Goal: Task Accomplishment & Management: Use online tool/utility

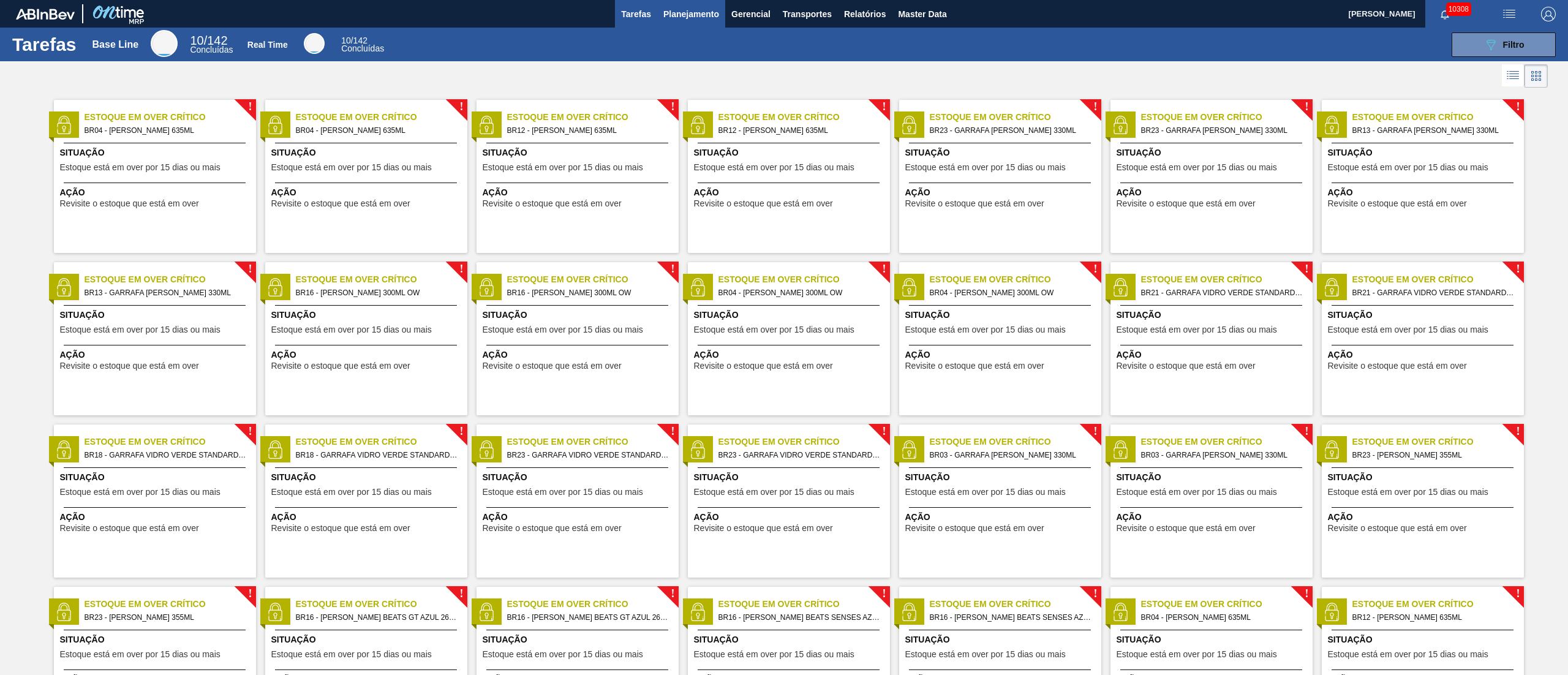
click at [704, 12] on span "Planejamento" at bounding box center [691, 14] width 56 height 15
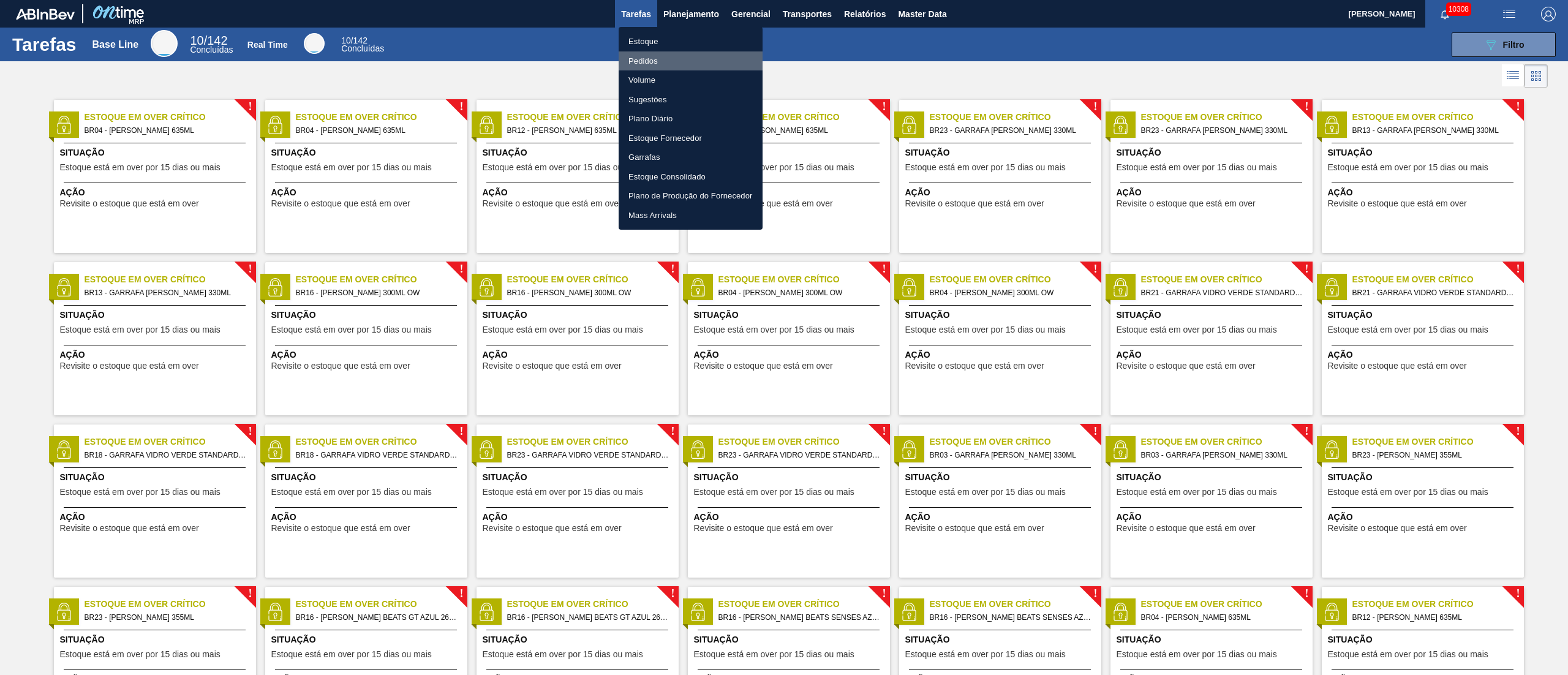
click at [643, 59] on li "Pedidos" at bounding box center [690, 61] width 144 height 20
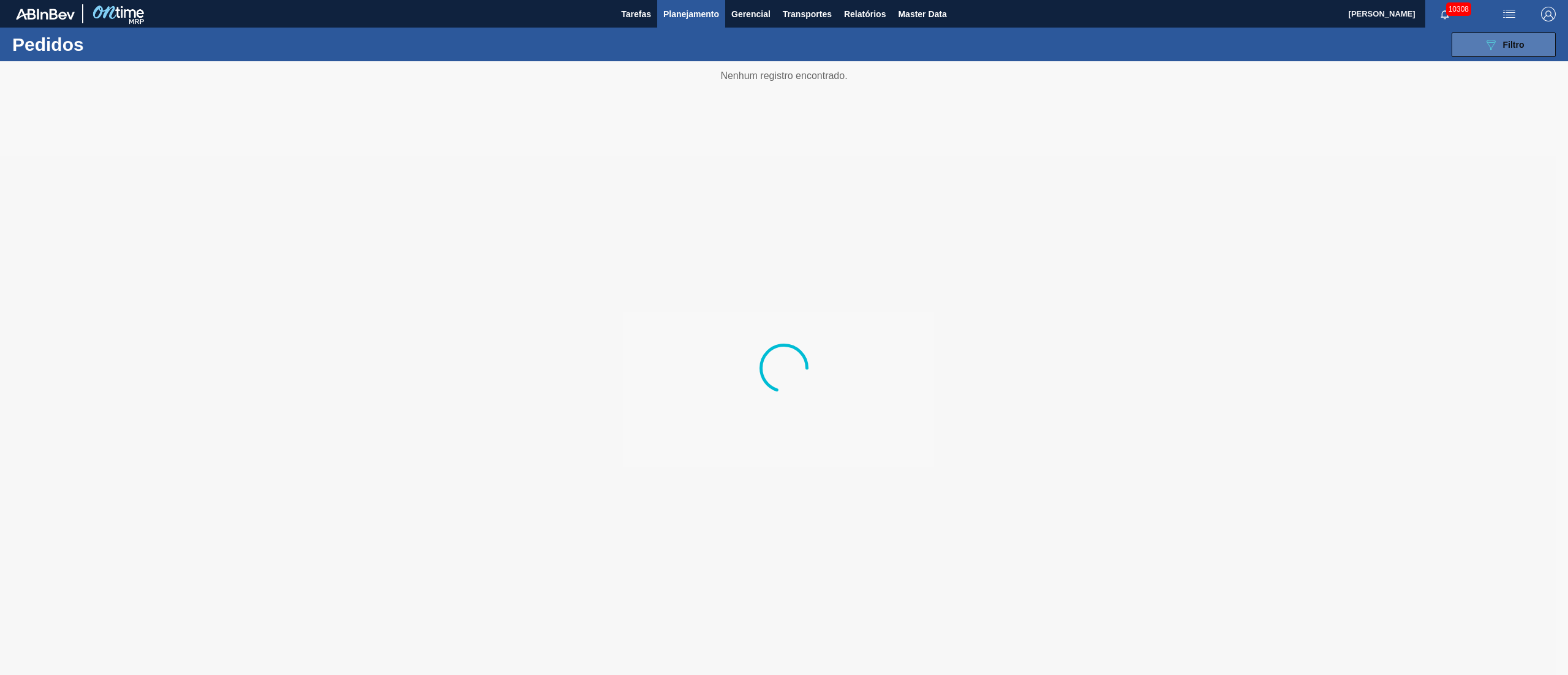
click at [784, 38] on div "089F7B8B-B2A5-4AFE-B5C0-19BA573D28AC Filtro" at bounding box center [1504, 44] width 41 height 15
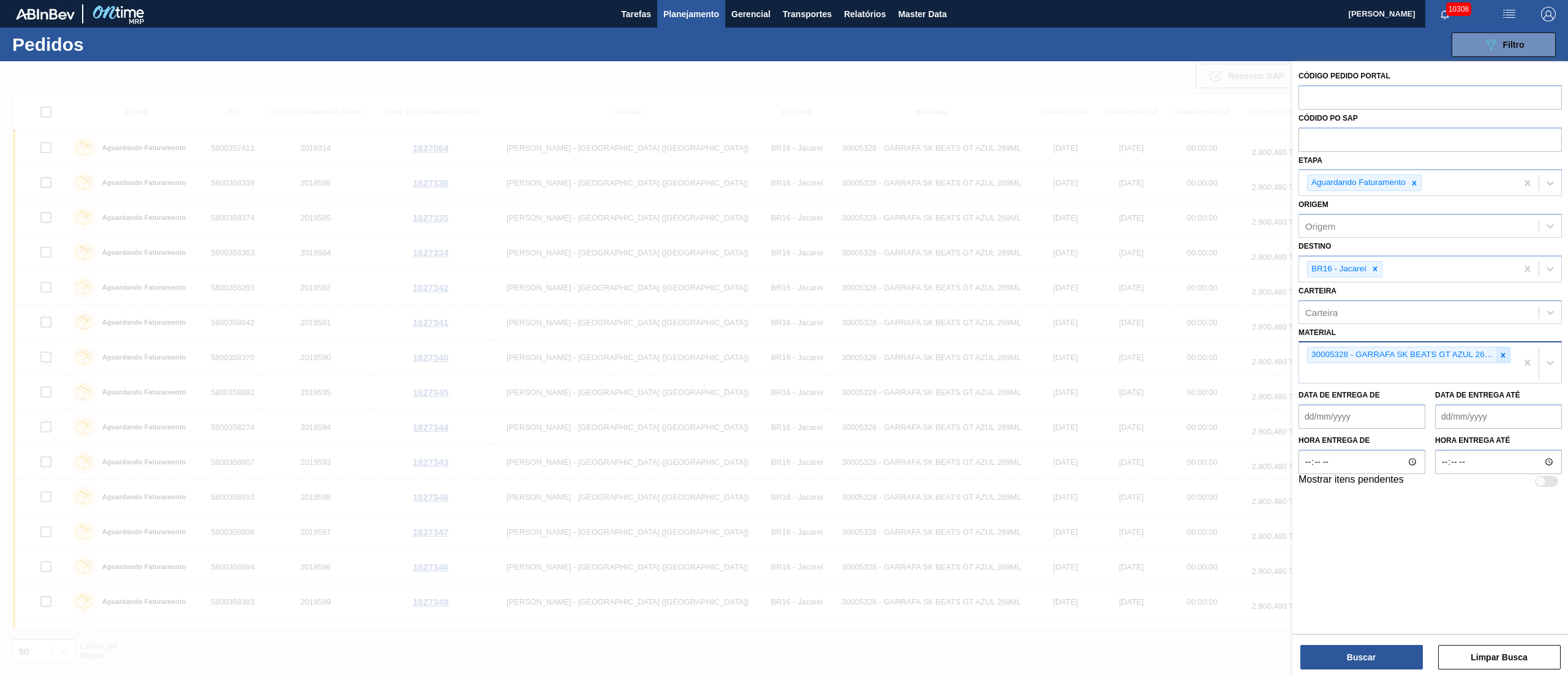
click at [784, 337] on icon at bounding box center [1503, 355] width 8 height 8
type input "300185"
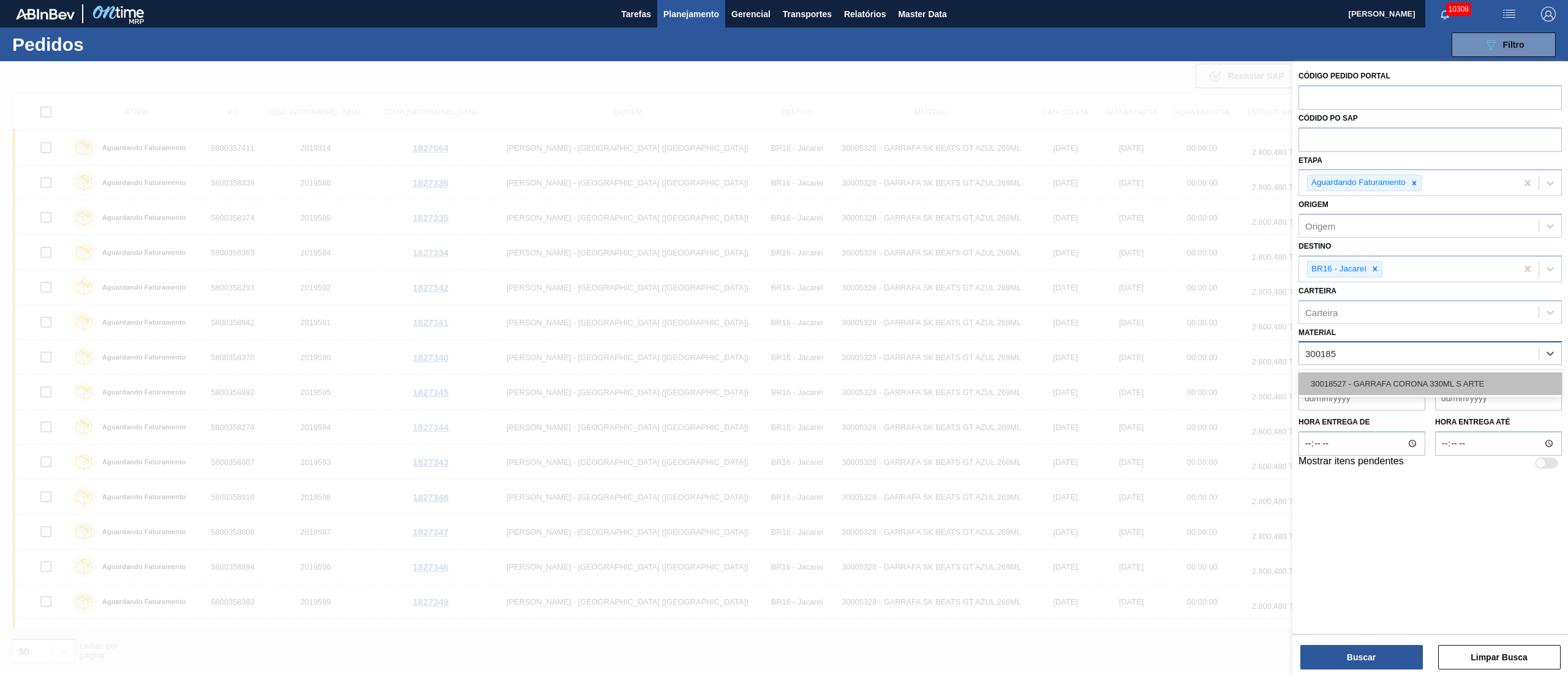
click at [784, 337] on div "30018527 - GARRAFA CORONA 330ML S ARTE" at bounding box center [1430, 384] width 263 height 22
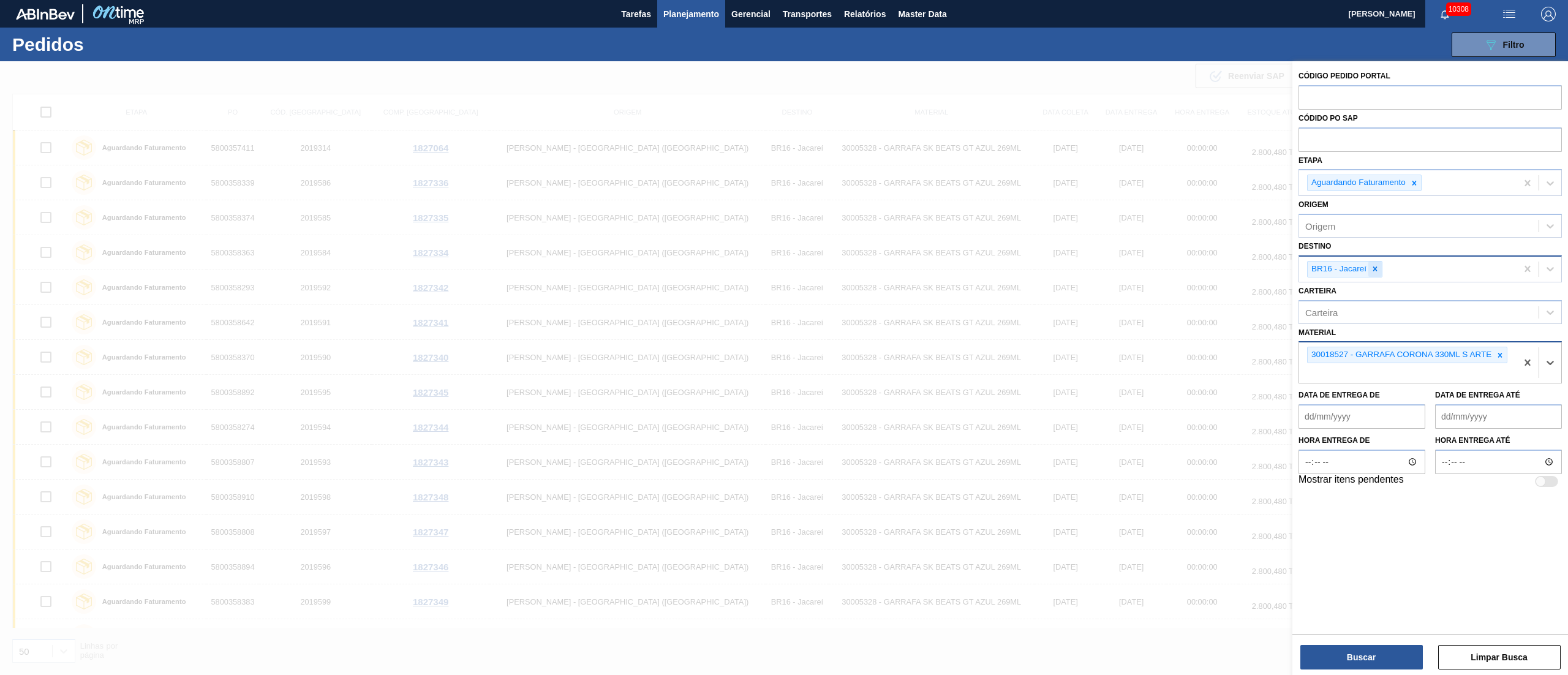
click at [784, 272] on icon at bounding box center [1375, 268] width 8 height 8
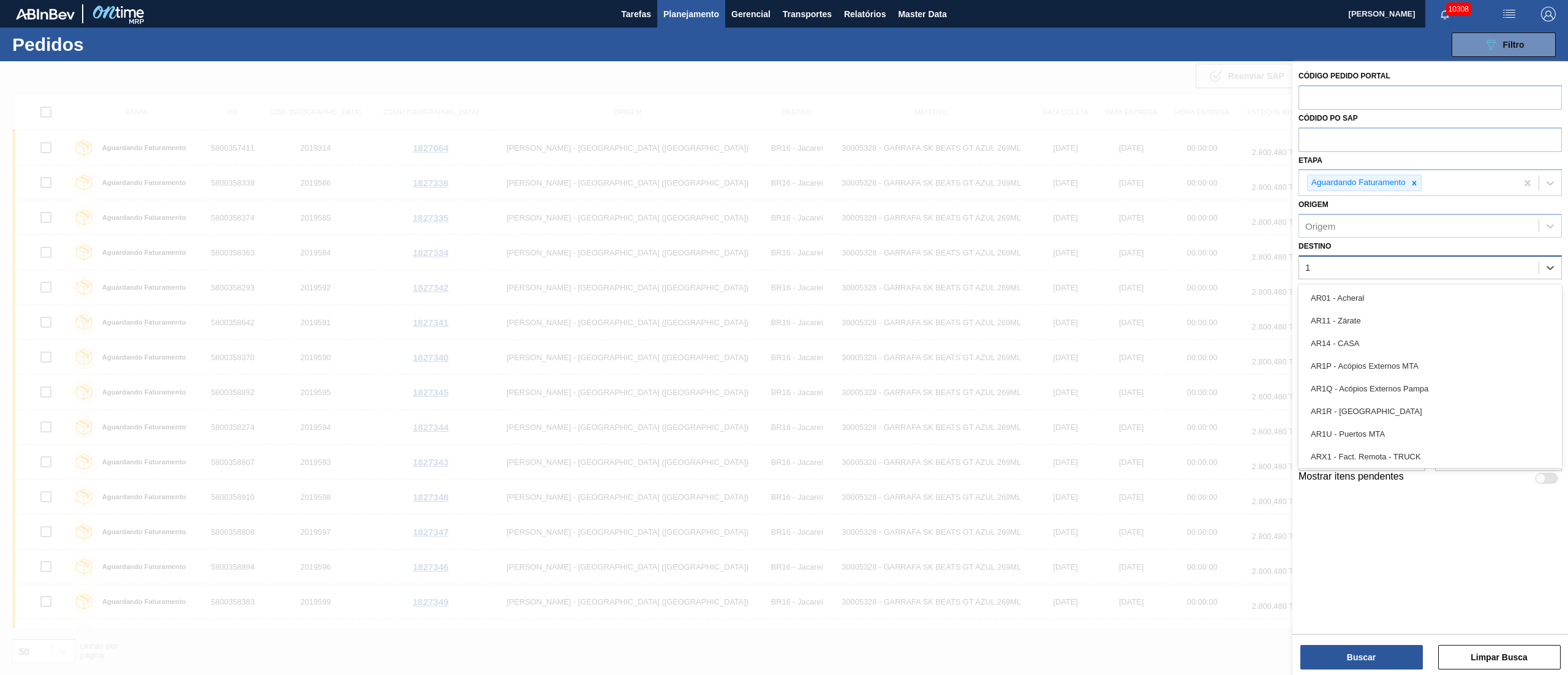
type input "19"
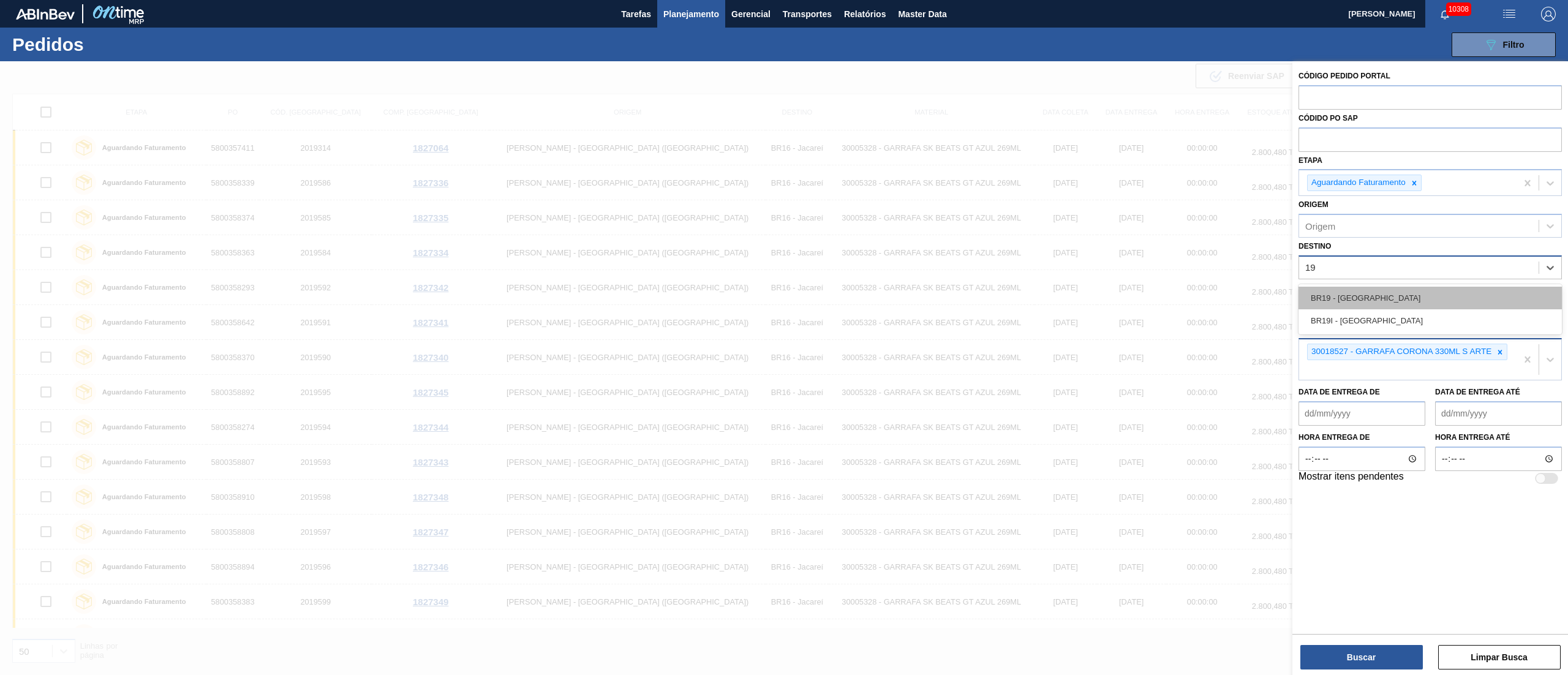
click at [784, 289] on div "BR19 - [GEOGRAPHIC_DATA]" at bounding box center [1430, 298] width 263 height 22
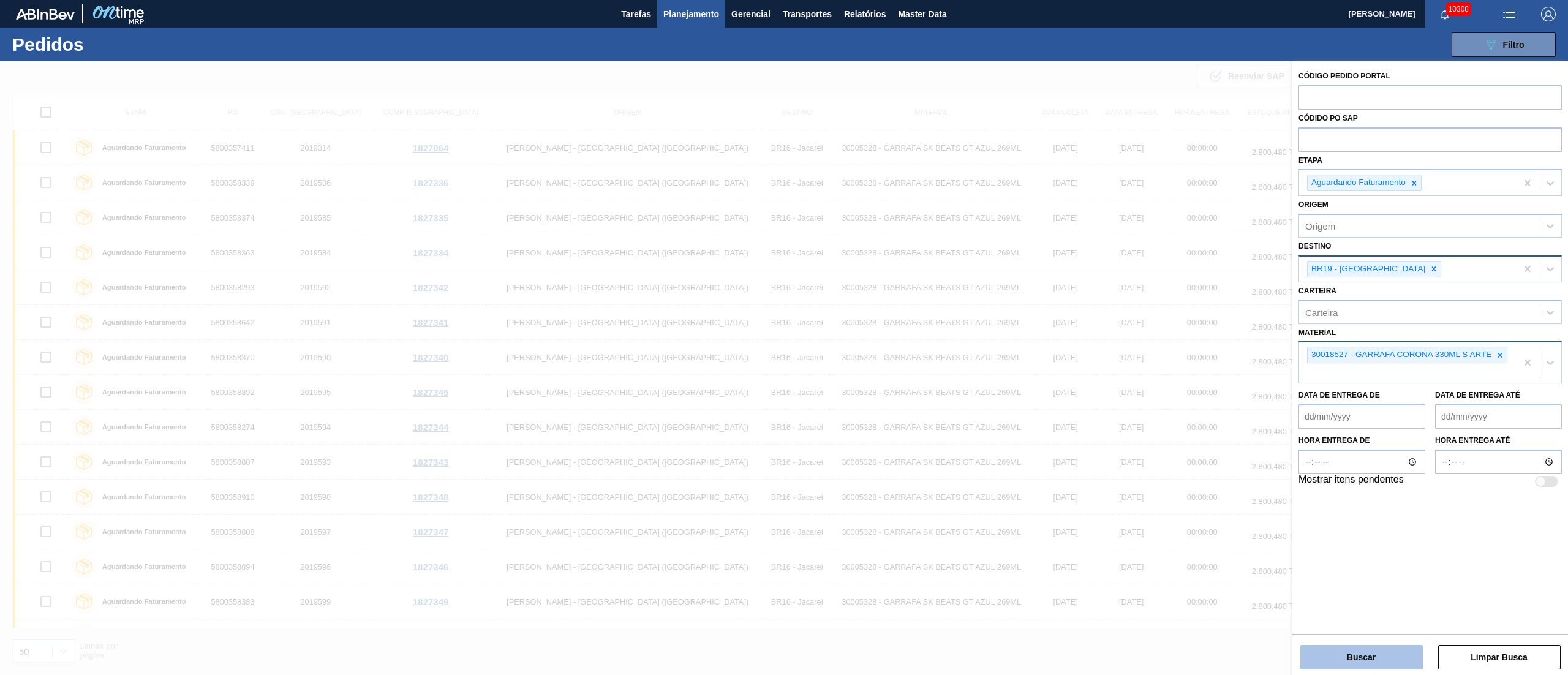
click at [784, 337] on button "Buscar" at bounding box center [1361, 657] width 122 height 24
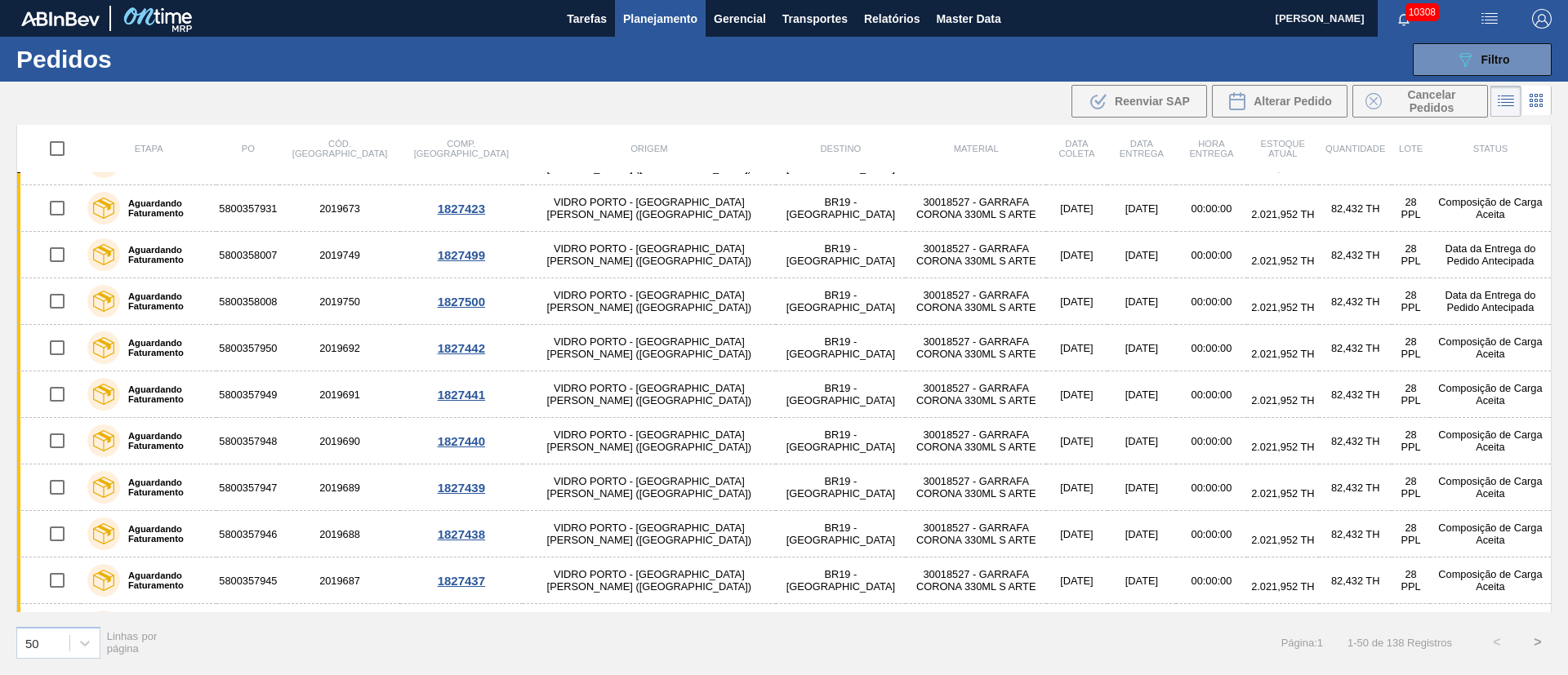
scroll to position [1888, 0]
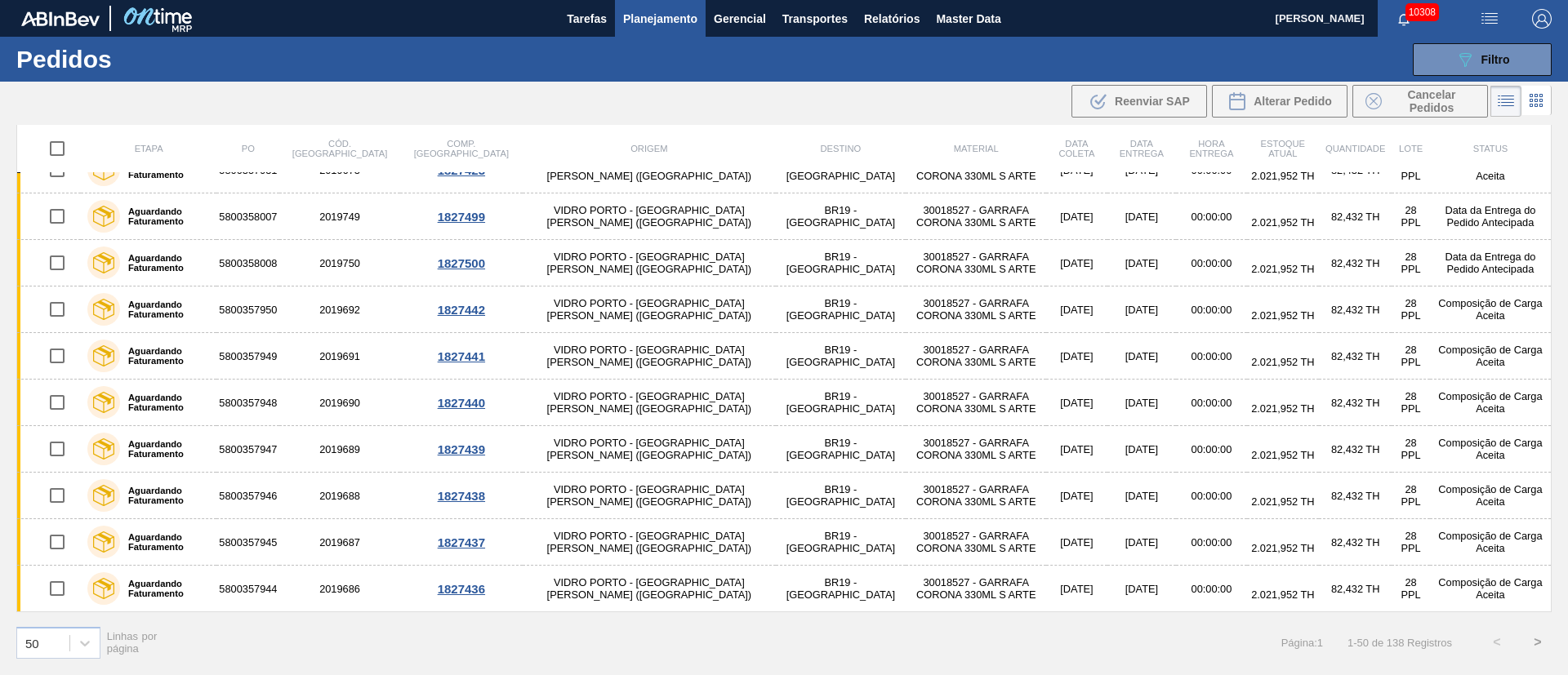
click at [1045, 449] on button ">" at bounding box center [1538, 643] width 41 height 41
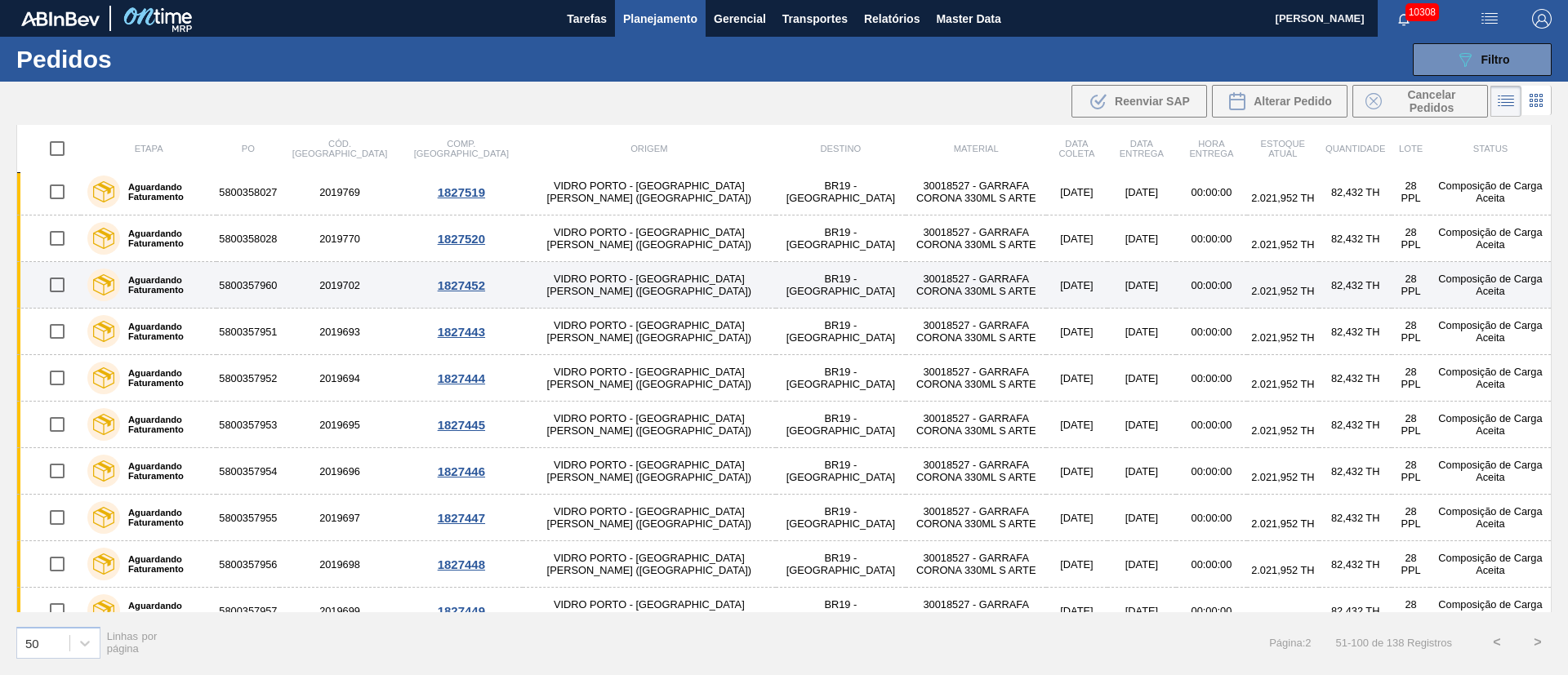
scroll to position [0, 0]
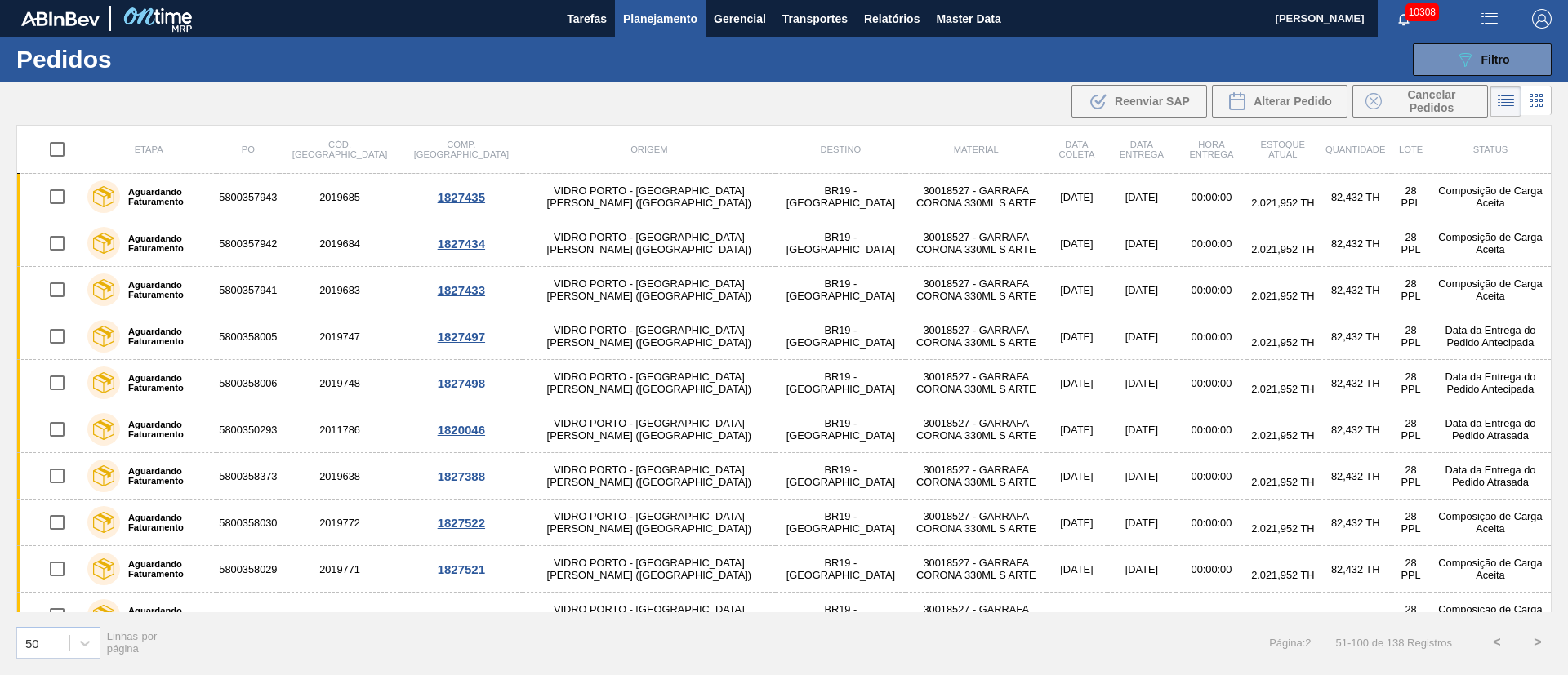
click at [1045, 449] on button "<" at bounding box center [1497, 643] width 41 height 41
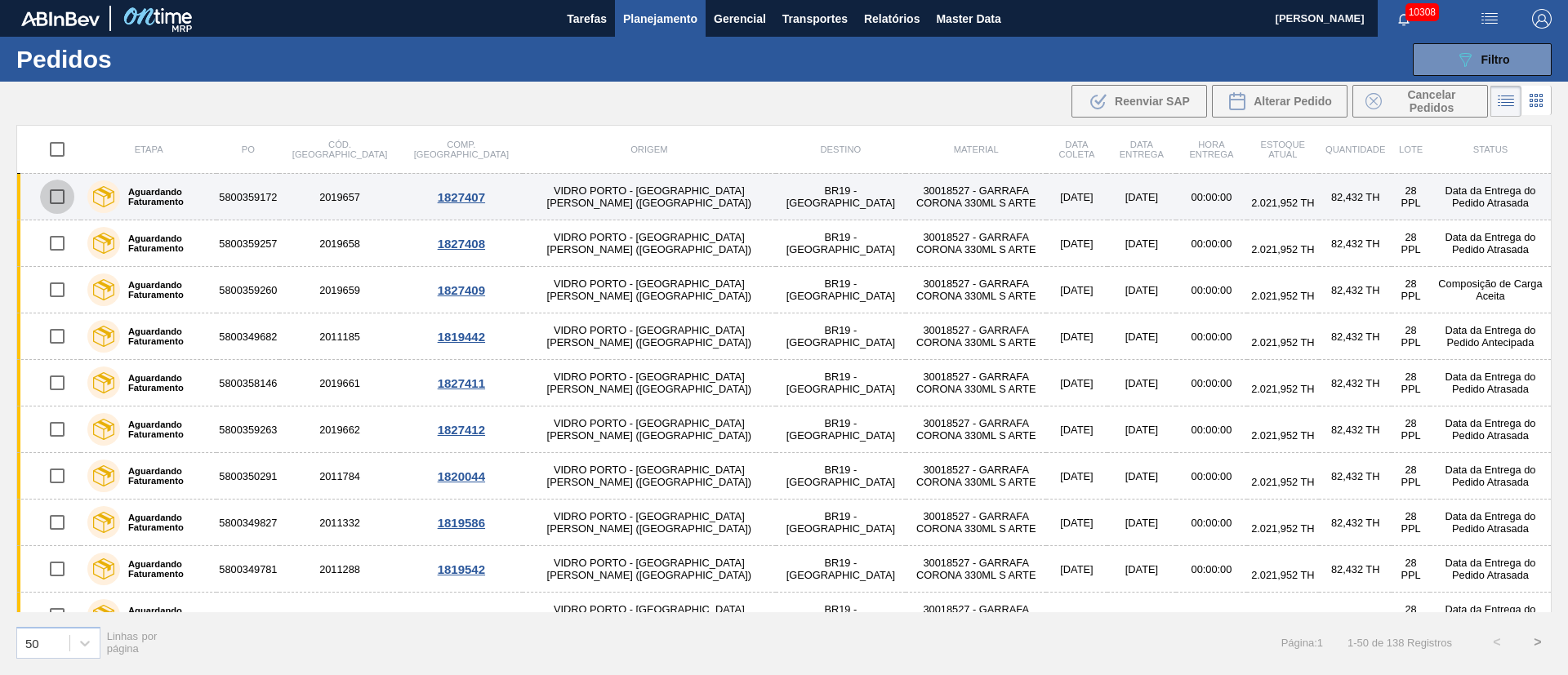
click at [59, 195] on input "checkbox" at bounding box center [57, 196] width 34 height 34
checkbox input "true"
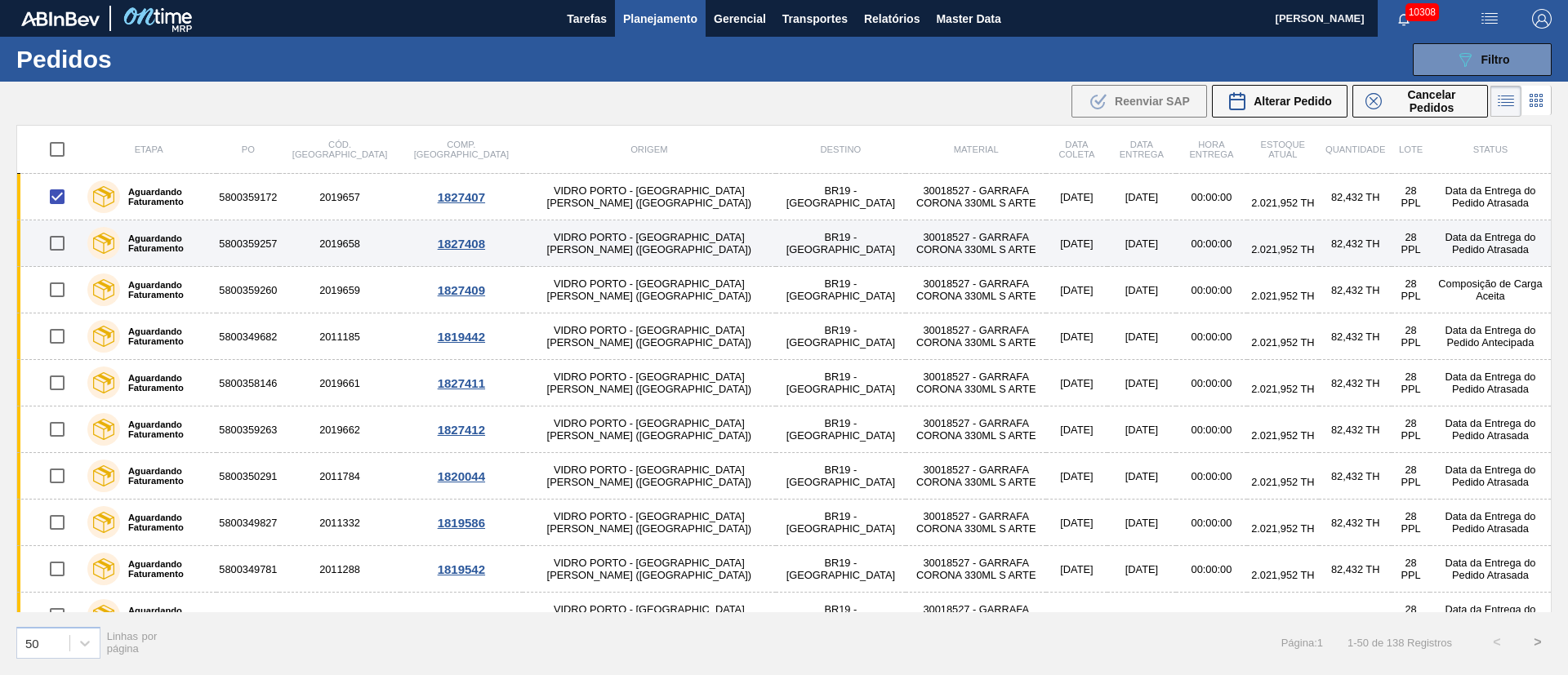
click at [55, 251] on input "checkbox" at bounding box center [57, 243] width 34 height 34
checkbox input "true"
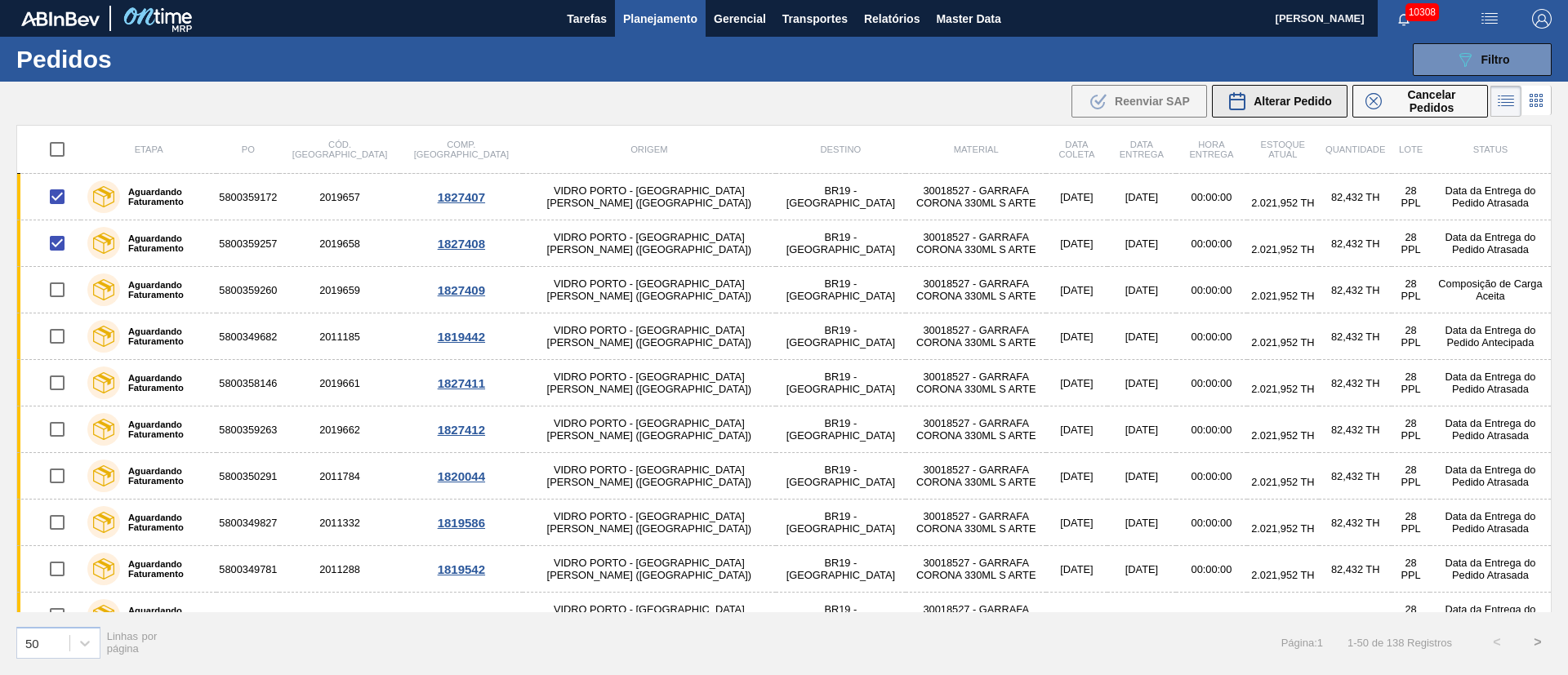
click at [1045, 102] on span "Alterar Pedido" at bounding box center [1293, 101] width 79 height 13
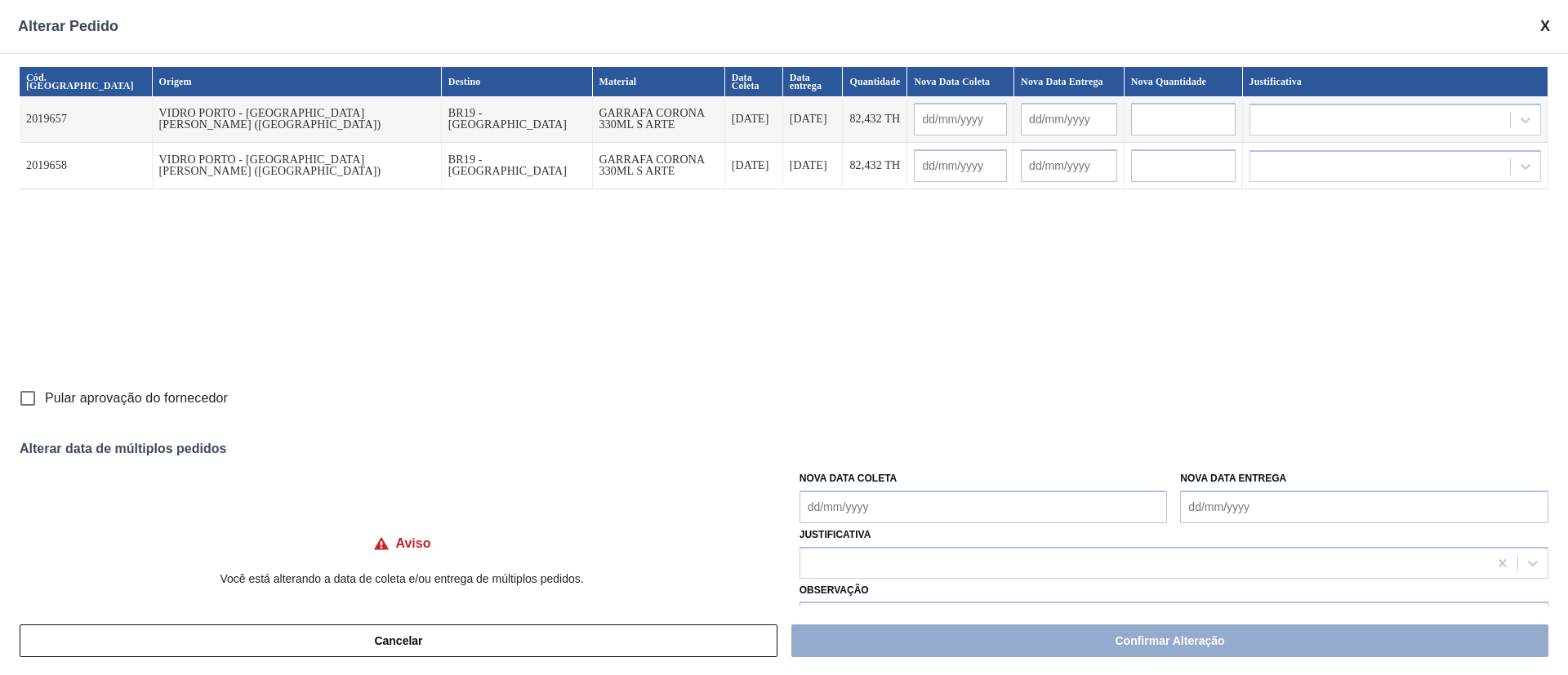
click at [975, 449] on Coleta "Nova Data Coleta" at bounding box center [983, 507] width 368 height 32
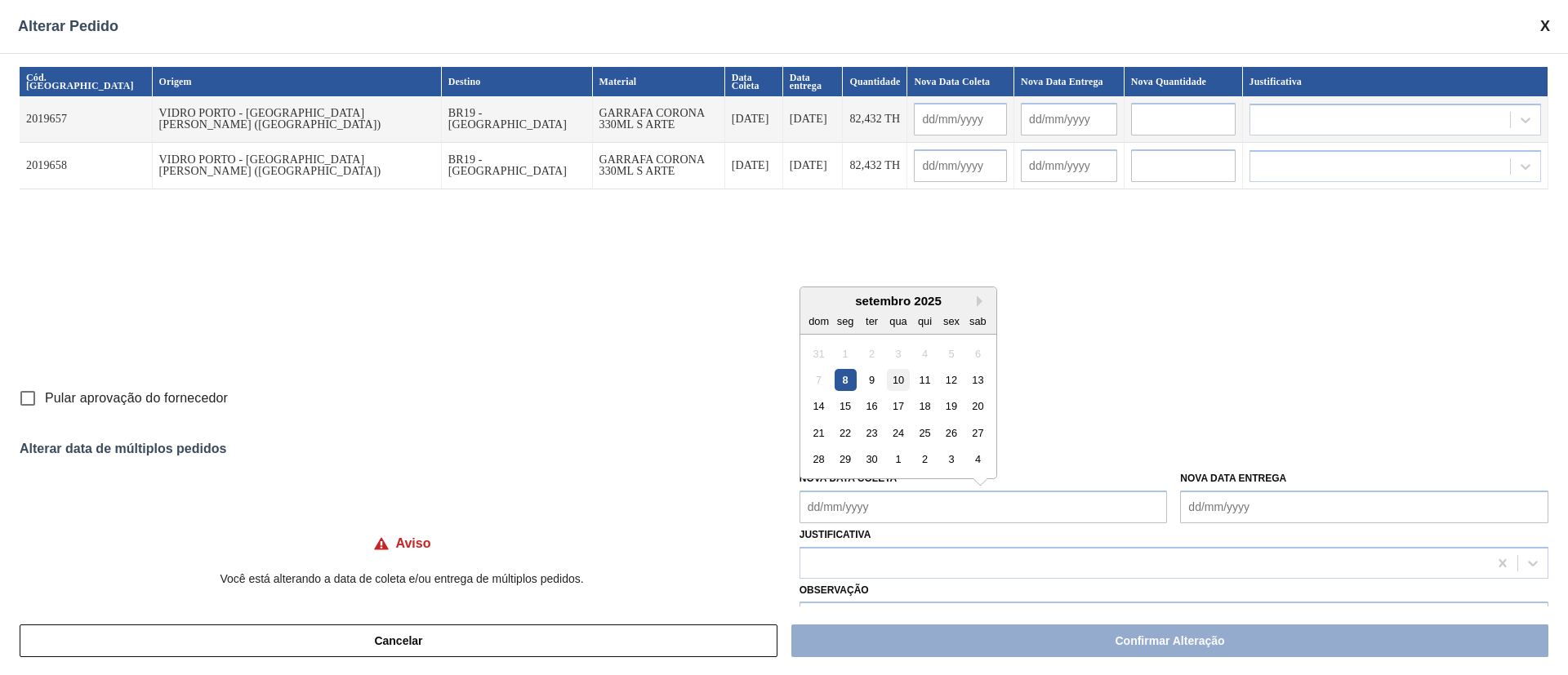
click at [897, 380] on div "10" at bounding box center [898, 380] width 22 height 22
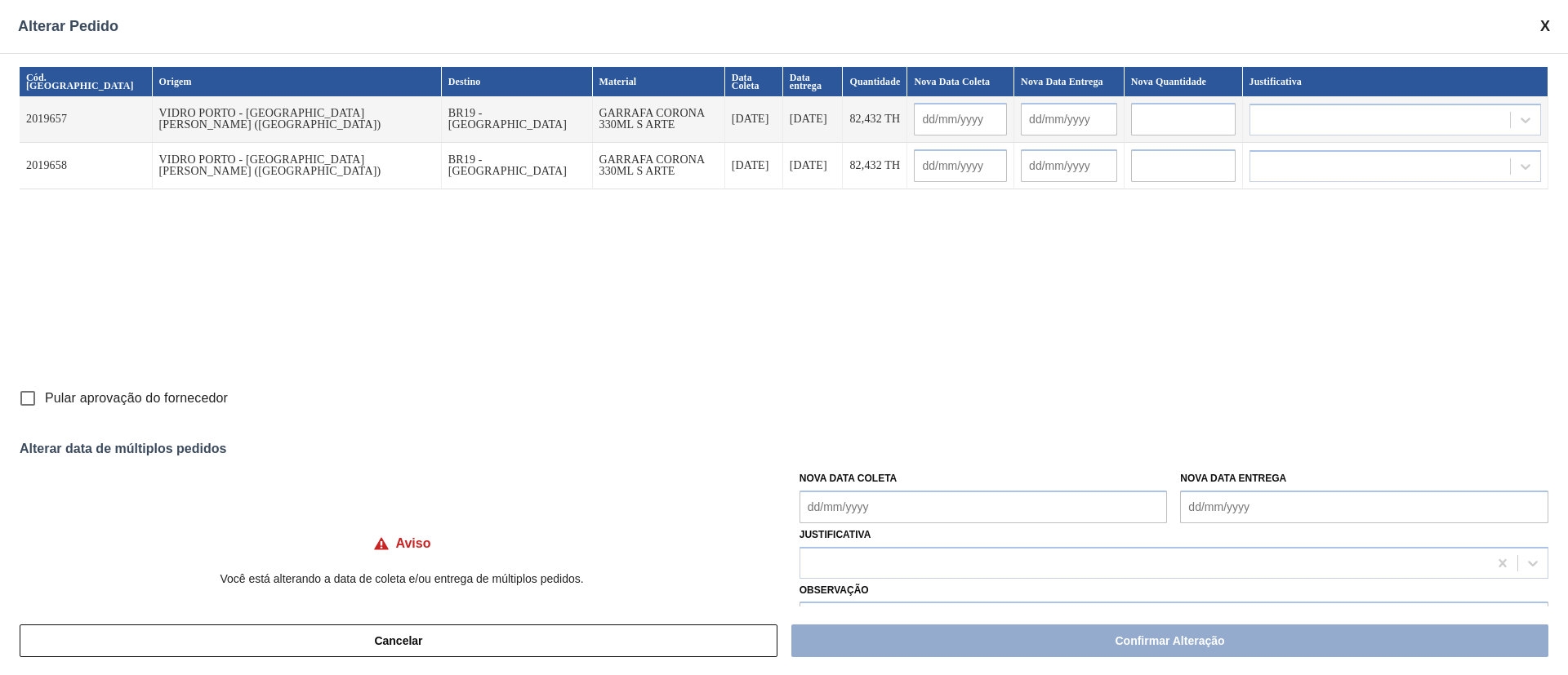
type Coleta "[DATE]"
type input "[DATE]"
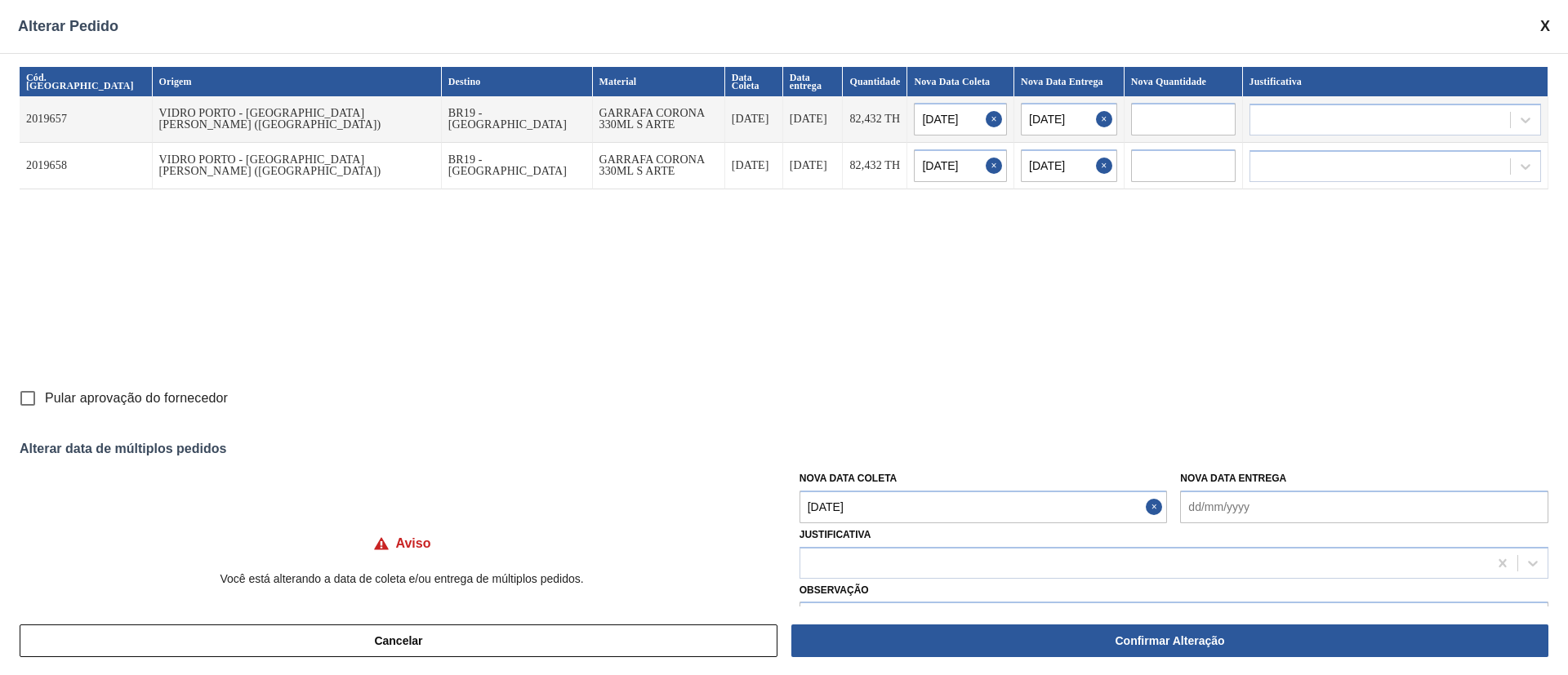
click at [907, 449] on Coleta "[DATE]" at bounding box center [983, 507] width 368 height 32
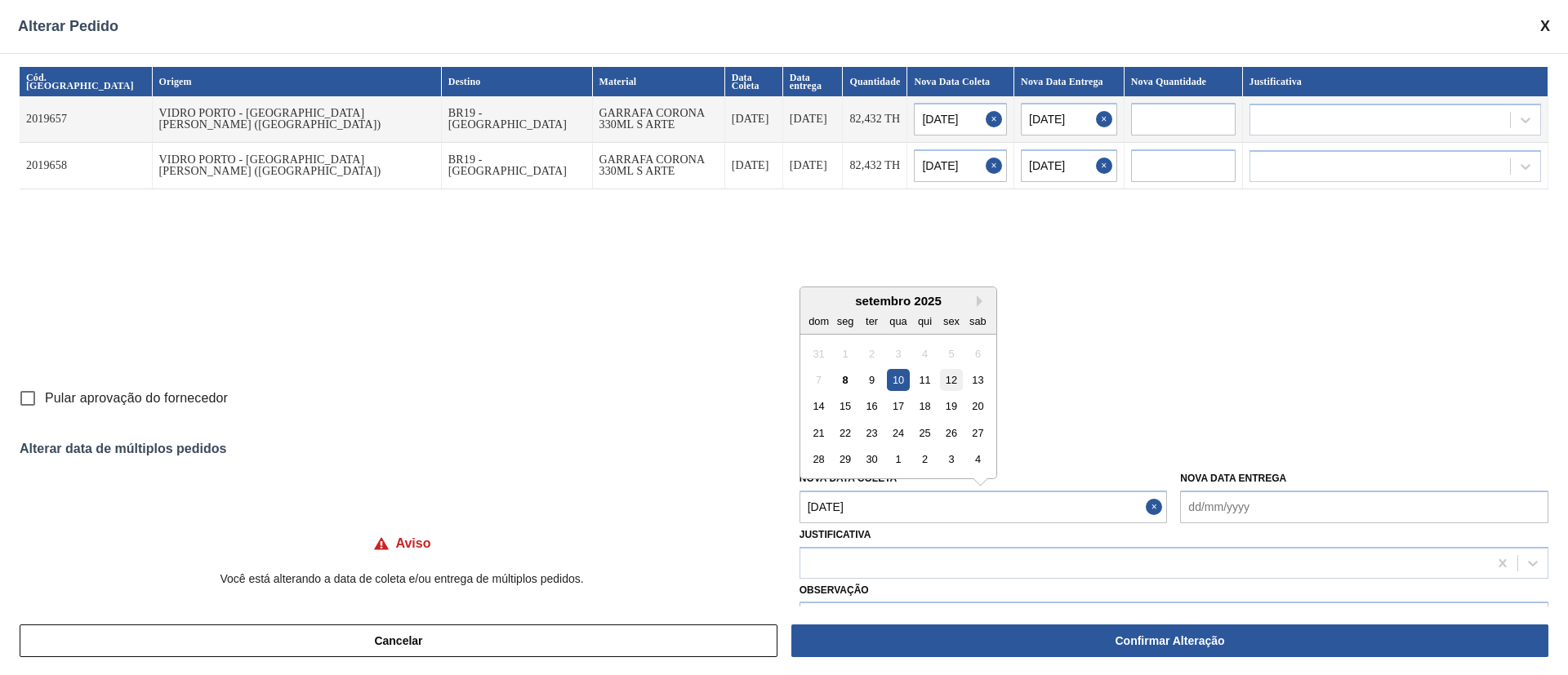
click at [952, 377] on div "12" at bounding box center [951, 380] width 22 height 22
type Coleta "[DATE]"
type input "[DATE]"
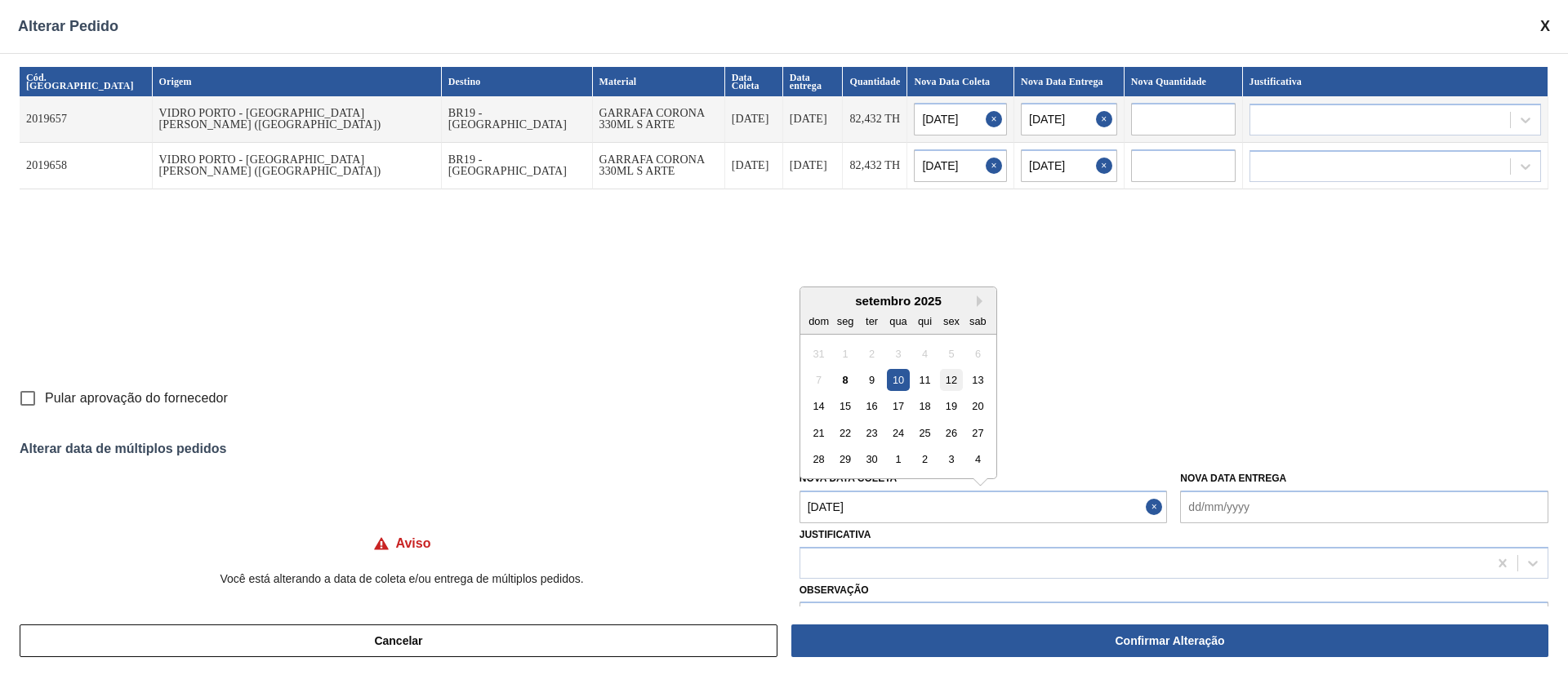
type input "[DATE]"
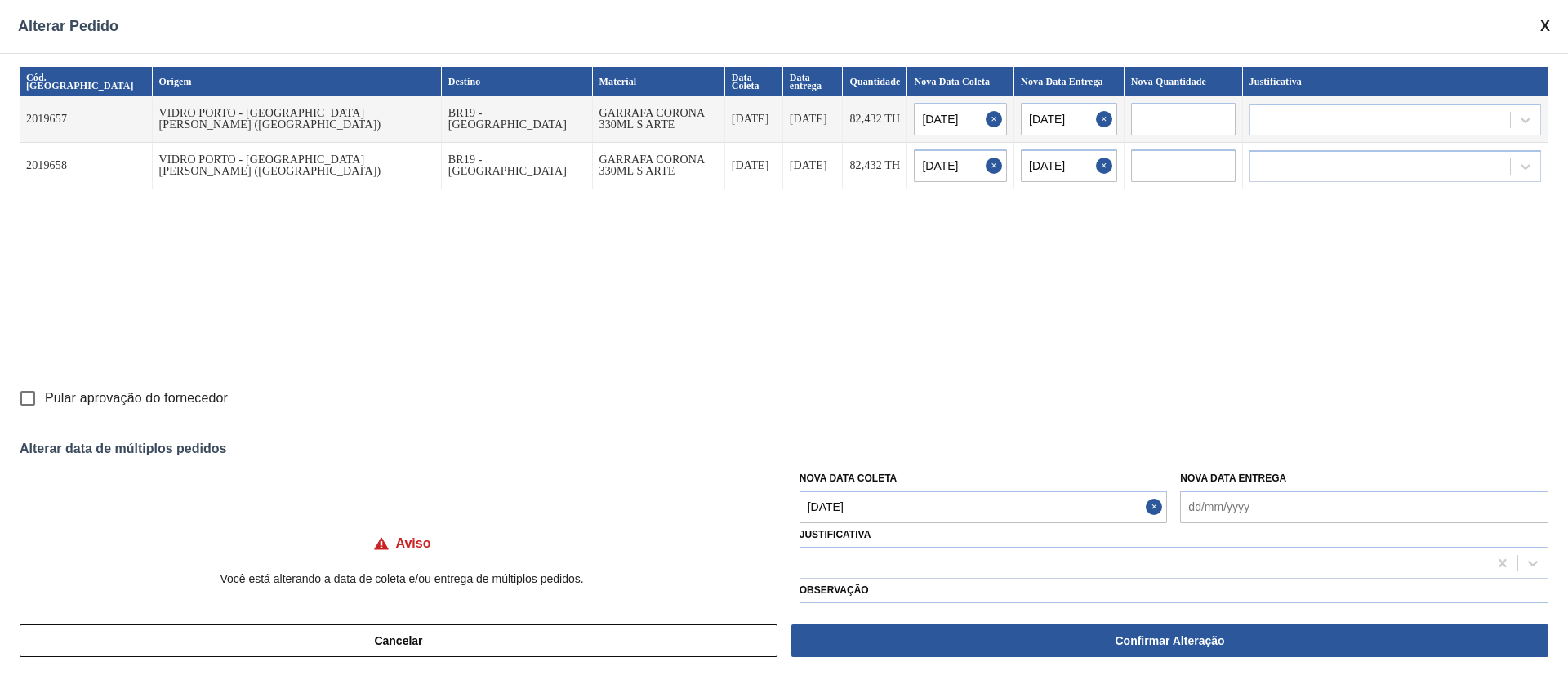
click at [32, 399] on input "Pular aprovação do fornecedor" at bounding box center [27, 399] width 34 height 34
checkbox input "true"
click at [842, 449] on div at bounding box center [1145, 563] width 688 height 24
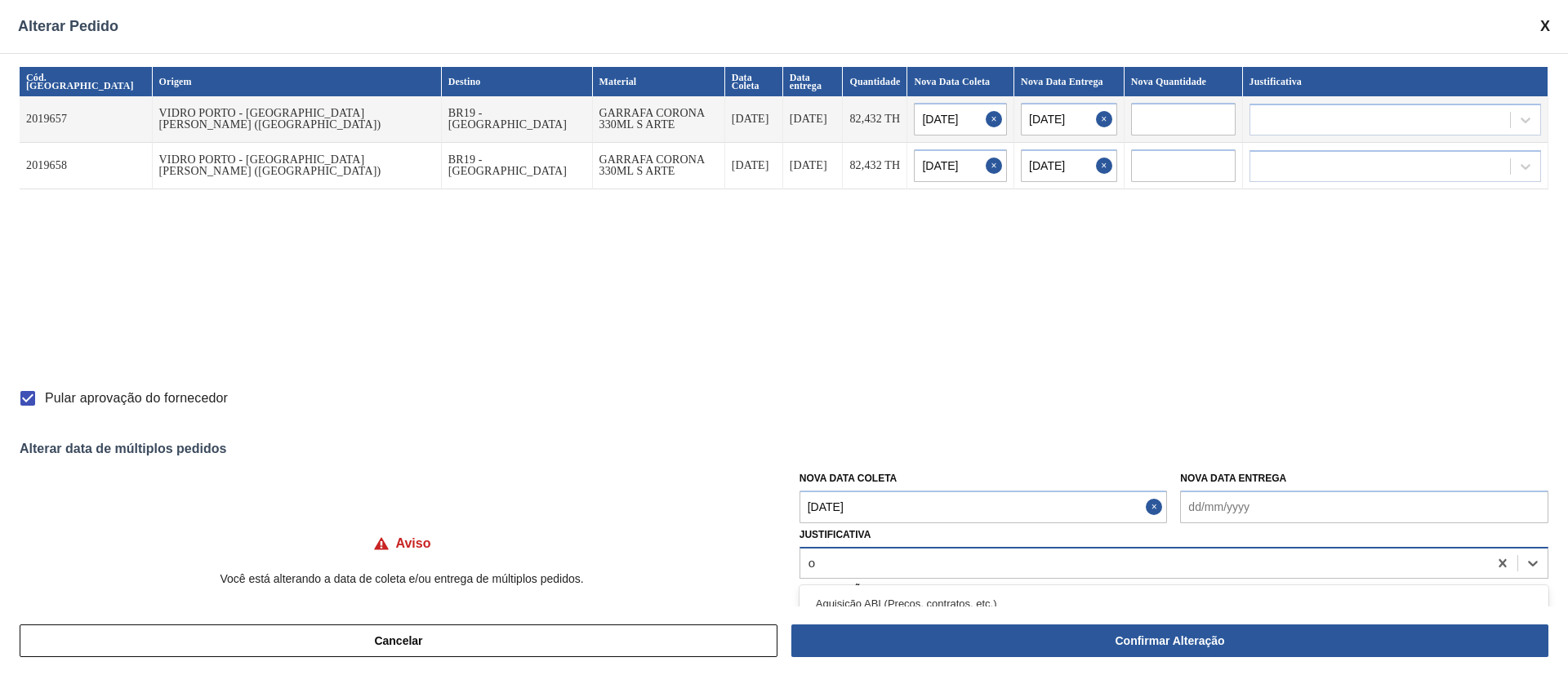
type input "ou"
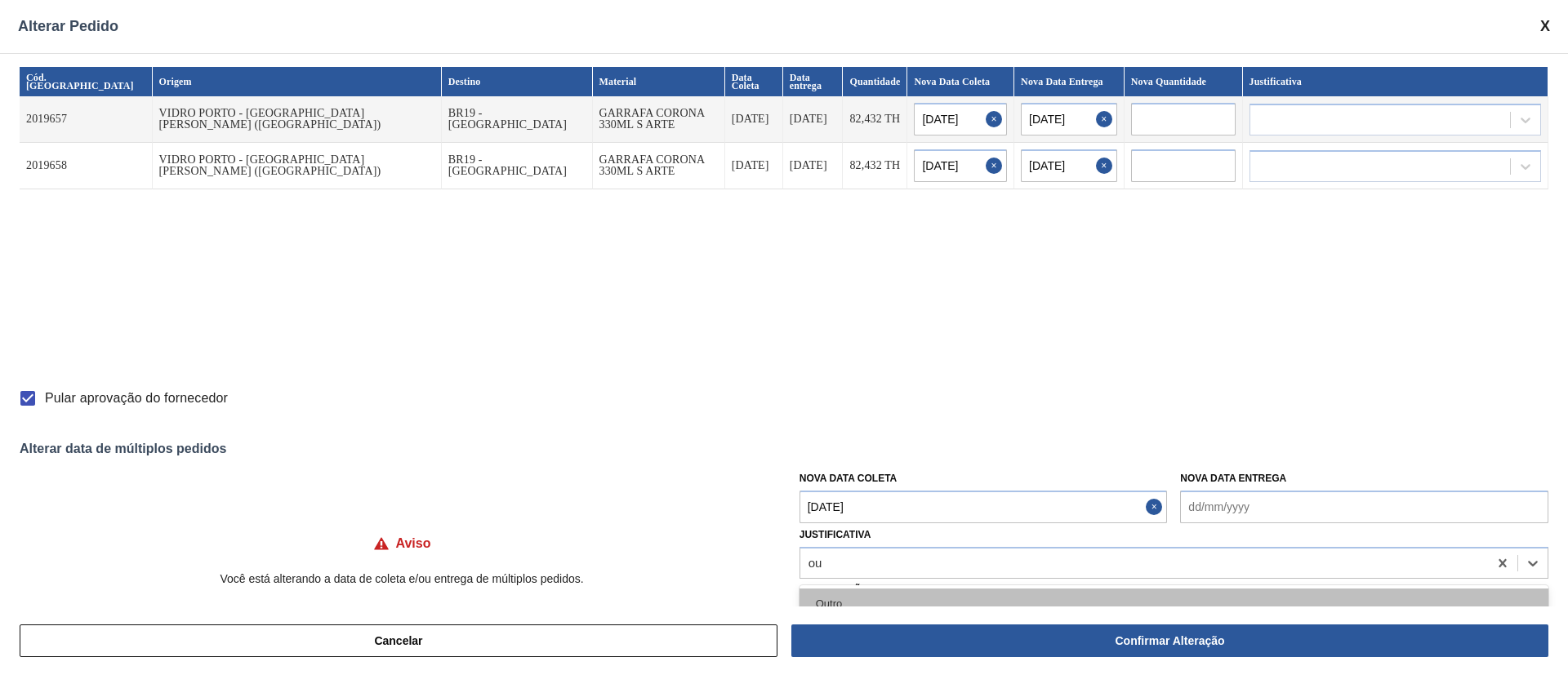
click at [834, 449] on div "Outro" at bounding box center [1174, 603] width 749 height 30
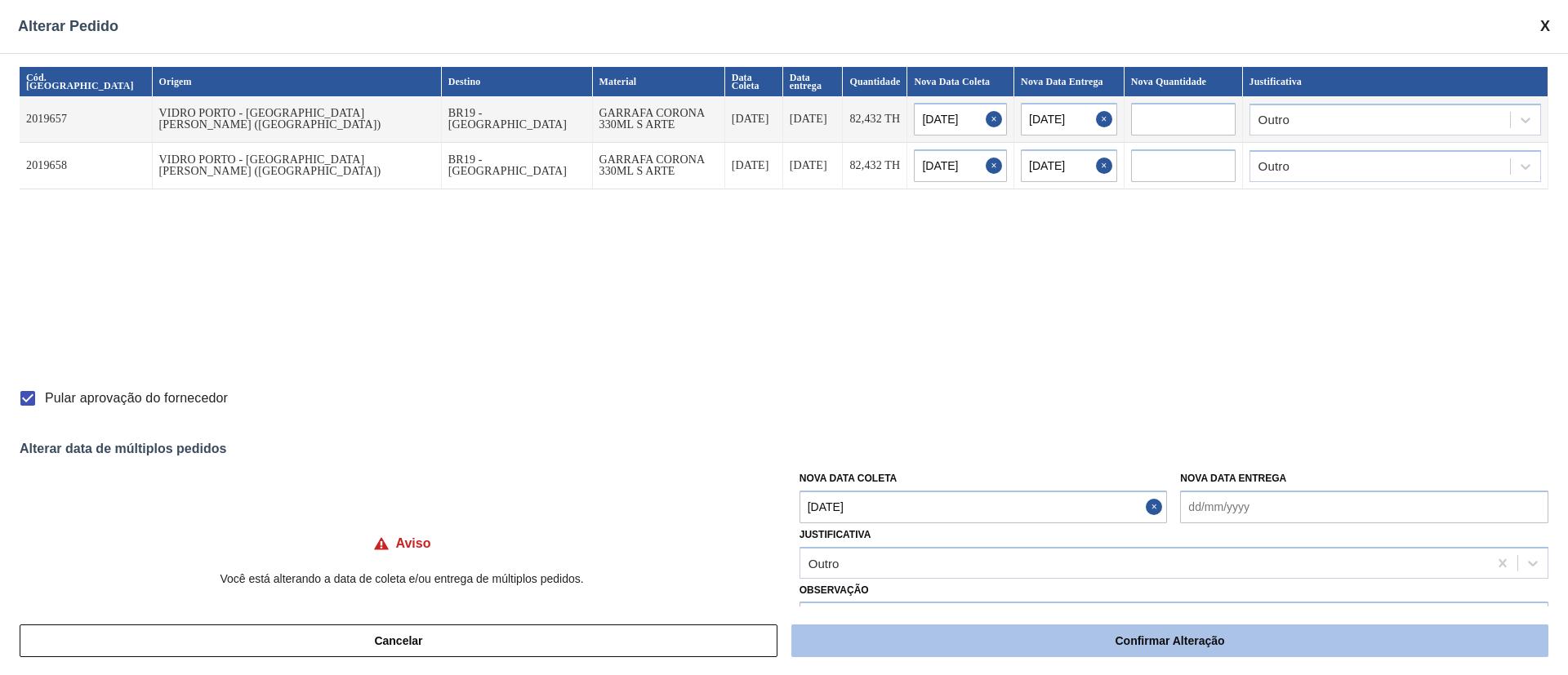
click at [846, 449] on button "Confirmar Alteração" at bounding box center [1169, 641] width 757 height 32
checkbox input "false"
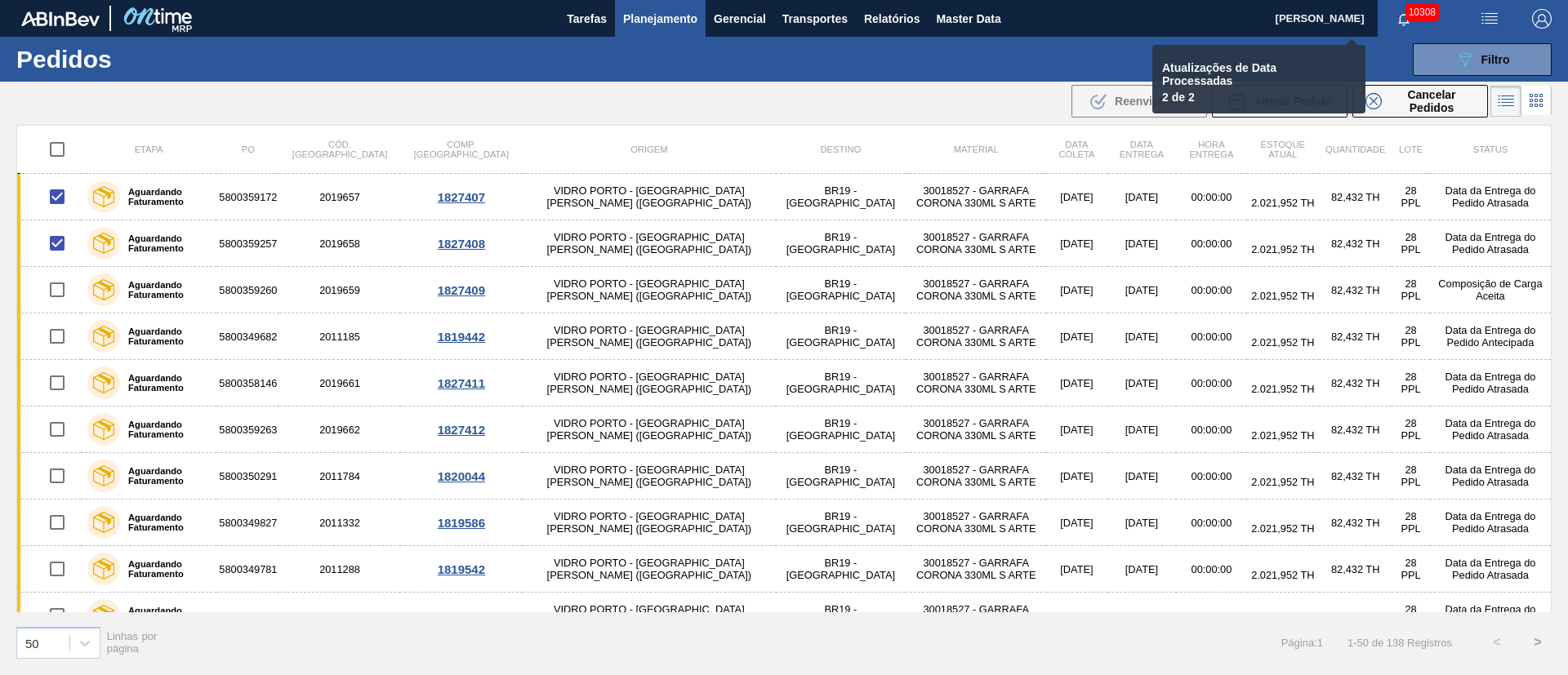
checkbox input "false"
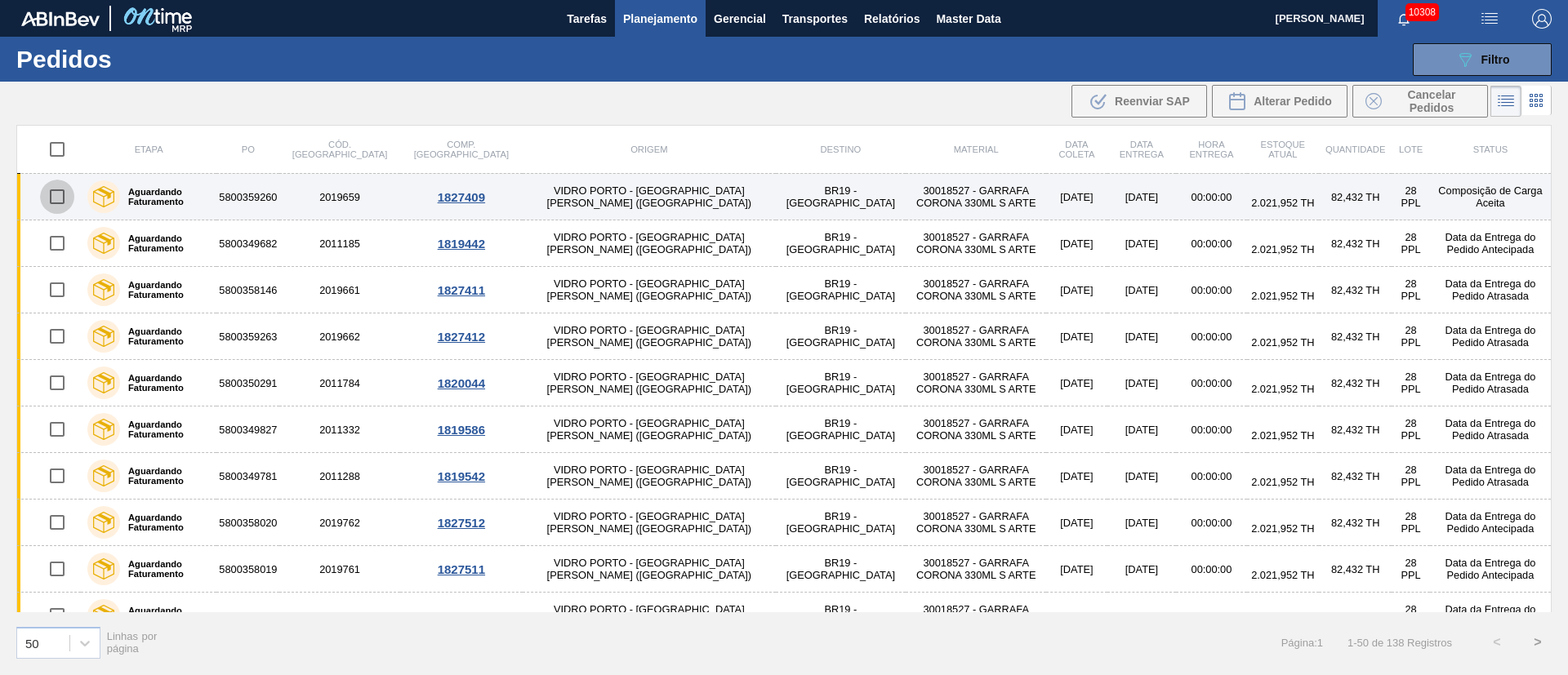
click at [63, 202] on input "checkbox" at bounding box center [57, 196] width 34 height 34
checkbox input "true"
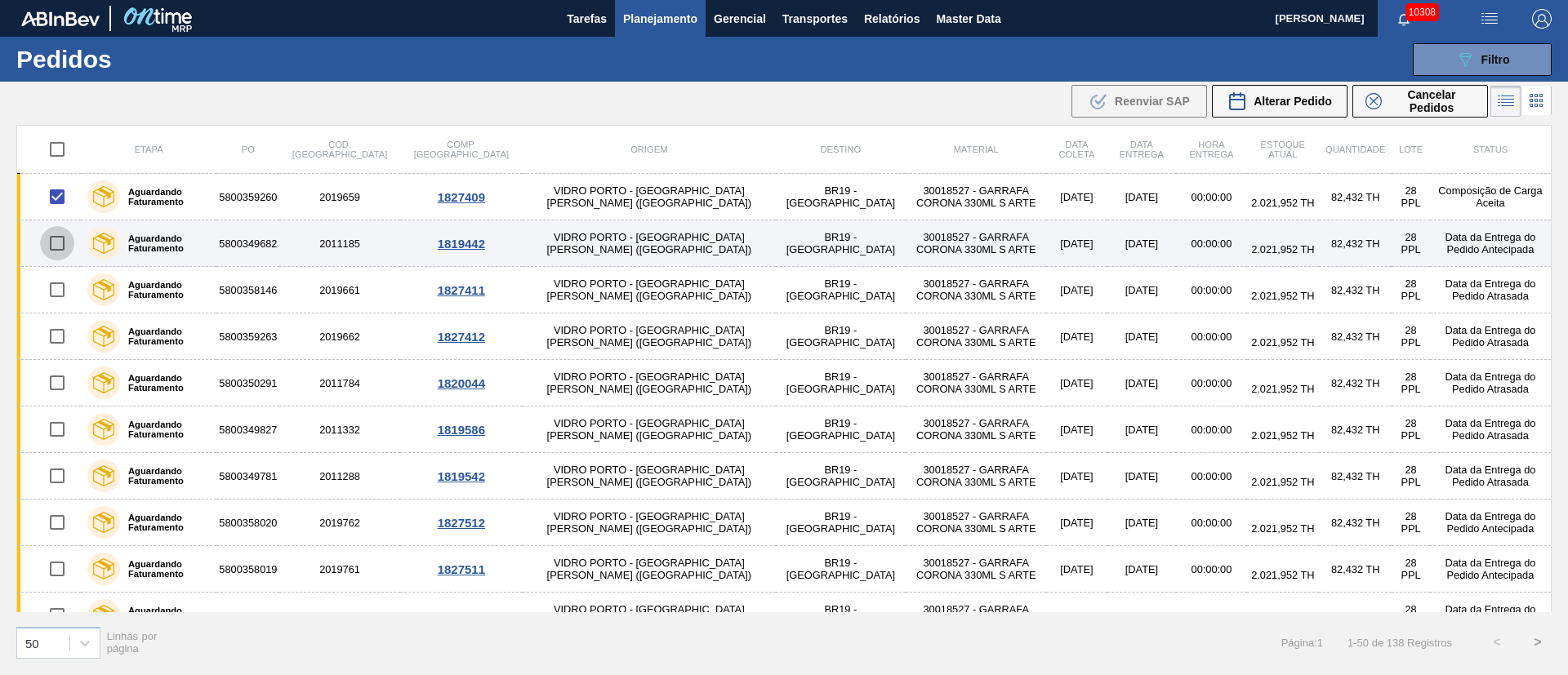
click at [67, 243] on input "checkbox" at bounding box center [57, 243] width 34 height 34
checkbox input "true"
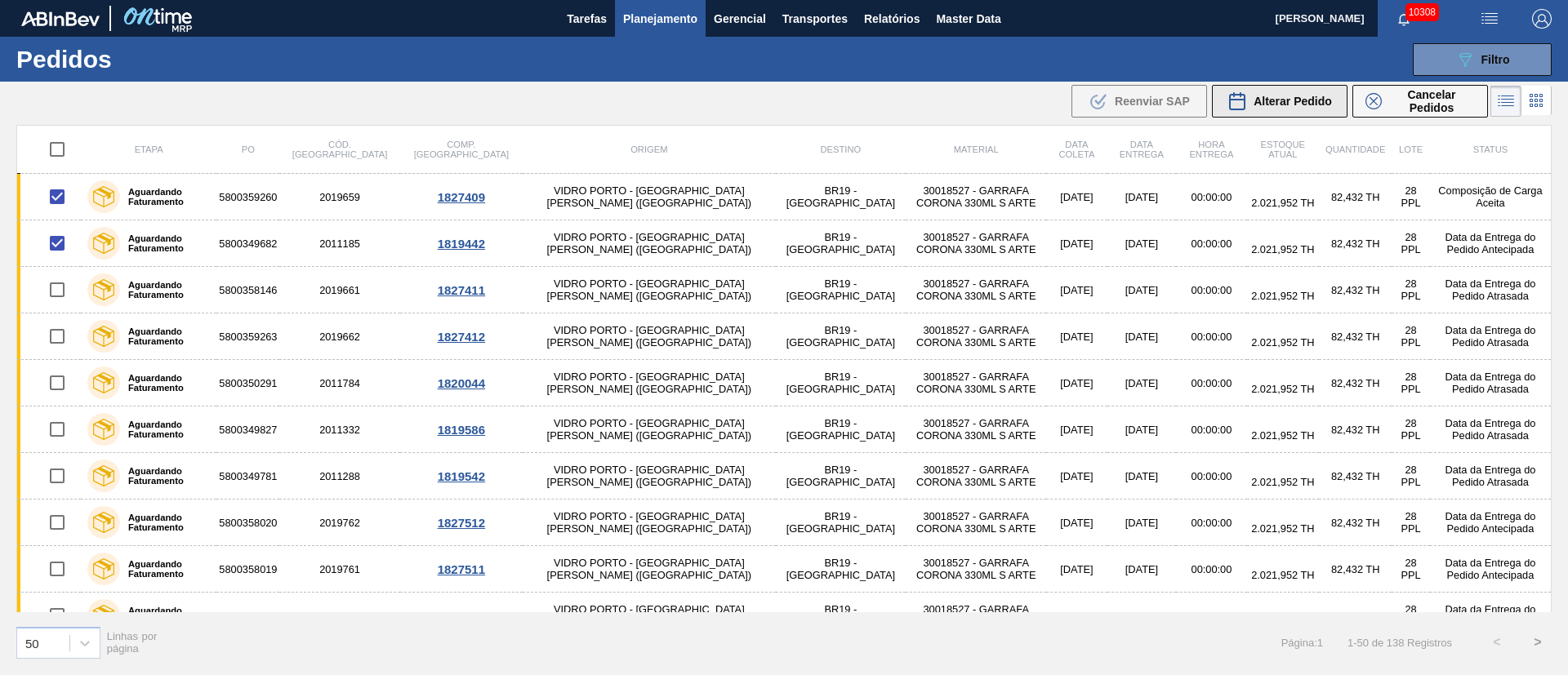
click at [1045, 104] on span "Alterar Pedido" at bounding box center [1293, 101] width 79 height 13
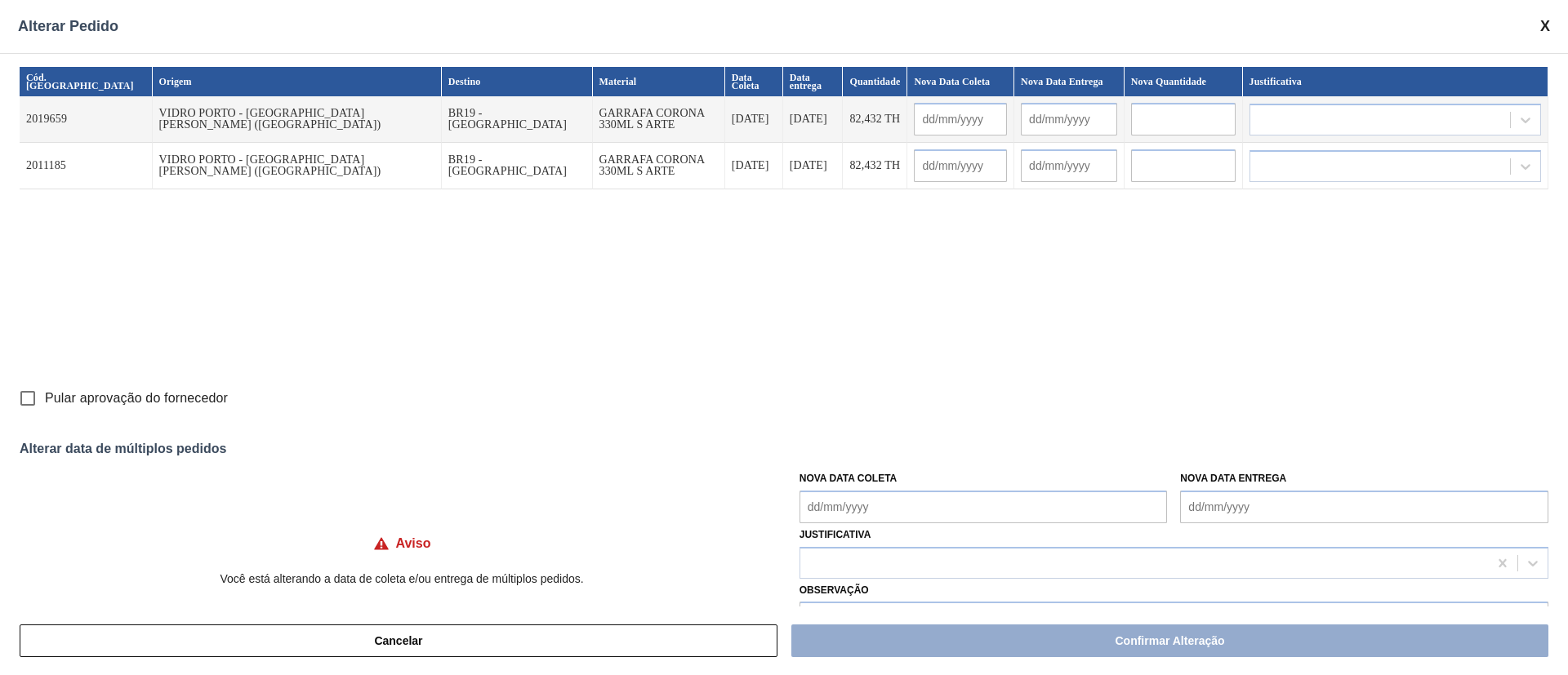
click at [824, 449] on Coleta "Nova Data Coleta" at bounding box center [983, 507] width 368 height 32
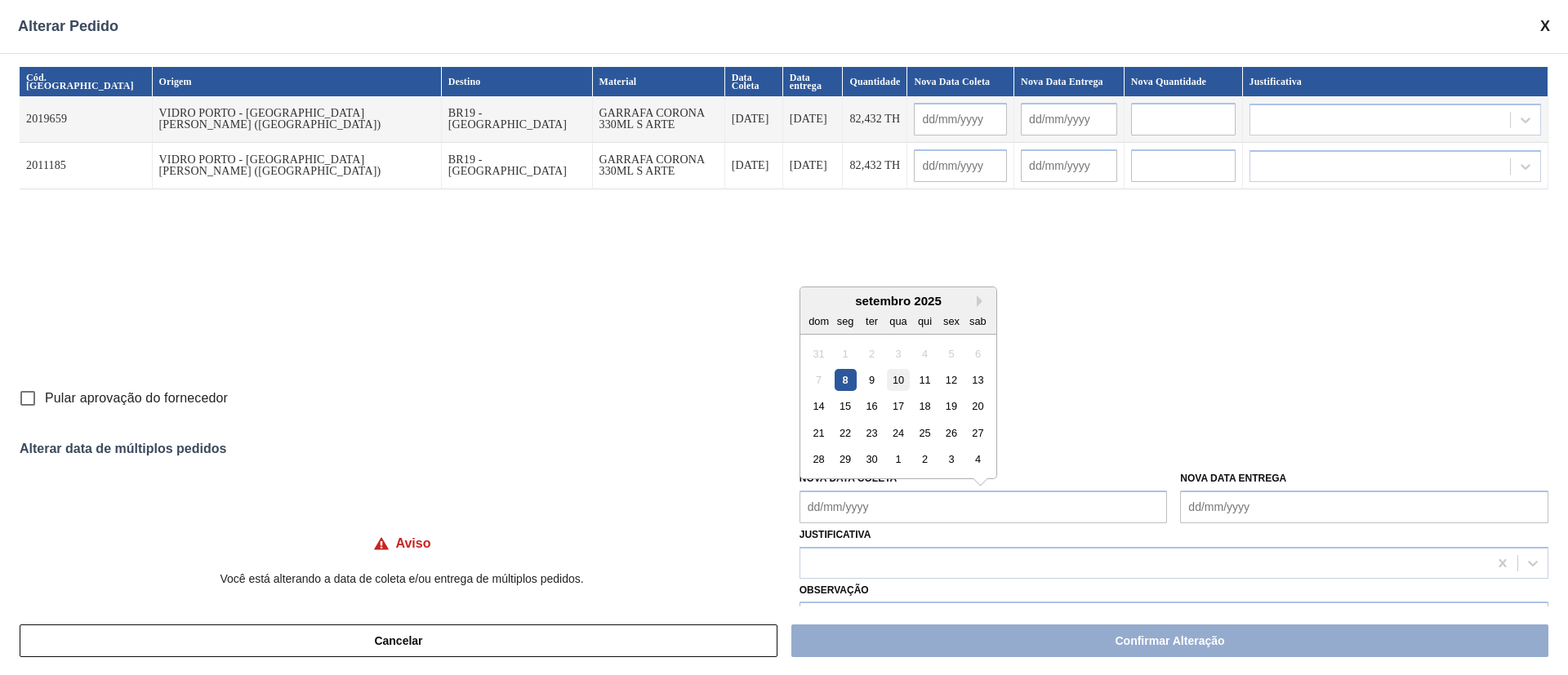
click at [901, 387] on div "10" at bounding box center [898, 380] width 22 height 22
type Coleta "[DATE]"
type input "[DATE]"
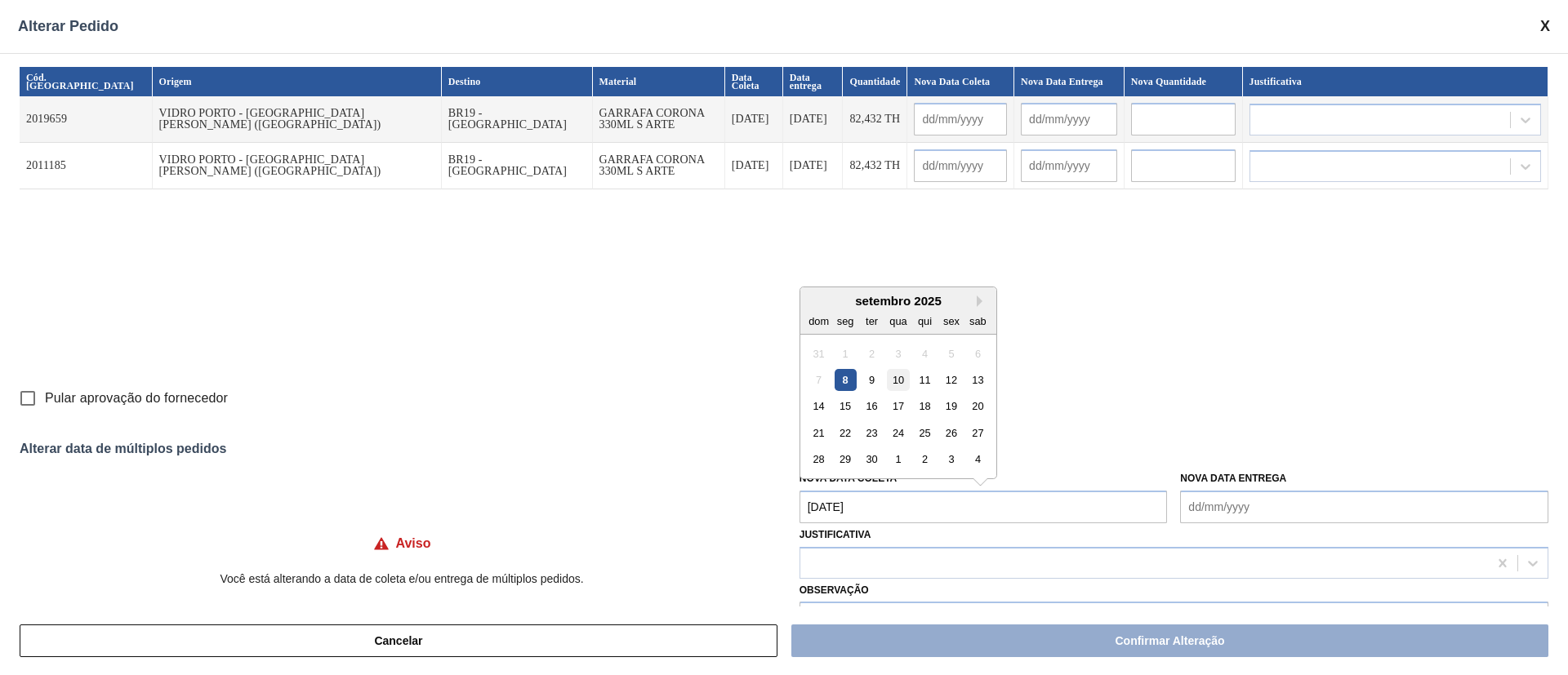
type input "[DATE]"
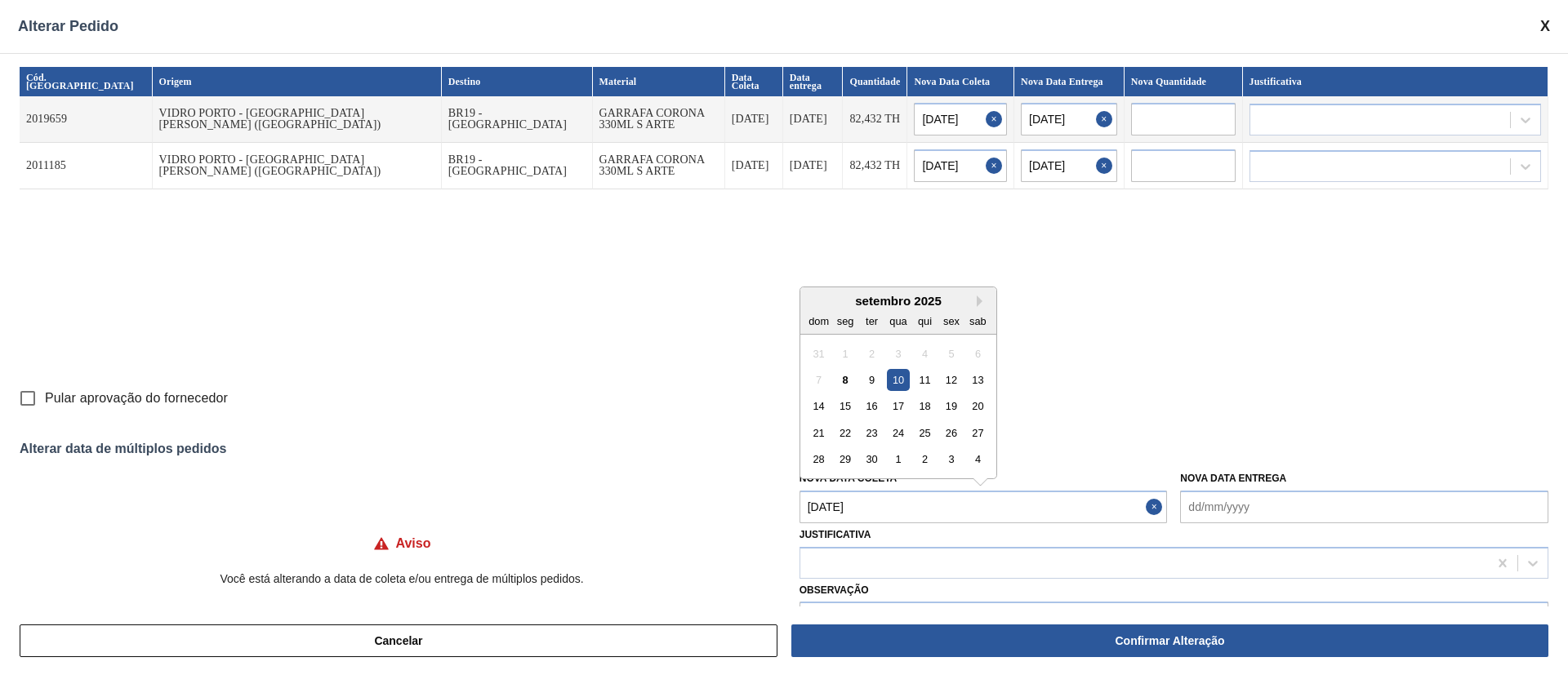
click at [870, 449] on Coleta "[DATE]" at bounding box center [983, 507] width 368 height 32
click at [972, 382] on div "13" at bounding box center [978, 380] width 22 height 22
type input "[DATE]"
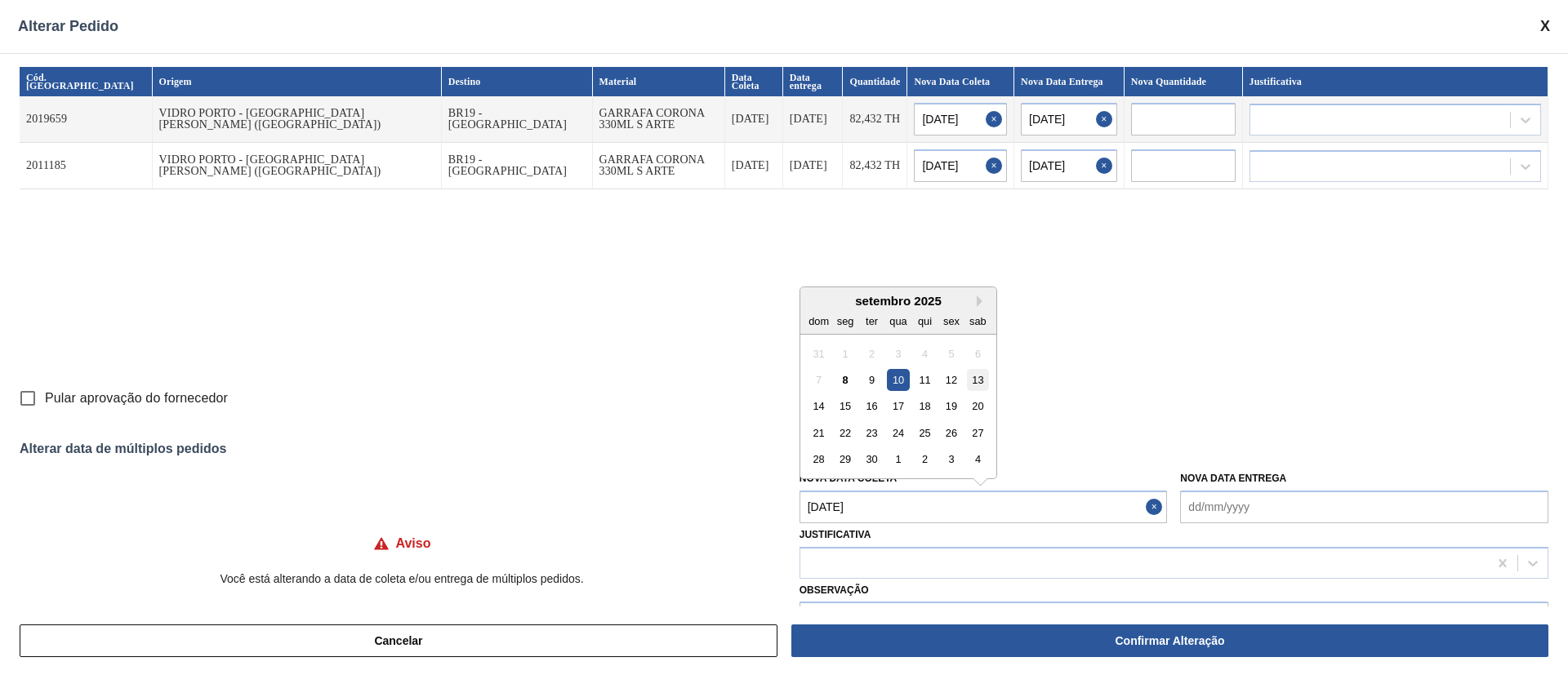
type input "[DATE]"
type Coleta "[DATE]"
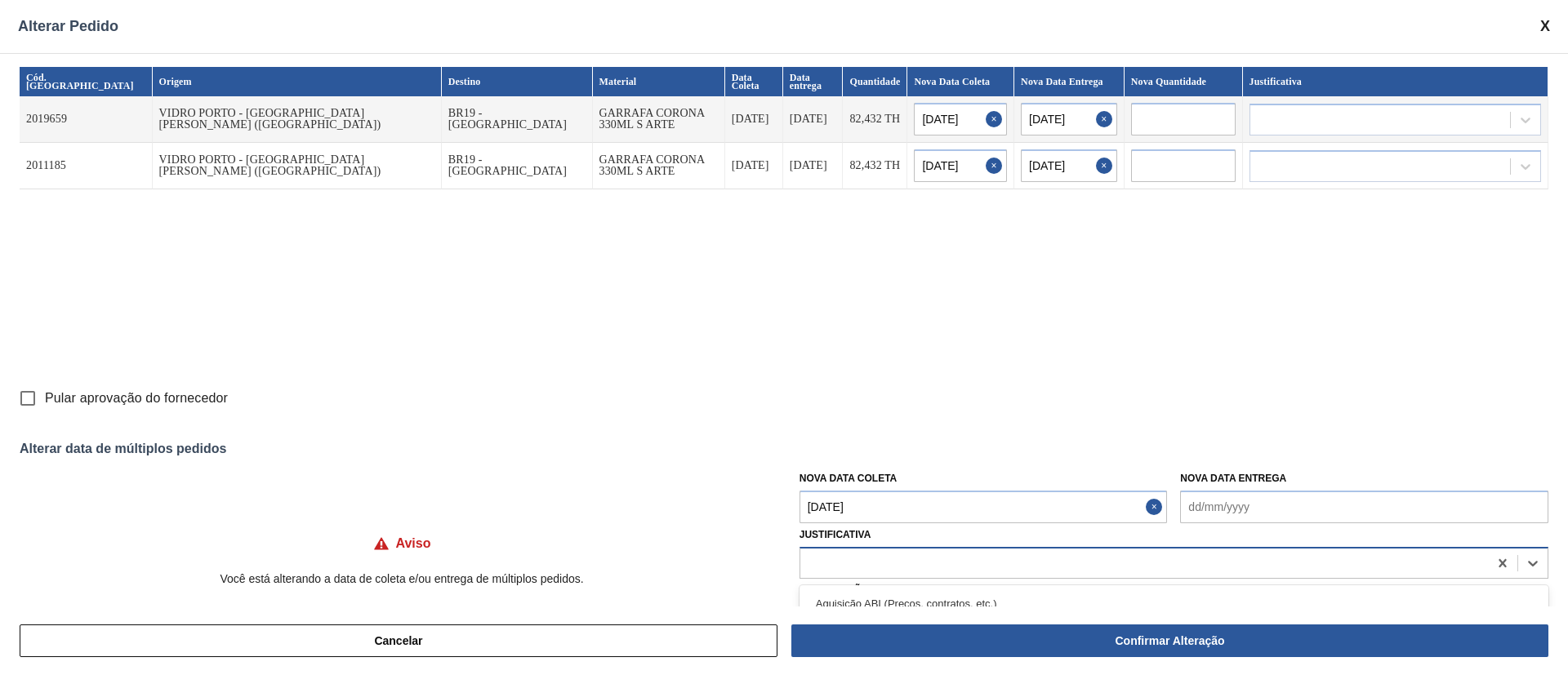
click at [836, 449] on div at bounding box center [1145, 563] width 688 height 24
type input "ou"
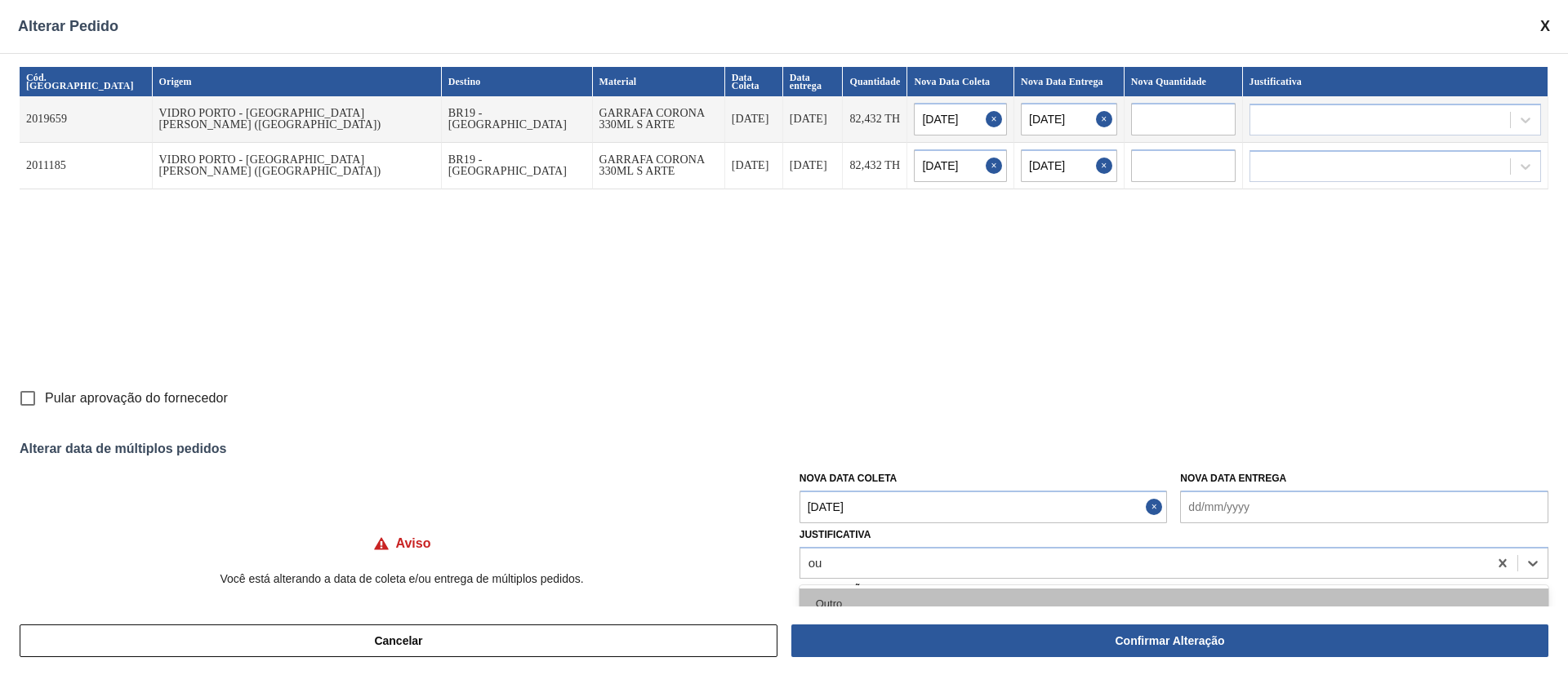
click at [842, 449] on div "Outro" at bounding box center [1174, 603] width 749 height 30
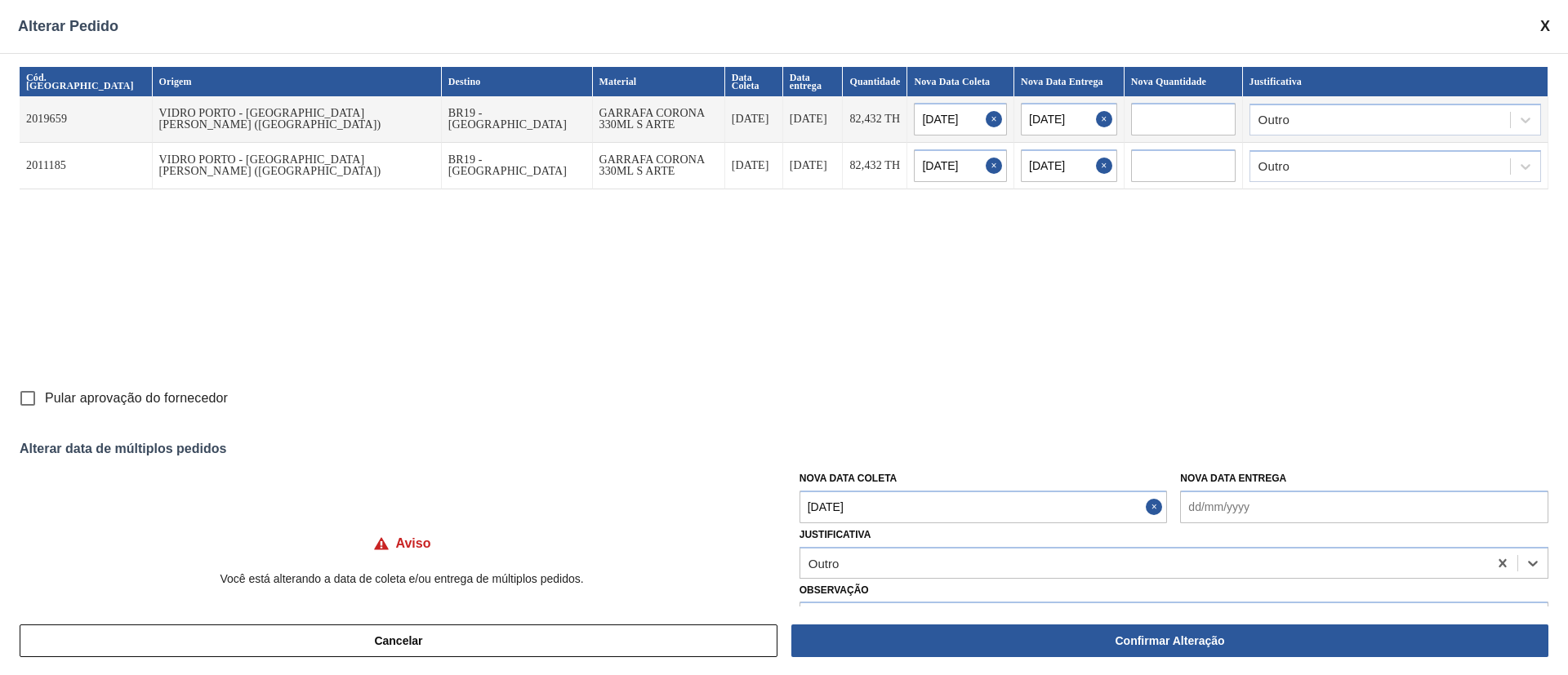
click at [25, 398] on input "Pular aprovação do fornecedor" at bounding box center [27, 399] width 34 height 34
checkbox input "true"
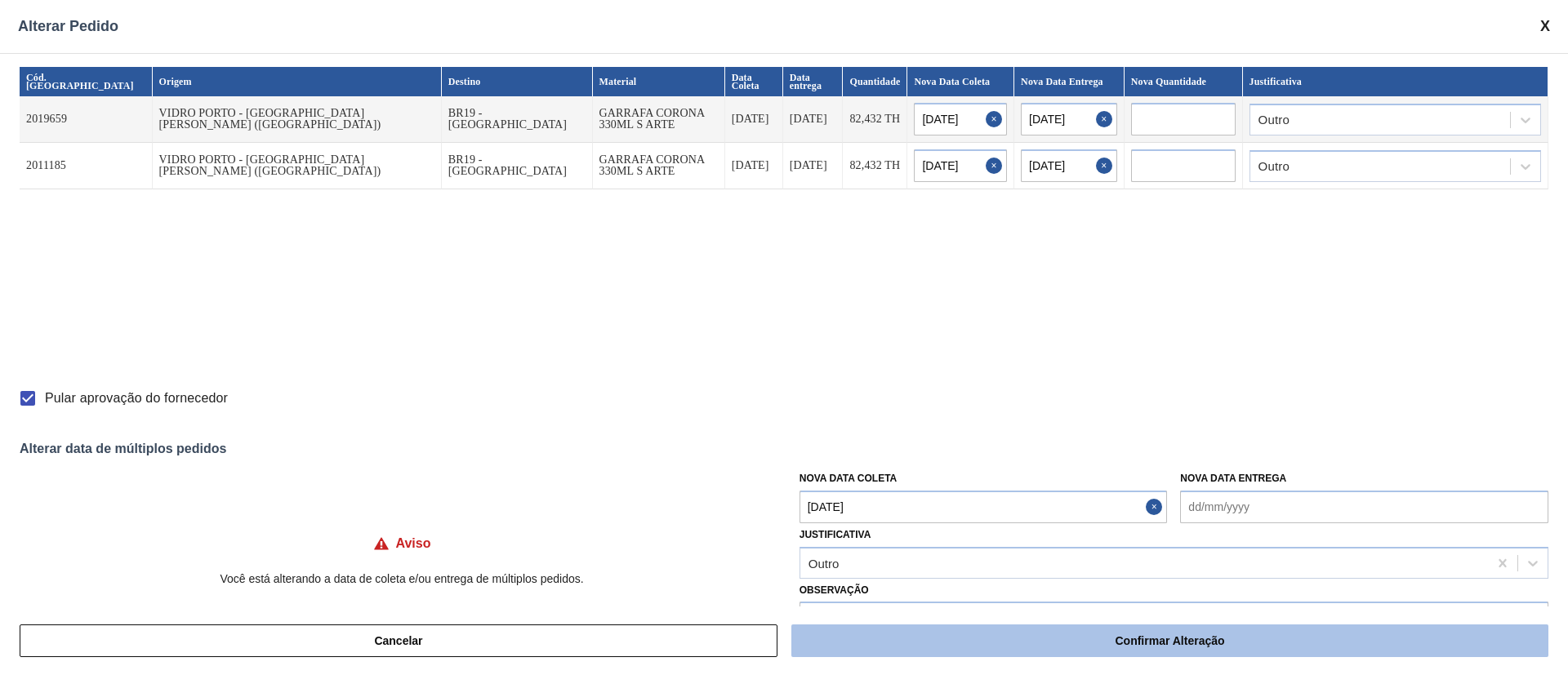
click at [976, 449] on button "Confirmar Alteração" at bounding box center [1169, 641] width 757 height 32
checkbox input "false"
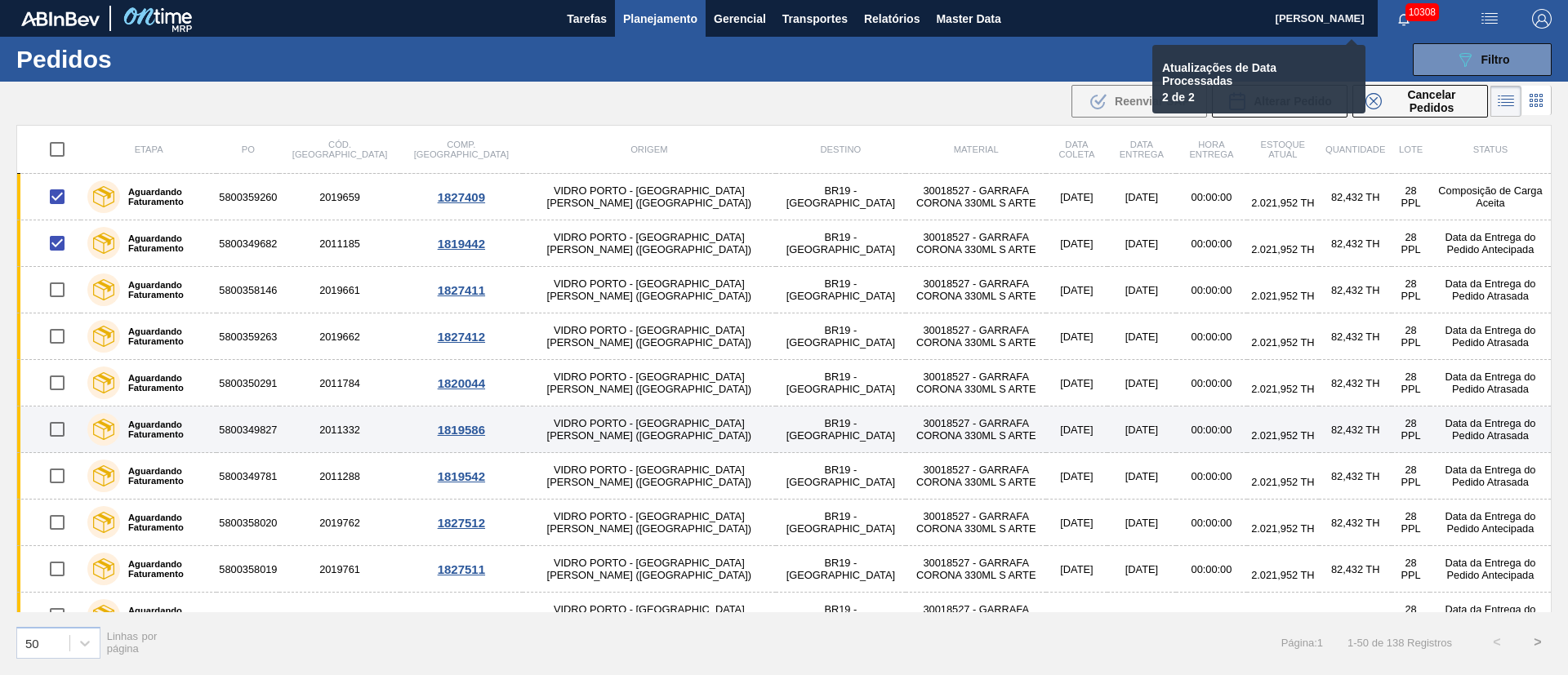
checkbox input "false"
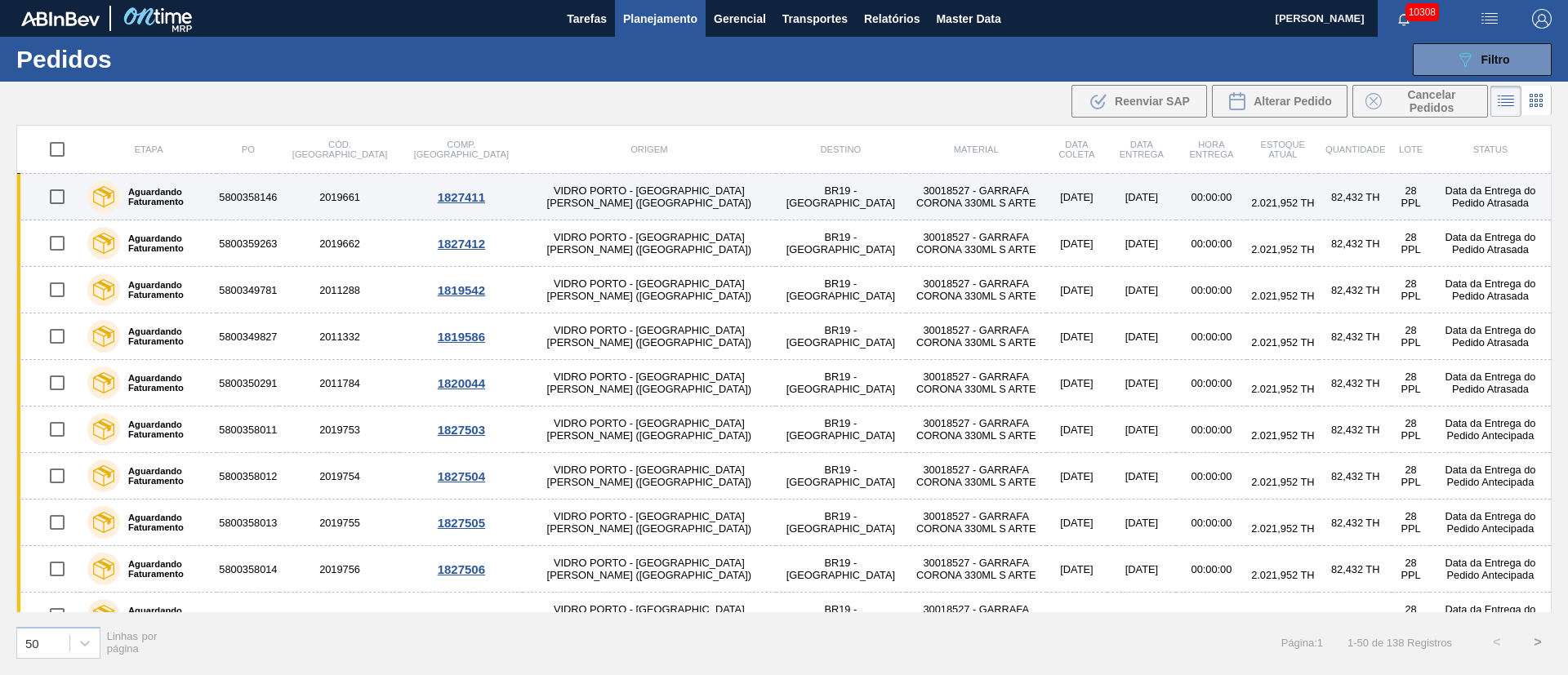
click at [55, 200] on input "checkbox" at bounding box center [57, 196] width 34 height 34
checkbox input "true"
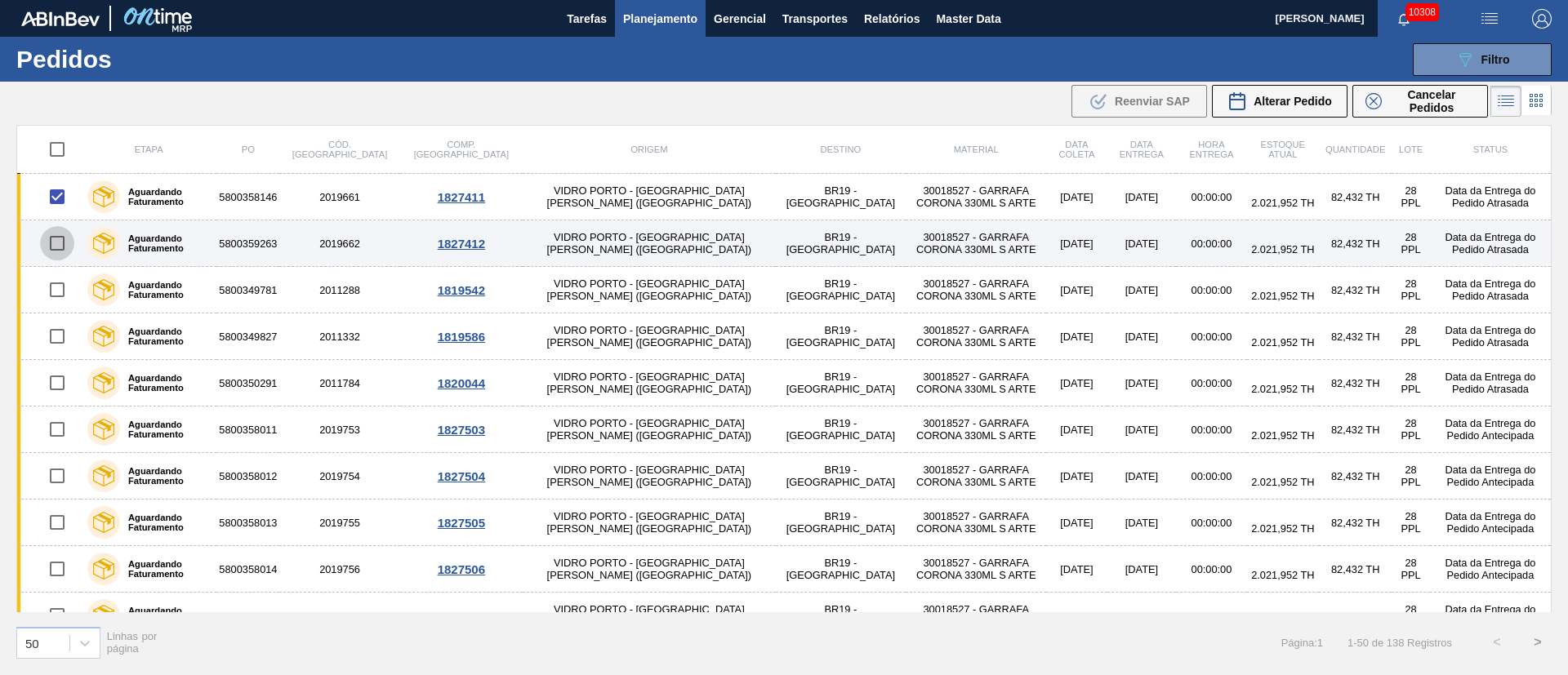
click at [64, 242] on input "checkbox" at bounding box center [57, 243] width 34 height 34
checkbox input "true"
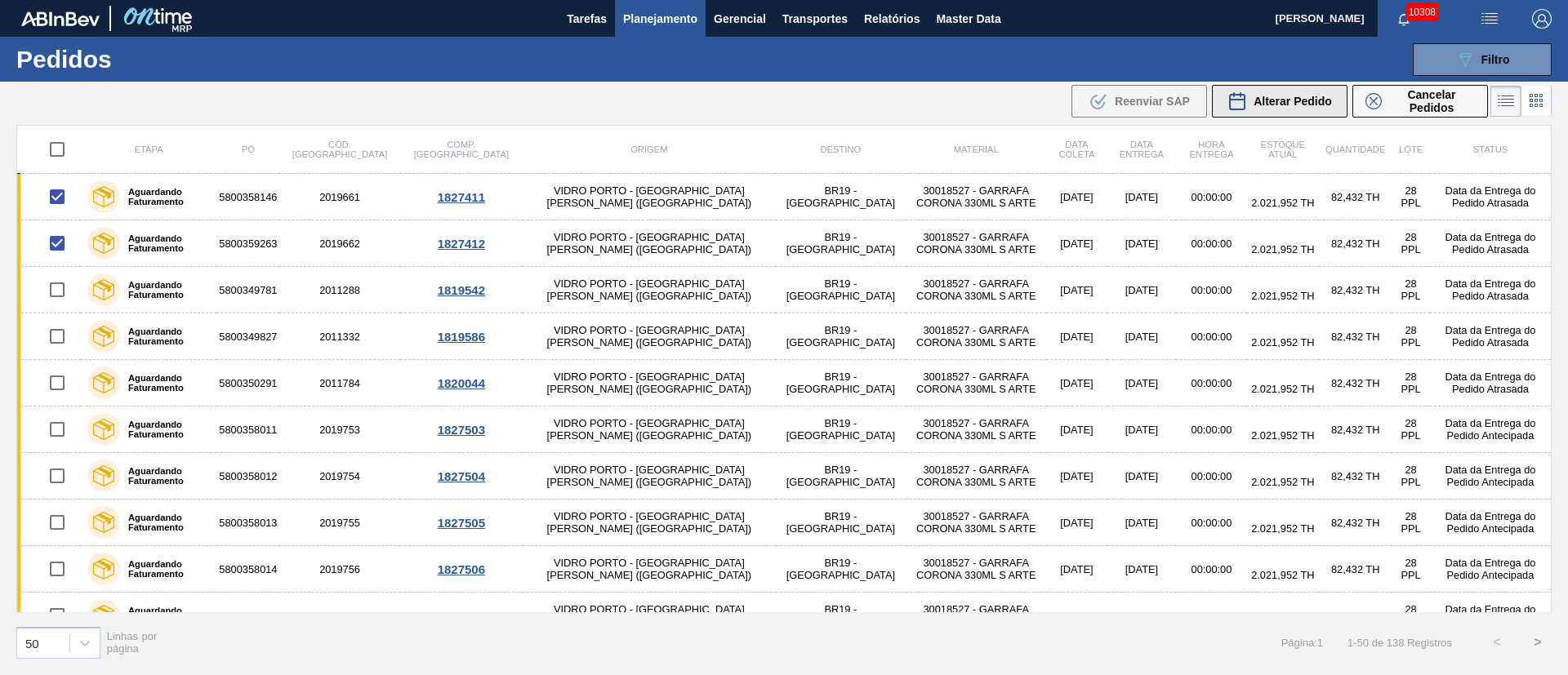
click at [1045, 99] on span "Alterar Pedido" at bounding box center [1293, 101] width 79 height 13
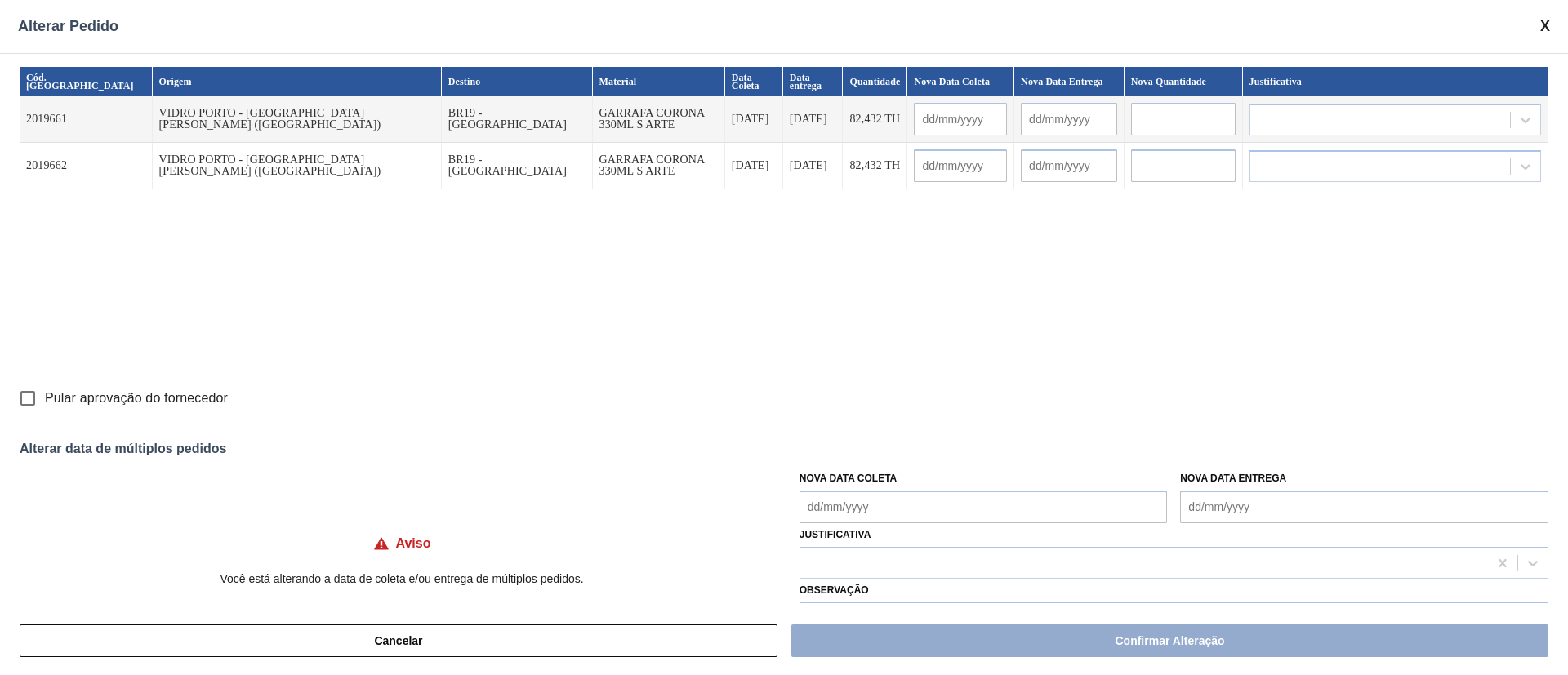
click at [849, 449] on Coleta "Nova Data Coleta" at bounding box center [983, 507] width 368 height 32
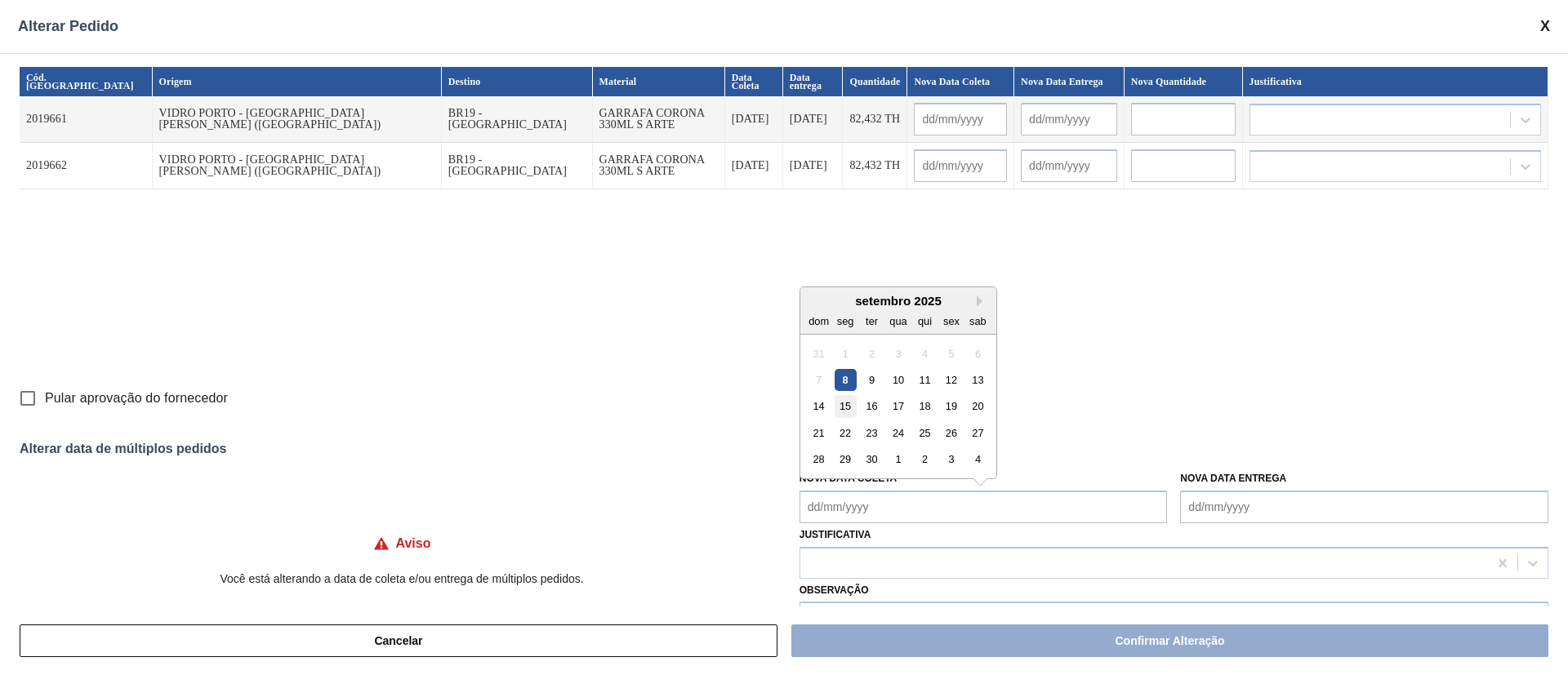
click at [839, 409] on div "15" at bounding box center [845, 406] width 22 height 22
type input "[DATE]"
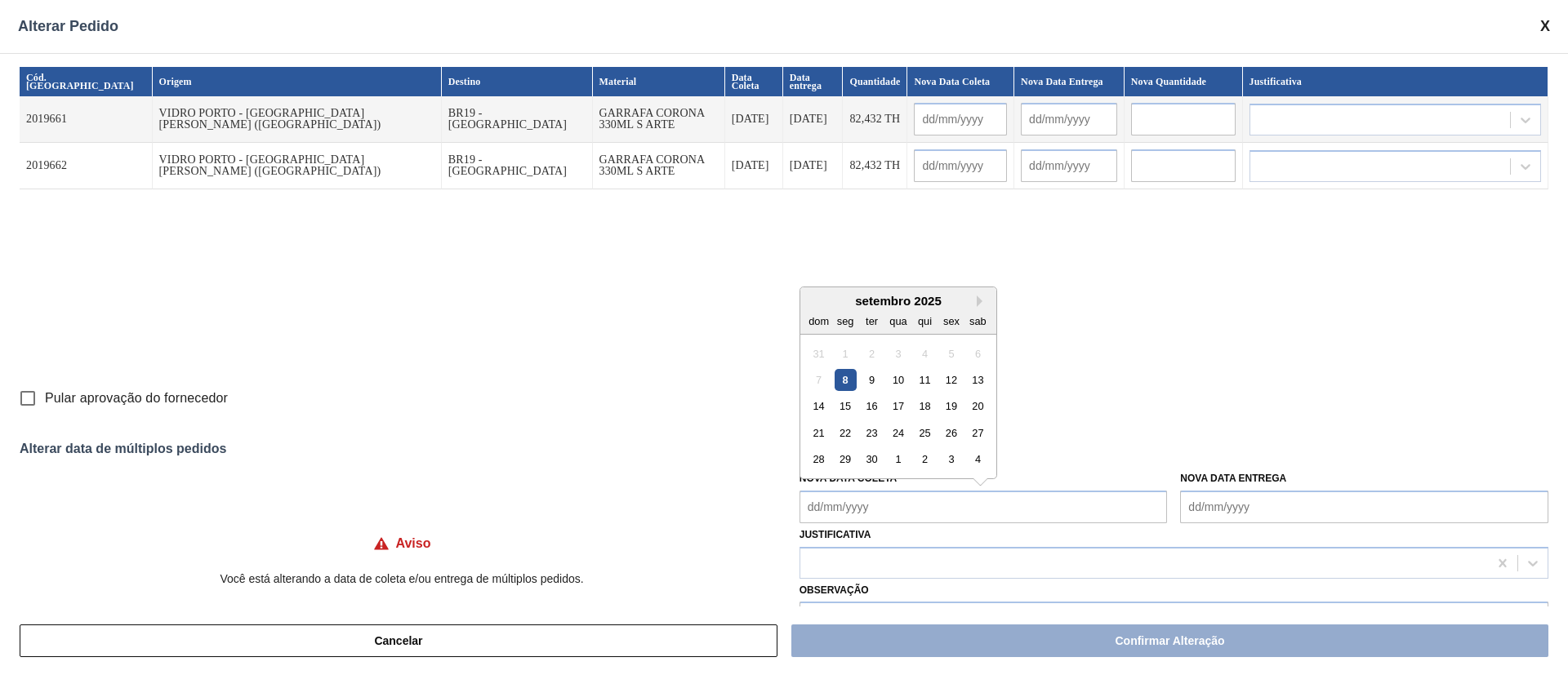
type Coleta "[DATE]"
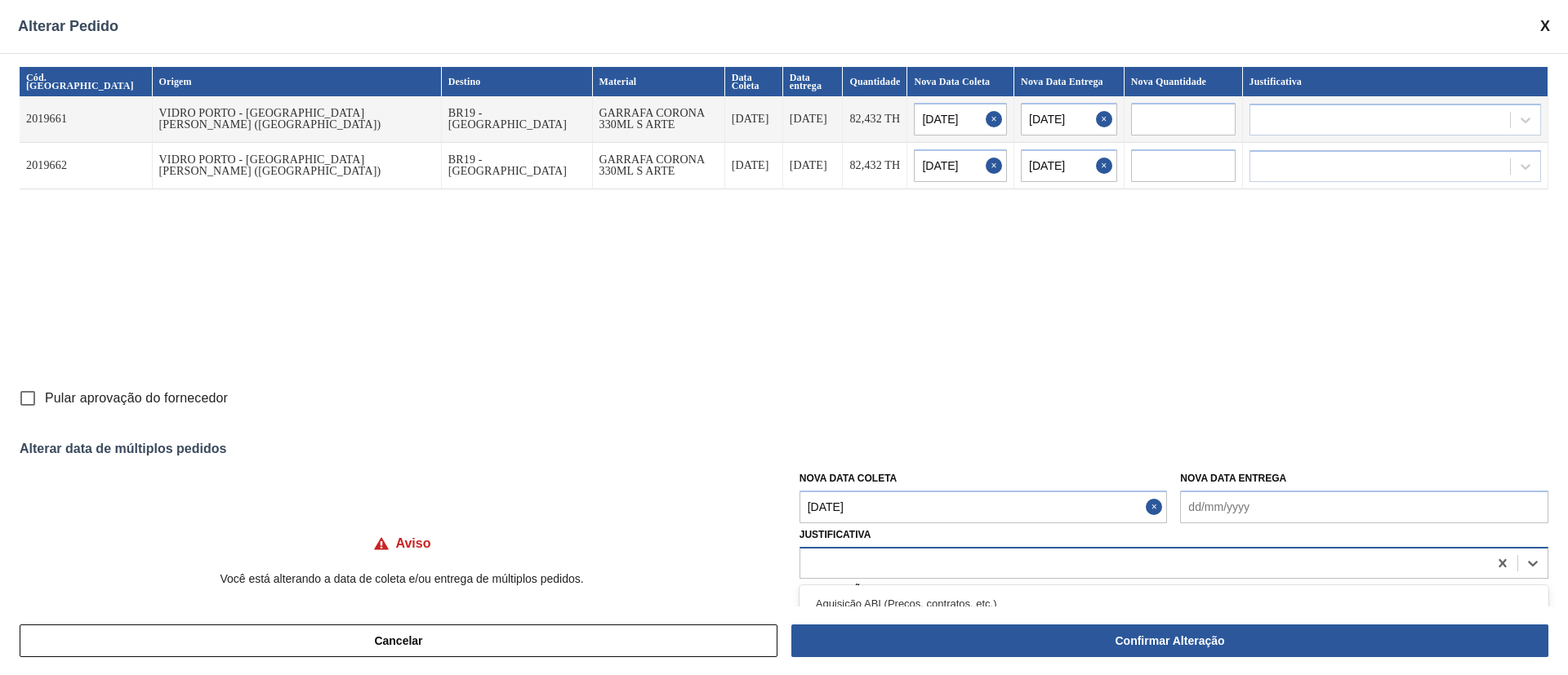
click at [847, 449] on div at bounding box center [1145, 563] width 688 height 24
type input "ou"
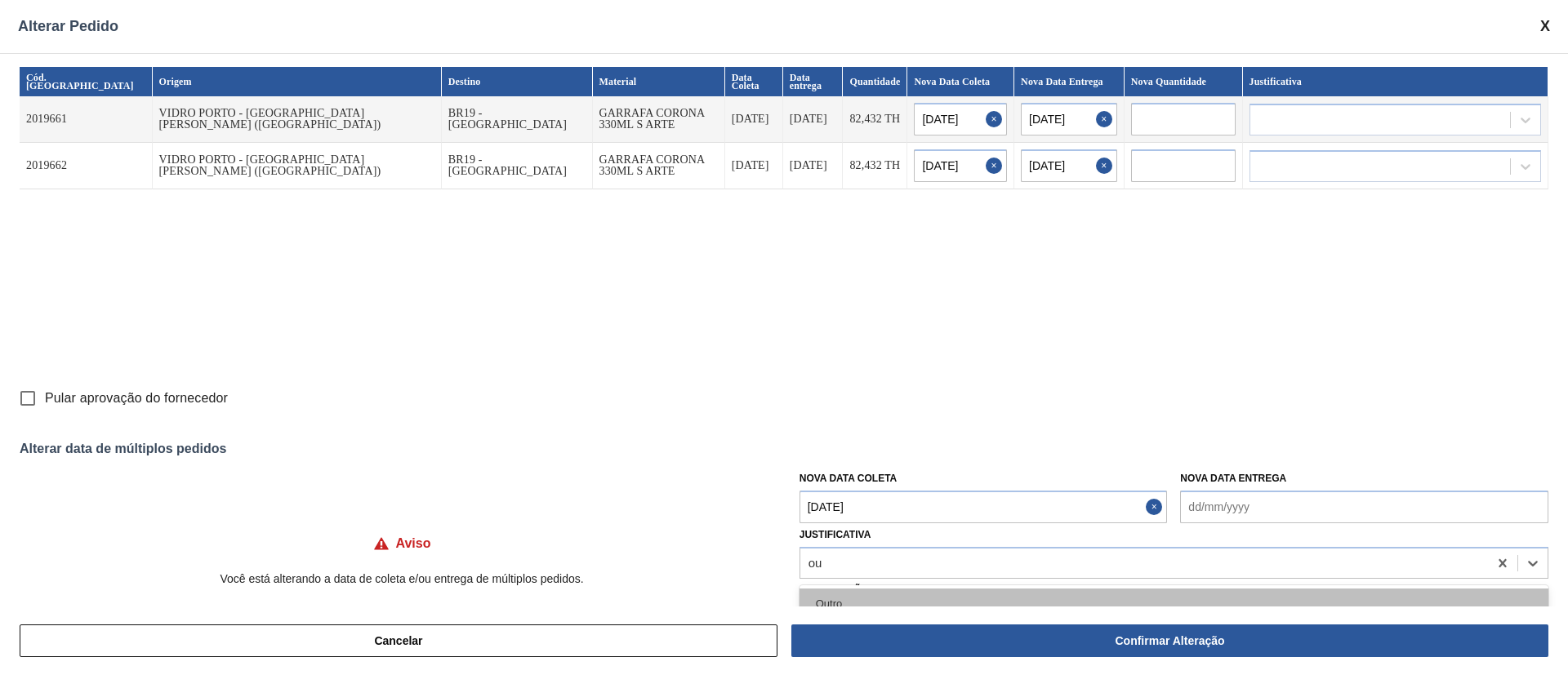
click at [842, 449] on div "Outro" at bounding box center [1174, 603] width 749 height 30
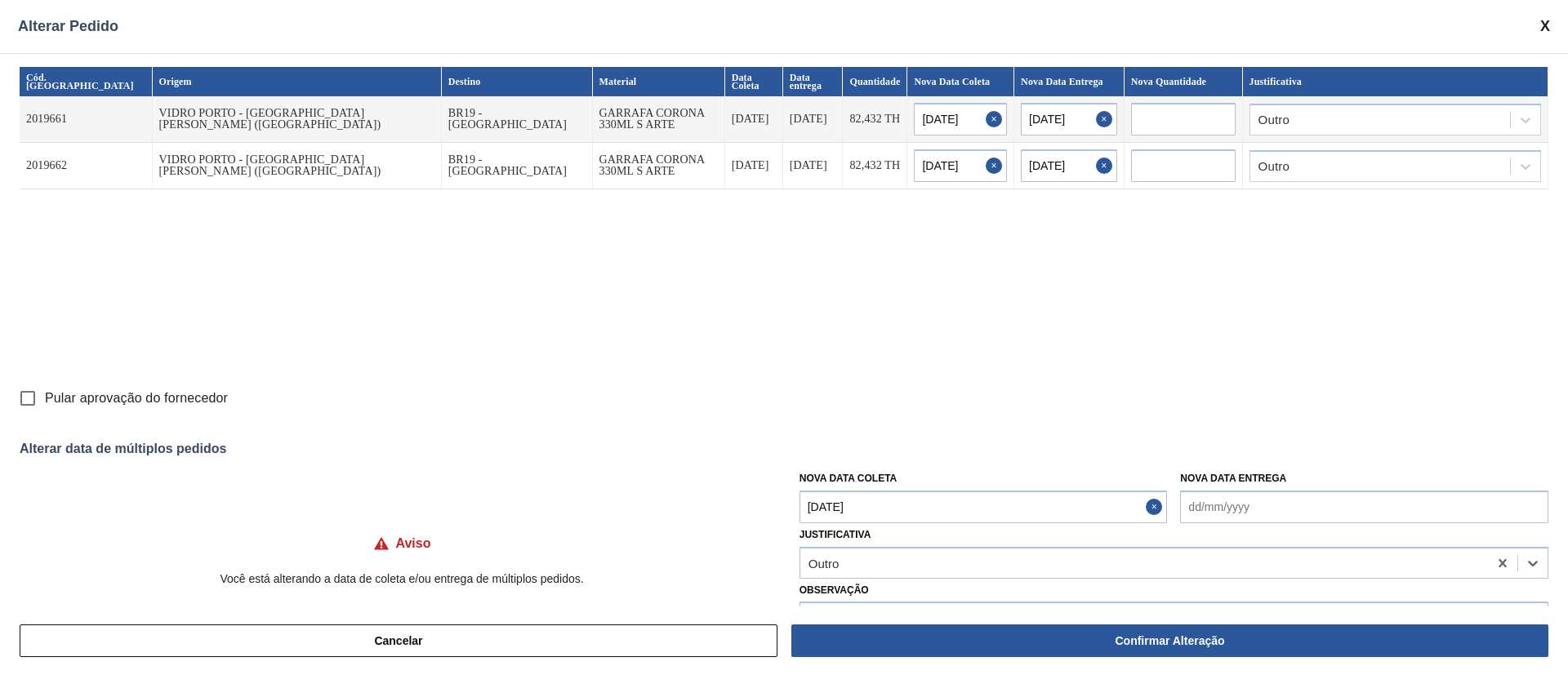
click at [29, 398] on input "Pular aprovação do fornecedor" at bounding box center [27, 399] width 34 height 34
checkbox input "true"
drag, startPoint x: 1141, startPoint y: 649, endPoint x: 1136, endPoint y: 639, distance: 11.2
click at [1045, 449] on button "Confirmar Alteração" at bounding box center [1169, 641] width 757 height 32
checkbox input "false"
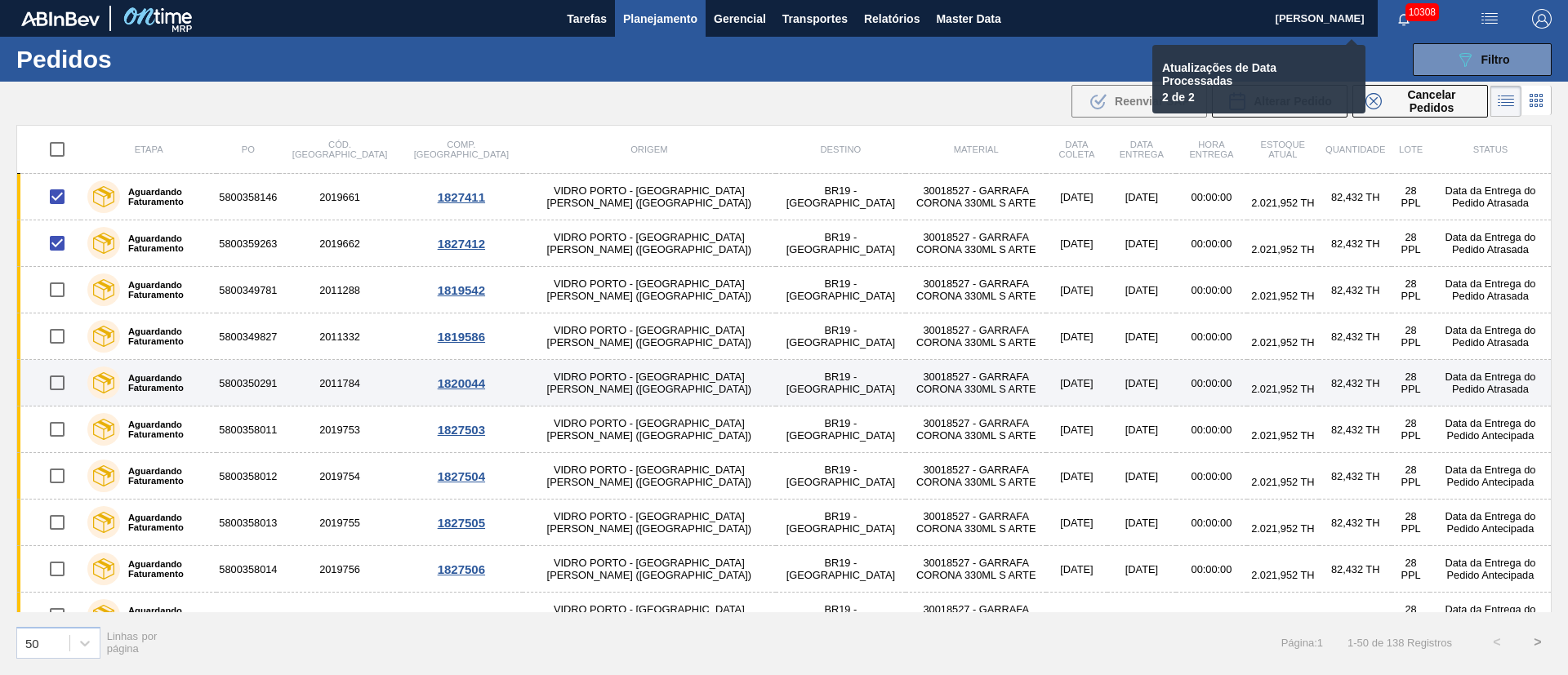
checkbox input "false"
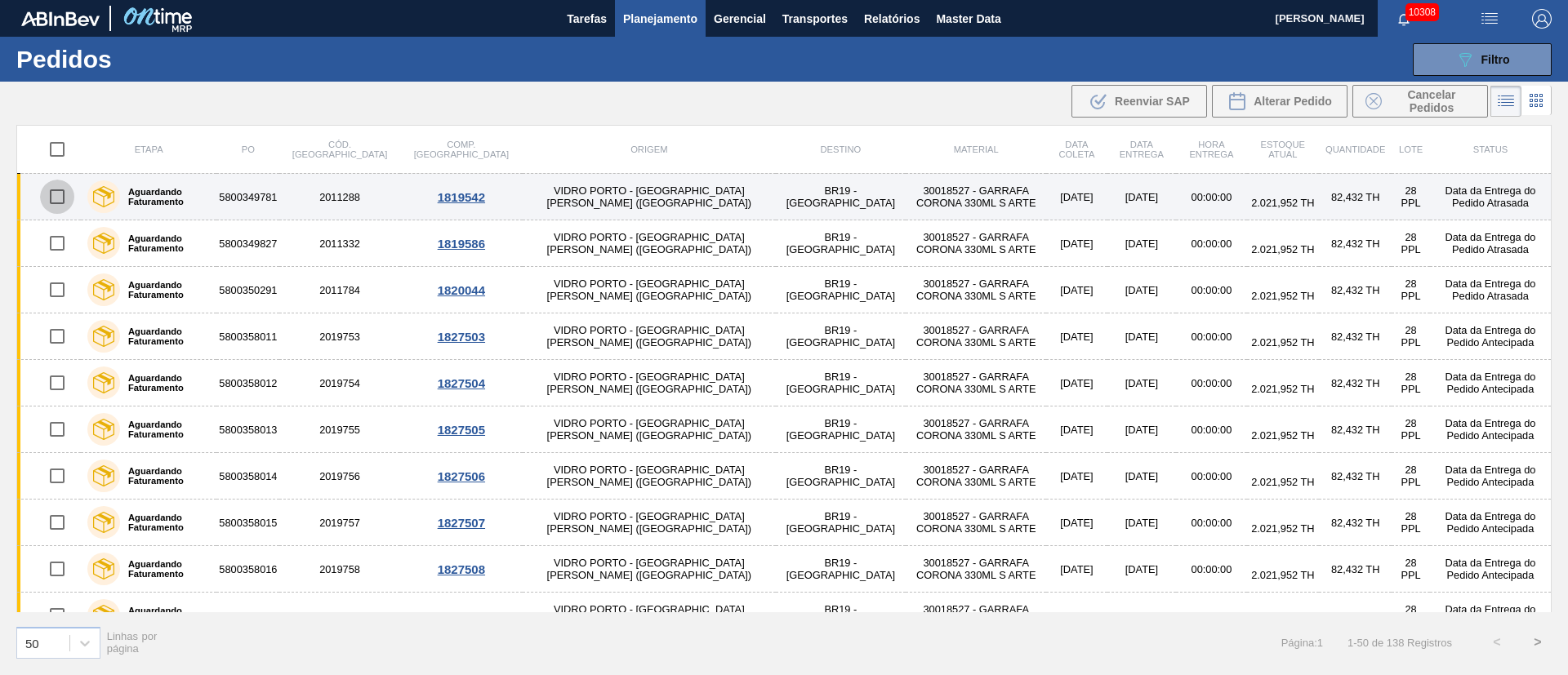
click at [57, 194] on input "checkbox" at bounding box center [57, 196] width 34 height 34
checkbox input "true"
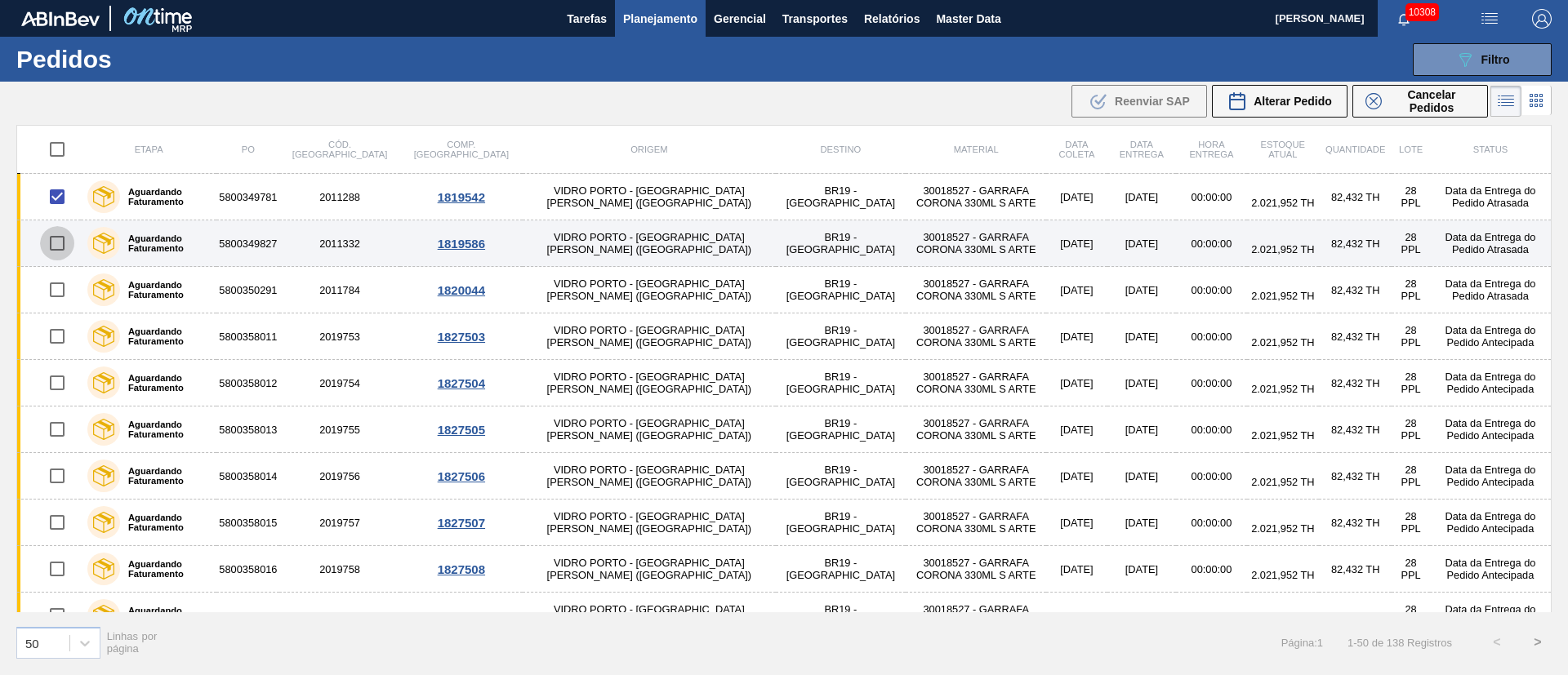
click at [61, 246] on input "checkbox" at bounding box center [57, 243] width 34 height 34
checkbox input "true"
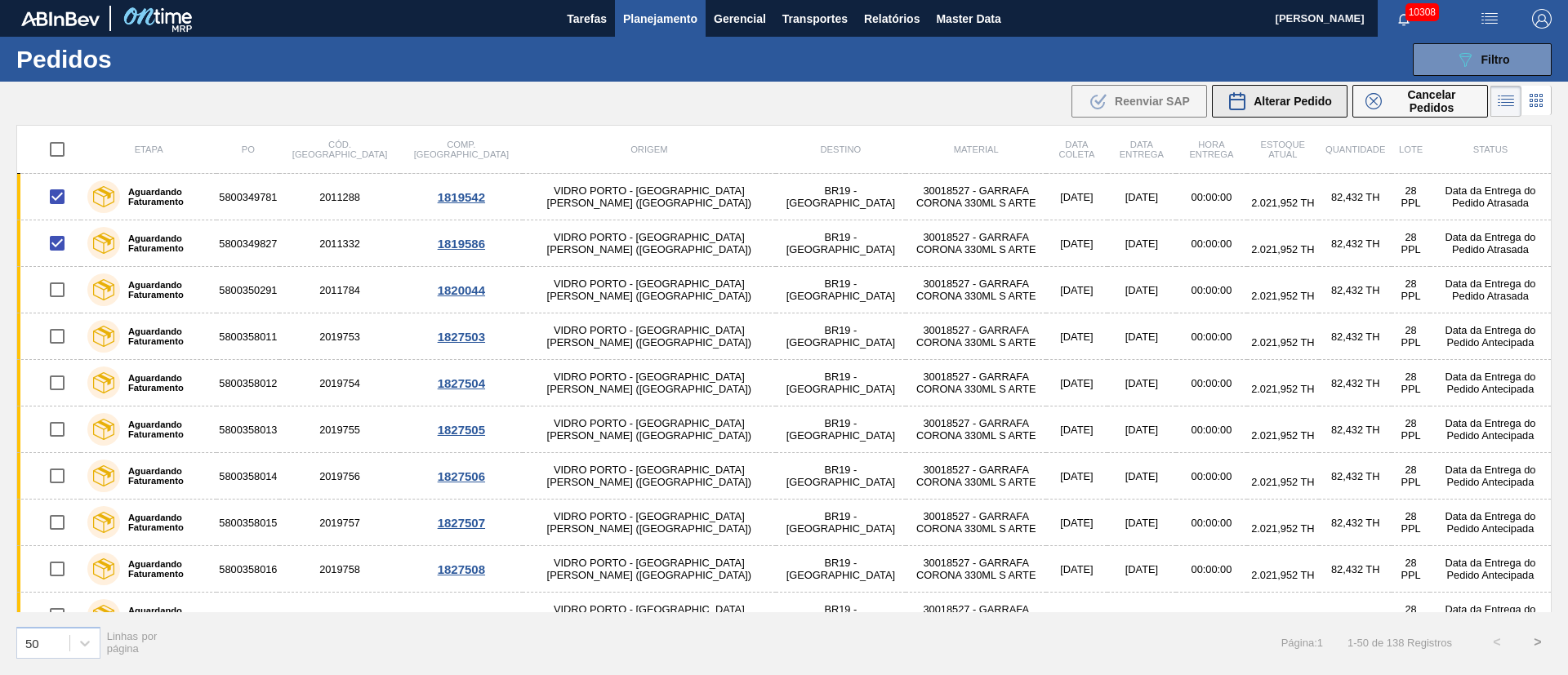
click at [1045, 104] on span "Alterar Pedido" at bounding box center [1293, 101] width 79 height 13
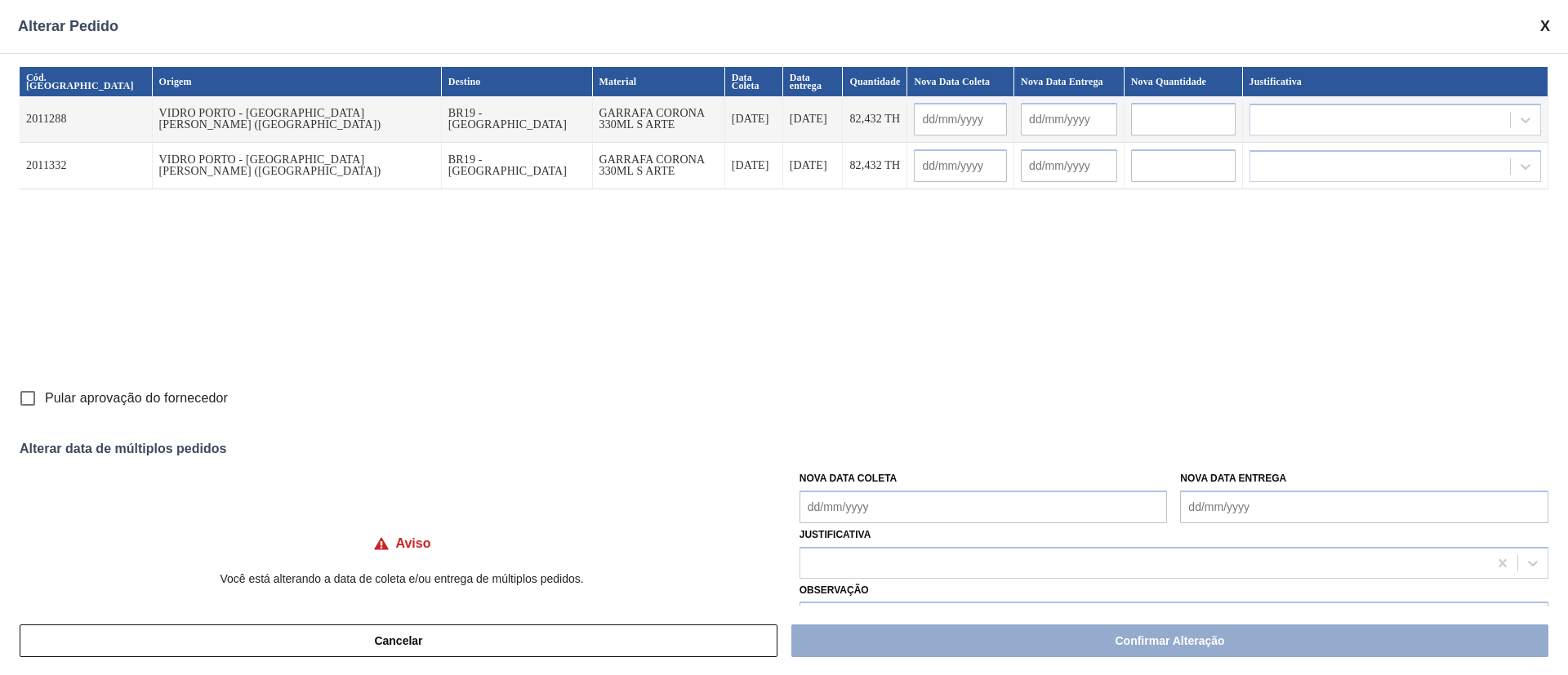
click at [833, 449] on Coleta "Nova Data Coleta" at bounding box center [983, 507] width 368 height 32
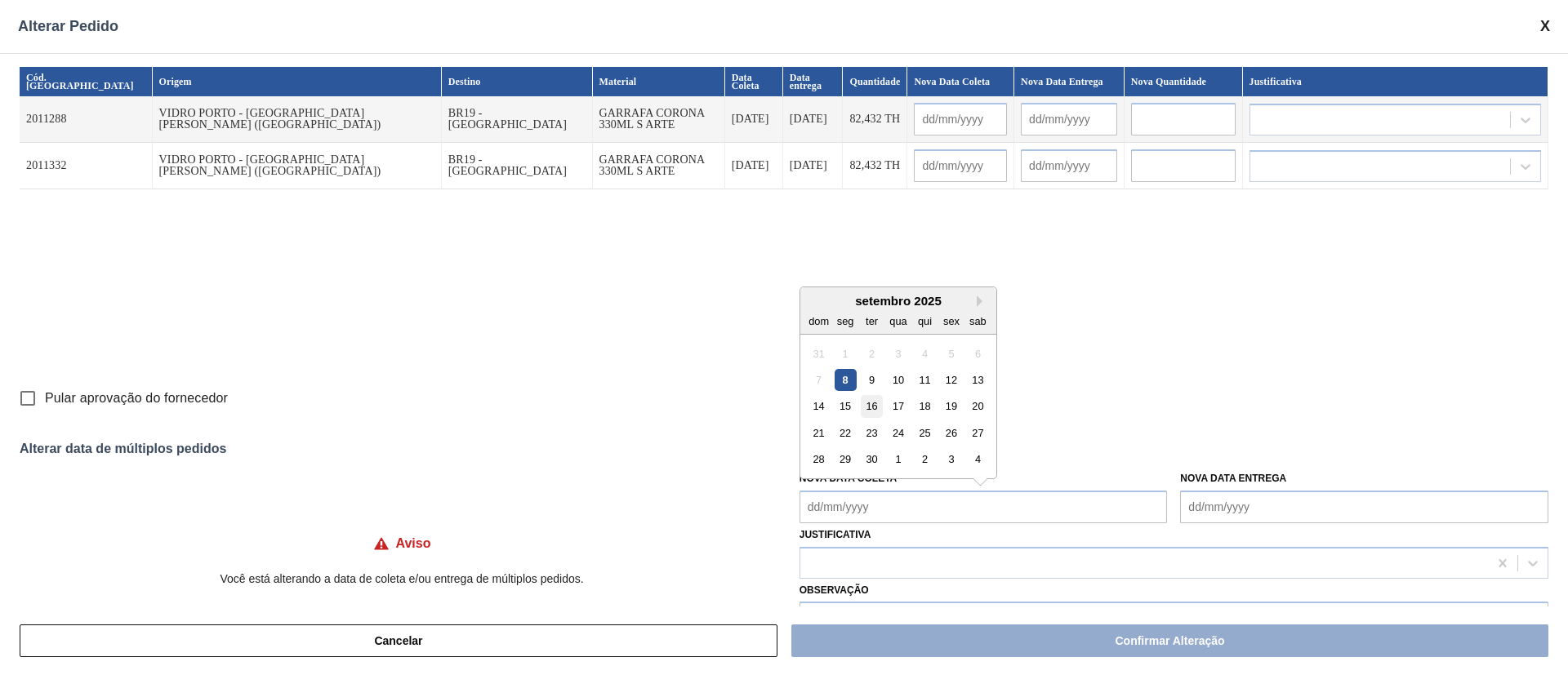
click at [878, 407] on div "16" at bounding box center [871, 406] width 22 height 22
type input "[DATE]"
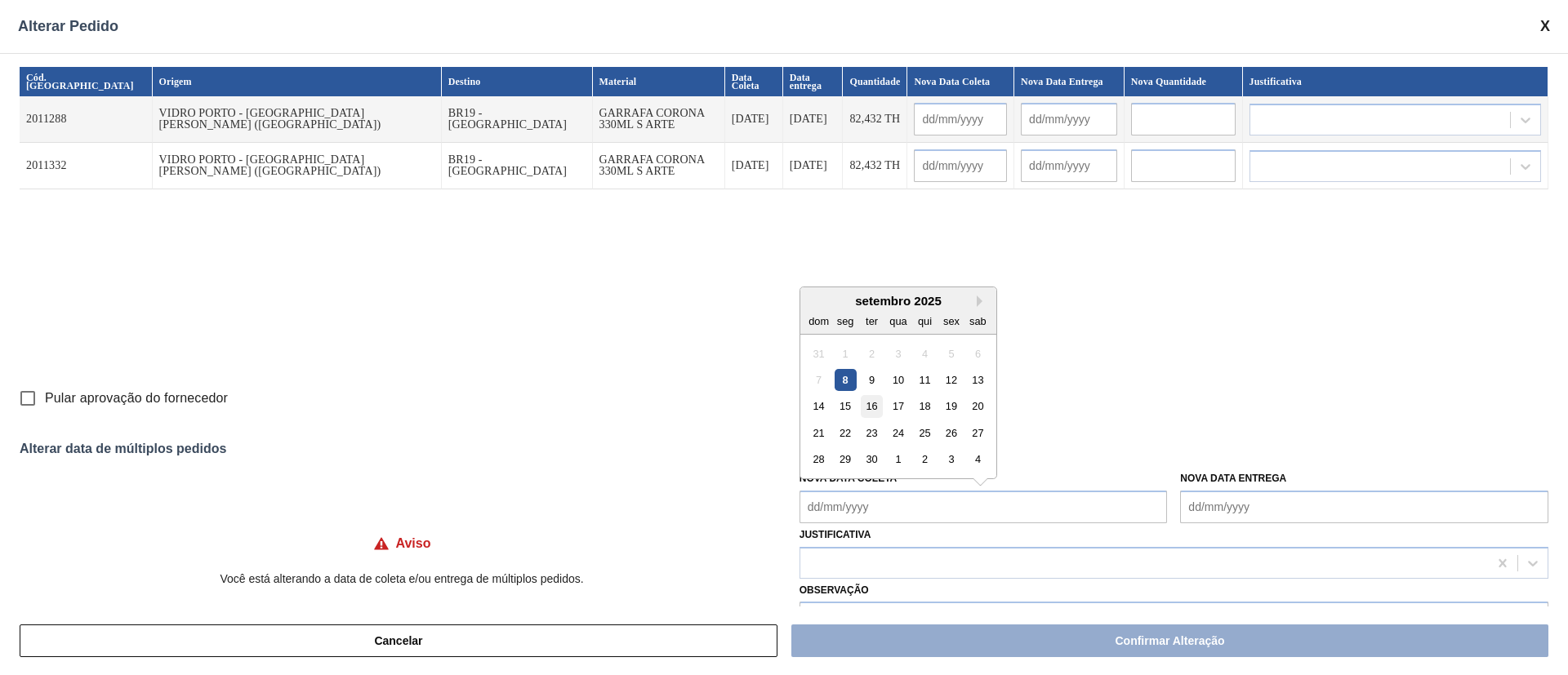
type Coleta "[DATE]"
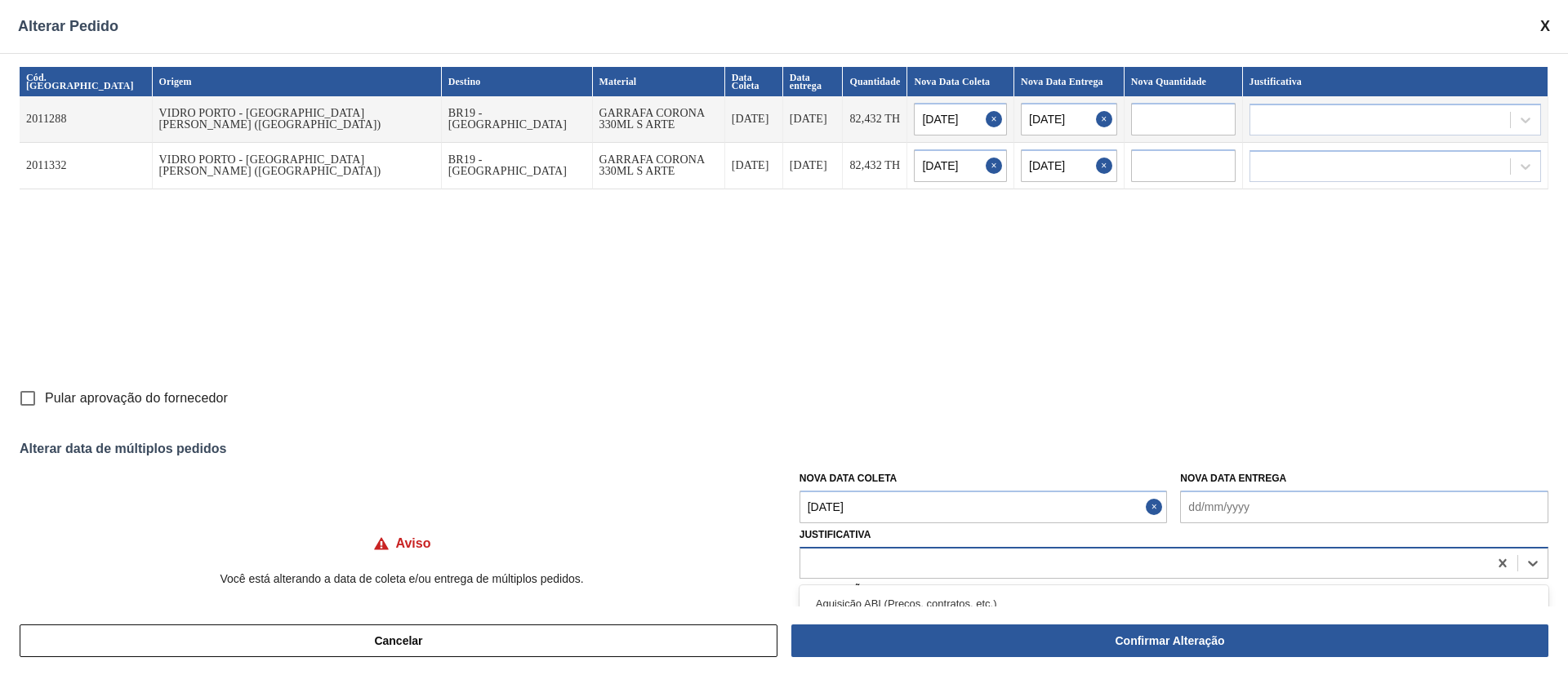
click at [857, 449] on div at bounding box center [1145, 563] width 688 height 24
type input "ou"
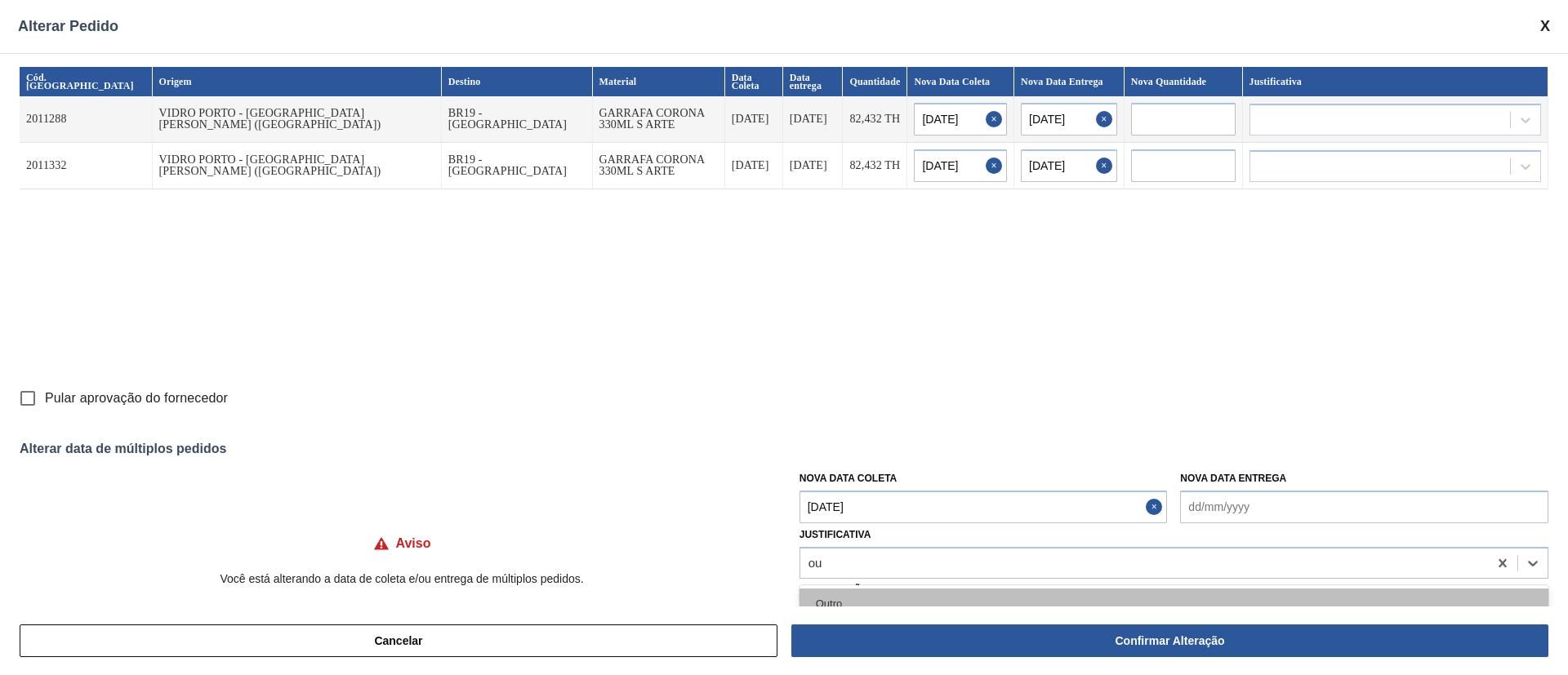
click at [855, 449] on div "Outro" at bounding box center [1174, 603] width 749 height 30
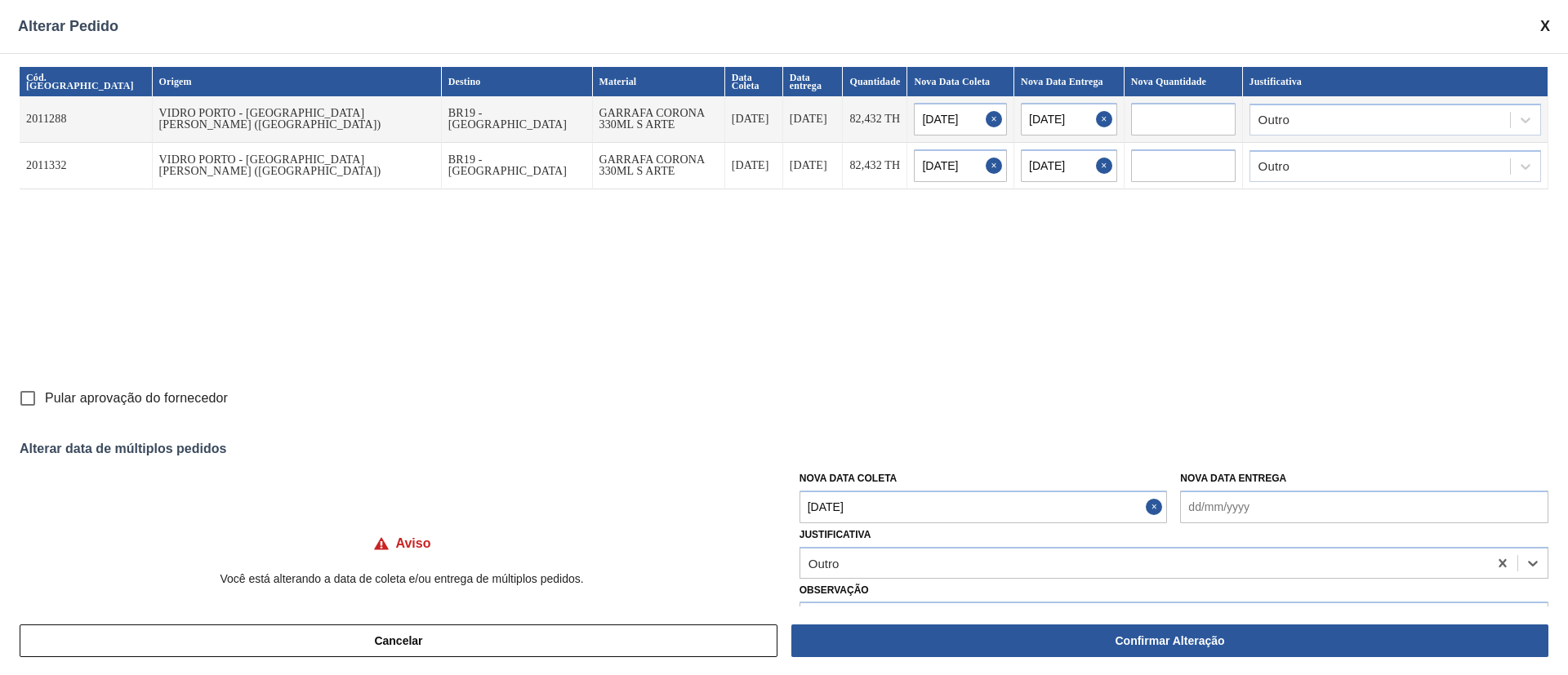
click at [19, 398] on input "Pular aprovação do fornecedor" at bounding box center [27, 399] width 34 height 34
checkbox input "true"
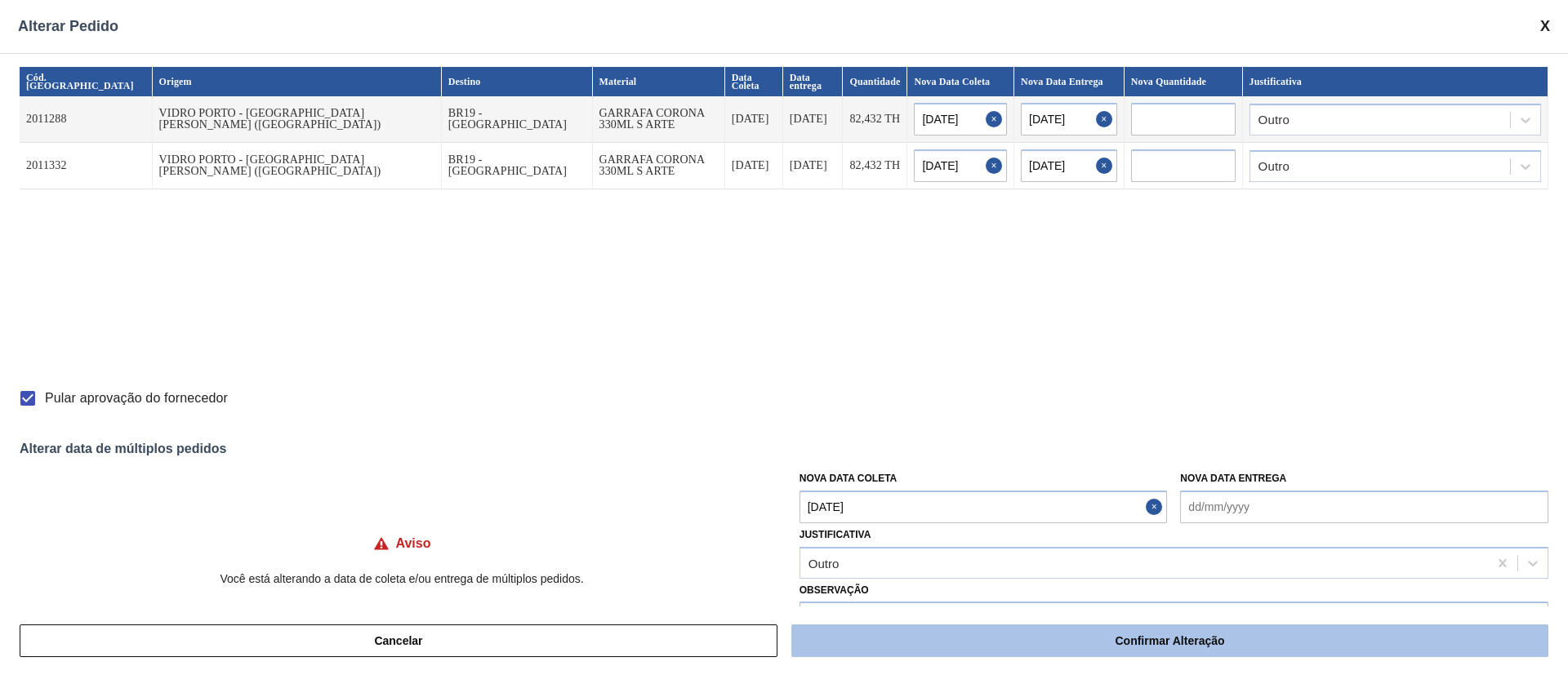
click at [1045, 449] on button "Confirmar Alteração" at bounding box center [1169, 641] width 757 height 32
checkbox input "false"
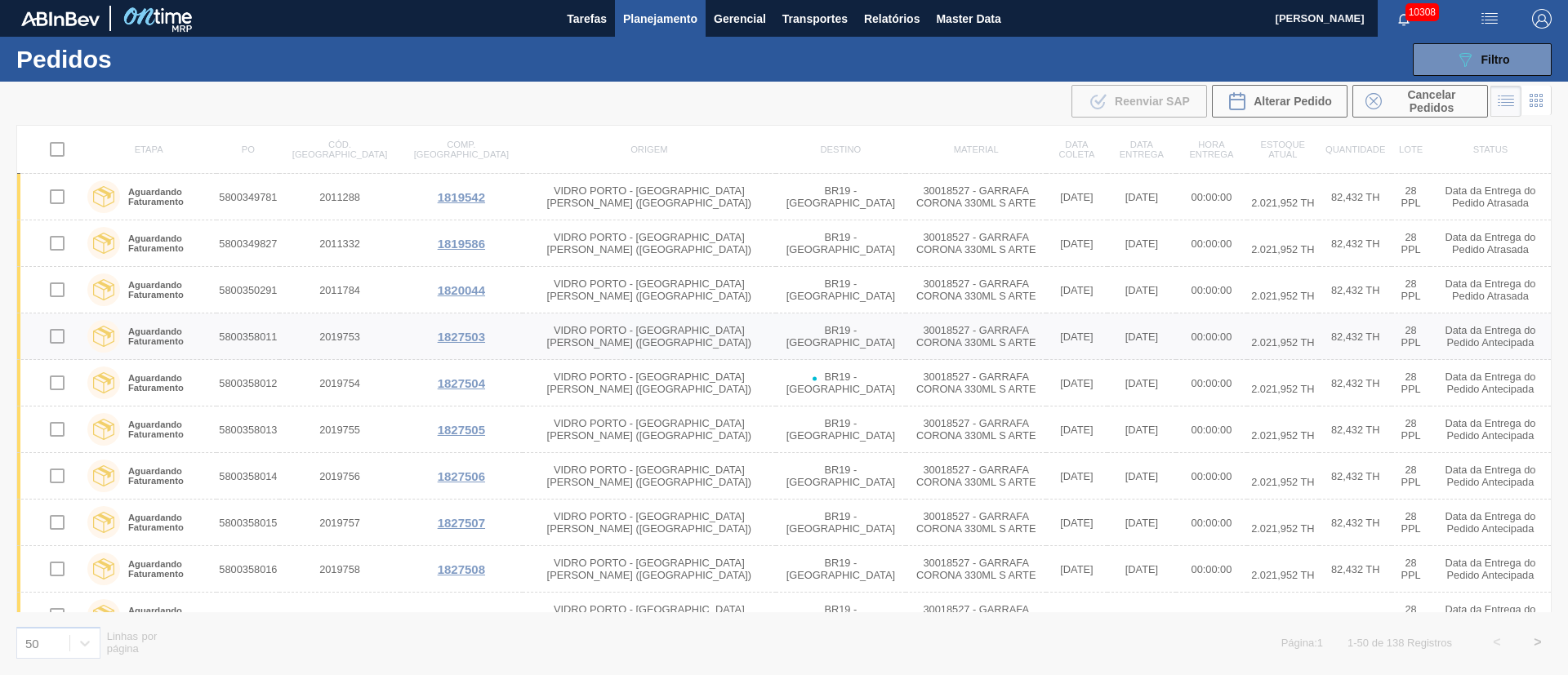
checkbox input "false"
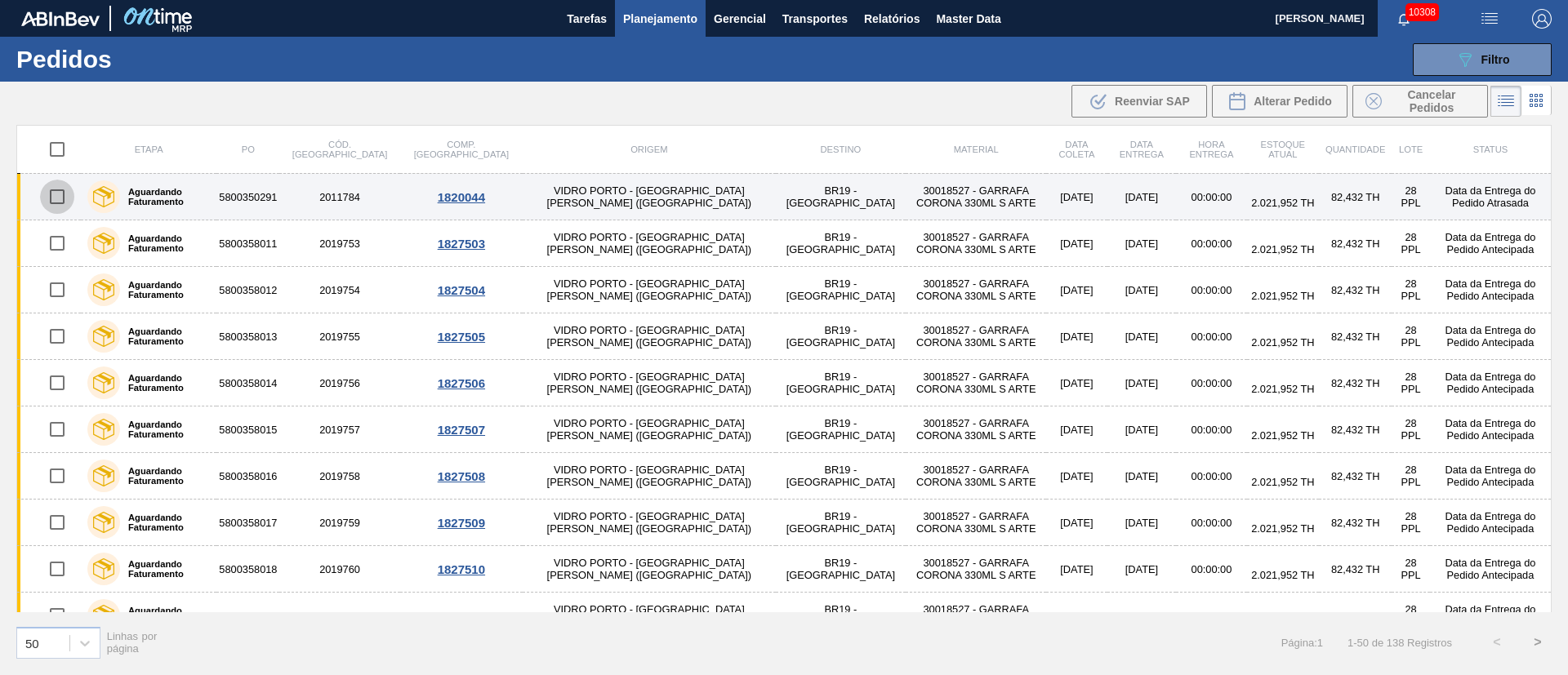
click at [67, 200] on input "checkbox" at bounding box center [57, 196] width 34 height 34
checkbox input "true"
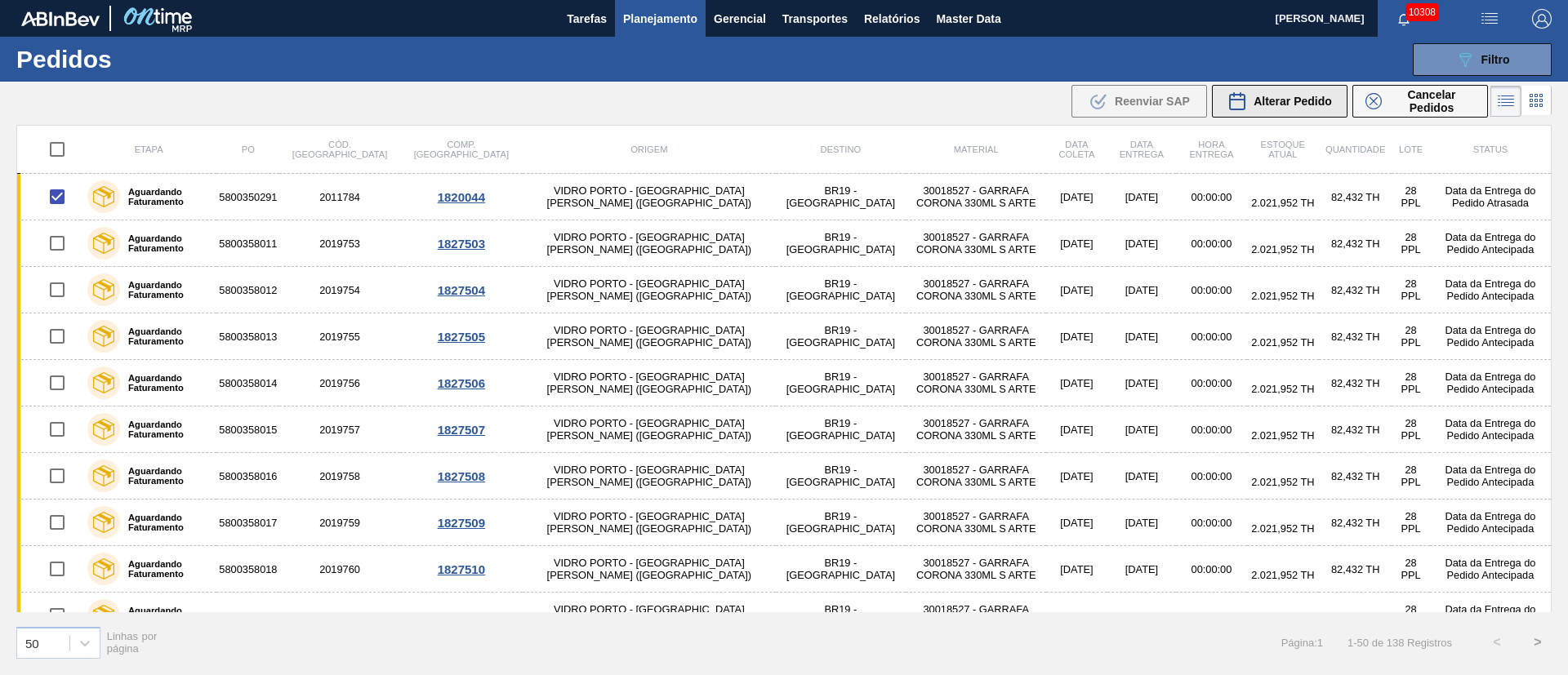
click at [1045, 107] on span "Alterar Pedido" at bounding box center [1293, 101] width 79 height 13
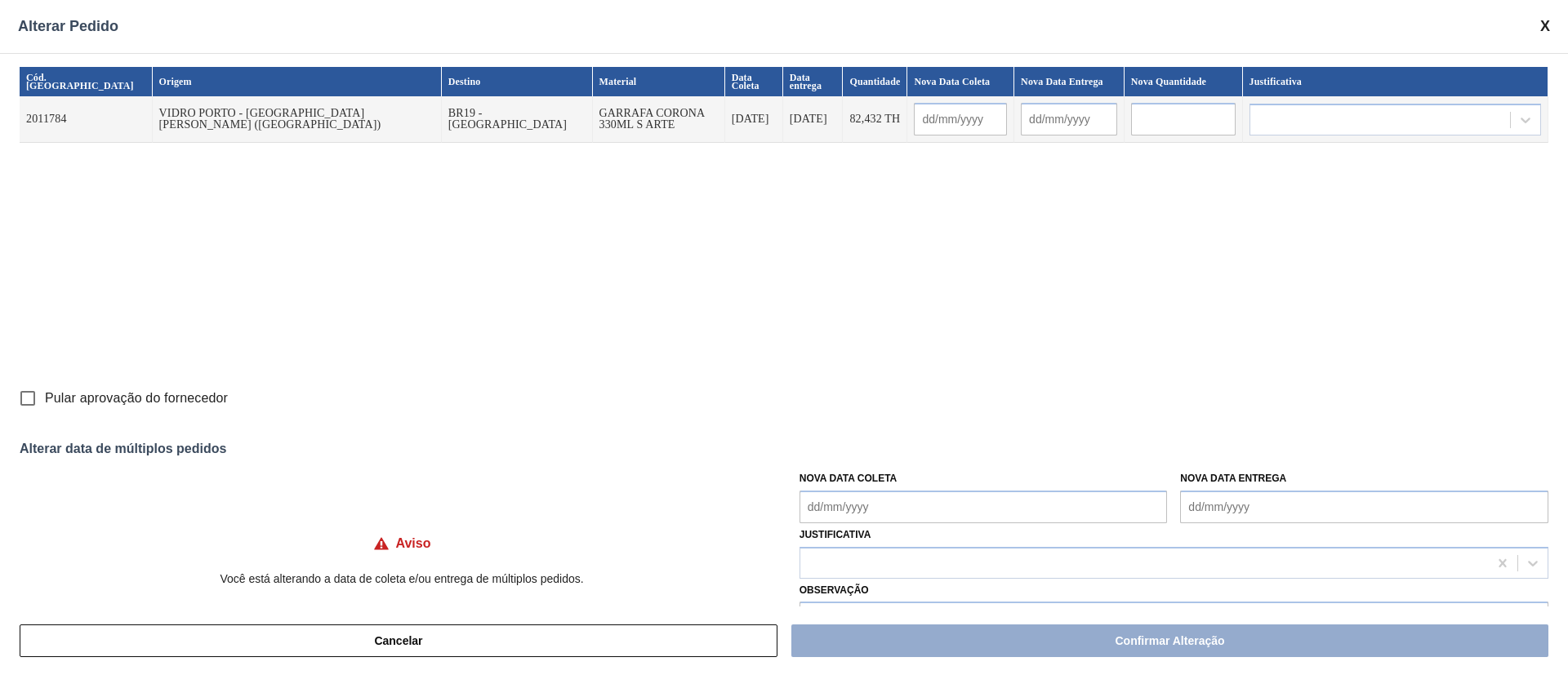
click at [25, 393] on input "Pular aprovação do fornecedor" at bounding box center [27, 399] width 34 height 34
checkbox input "true"
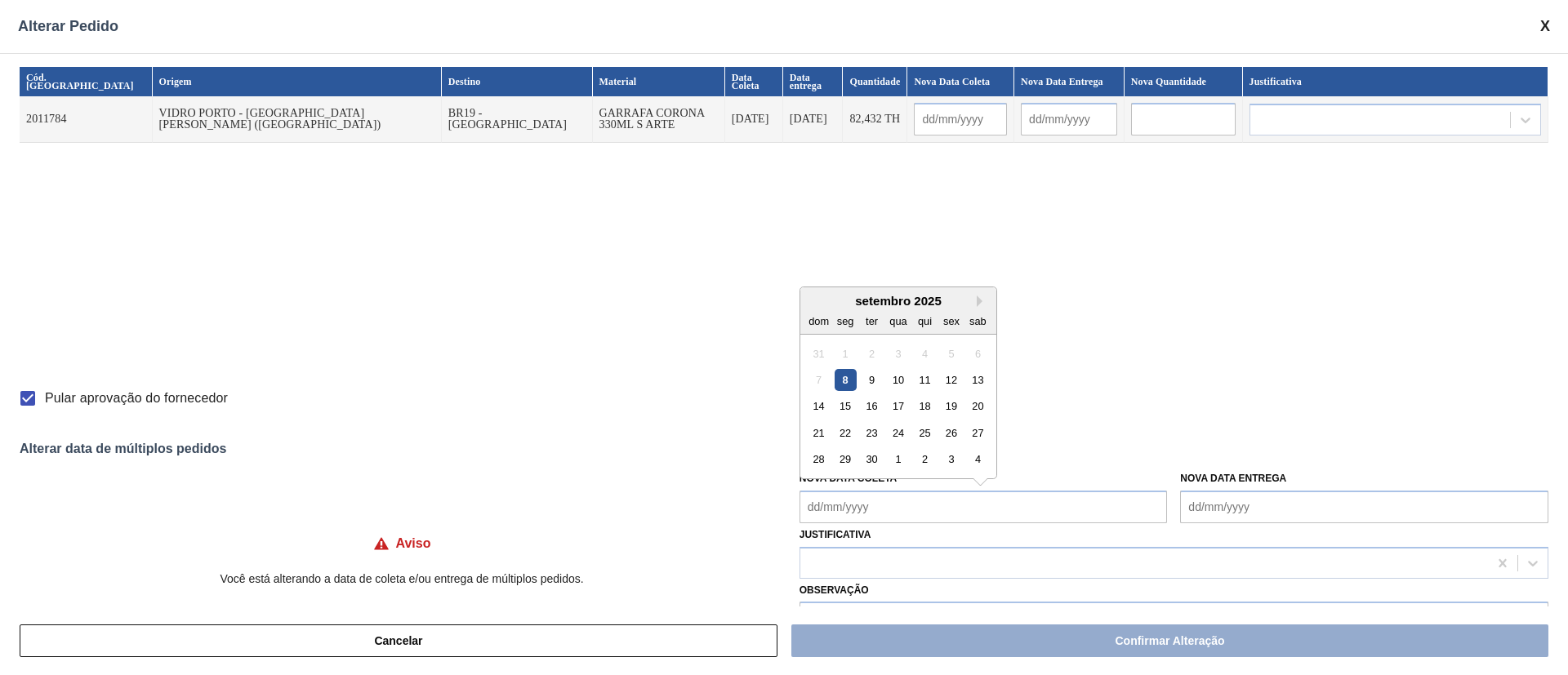
click at [842, 449] on Coleta "Nova Data Coleta" at bounding box center [983, 507] width 368 height 32
drag, startPoint x: 899, startPoint y: 404, endPoint x: 895, endPoint y: 413, distance: 9.8
click at [899, 404] on div "17" at bounding box center [898, 406] width 22 height 22
type input "[DATE]"
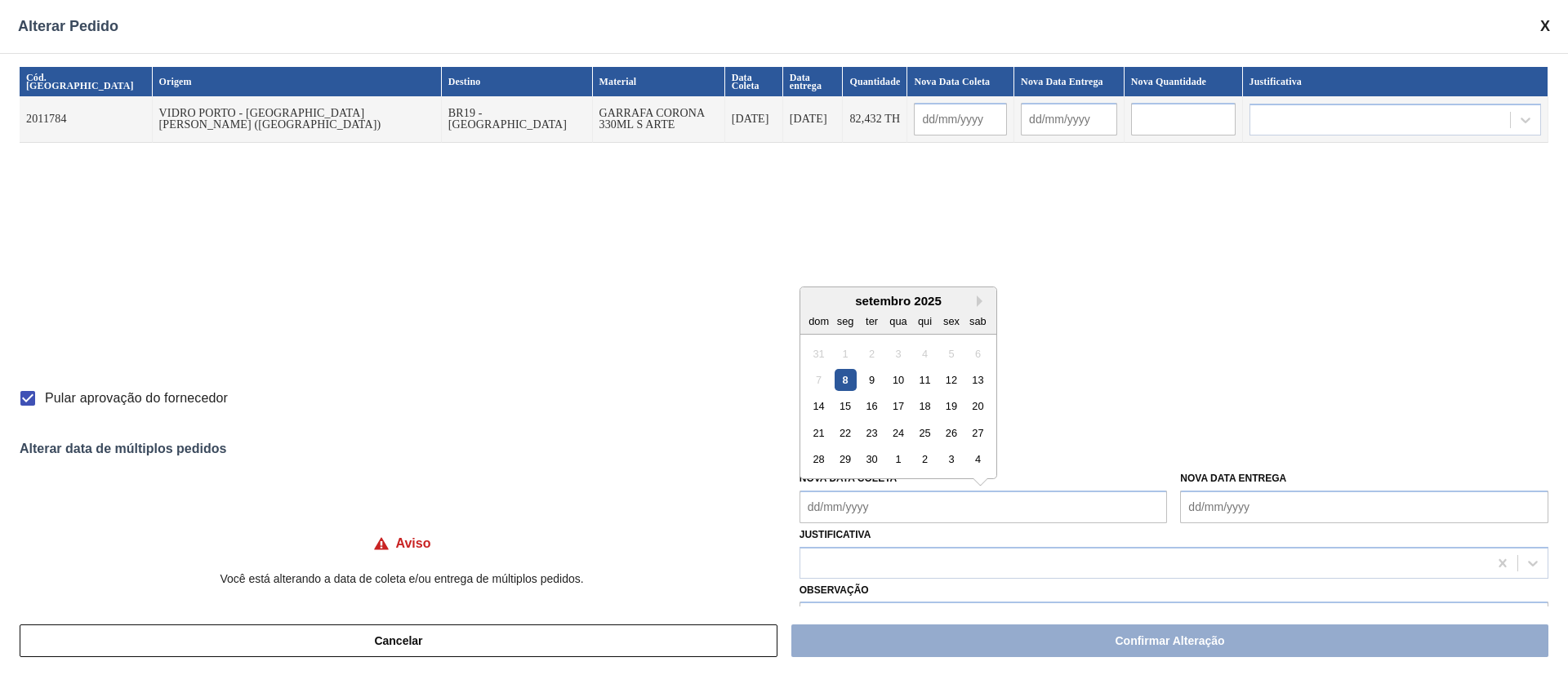
type Coleta "[DATE]"
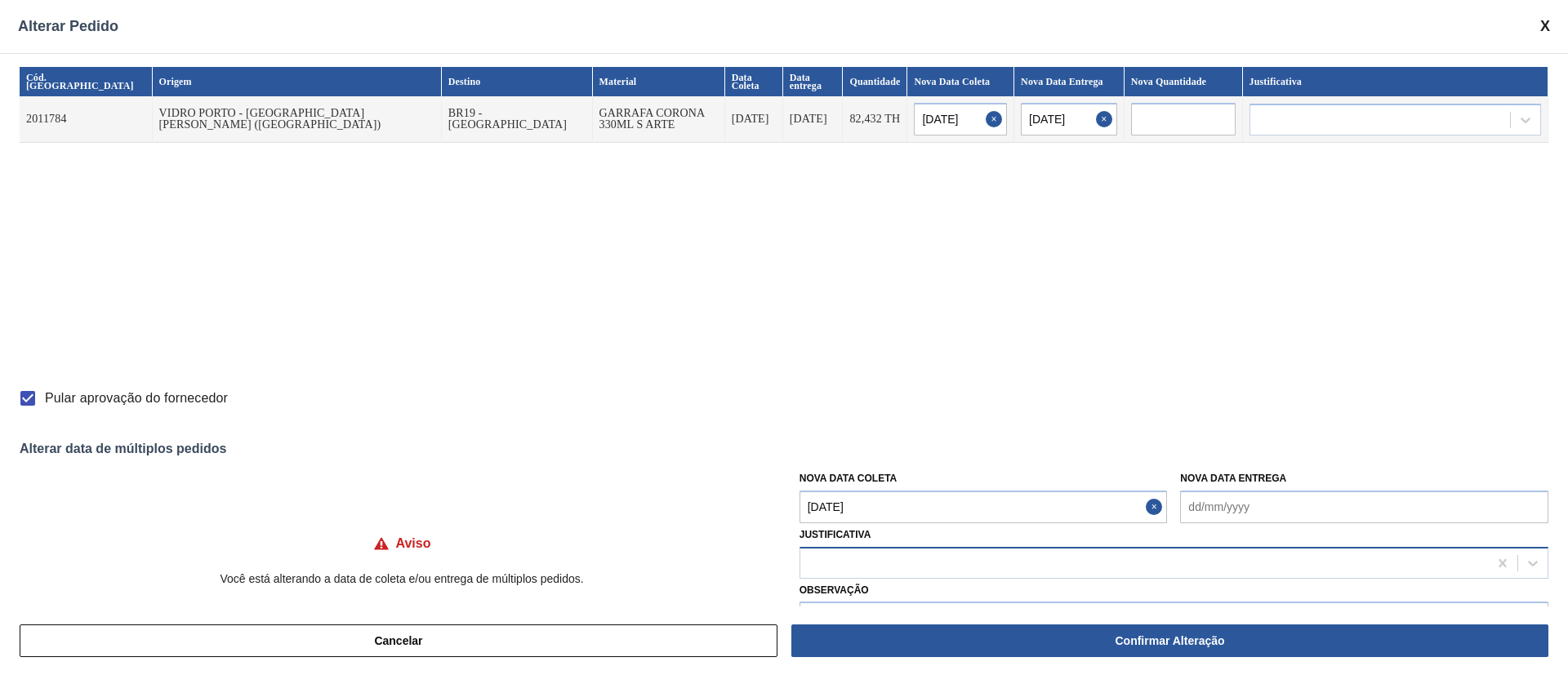
click at [887, 449] on div at bounding box center [1145, 563] width 688 height 24
type input "ou"
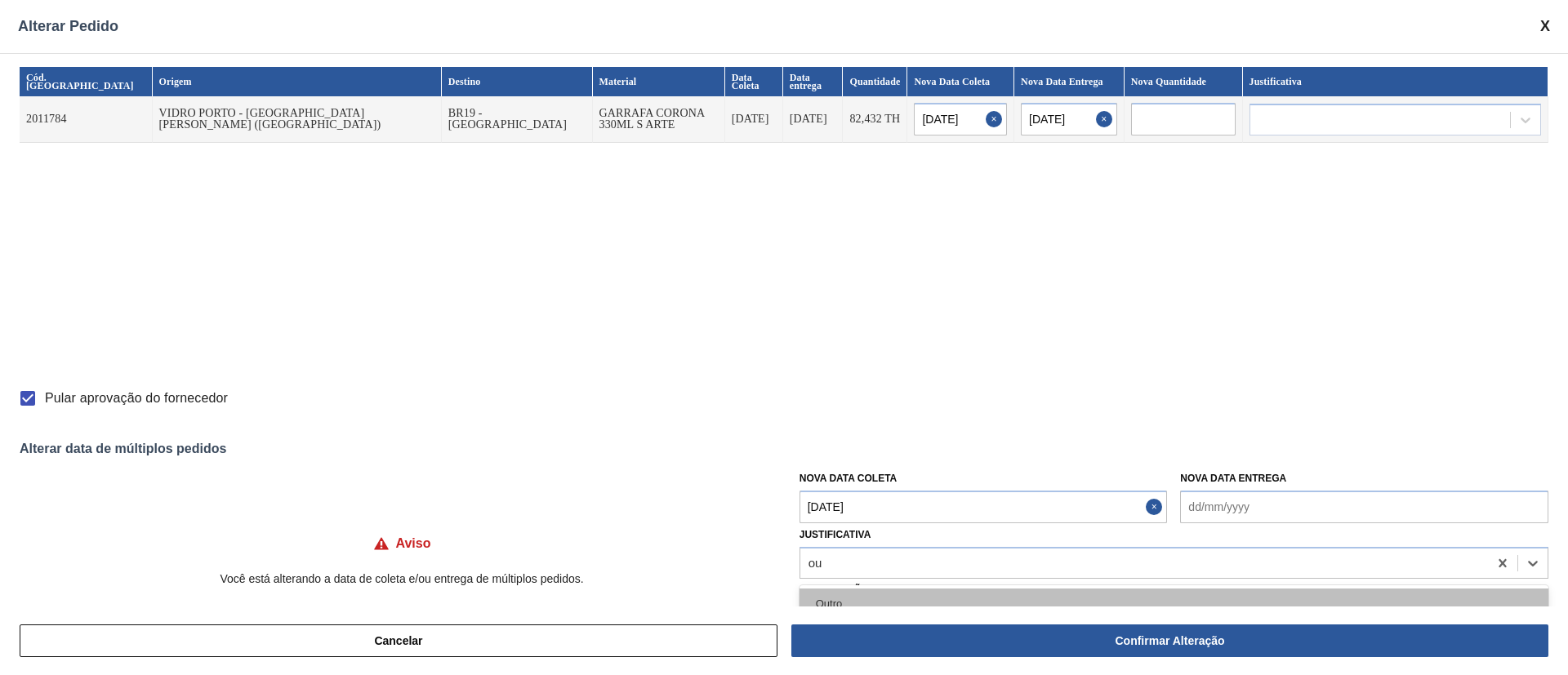
click at [874, 449] on div "Outro" at bounding box center [1174, 603] width 749 height 30
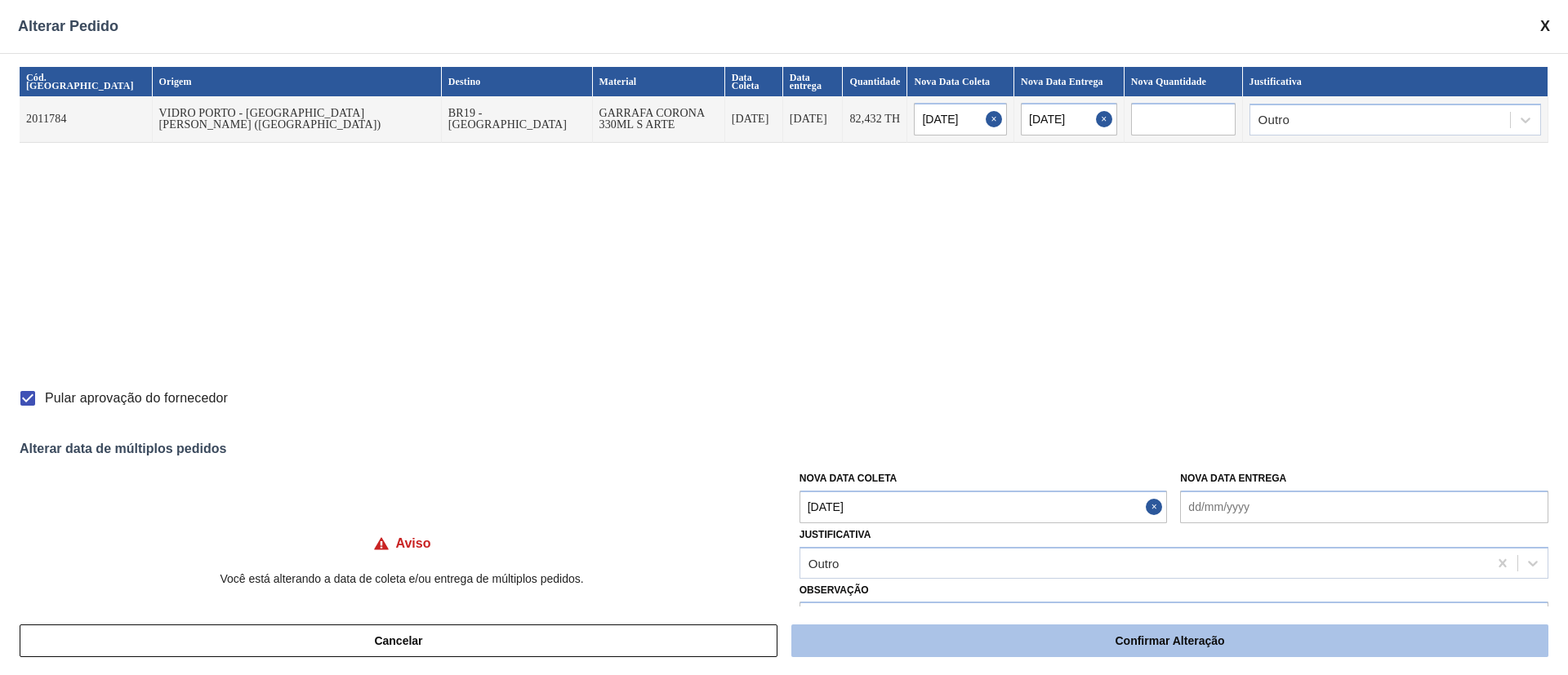
click at [1045, 449] on button "Confirmar Alteração" at bounding box center [1169, 641] width 757 height 32
checkbox input "false"
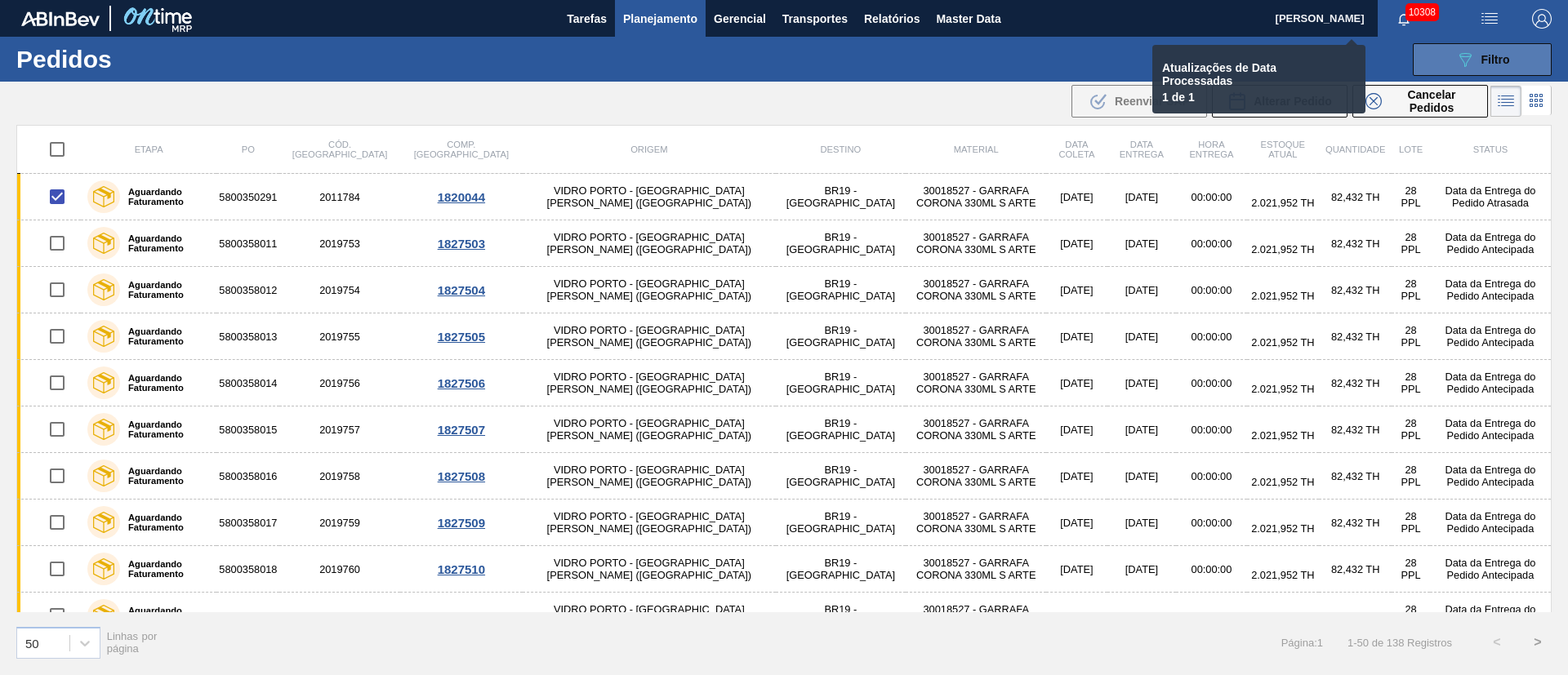
checkbox input "false"
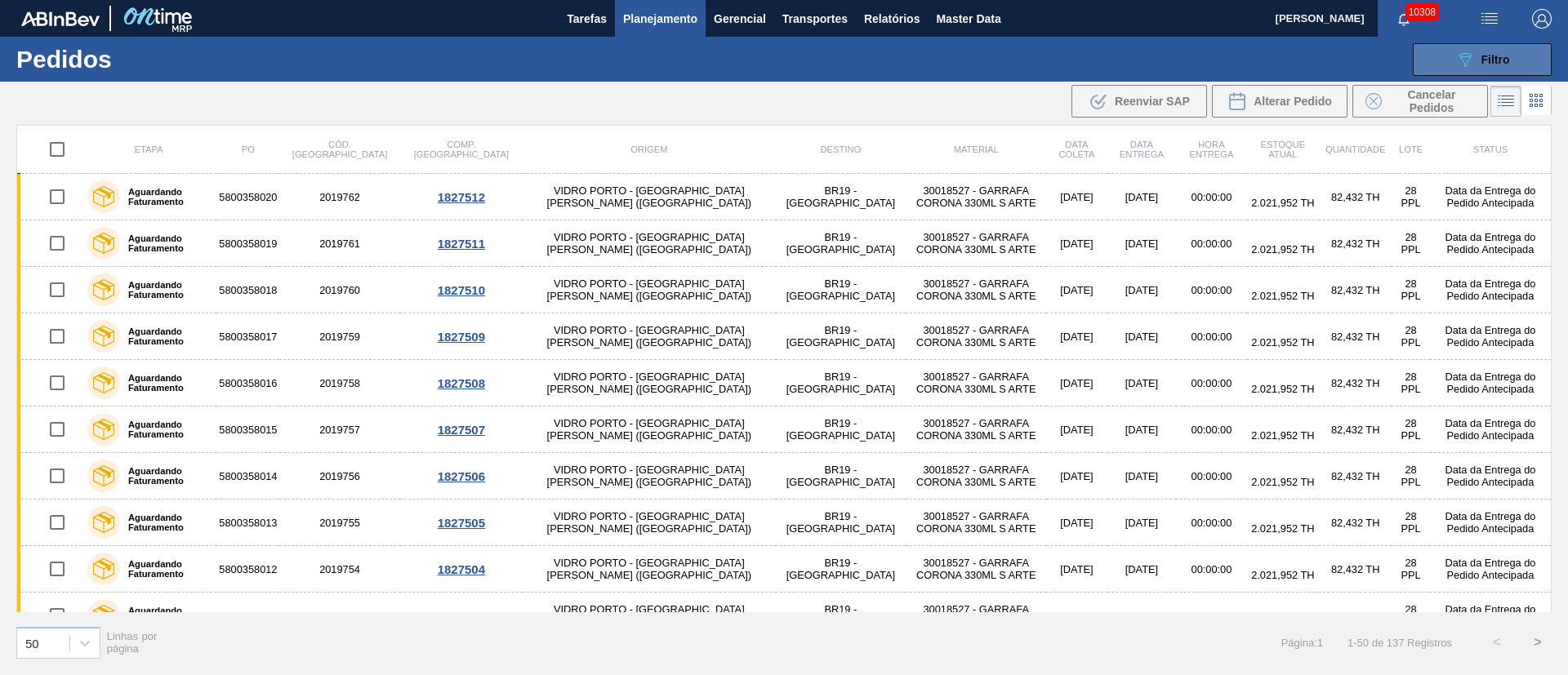
click at [1045, 61] on span "Filtro" at bounding box center [1495, 59] width 28 height 13
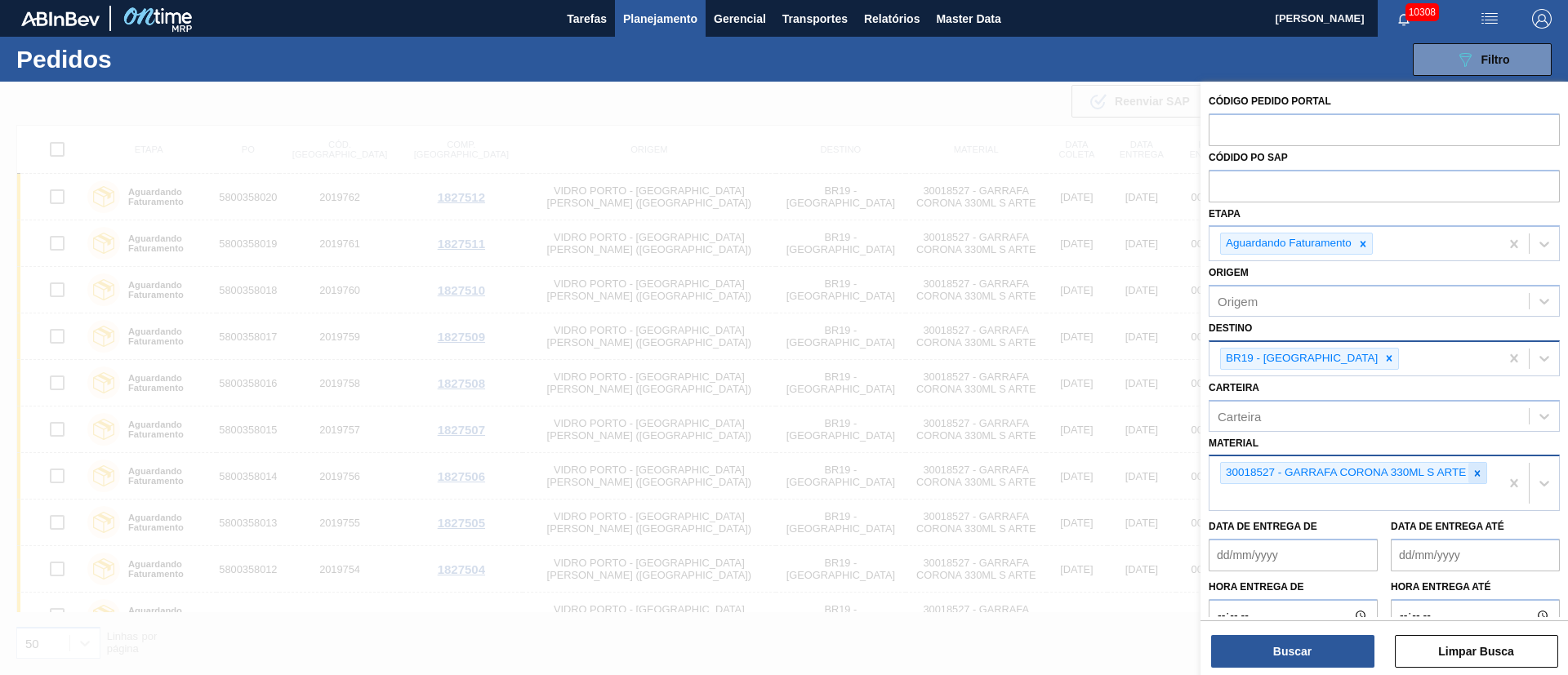
click at [1045, 449] on icon at bounding box center [1477, 473] width 11 height 11
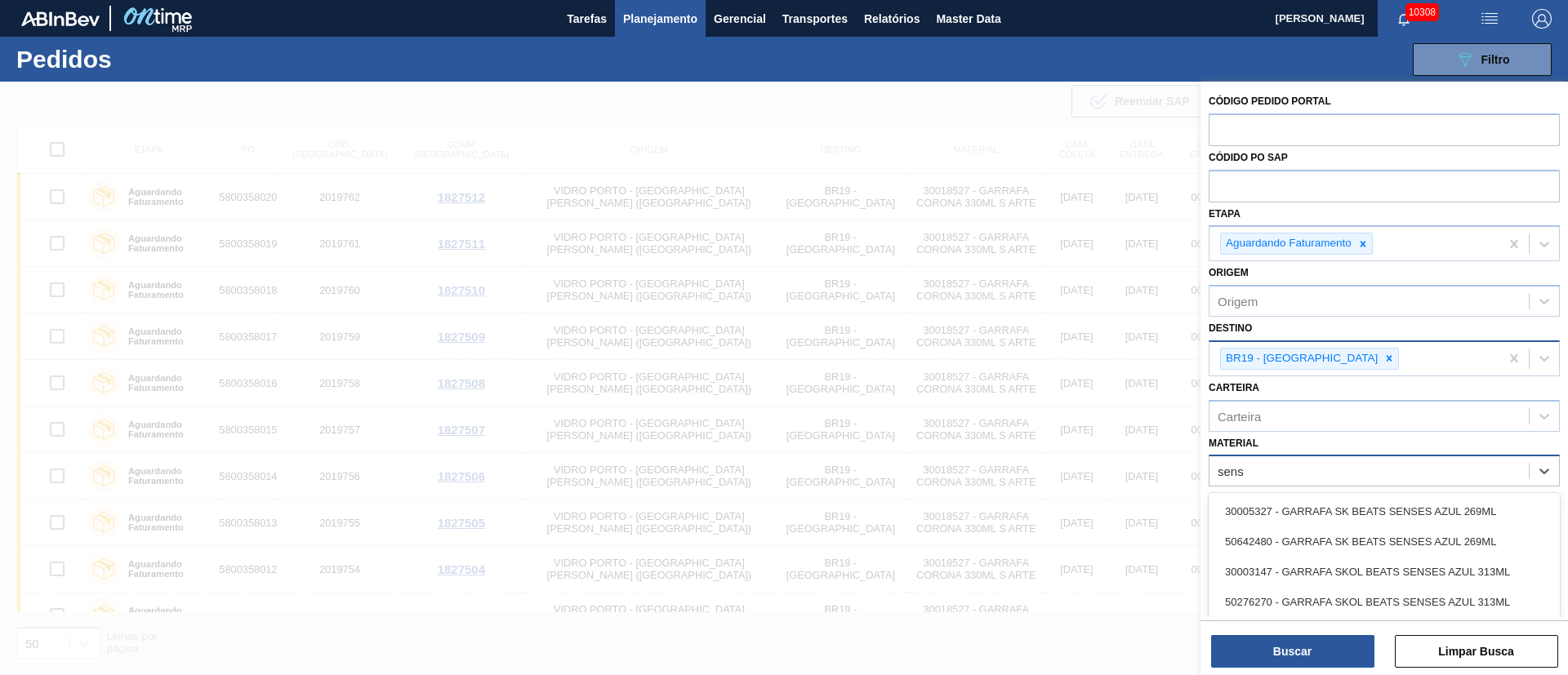
type input "sense"
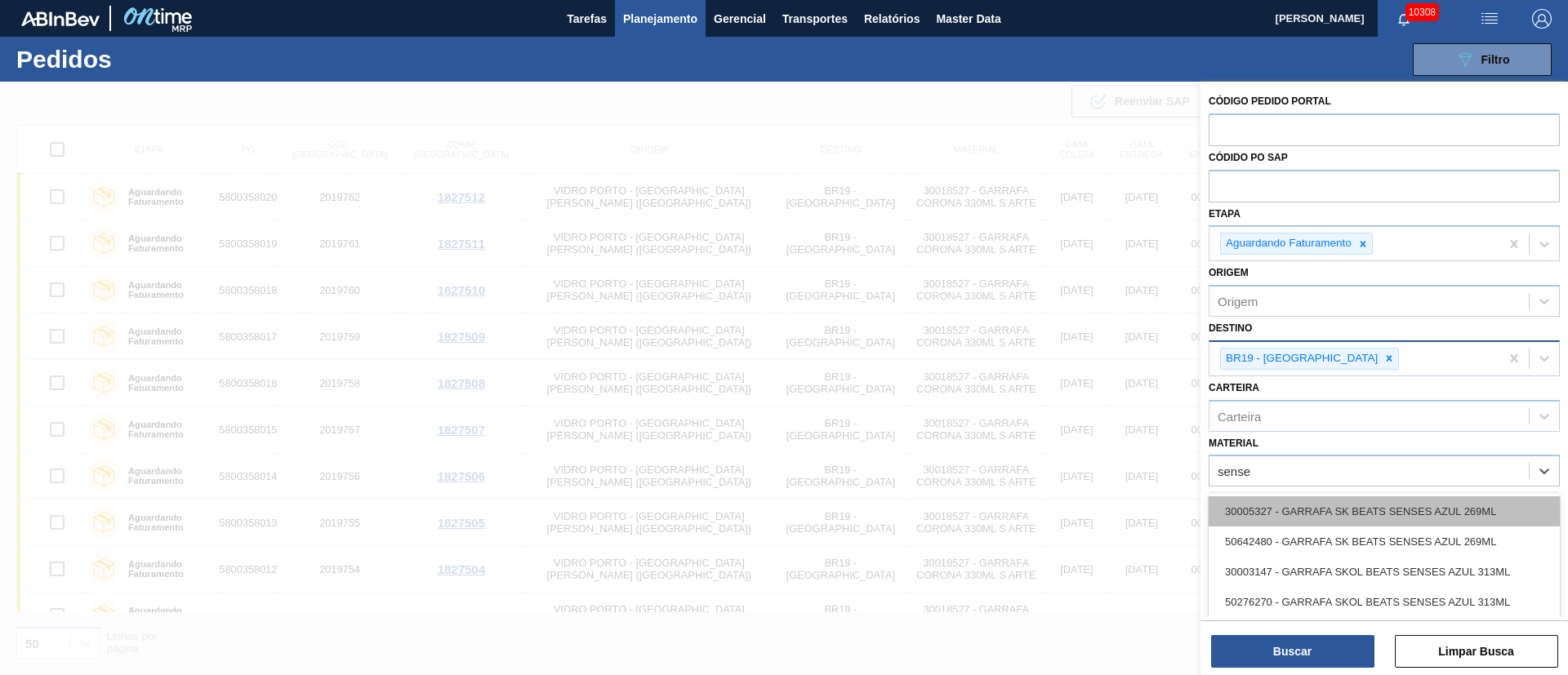
click at [1045, 449] on div "30005327 - GARRAFA SK BEATS SENSES AZUL 269ML" at bounding box center [1384, 511] width 351 height 30
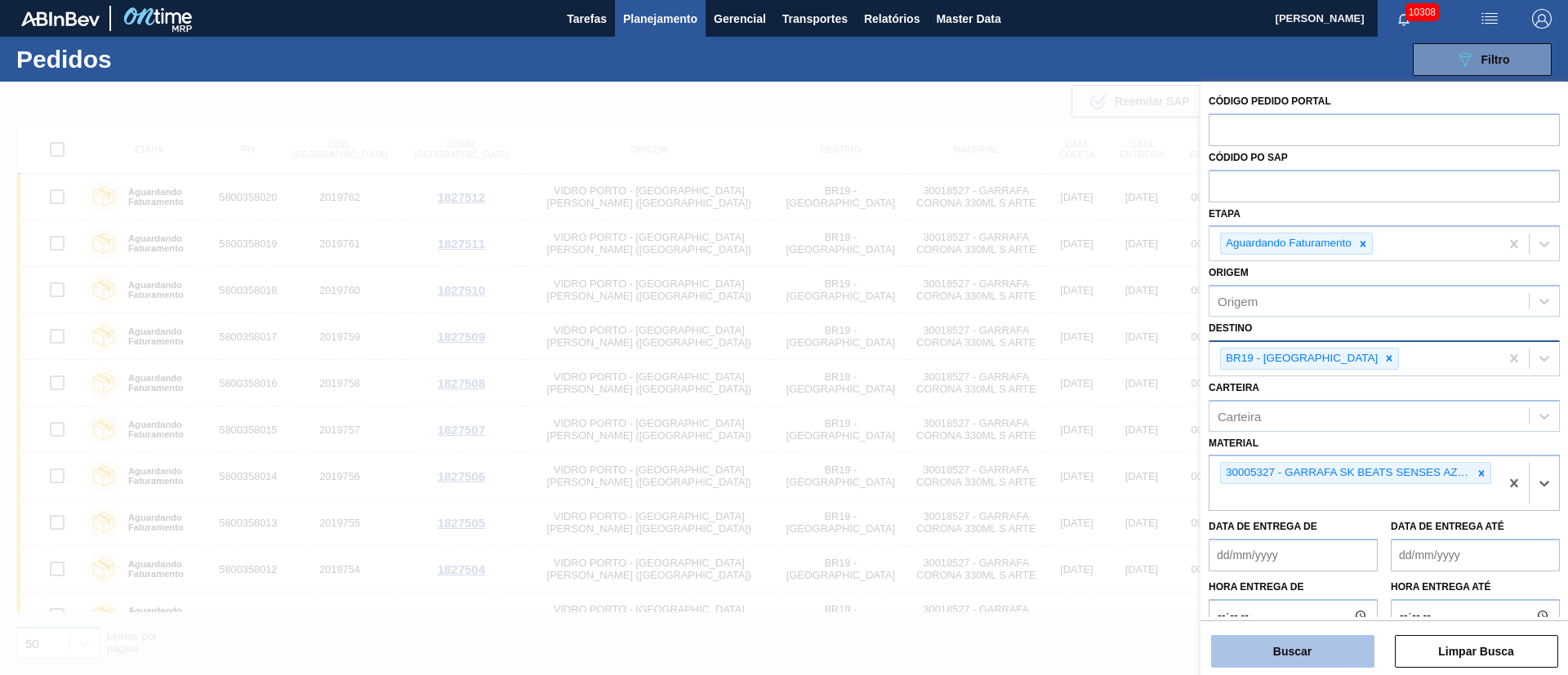
click at [1045, 449] on button "Buscar" at bounding box center [1292, 651] width 163 height 32
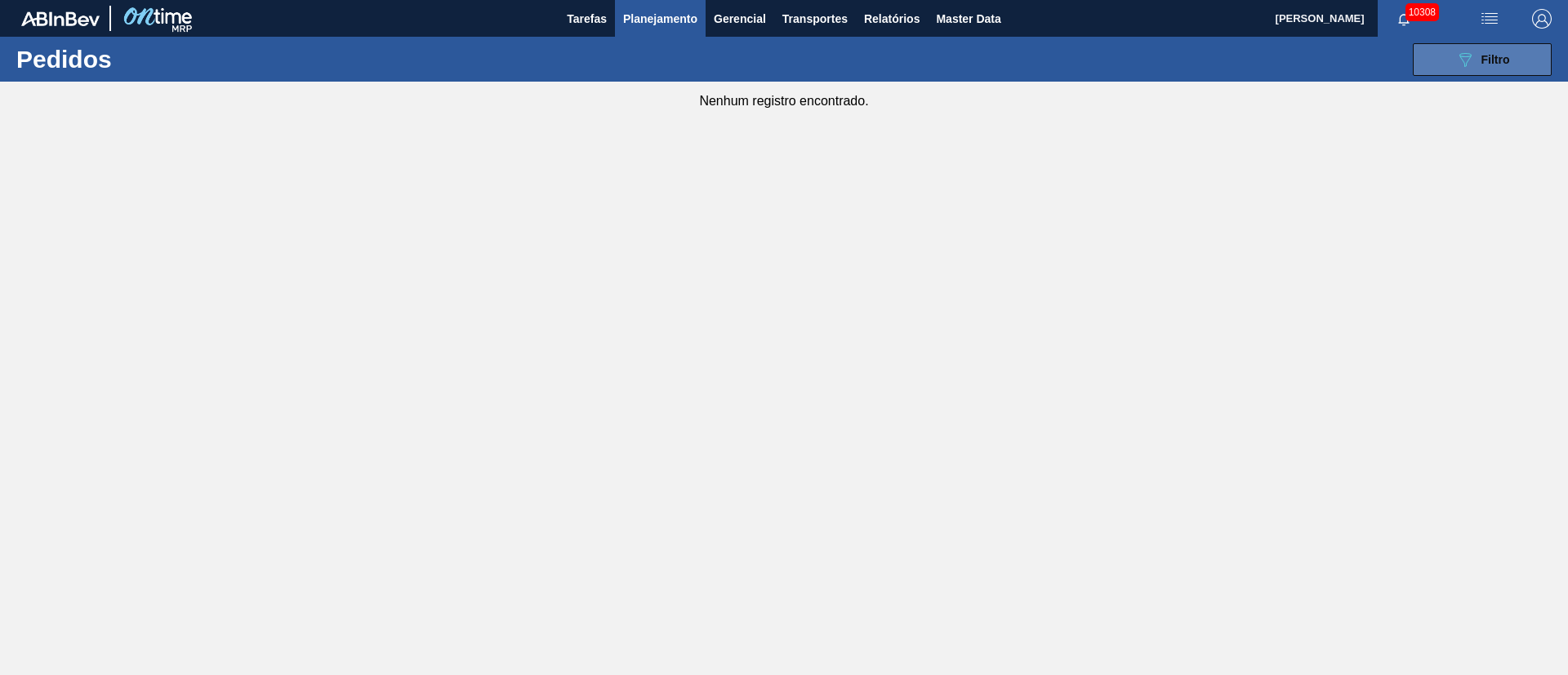
click at [1045, 45] on button "089F7B8B-B2A5-4AFE-B5C0-19BA573D28AC Filtro" at bounding box center [1482, 60] width 139 height 32
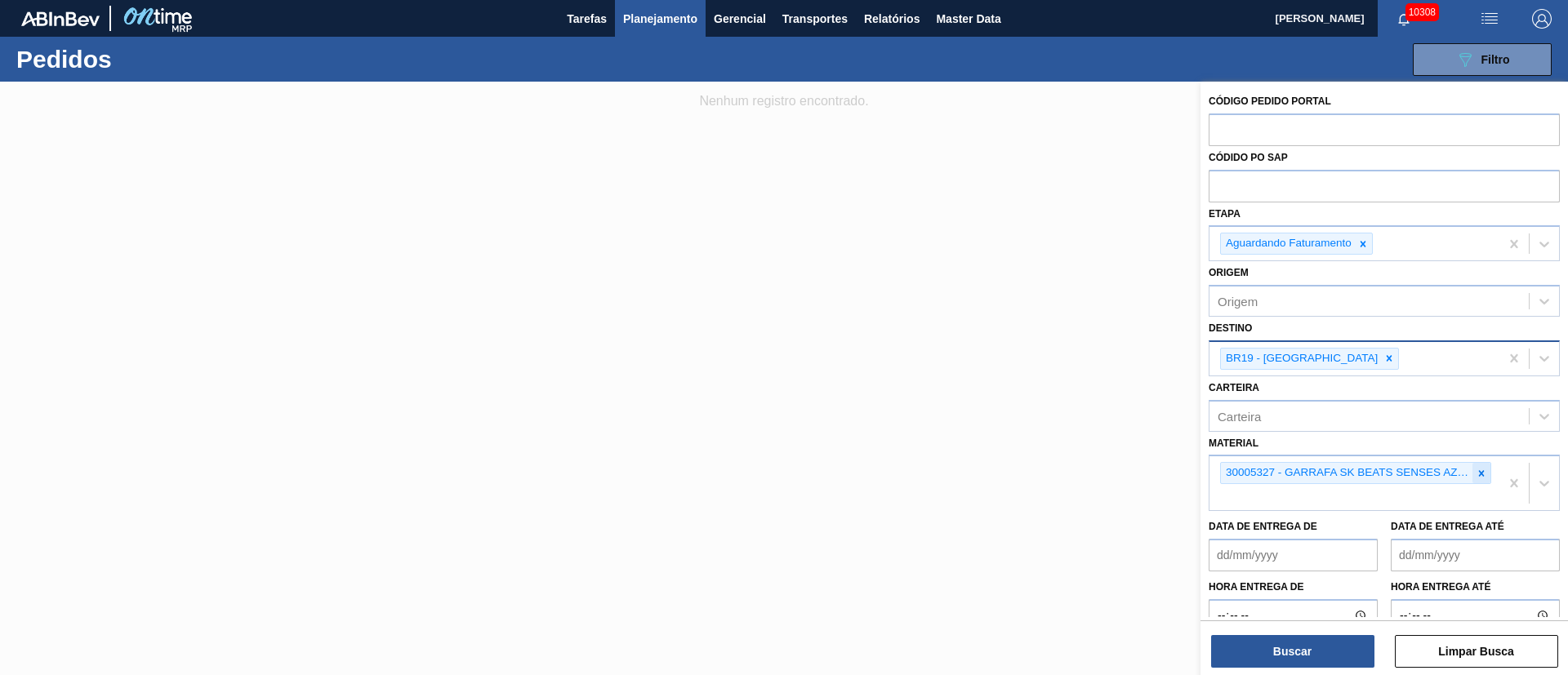
click at [1045, 449] on icon at bounding box center [1481, 473] width 11 height 11
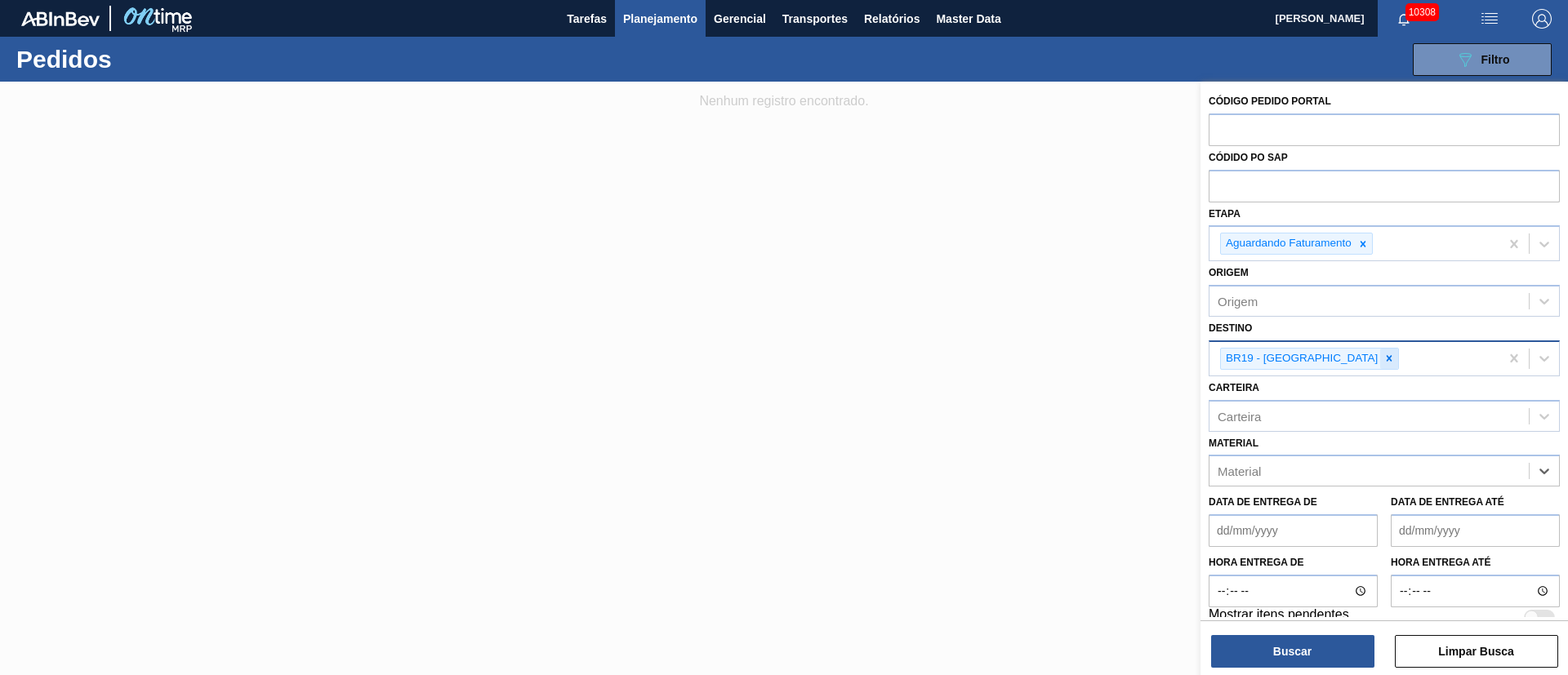
click at [1045, 349] on div at bounding box center [1389, 359] width 18 height 20
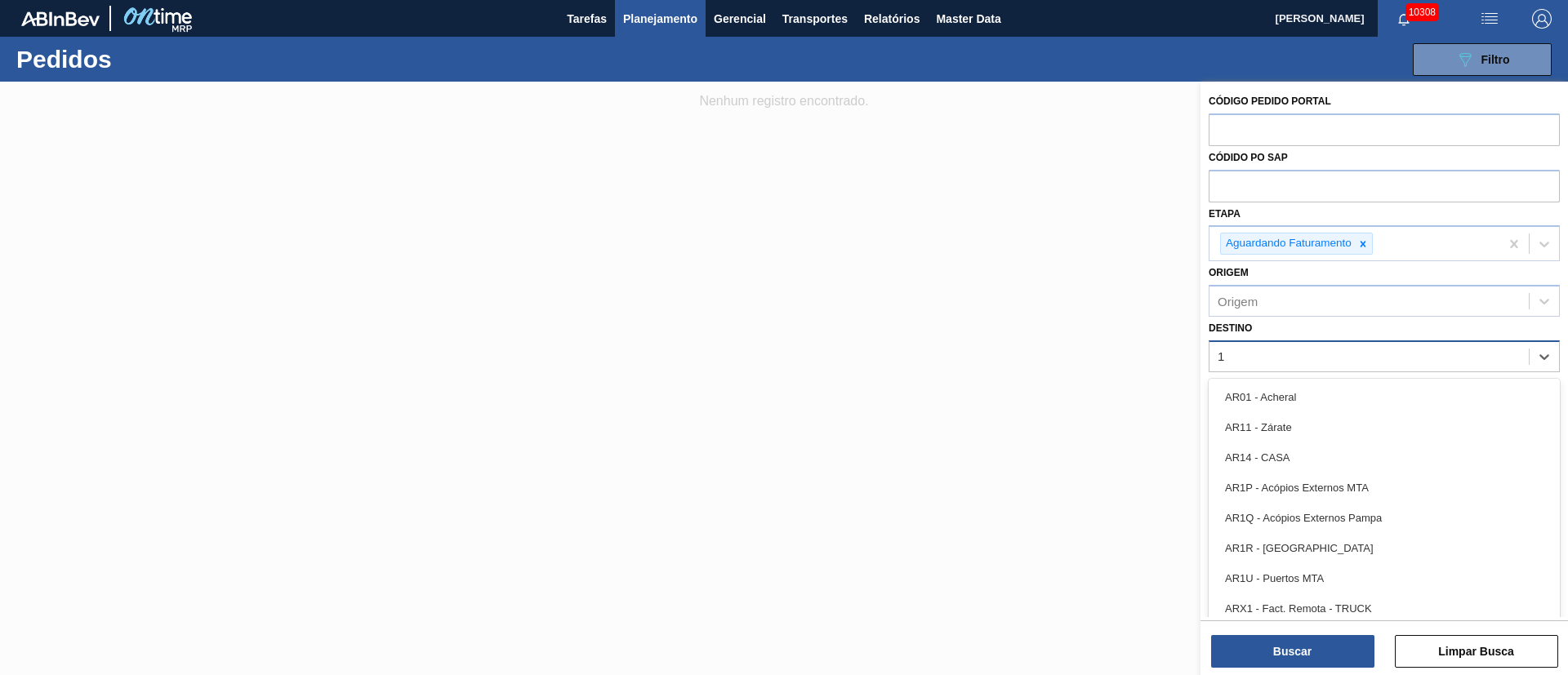
type input "16"
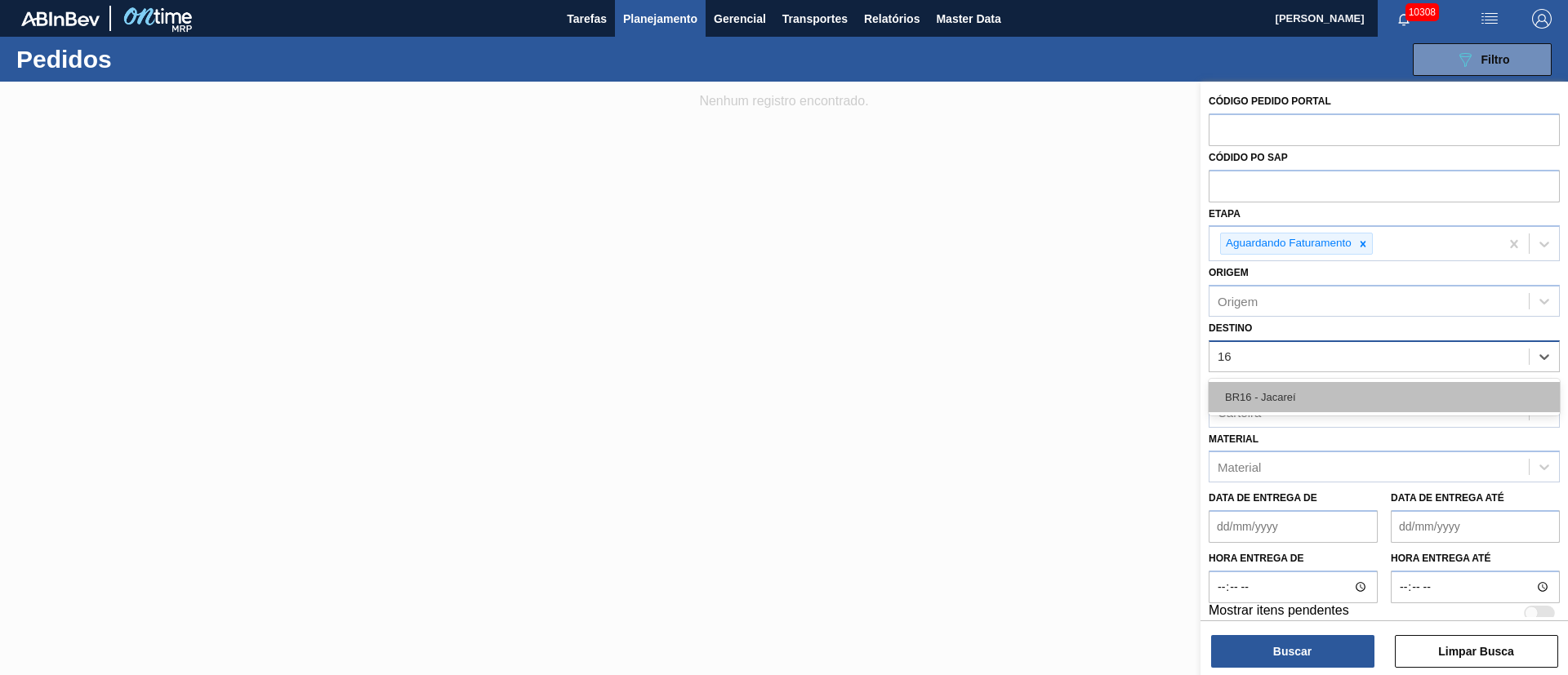
click at [1045, 405] on div "BR16 - Jacareí" at bounding box center [1384, 397] width 351 height 30
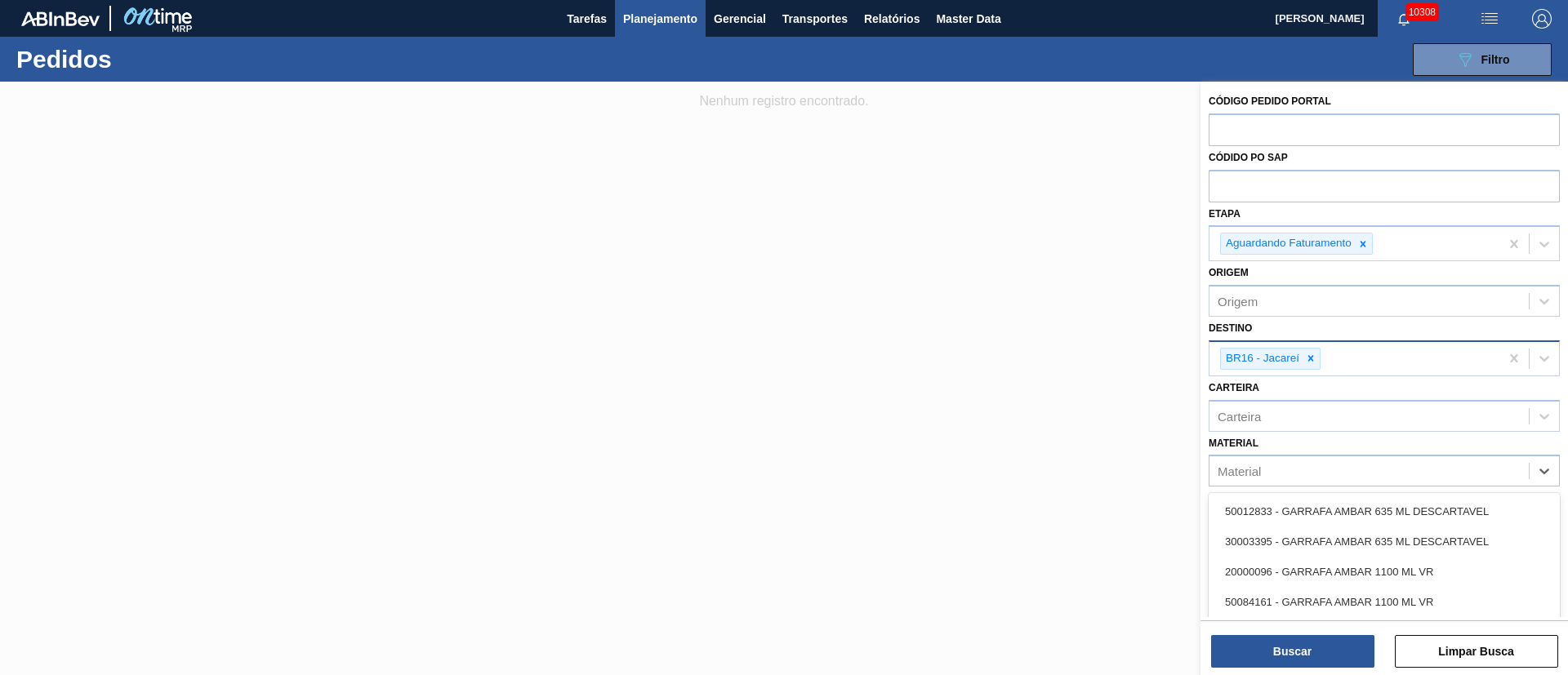
click at [1045, 449] on div "Material" at bounding box center [1239, 471] width 44 height 14
type input "senses"
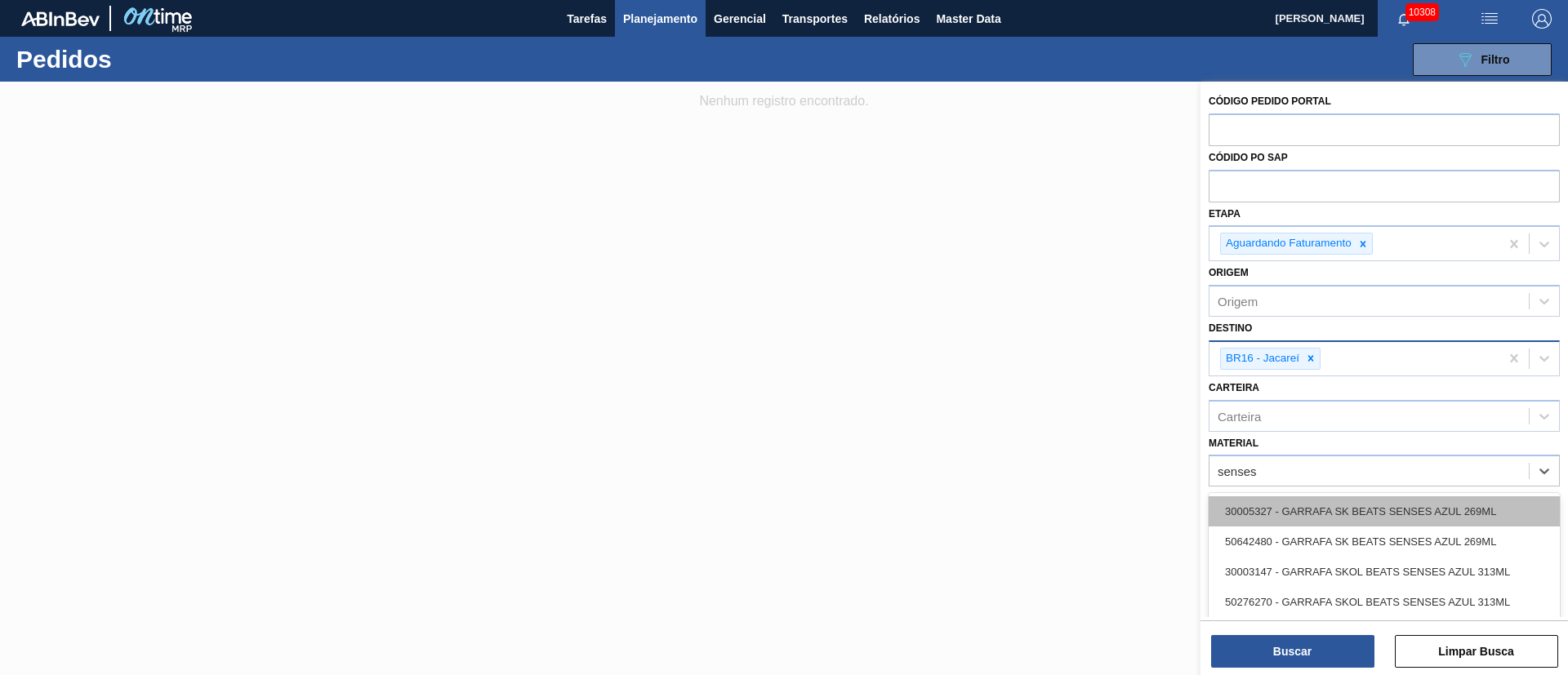
click at [1045, 449] on div "30005327 - GARRAFA SK BEATS SENSES AZUL 269ML" at bounding box center [1384, 511] width 351 height 30
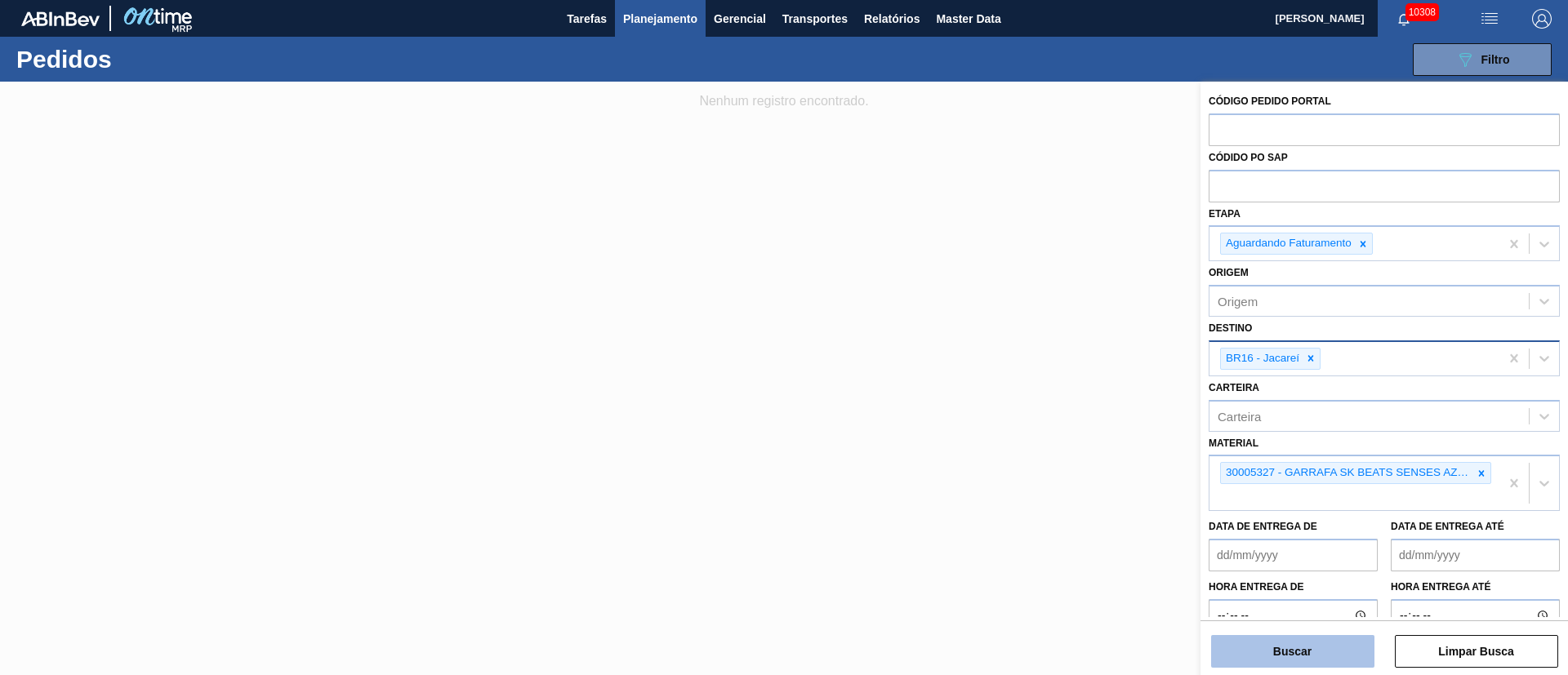
click at [1045, 449] on button "Buscar" at bounding box center [1292, 651] width 163 height 32
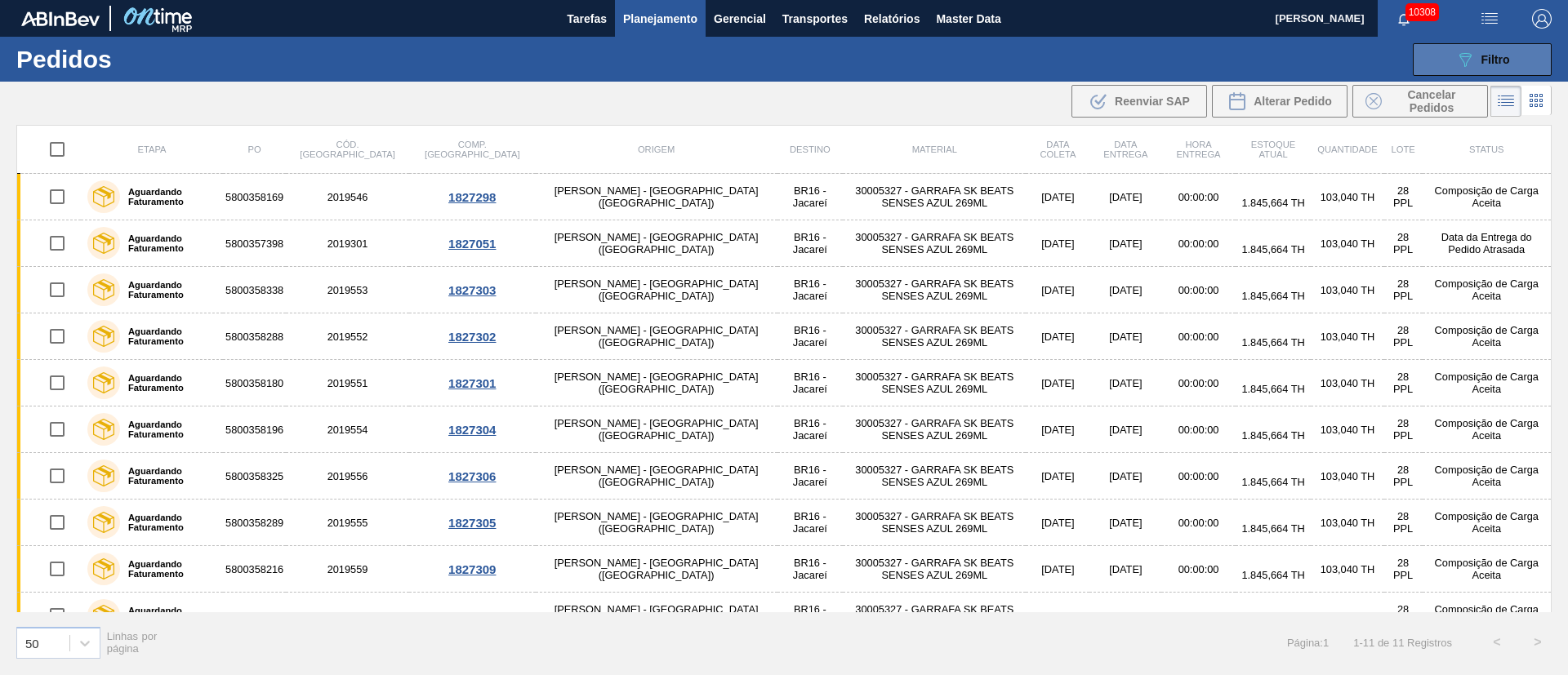
click at [1045, 55] on button "089F7B8B-B2A5-4AFE-B5C0-19BA573D28AC Filtro" at bounding box center [1482, 60] width 139 height 32
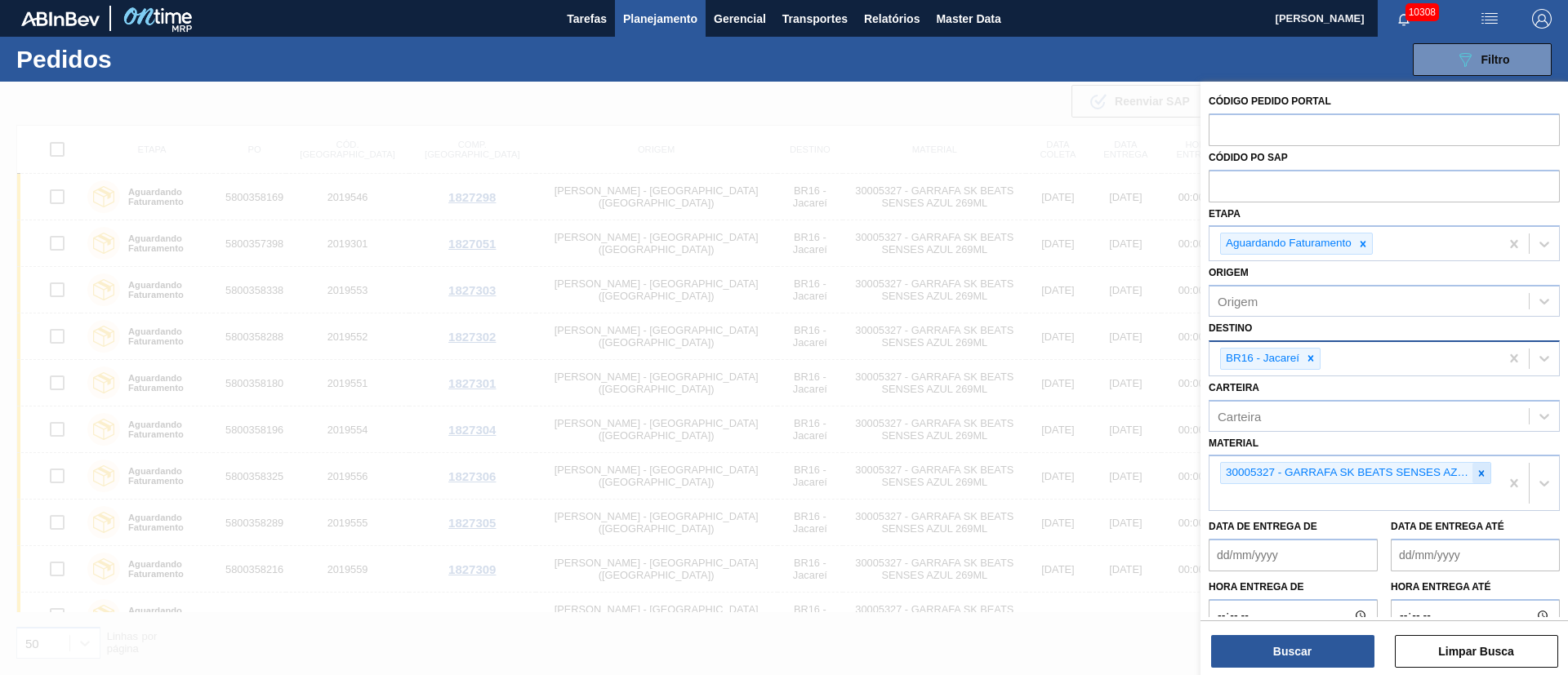
click at [1045, 449] on div at bounding box center [1481, 473] width 18 height 20
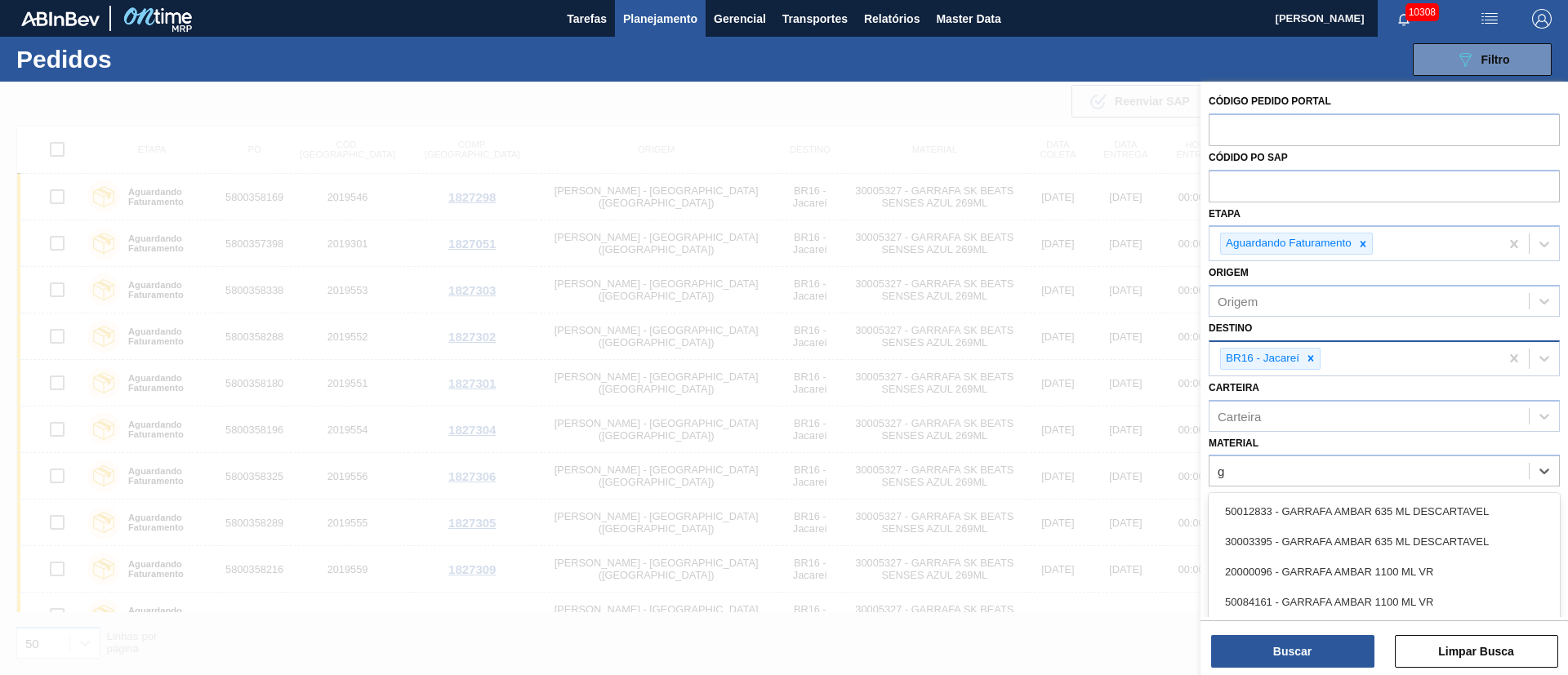
type input "gt"
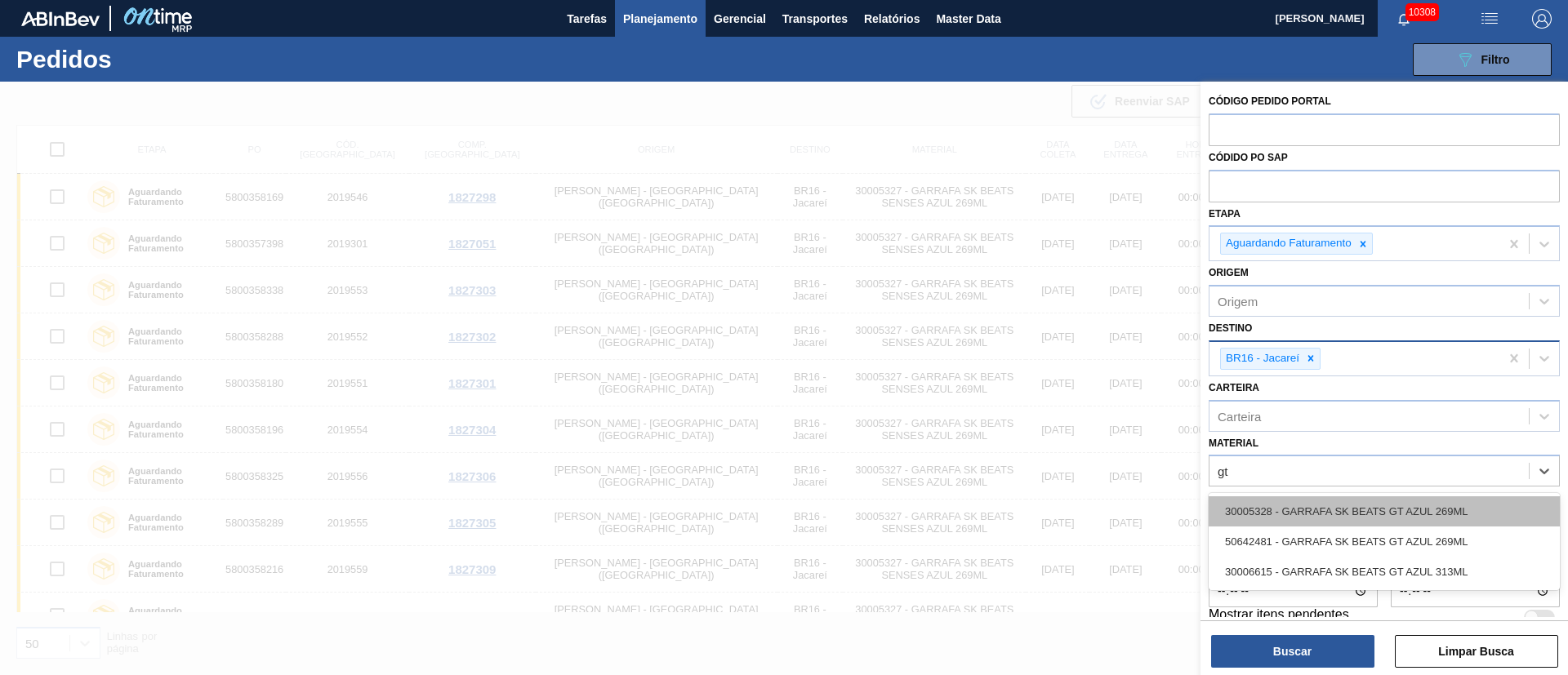
click at [1045, 449] on div "30005328 - GARRAFA SK BEATS GT AZUL 269ML" at bounding box center [1384, 511] width 351 height 30
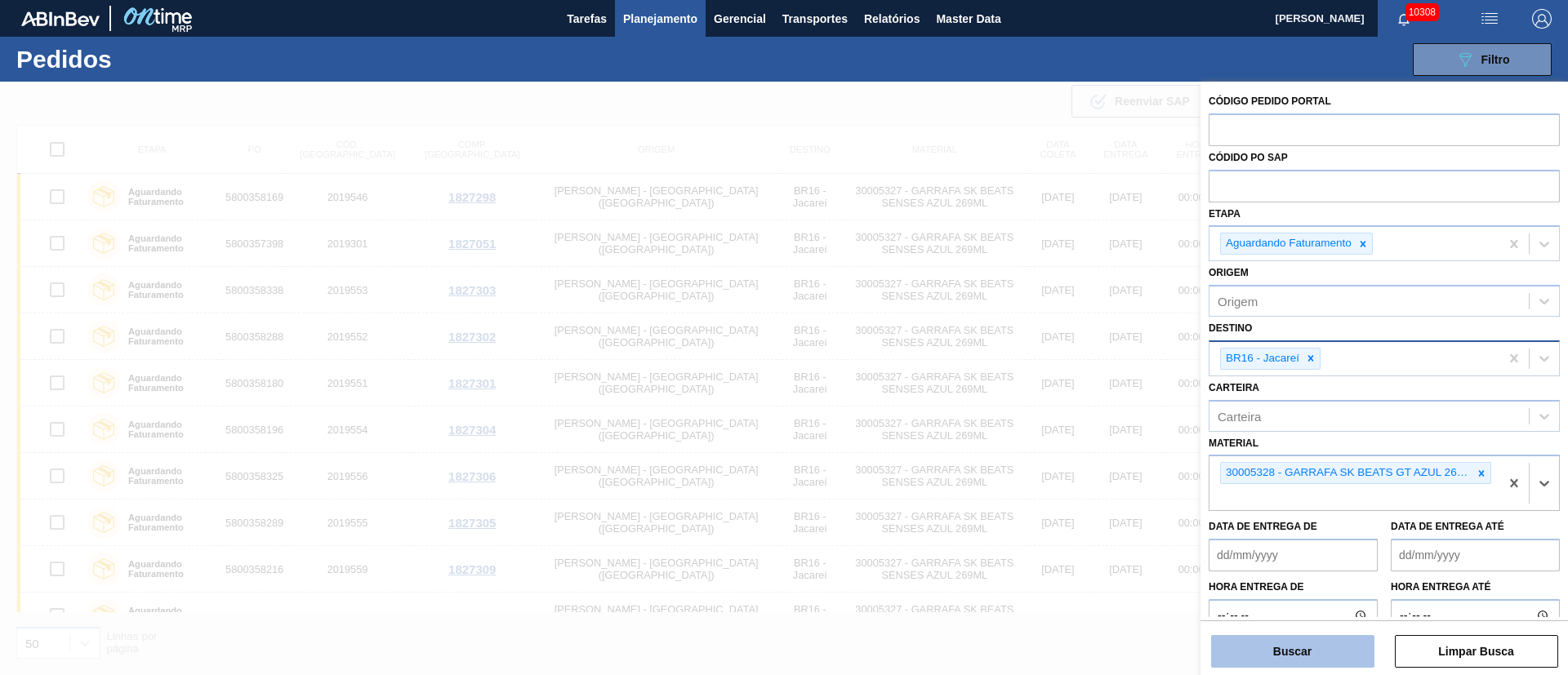
click at [1045, 449] on button "Buscar" at bounding box center [1292, 651] width 163 height 32
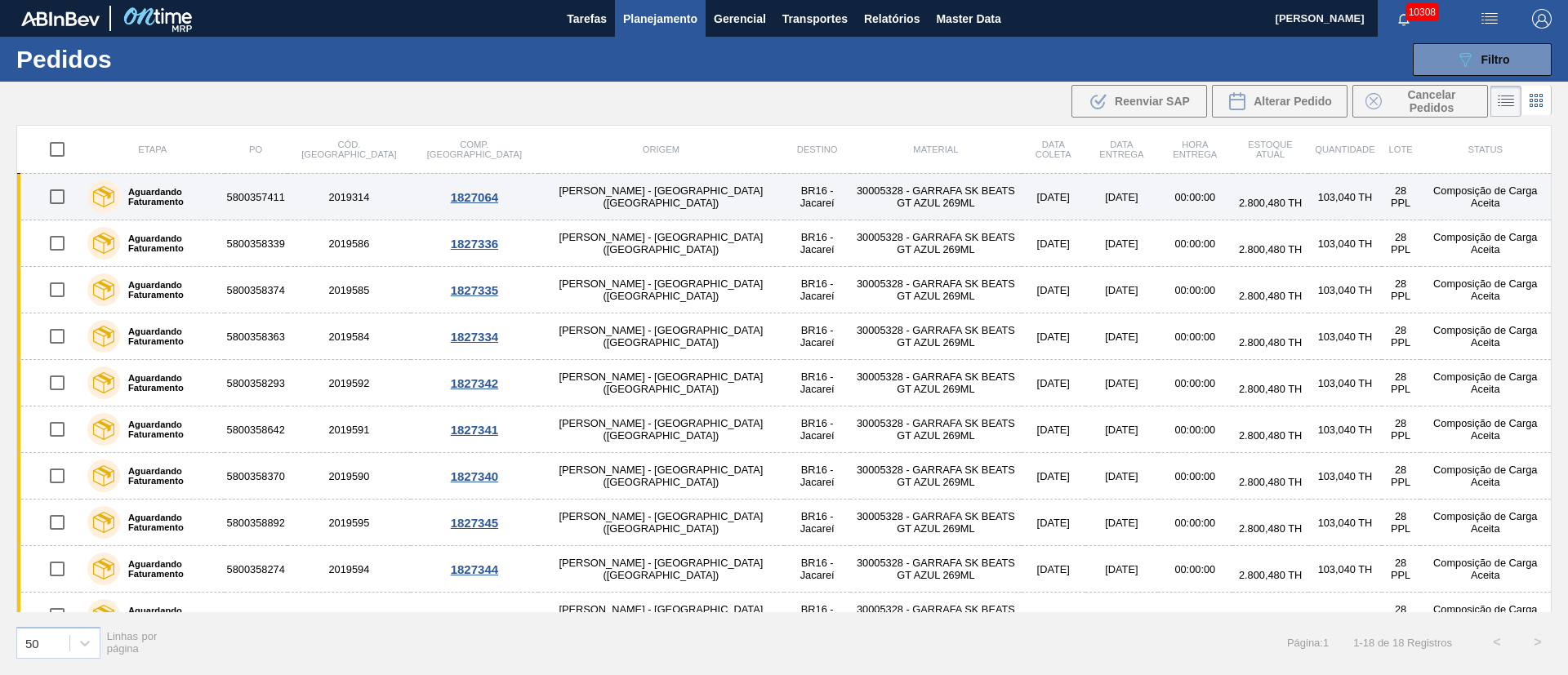
click at [62, 193] on input "checkbox" at bounding box center [57, 196] width 34 height 34
checkbox input "true"
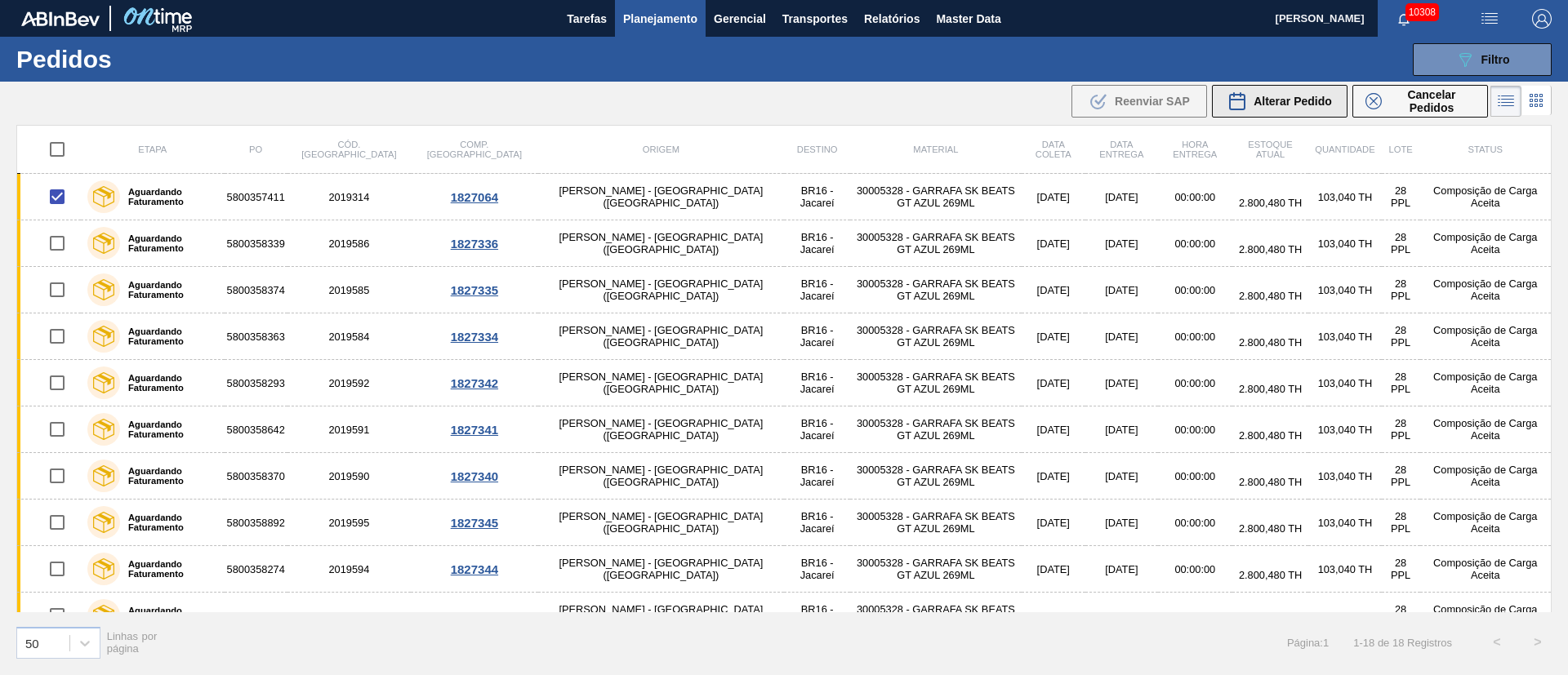
click at [1045, 102] on span "Alterar Pedido" at bounding box center [1293, 101] width 79 height 13
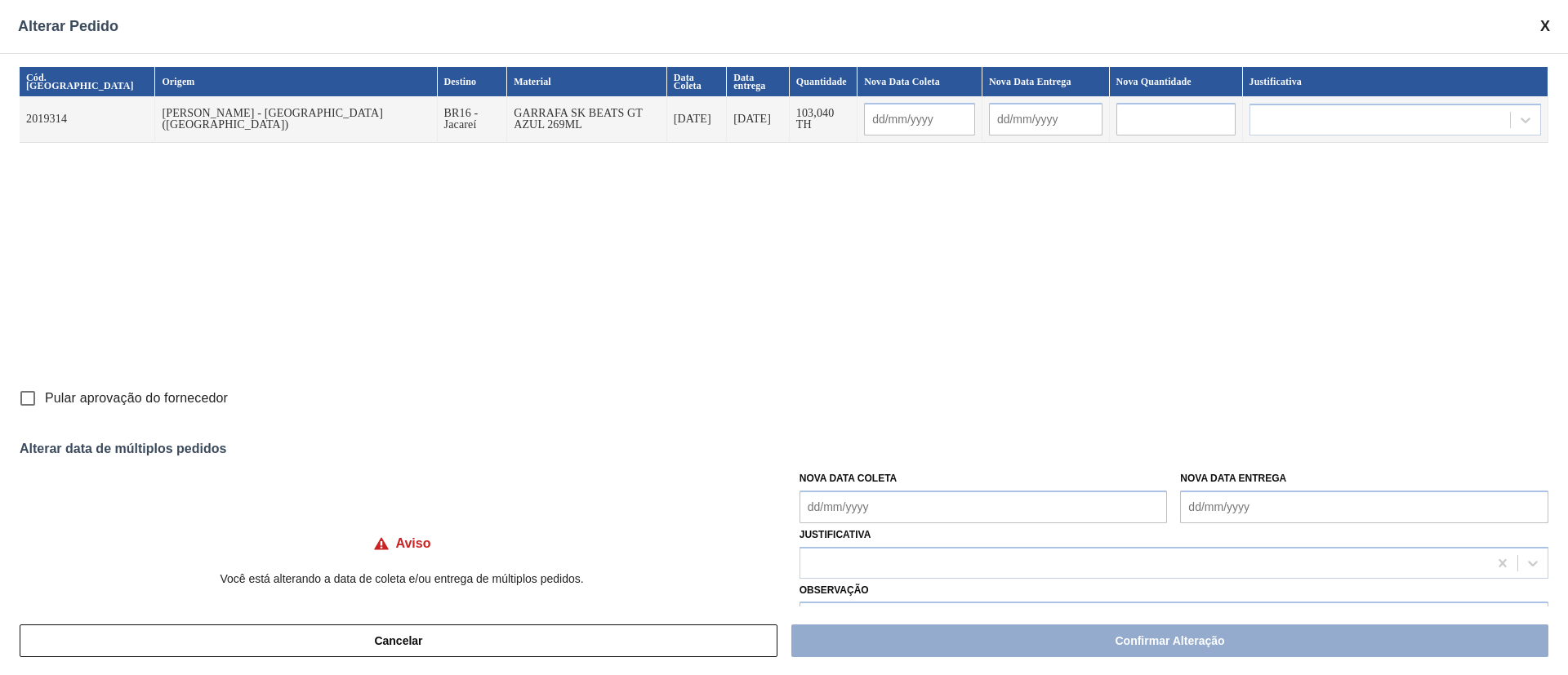
click at [849, 449] on Coleta "Nova Data Coleta" at bounding box center [983, 507] width 368 height 32
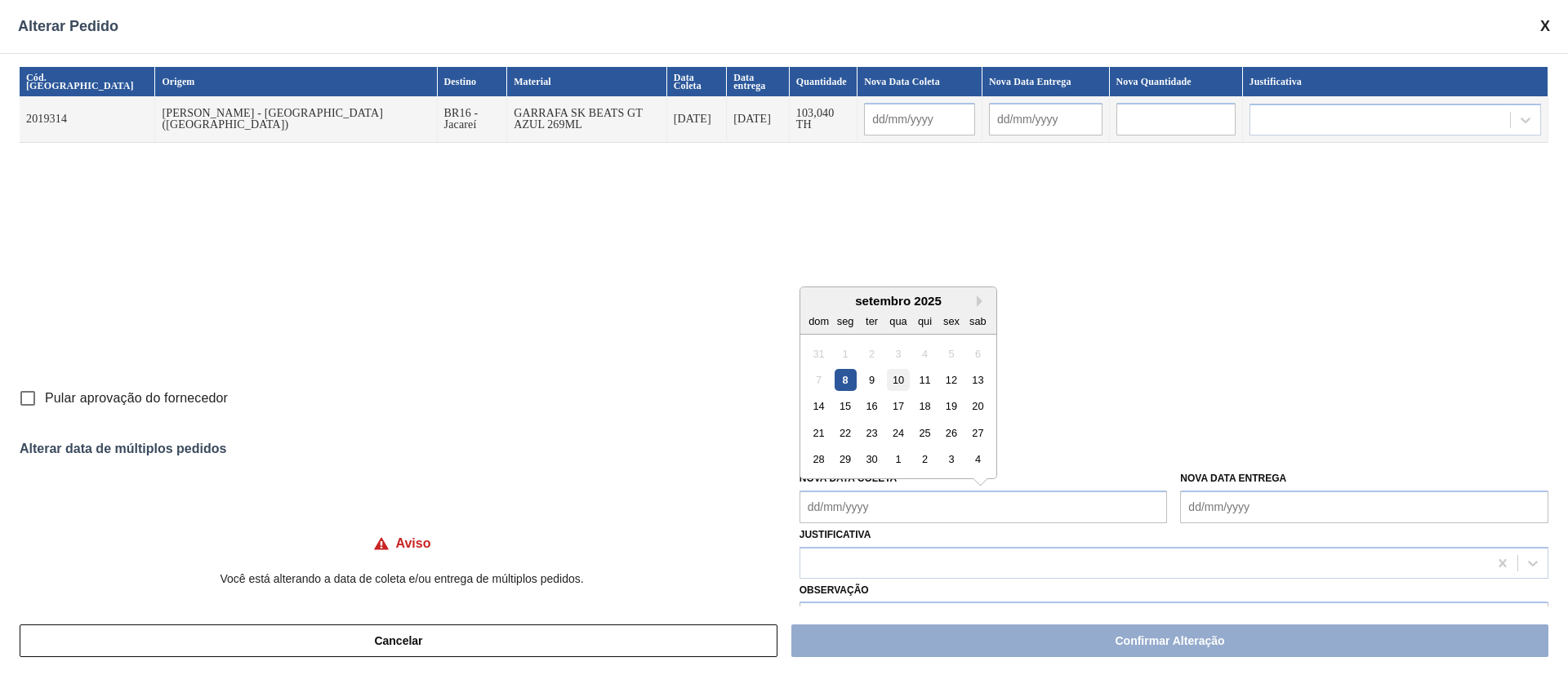
click at [901, 382] on div "10" at bounding box center [898, 380] width 22 height 22
type input "[DATE]"
type Coleta "[DATE]"
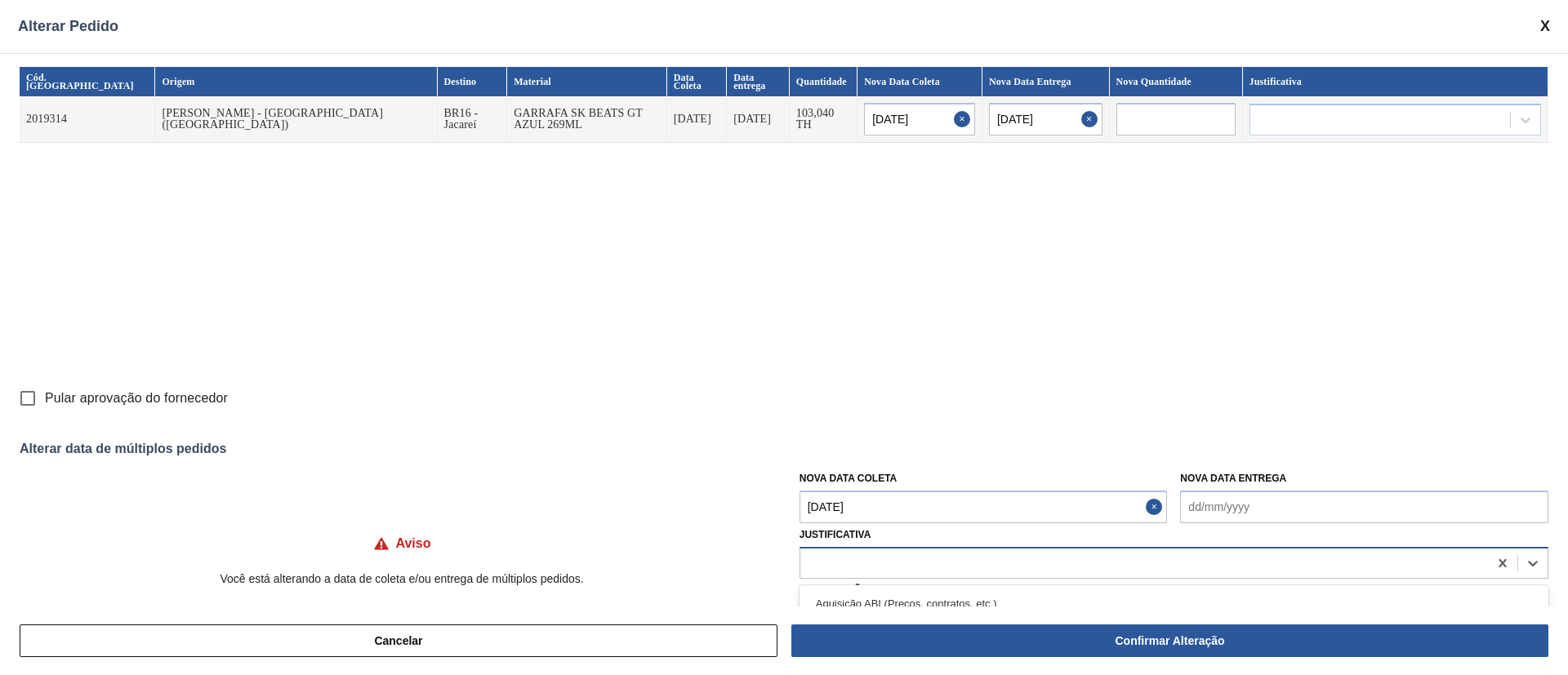
click at [839, 449] on div at bounding box center [1145, 563] width 688 height 24
type input "ou"
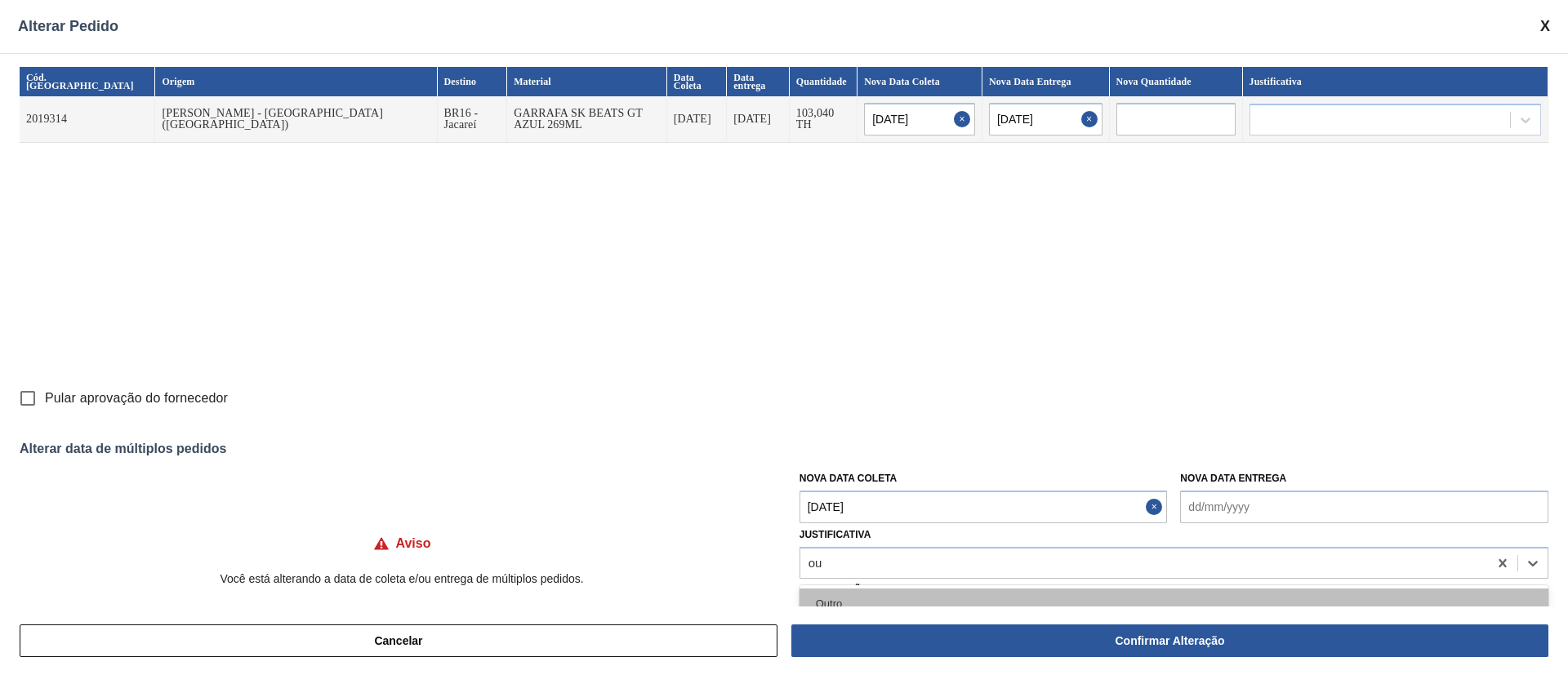
click at [841, 449] on div "Outro" at bounding box center [1174, 603] width 749 height 30
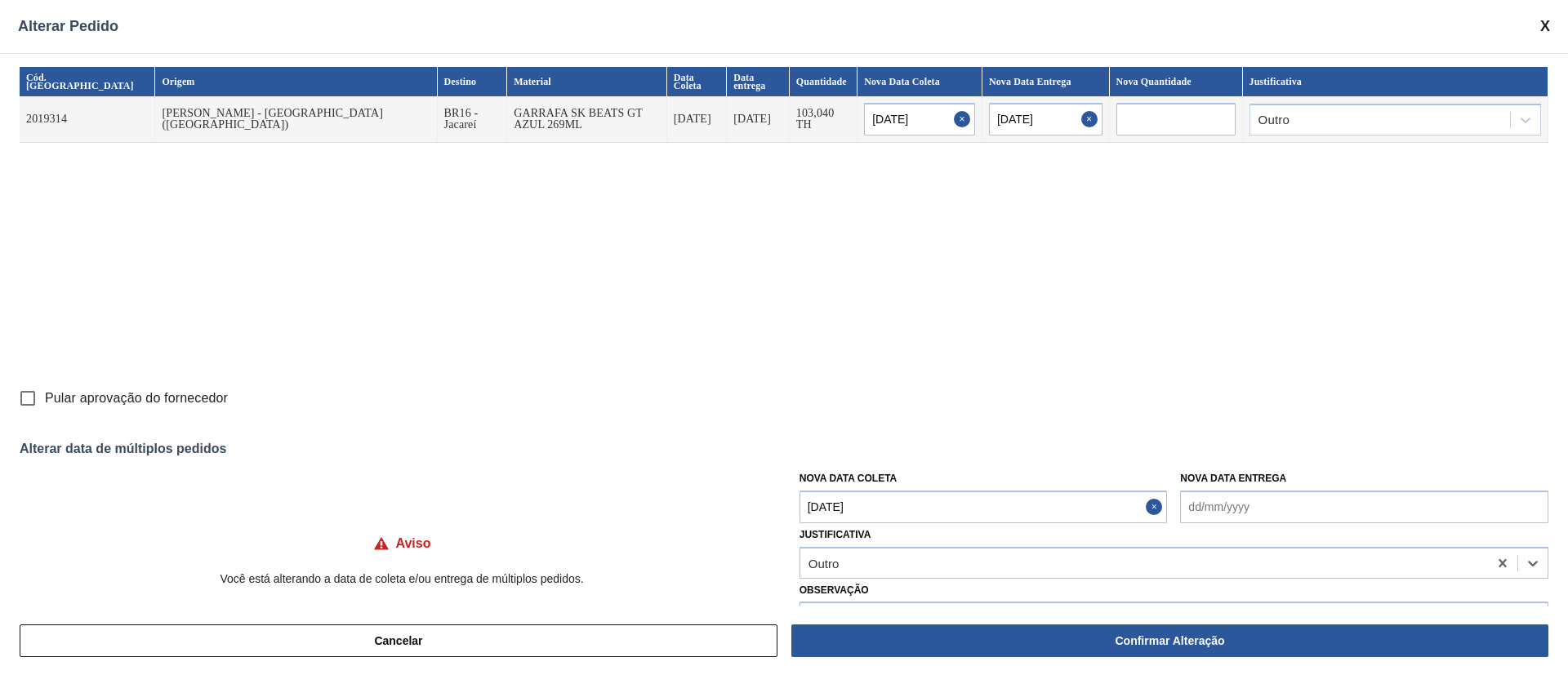
click at [24, 393] on input "Pular aprovação do fornecedor" at bounding box center [27, 399] width 34 height 34
checkbox input "true"
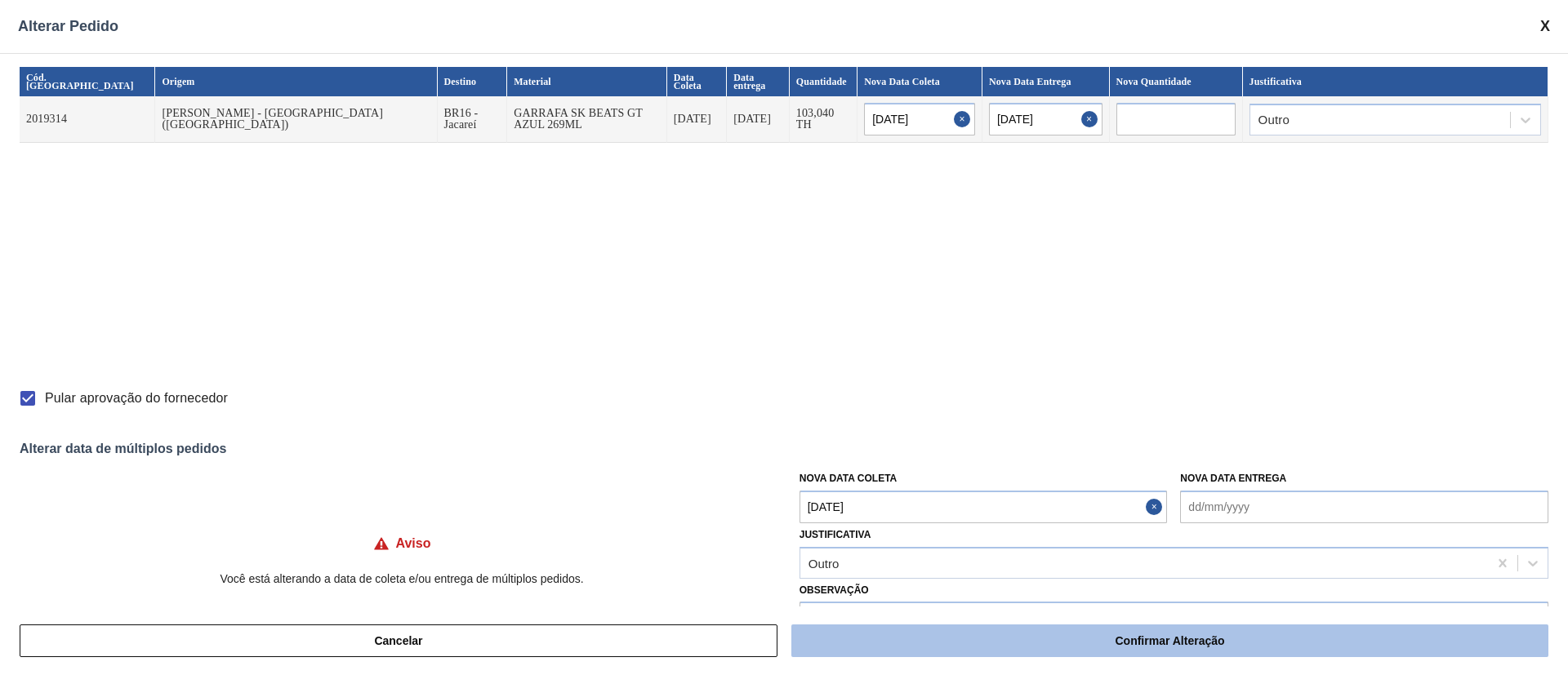
click at [987, 449] on button "Confirmar Alteração" at bounding box center [1169, 641] width 757 height 32
checkbox input "false"
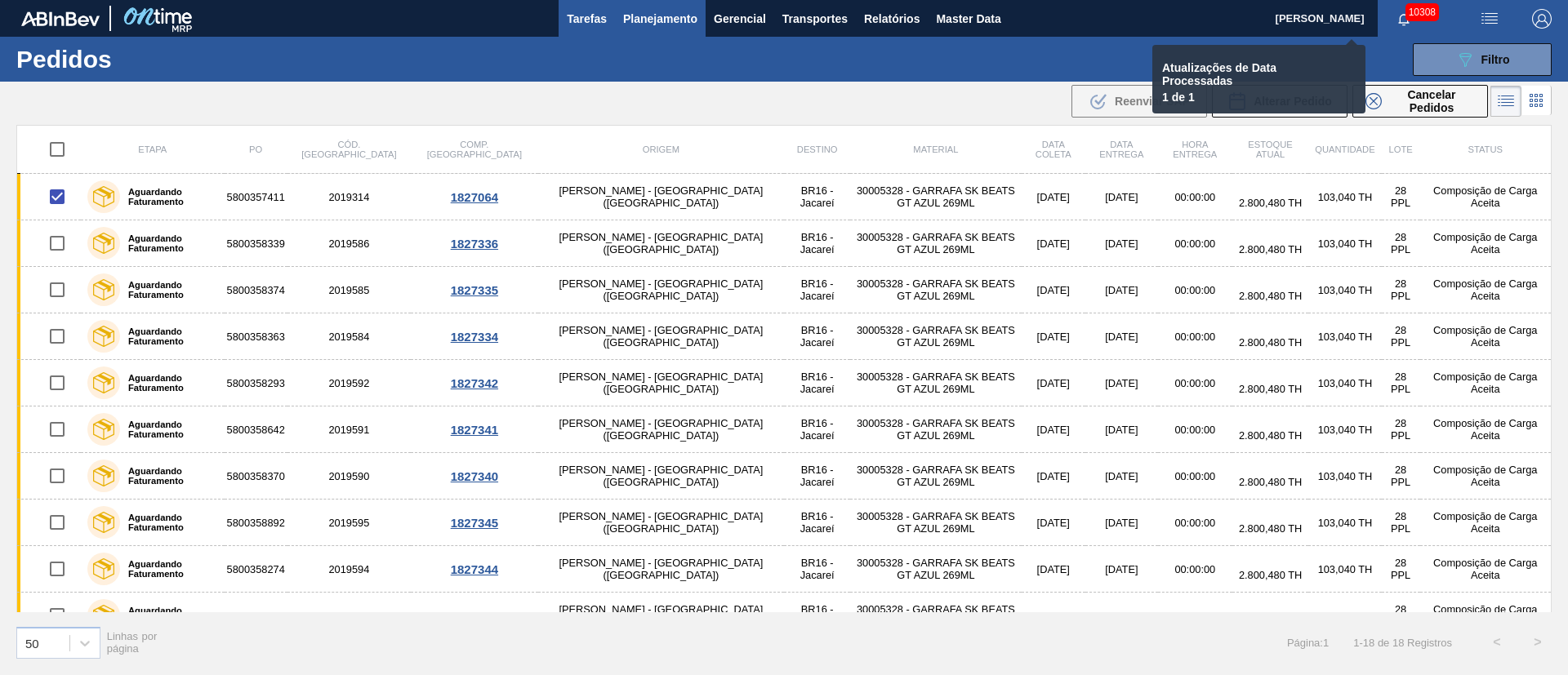
checkbox input "false"
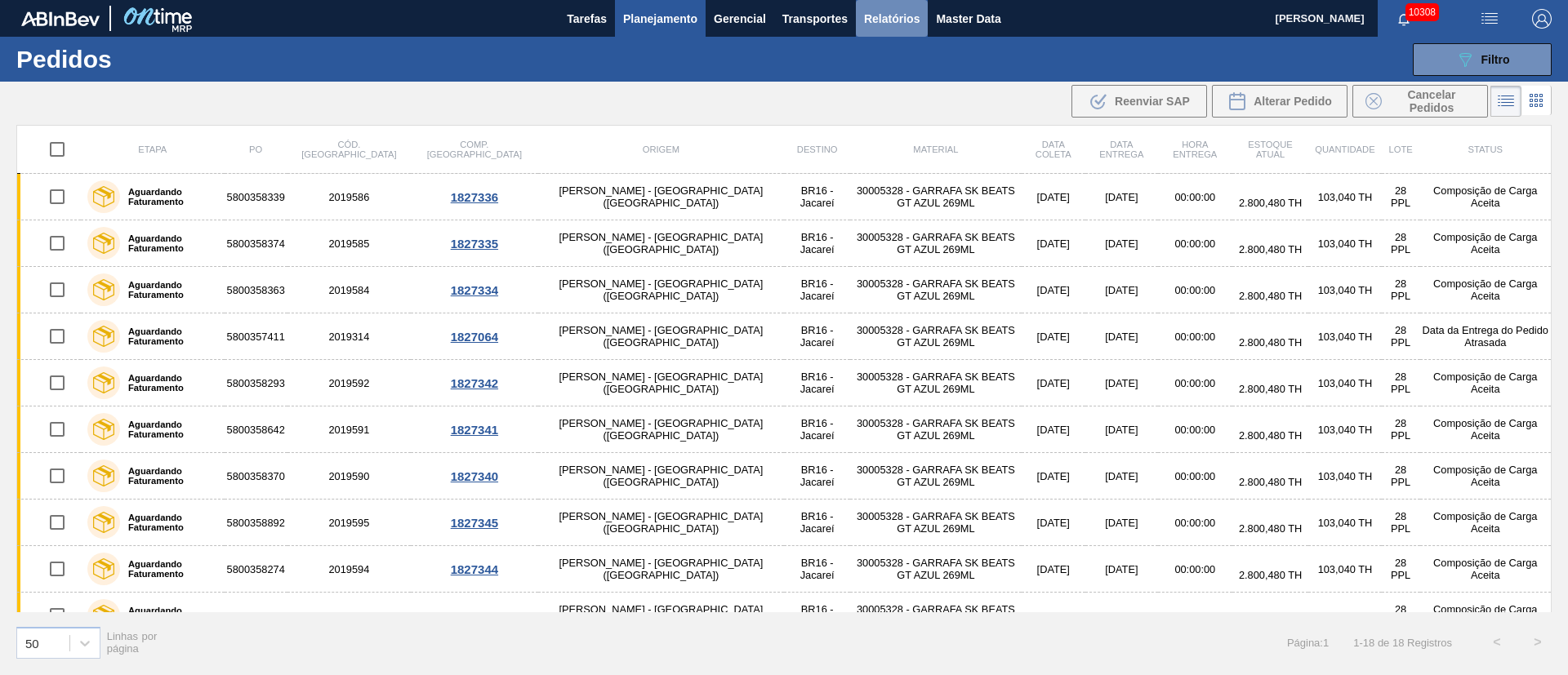
click at [903, 26] on span "Relatórios" at bounding box center [891, 19] width 55 height 20
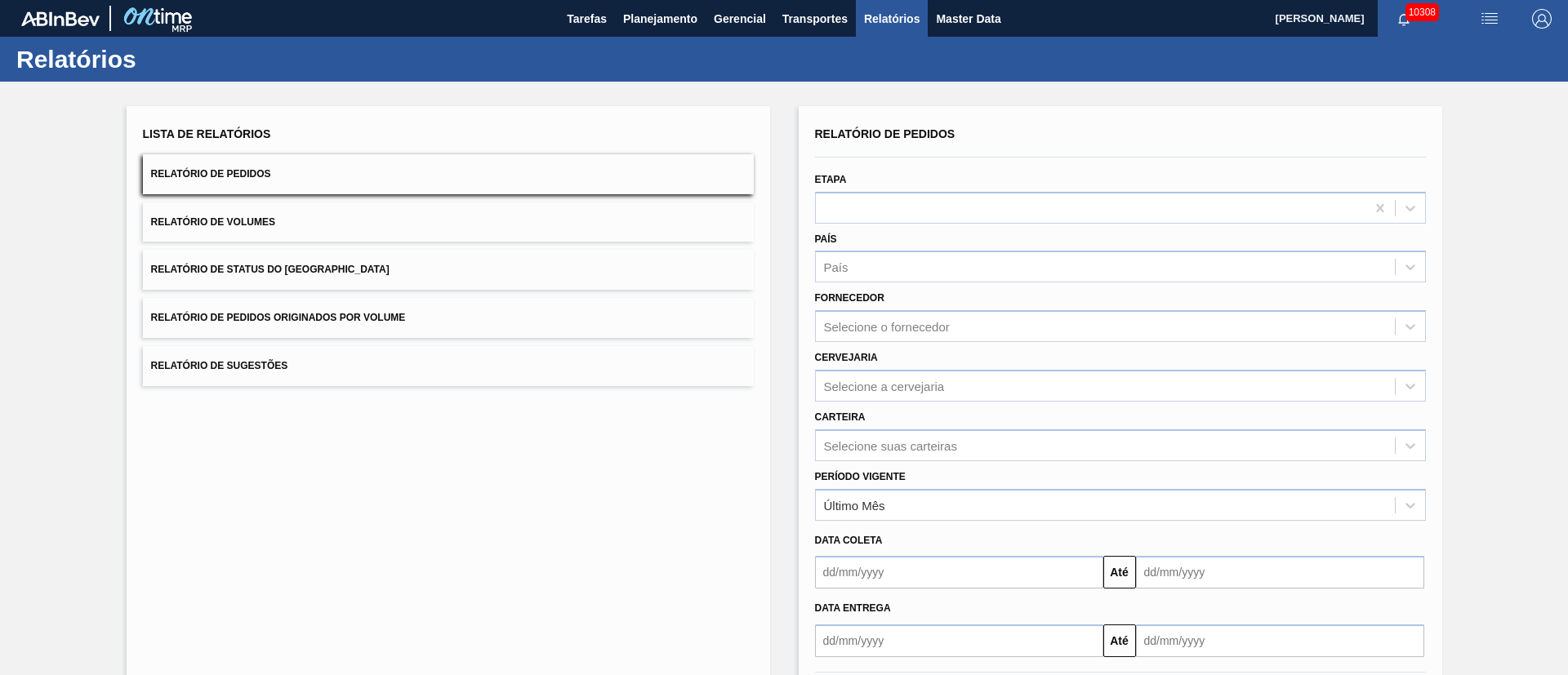
click at [287, 323] on button "Relatório de Pedidos Originados por Volume" at bounding box center [448, 317] width 611 height 40
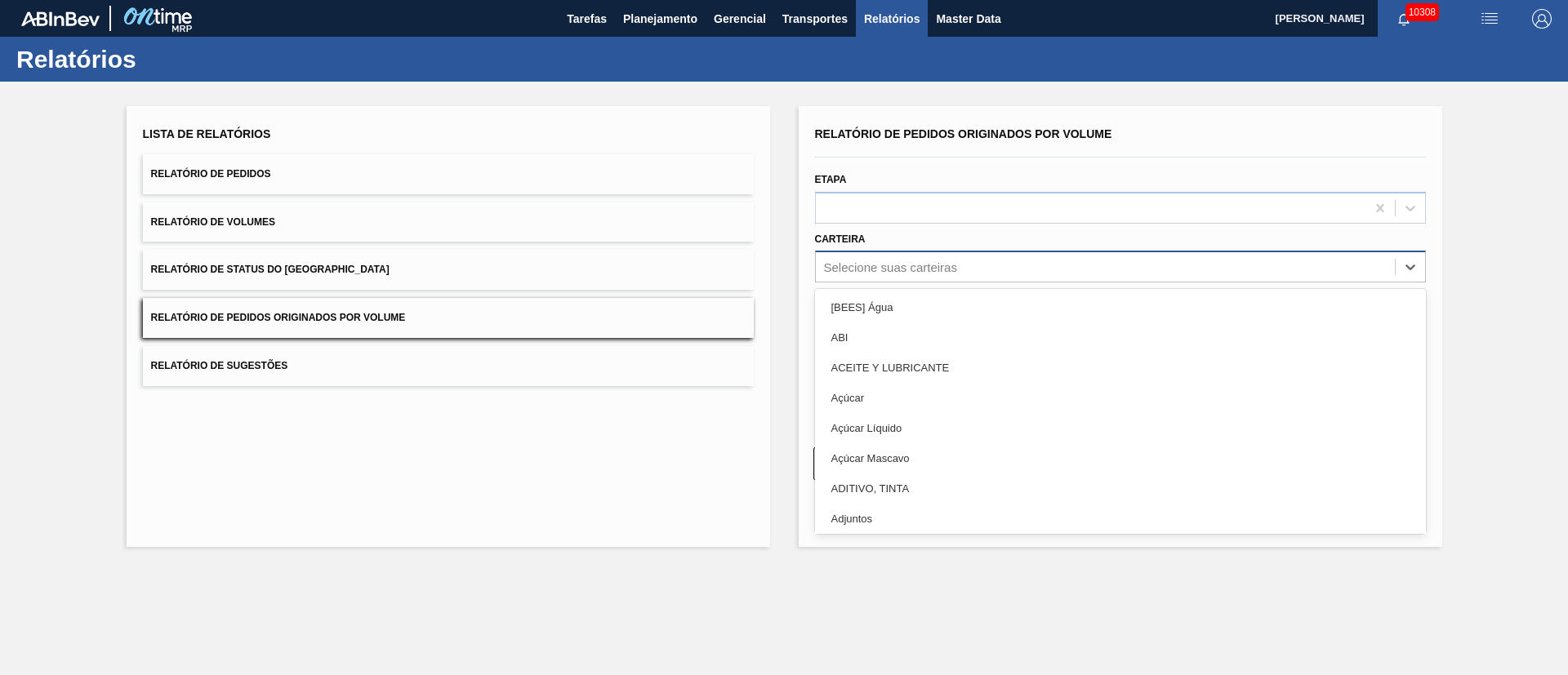
click at [931, 263] on div "Selecione suas carteiras" at bounding box center [890, 267] width 133 height 14
type input "g"
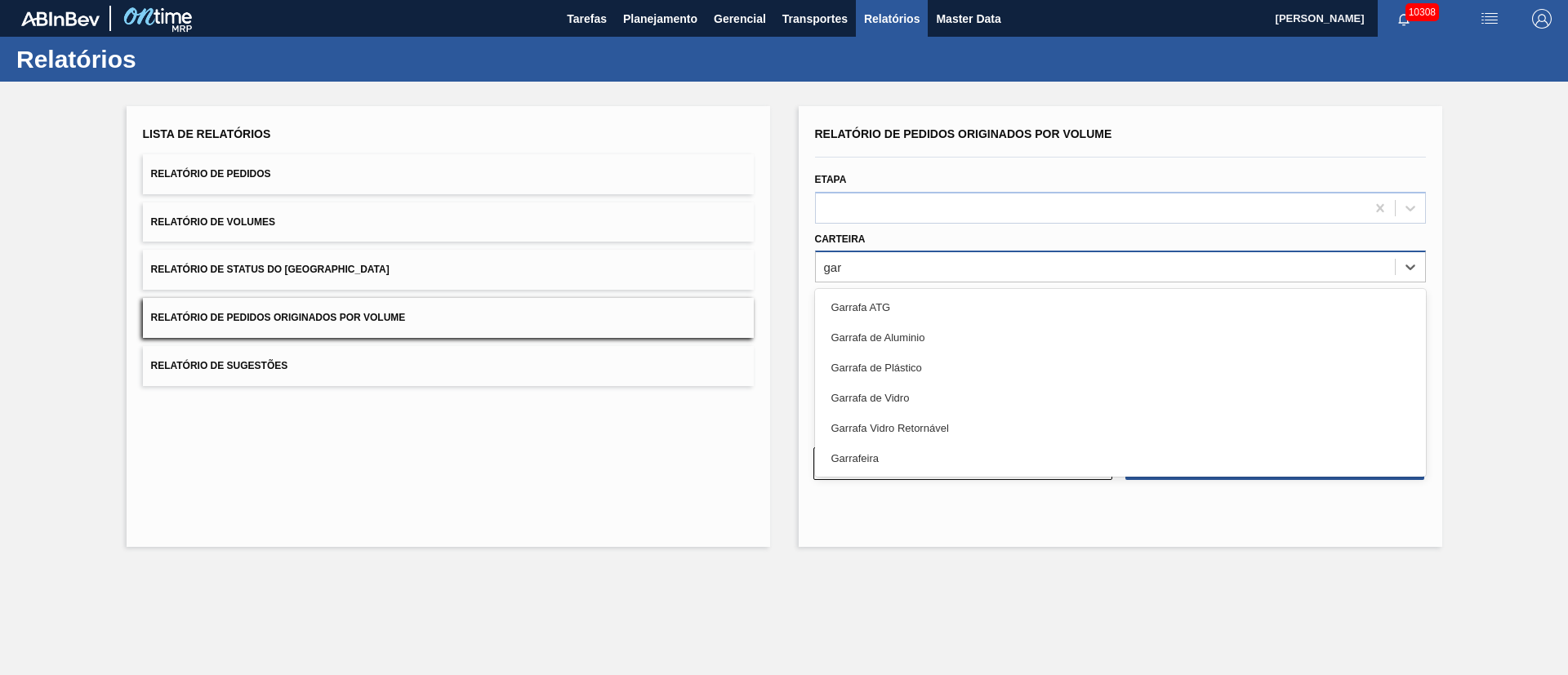
type input "[PERSON_NAME]"
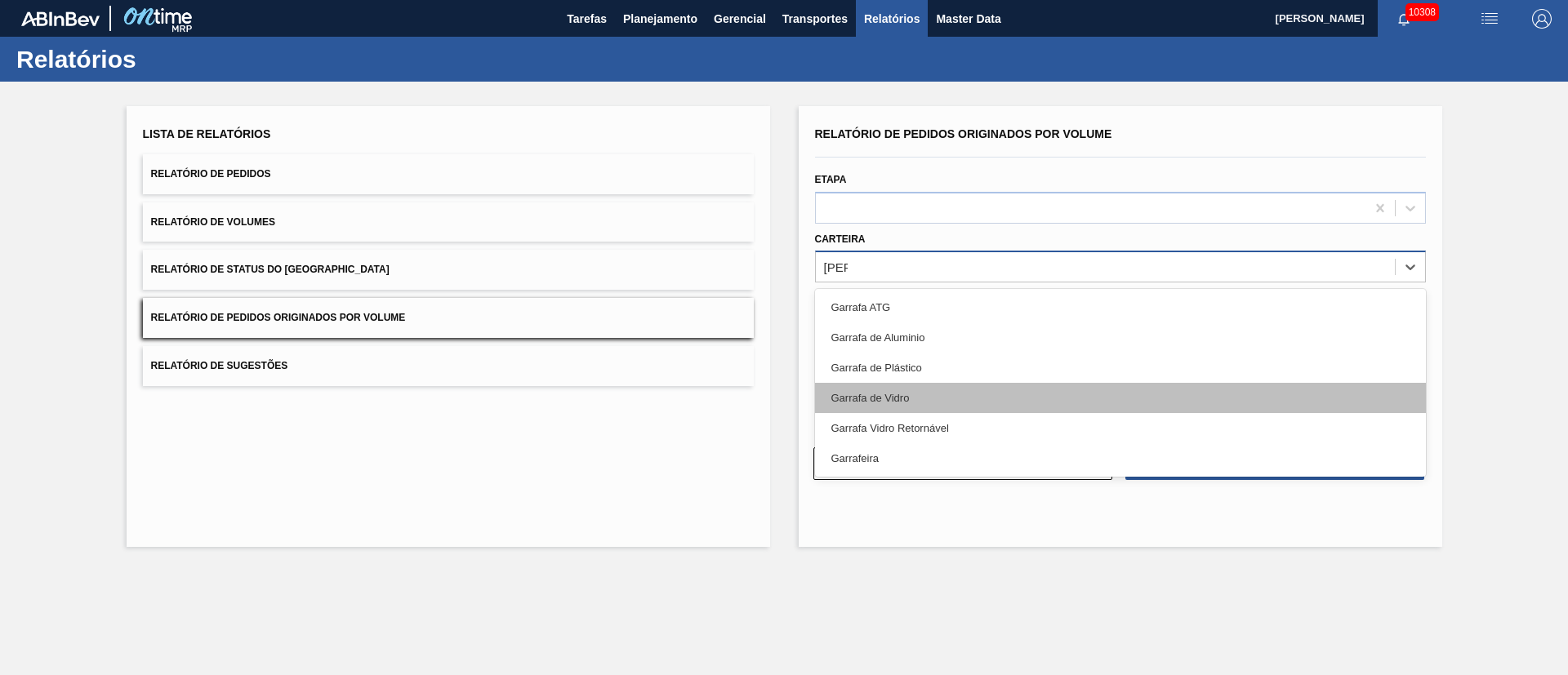
click at [878, 393] on div "Garrafa de Vidro" at bounding box center [1121, 398] width 611 height 30
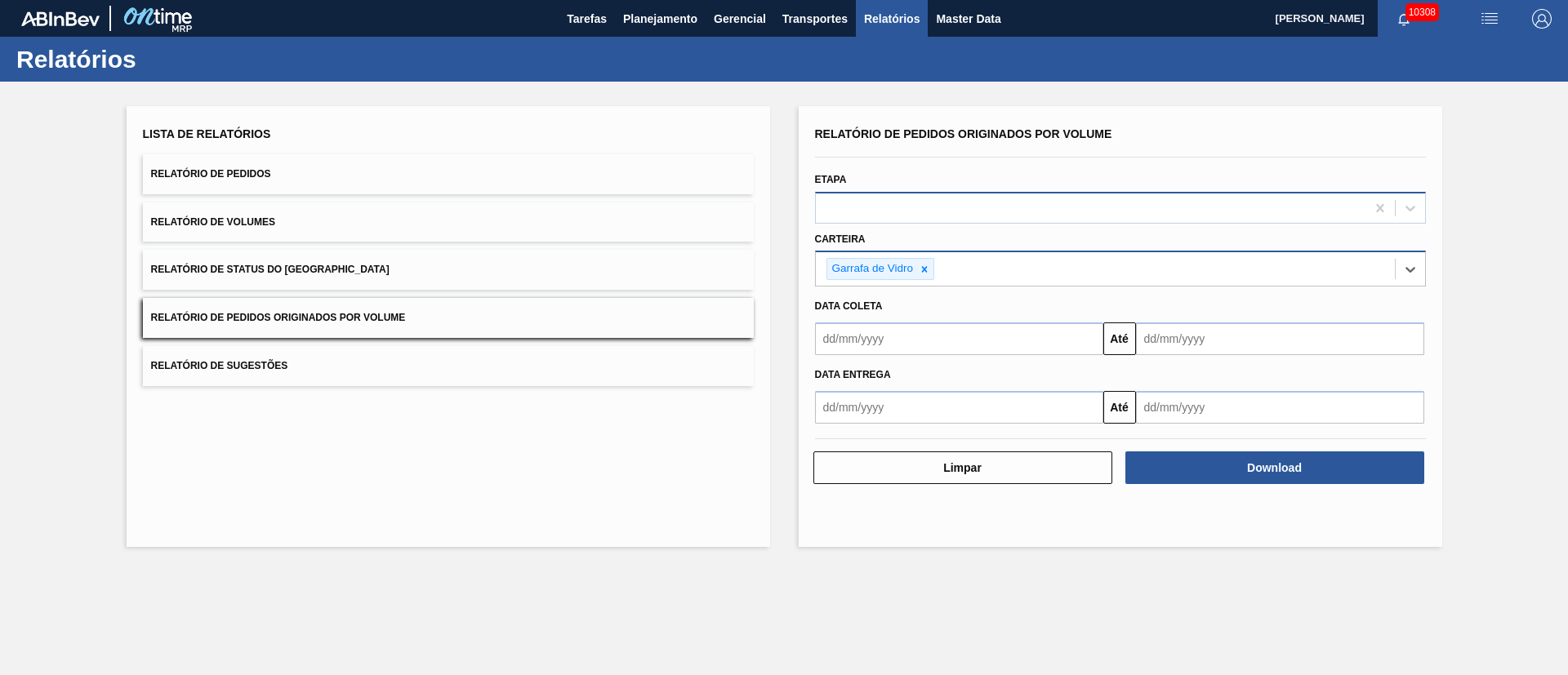
click at [877, 193] on div at bounding box center [1121, 207] width 611 height 32
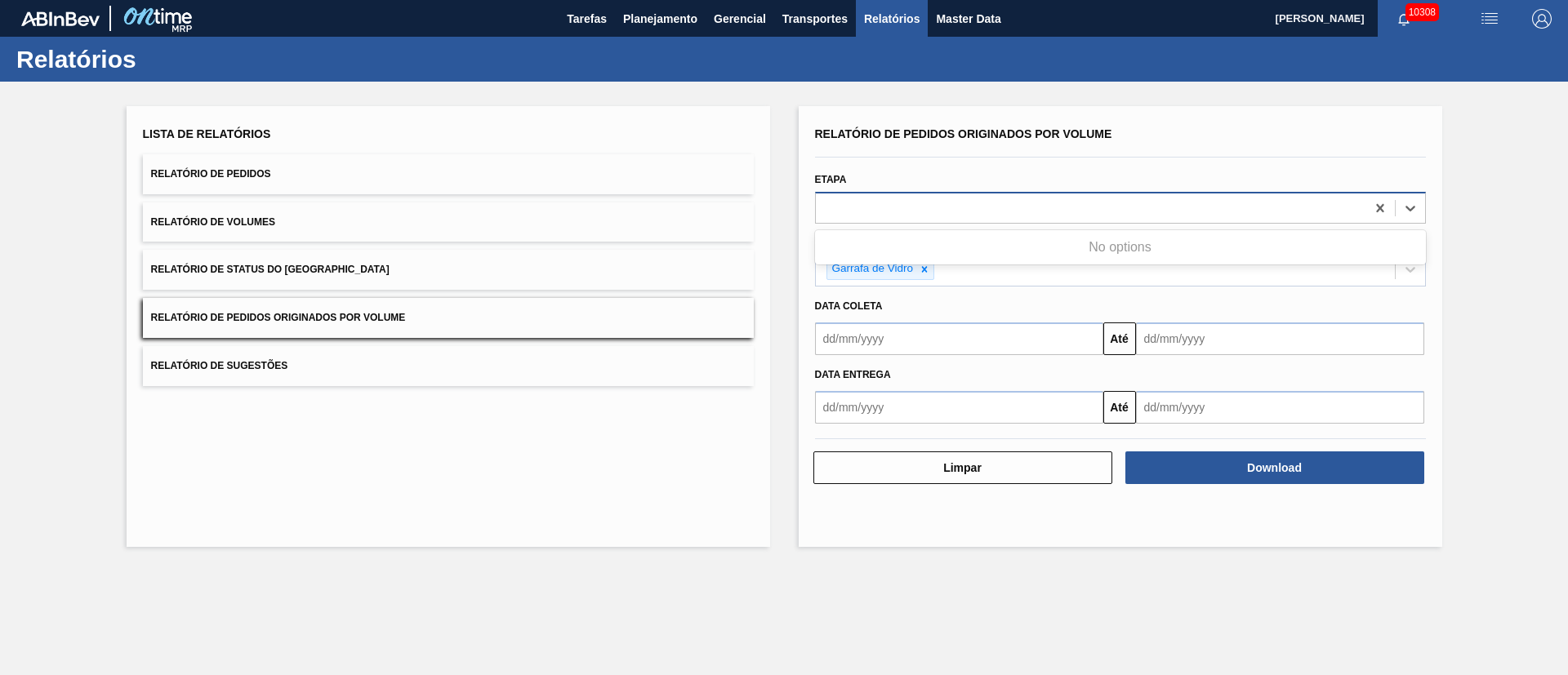
type input "g"
type input "fat"
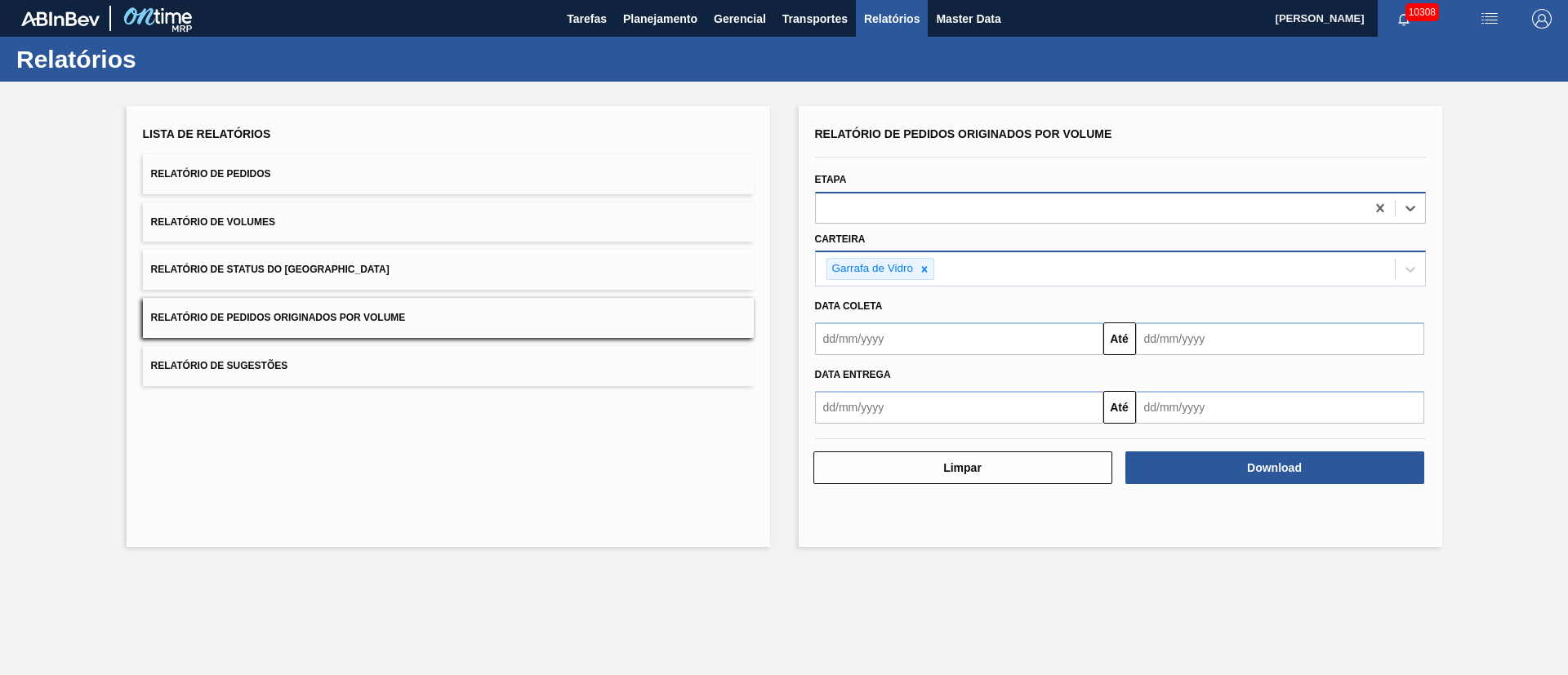
click at [892, 200] on div at bounding box center [1091, 208] width 550 height 24
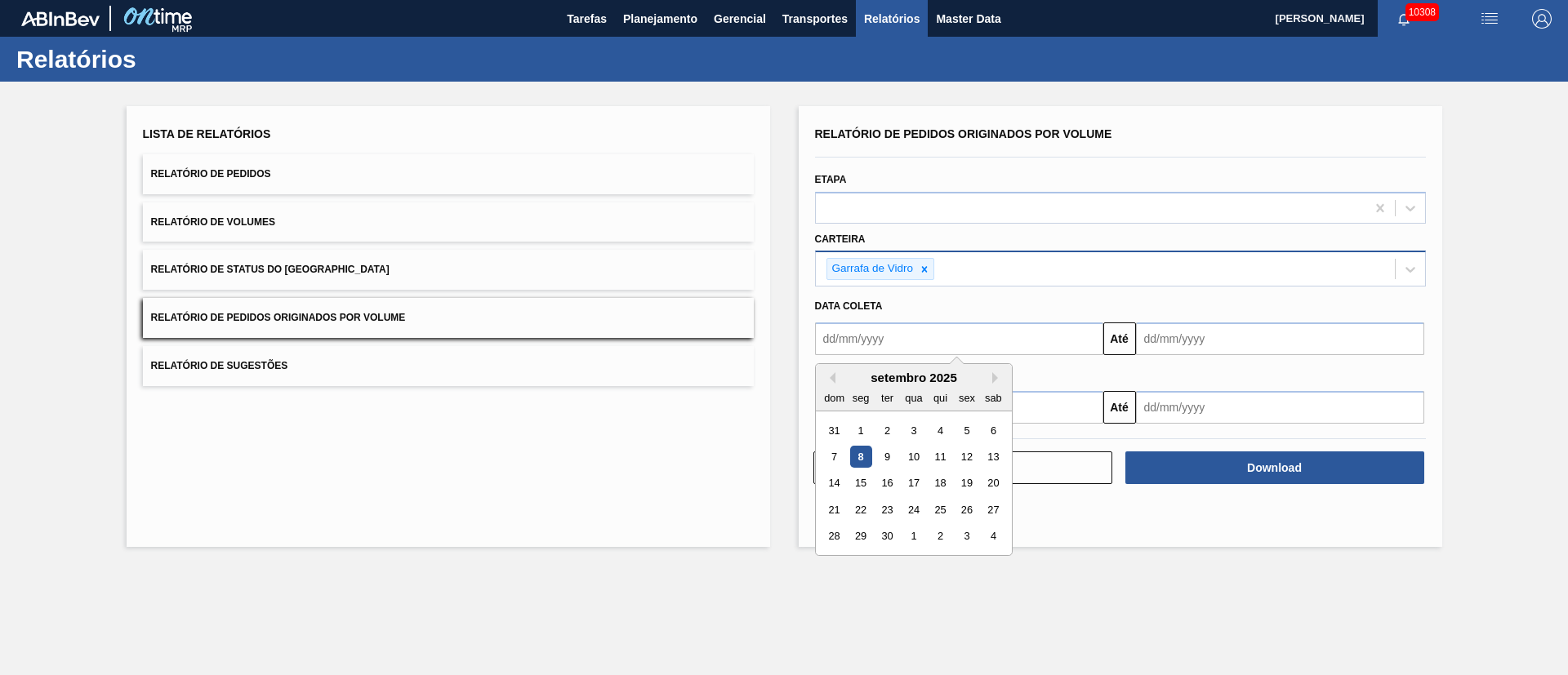
click at [878, 342] on input "text" at bounding box center [959, 339] width 289 height 32
drag, startPoint x: 860, startPoint y: 433, endPoint x: 897, endPoint y: 426, distance: 37.7
click at [860, 432] on div "1" at bounding box center [860, 431] width 22 height 22
type input "[DATE]"
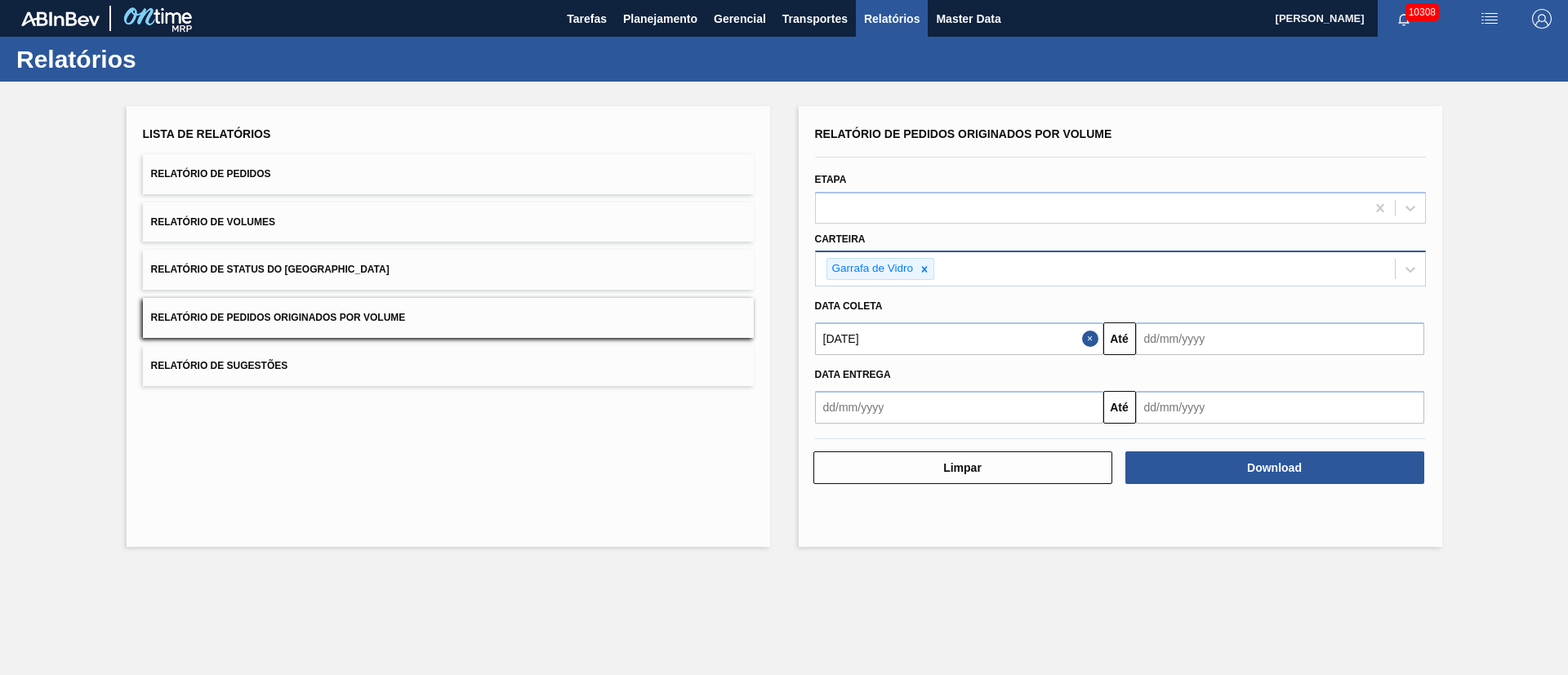
click at [1045, 335] on input "text" at bounding box center [1280, 339] width 289 height 32
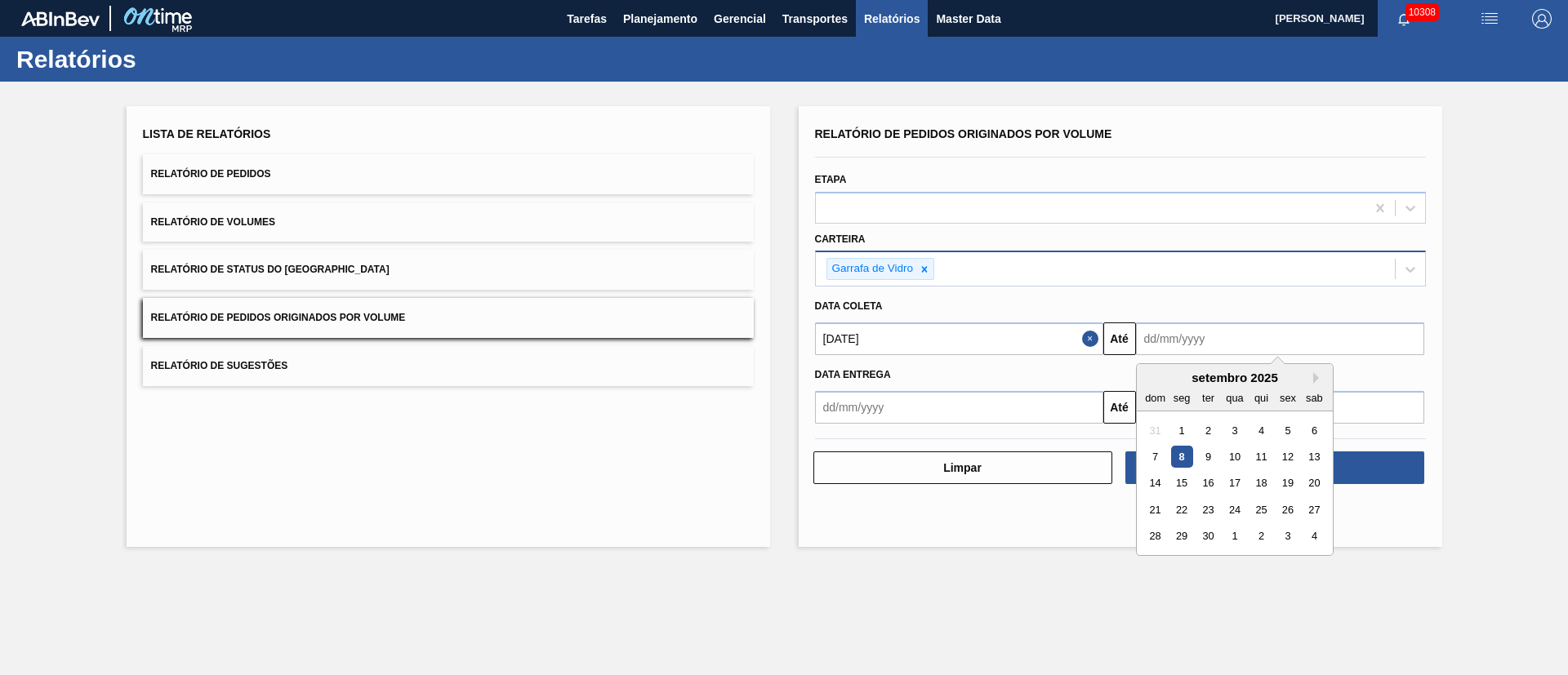
drag, startPoint x: 1210, startPoint y: 534, endPoint x: 1198, endPoint y: 532, distance: 12.2
click at [1045, 449] on div "30" at bounding box center [1208, 537] width 22 height 22
type input "[DATE]"
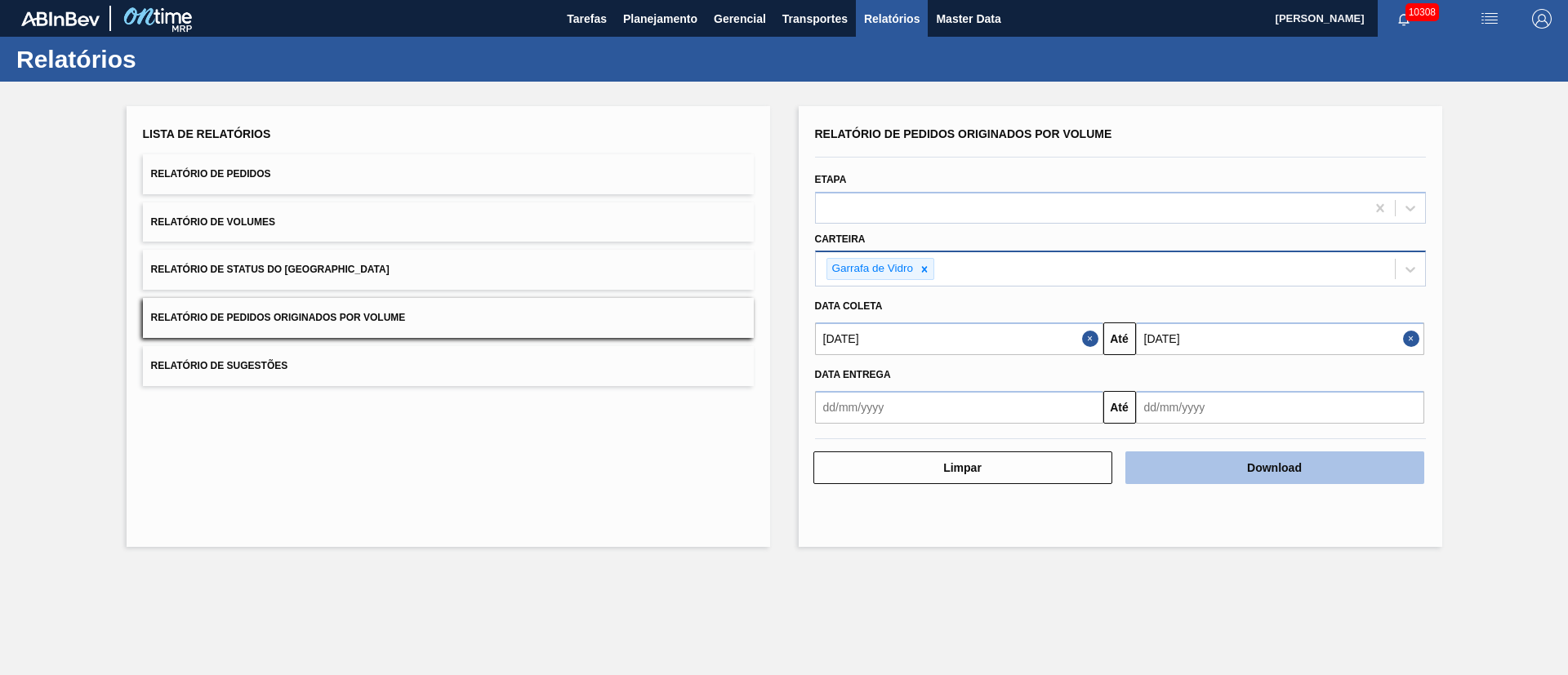
click at [1045, 449] on button "Download" at bounding box center [1274, 468] width 299 height 32
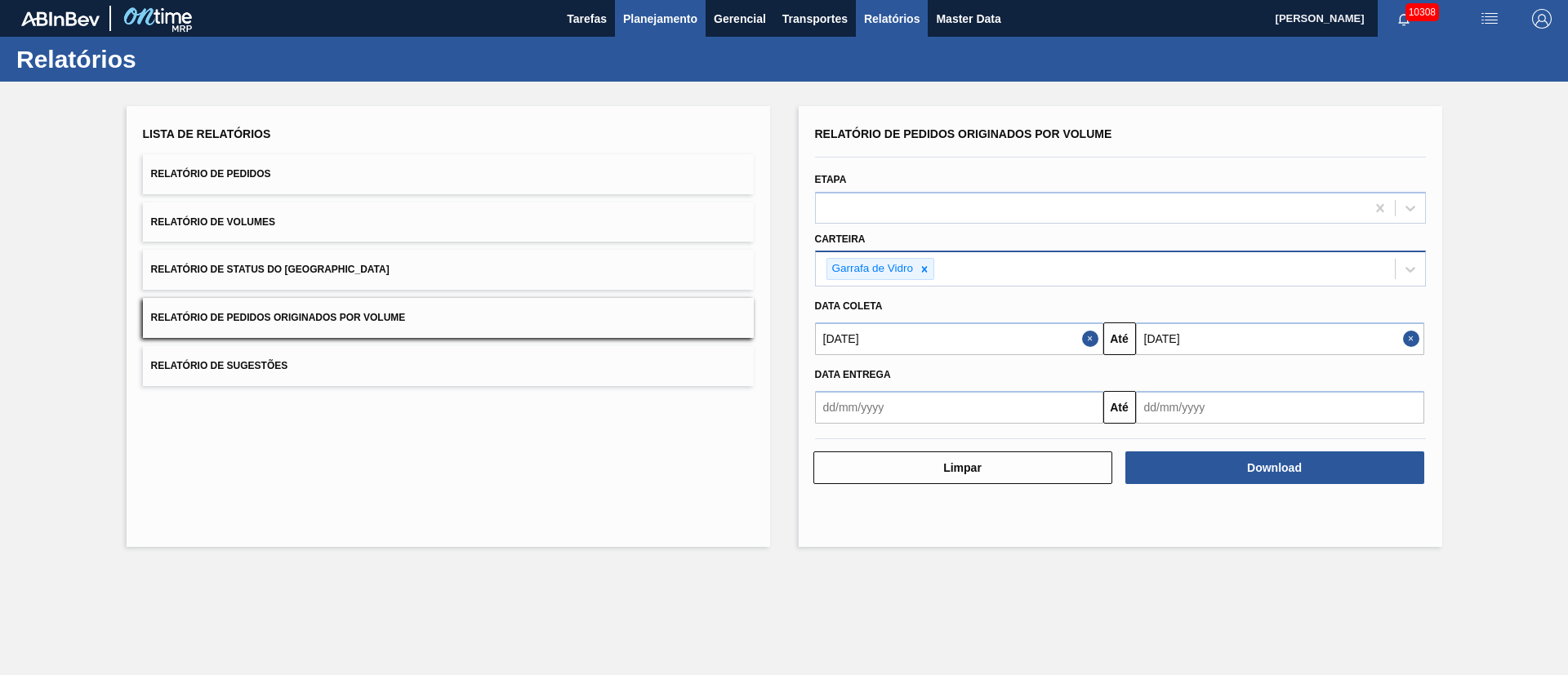
click at [677, 22] on span "Planejamento" at bounding box center [660, 19] width 74 height 20
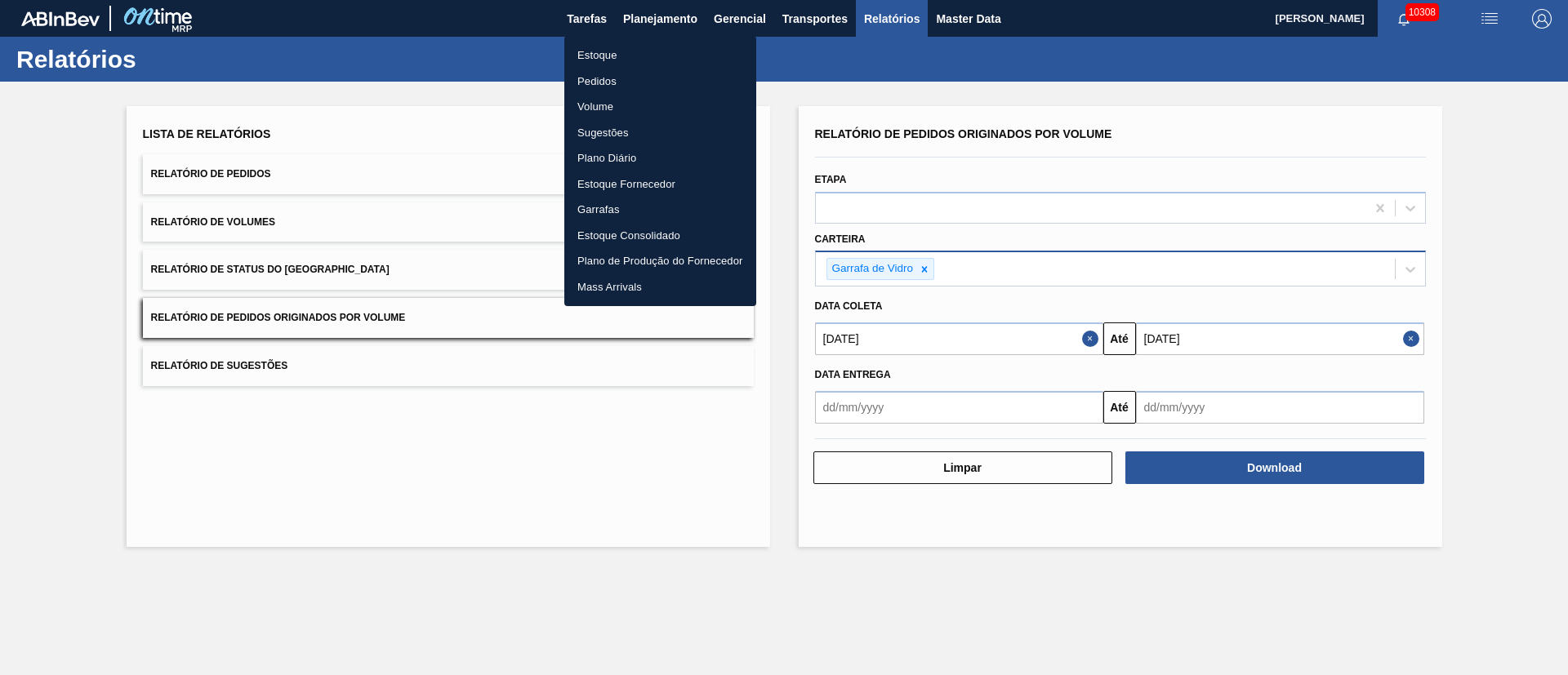
click at [597, 84] on li "Pedidos" at bounding box center [660, 81] width 192 height 26
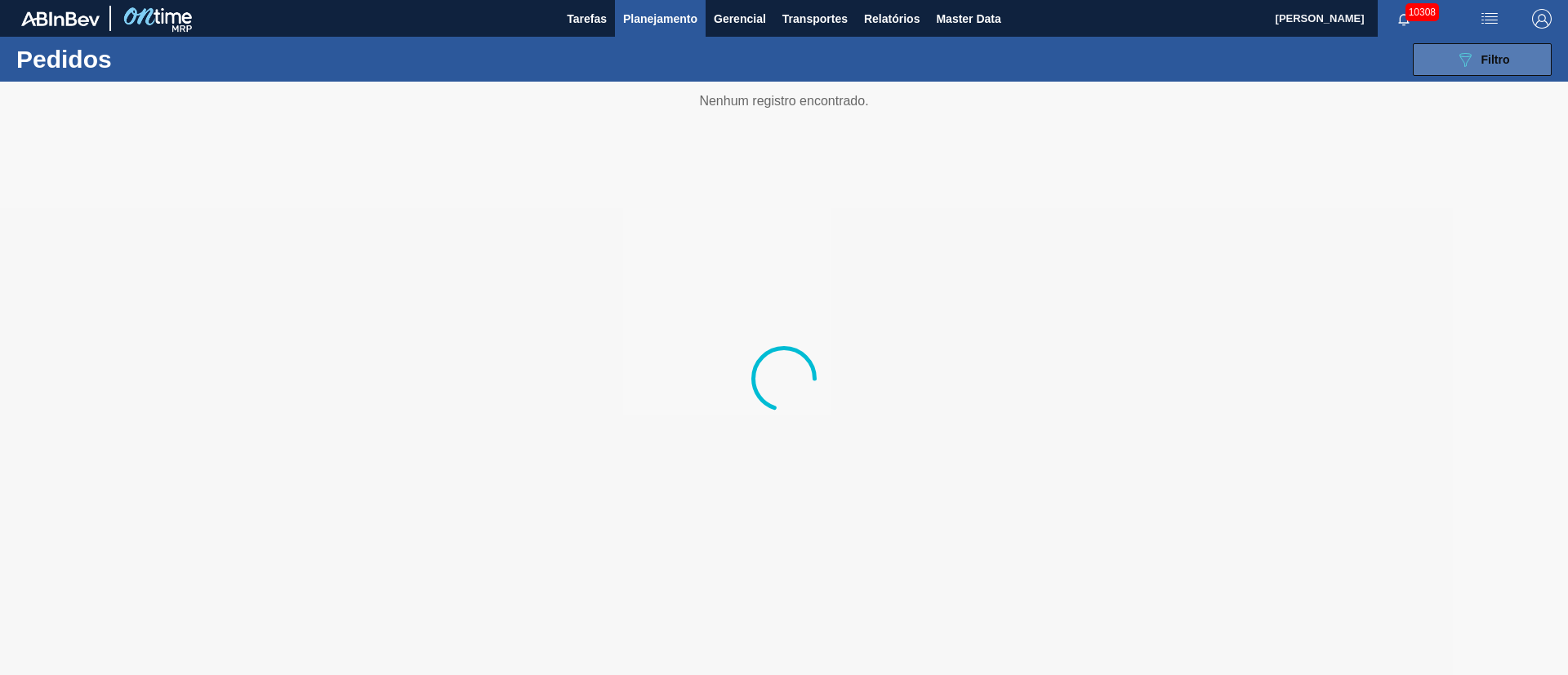
click at [1045, 67] on button "089F7B8B-B2A5-4AFE-B5C0-19BA573D28AC Filtro" at bounding box center [1482, 60] width 139 height 32
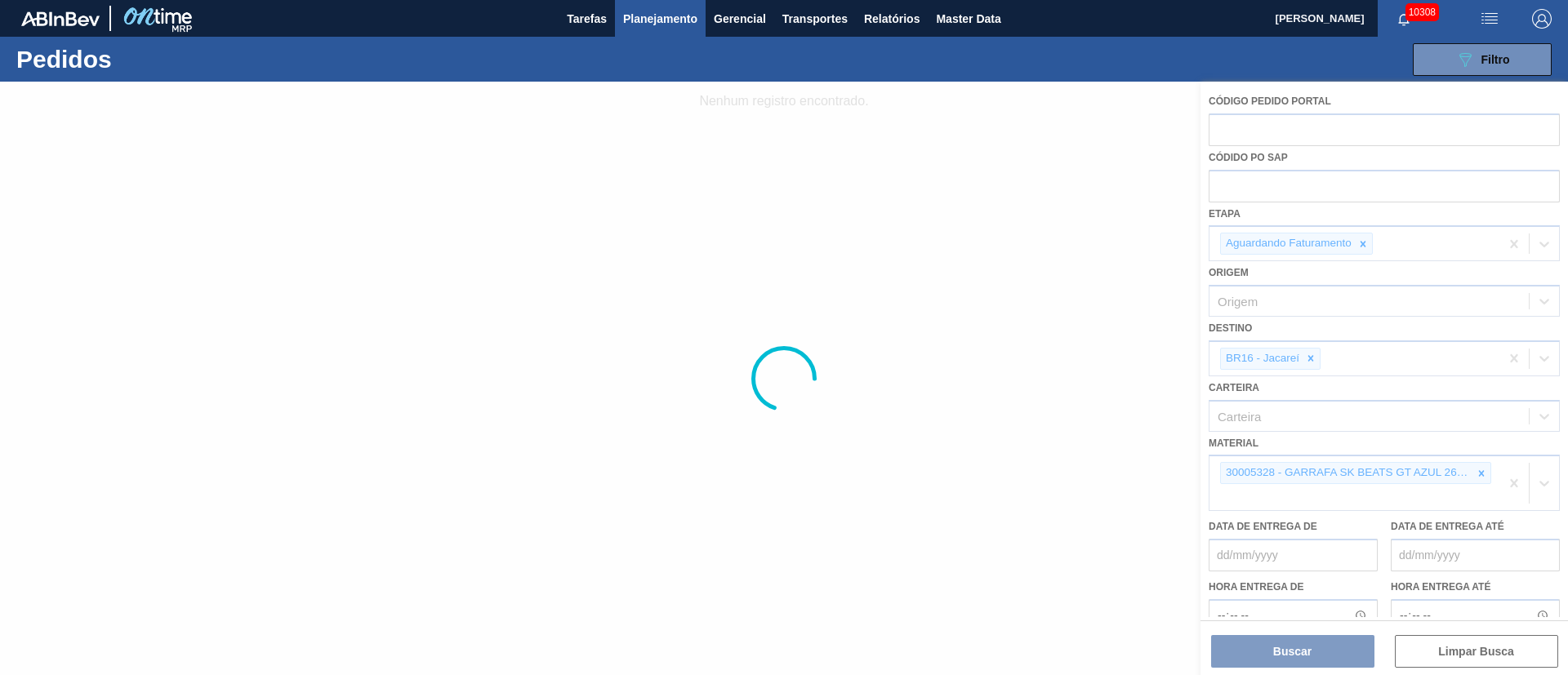
click at [1045, 360] on div at bounding box center [784, 379] width 1568 height 594
click at [1045, 449] on div at bounding box center [784, 379] width 1568 height 594
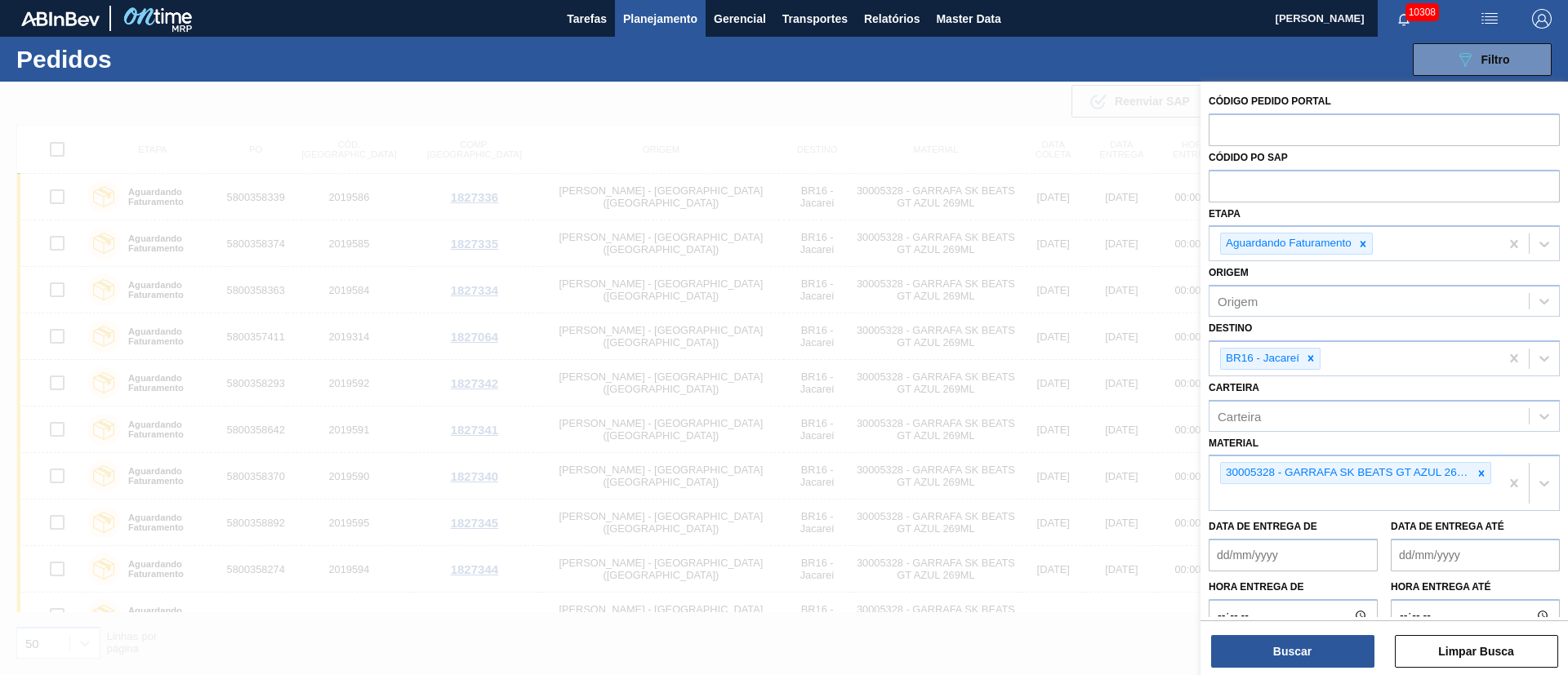
click at [645, 9] on span "Planejamento" at bounding box center [660, 19] width 74 height 20
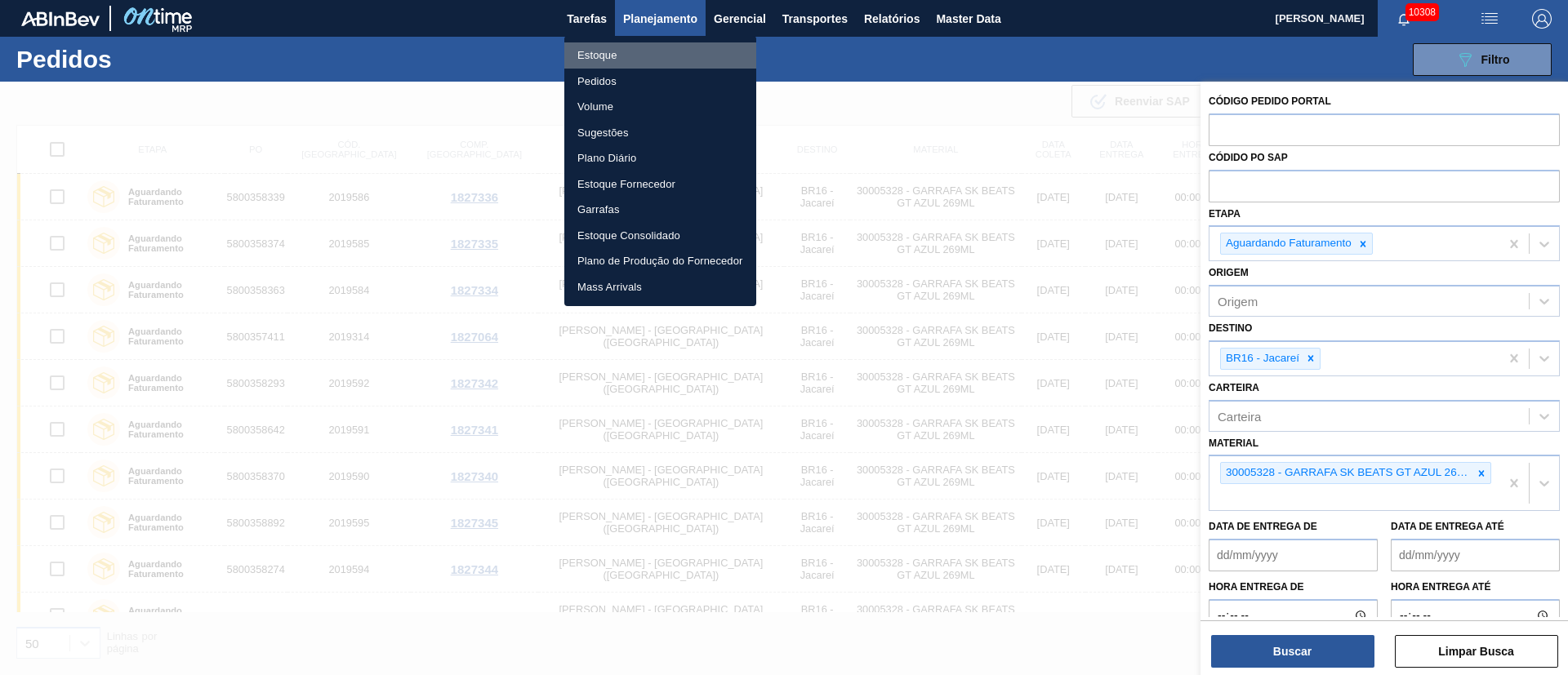
click at [595, 55] on li "Estoque" at bounding box center [660, 55] width 192 height 26
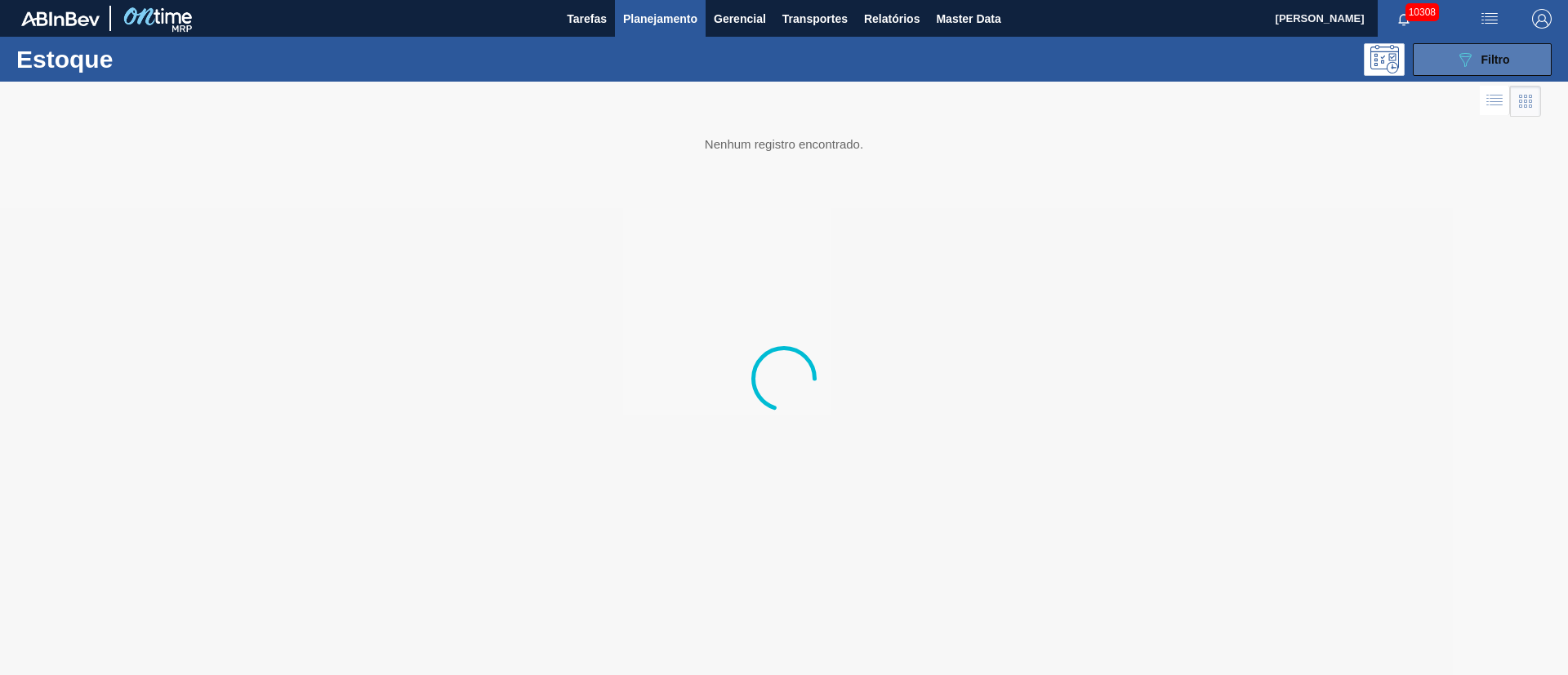
click at [1045, 56] on icon "089F7B8B-B2A5-4AFE-B5C0-19BA573D28AC" at bounding box center [1465, 59] width 20 height 20
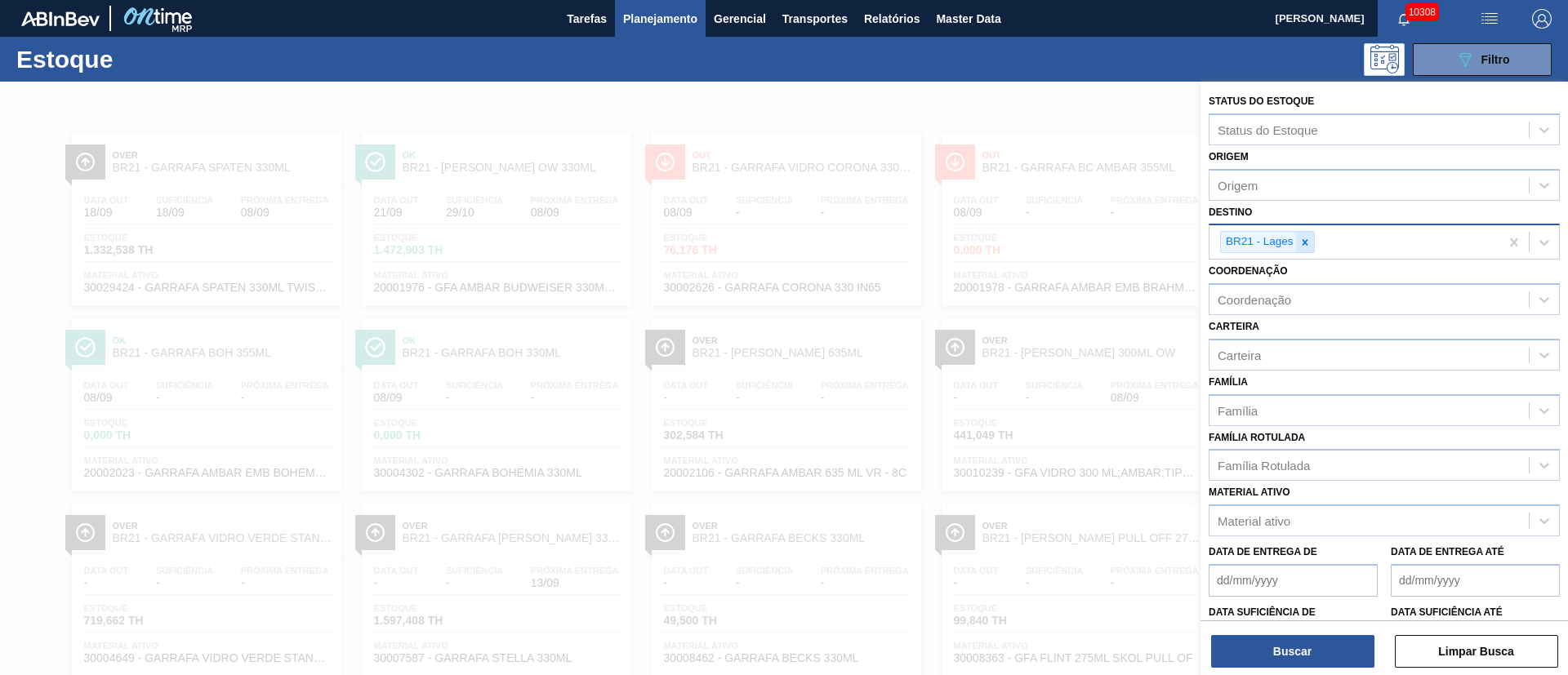
click at [1045, 243] on icon at bounding box center [1304, 241] width 6 height 6
type input "13"
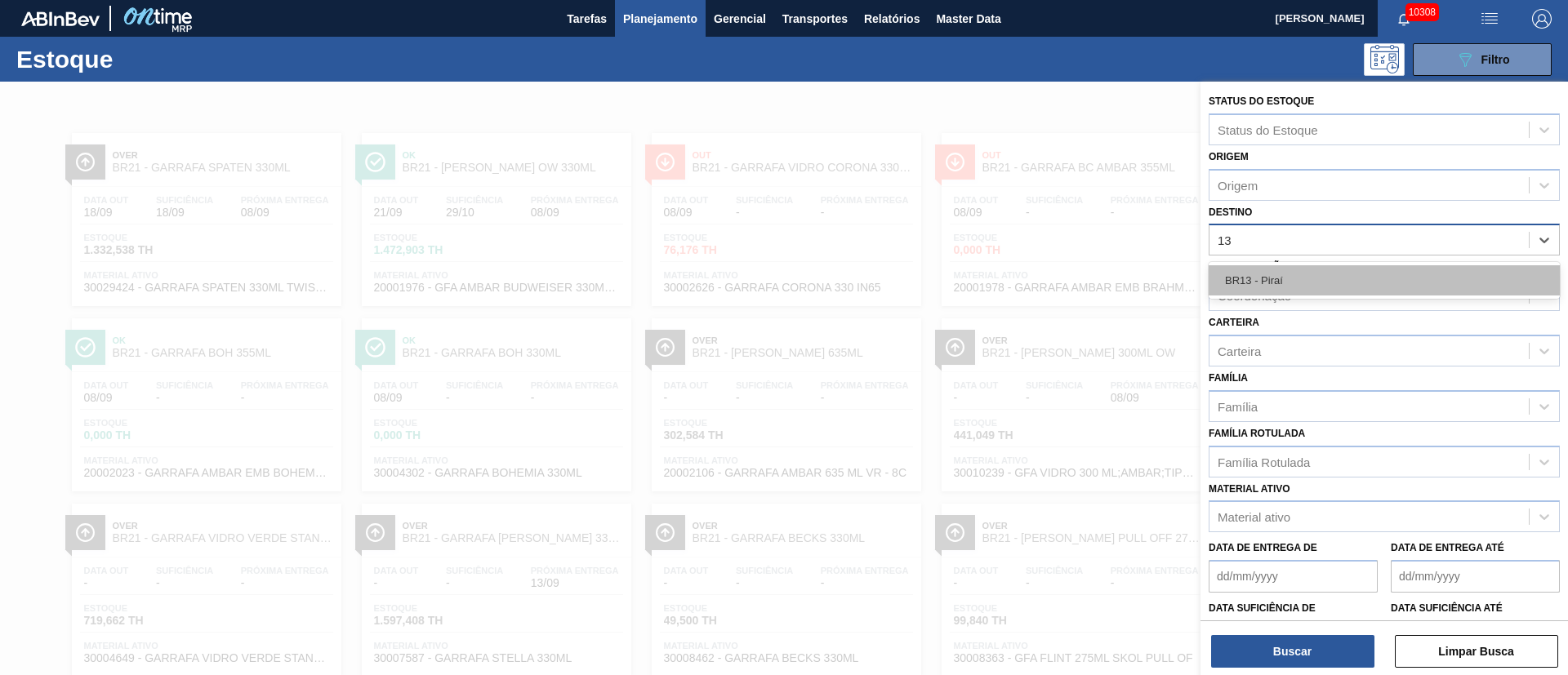
click at [1045, 276] on div "BR13 - Piraí" at bounding box center [1384, 280] width 351 height 30
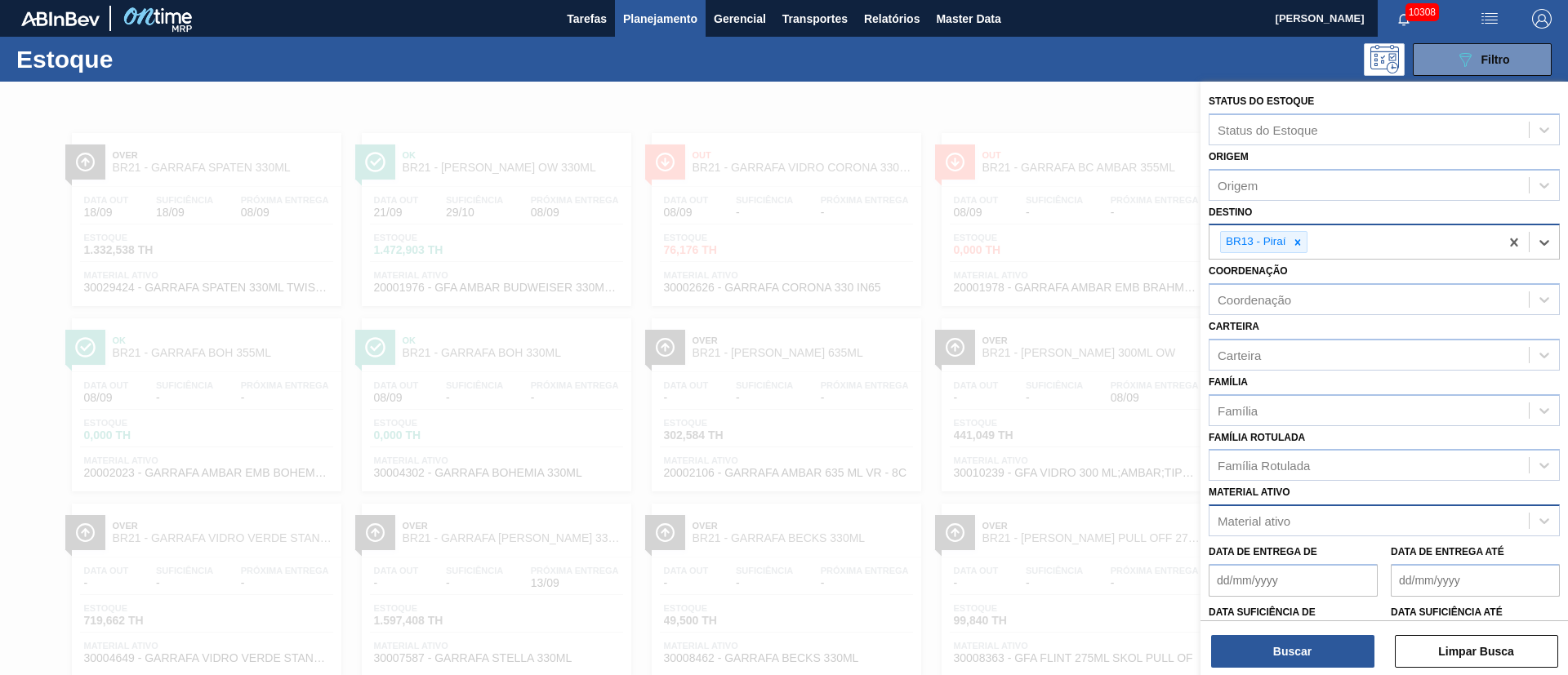
scroll to position [43, 0]
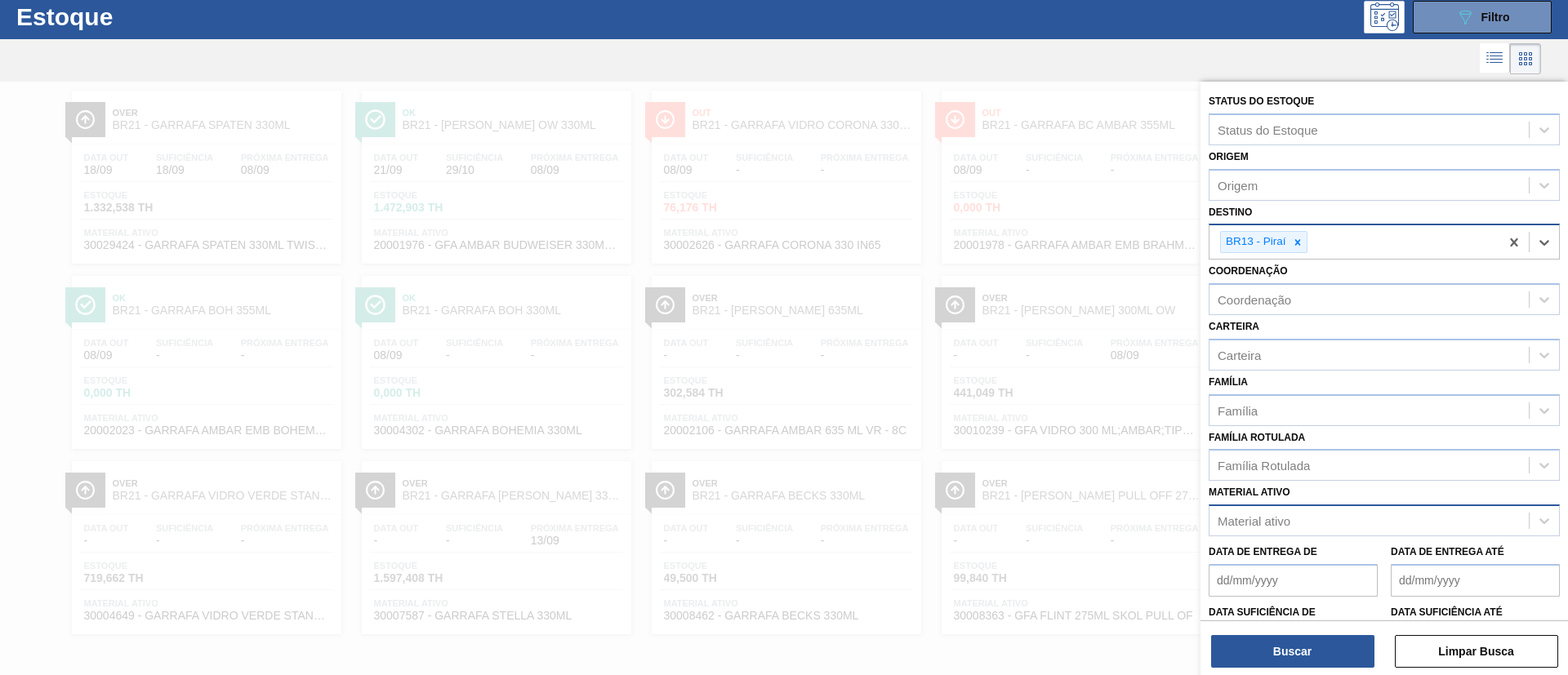
click at [1045, 449] on div "Material ativo" at bounding box center [1369, 521] width 319 height 24
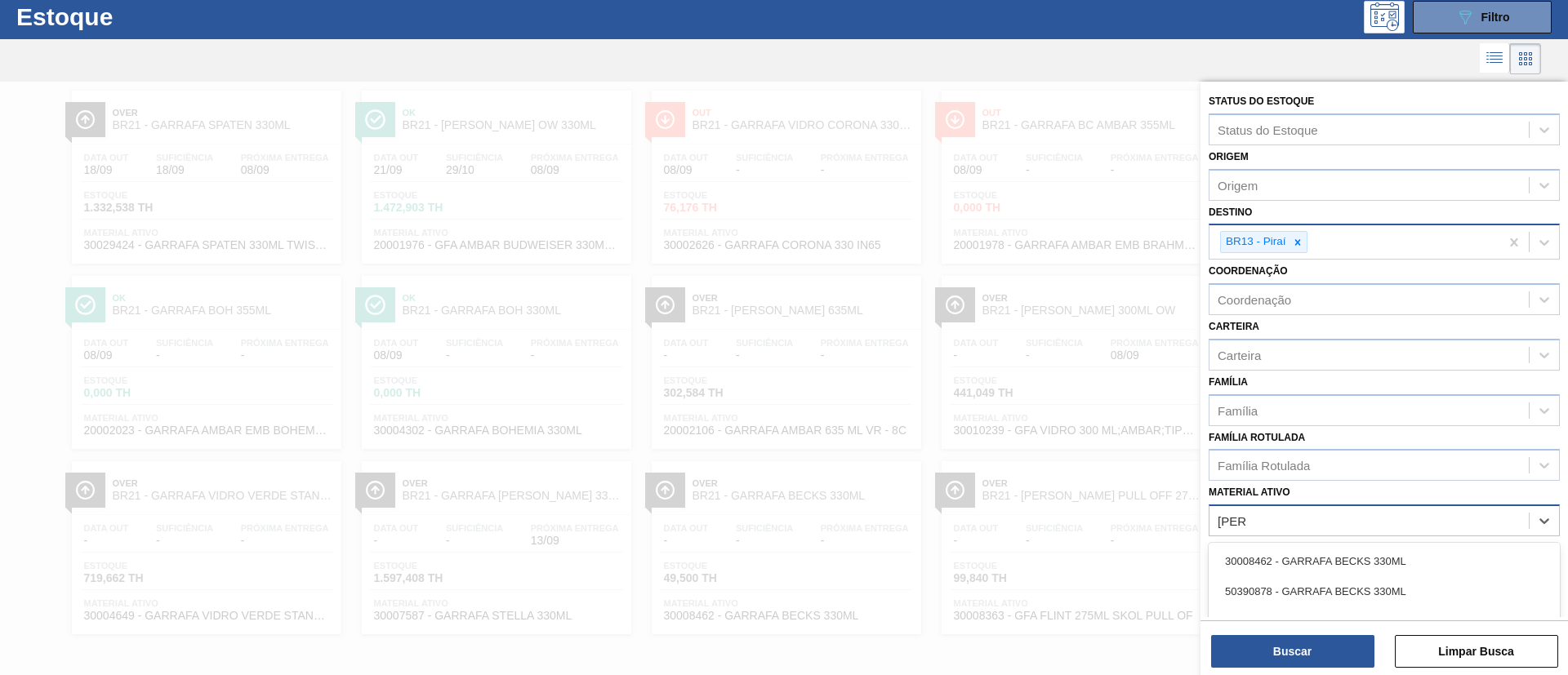
type ativo "becks"
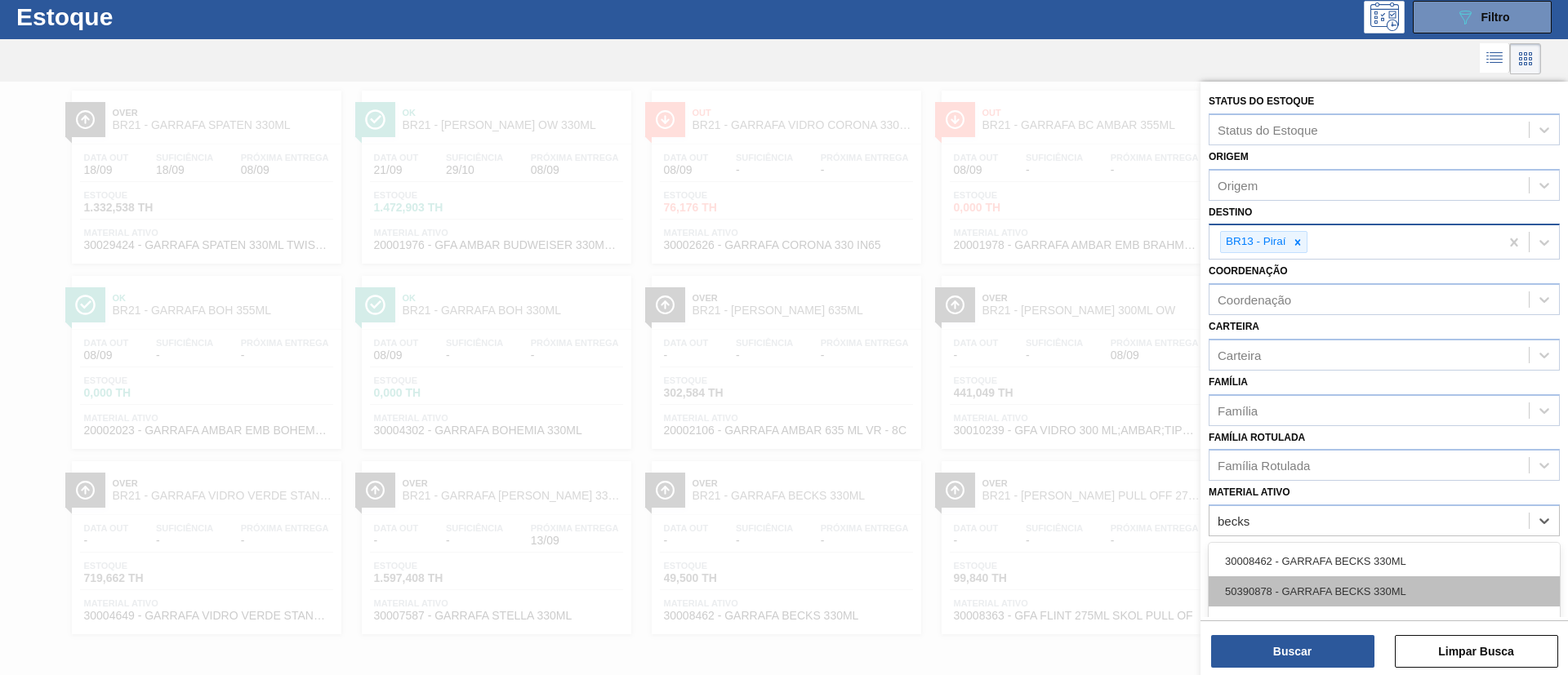
click at [1045, 449] on div "50390878 - GARRAFA BECKS 330ML" at bounding box center [1384, 591] width 351 height 30
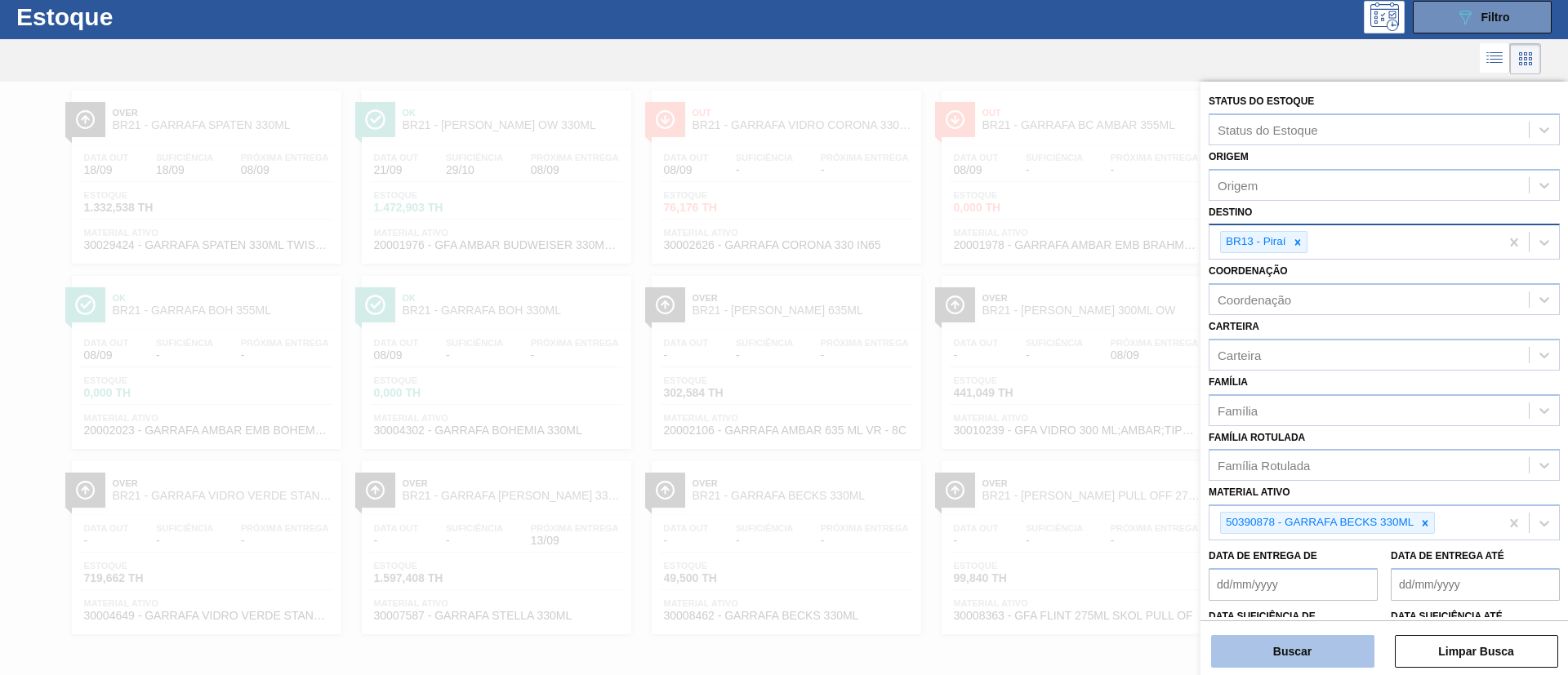
click at [1045, 449] on button "Buscar" at bounding box center [1292, 651] width 163 height 32
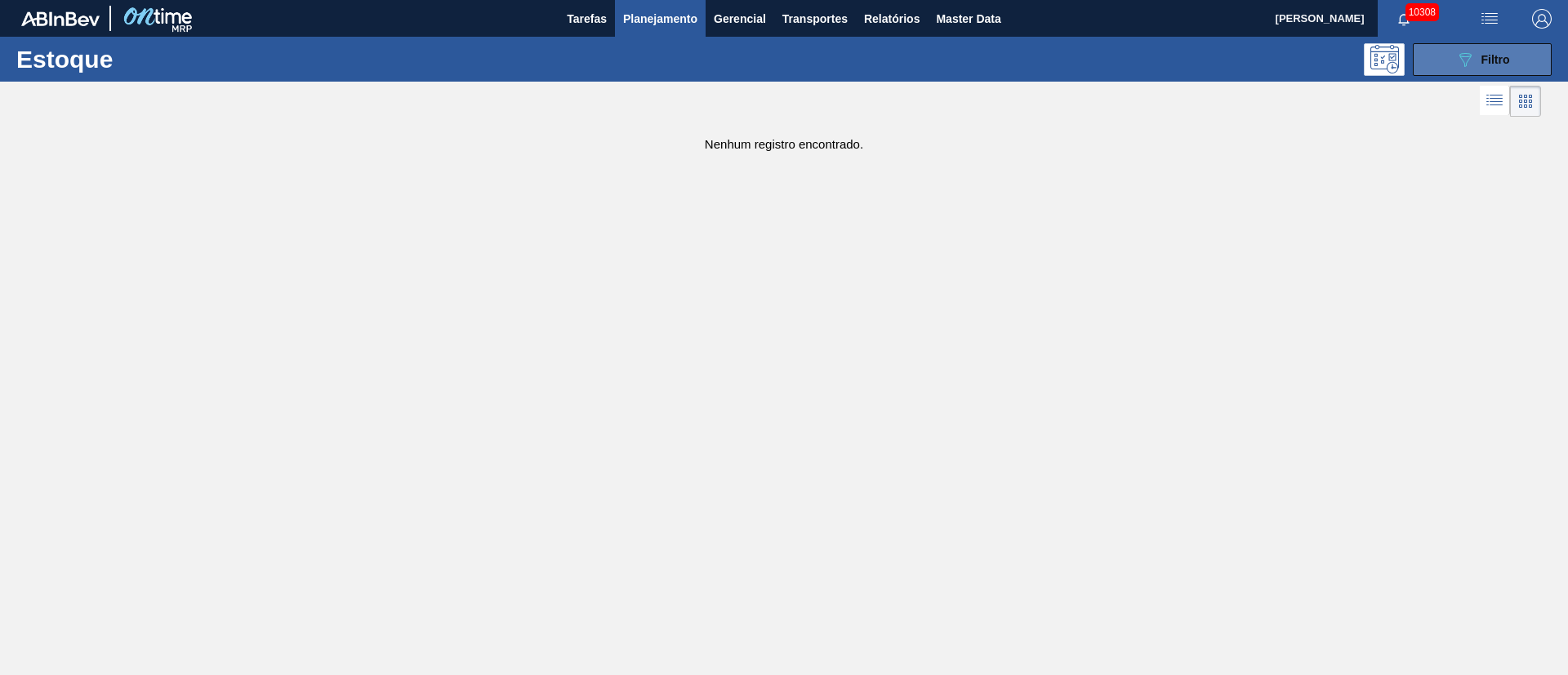
click at [1045, 51] on button "089F7B8B-B2A5-4AFE-B5C0-19BA573D28AC Filtro" at bounding box center [1482, 60] width 139 height 32
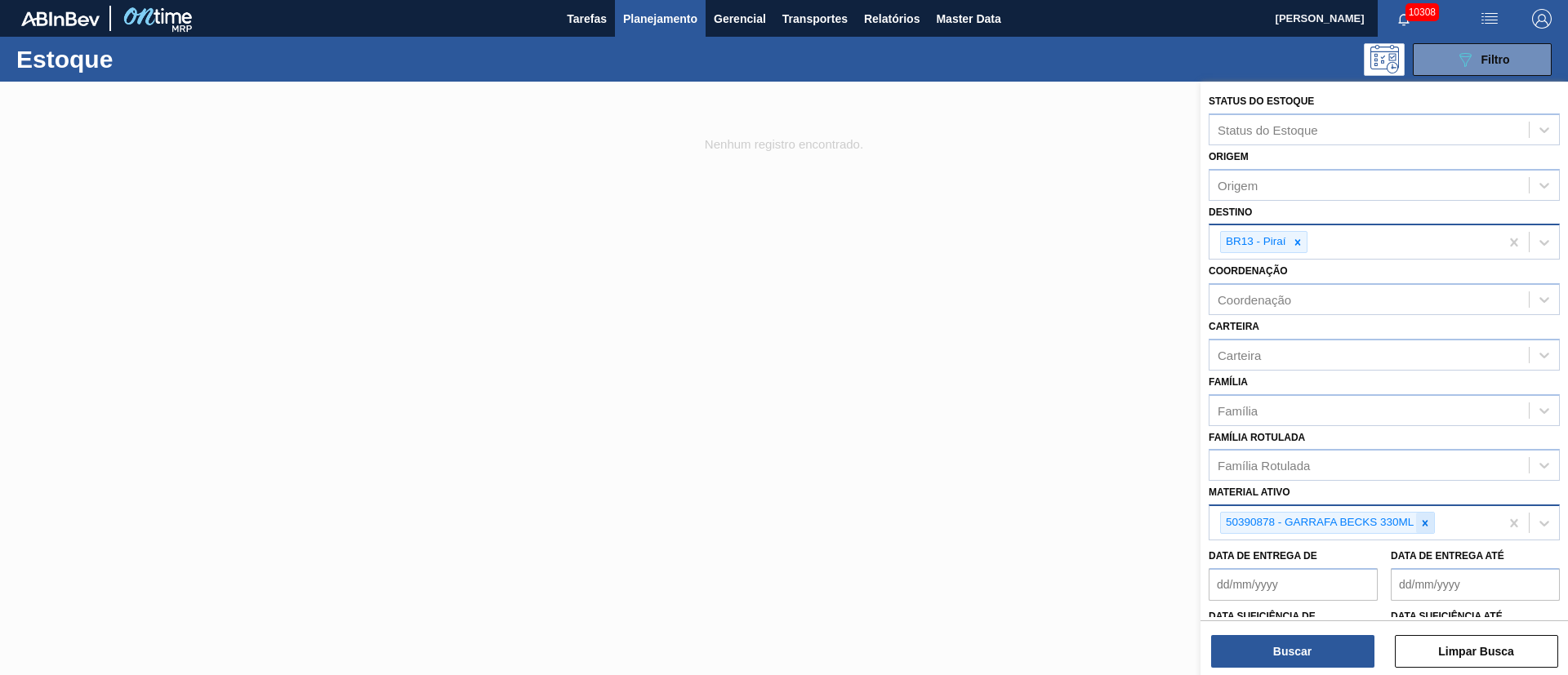
click at [1045, 449] on icon at bounding box center [1425, 523] width 11 height 11
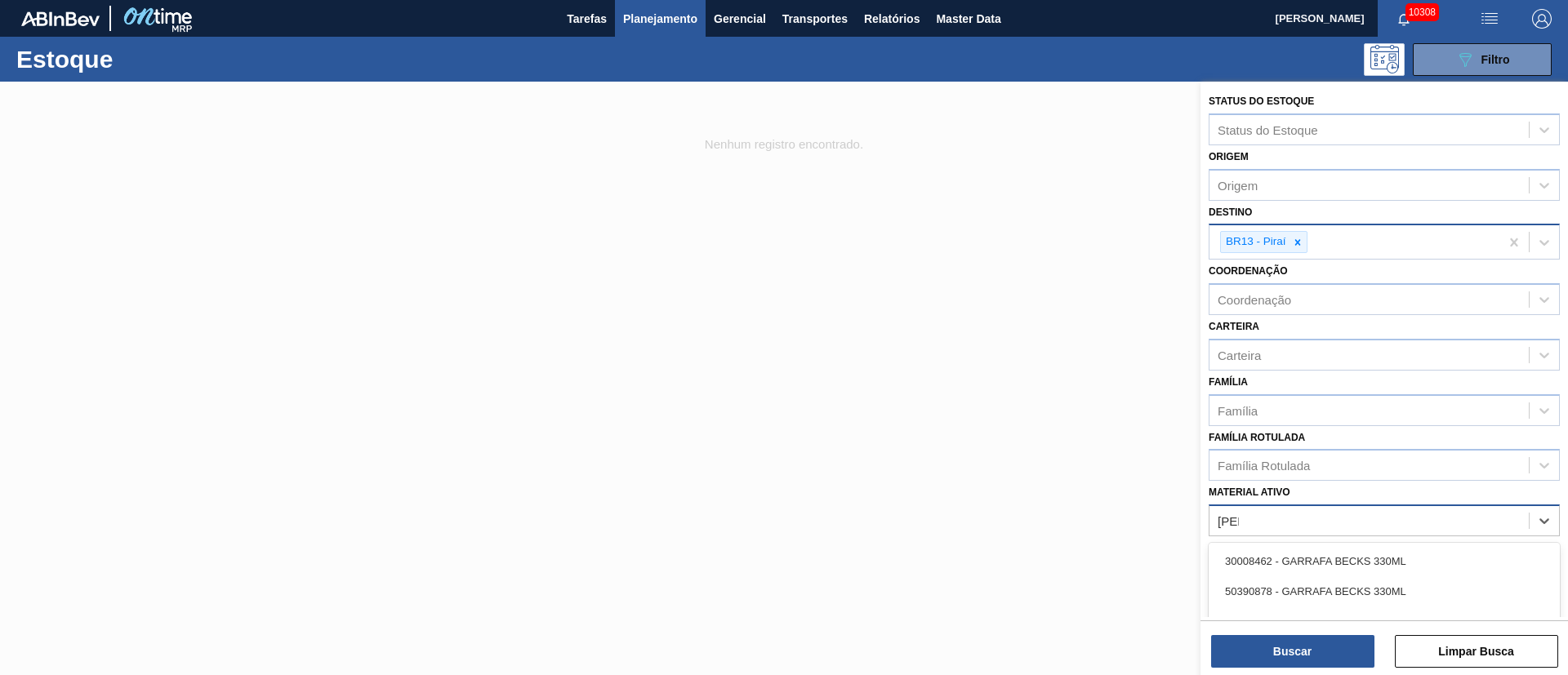
type ativo "becks"
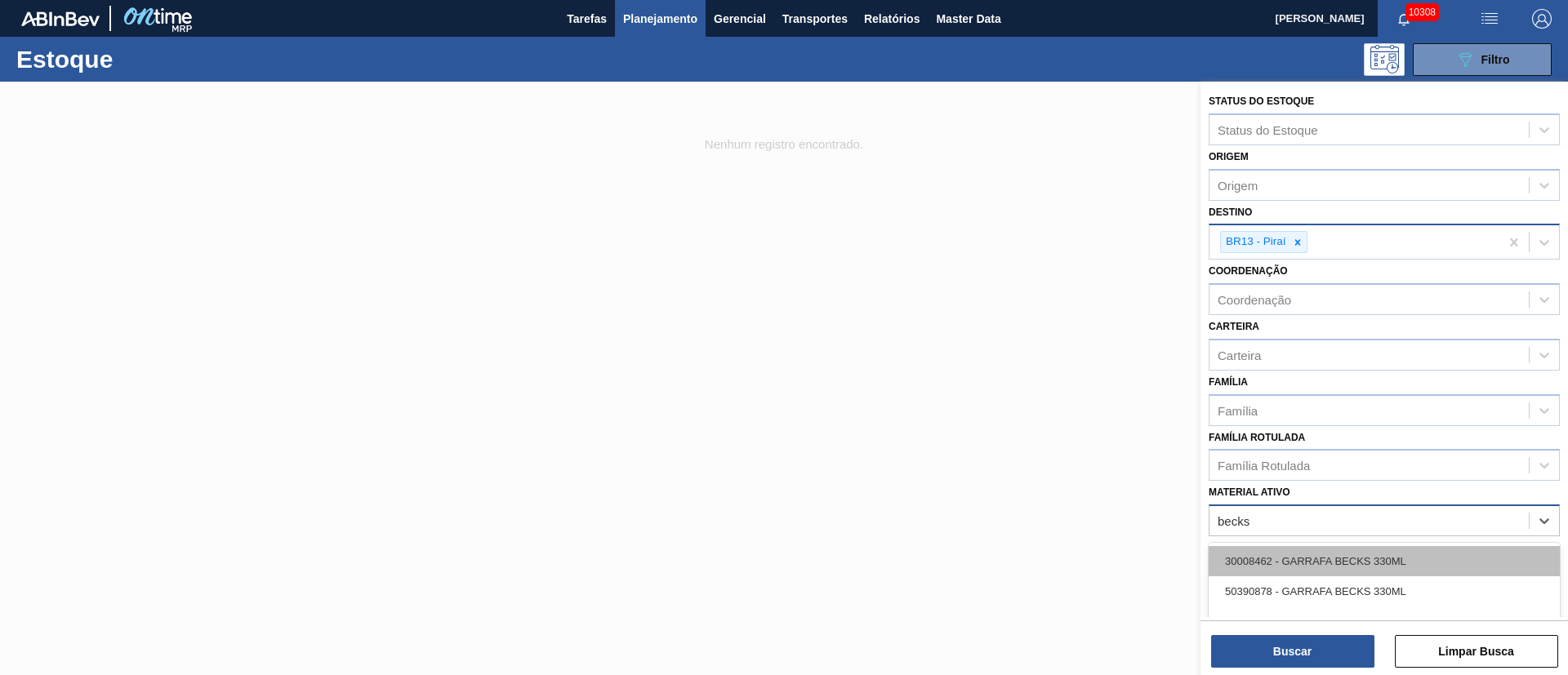
click at [1045, 449] on div "30008462 - GARRAFA BECKS 330ML" at bounding box center [1384, 561] width 351 height 30
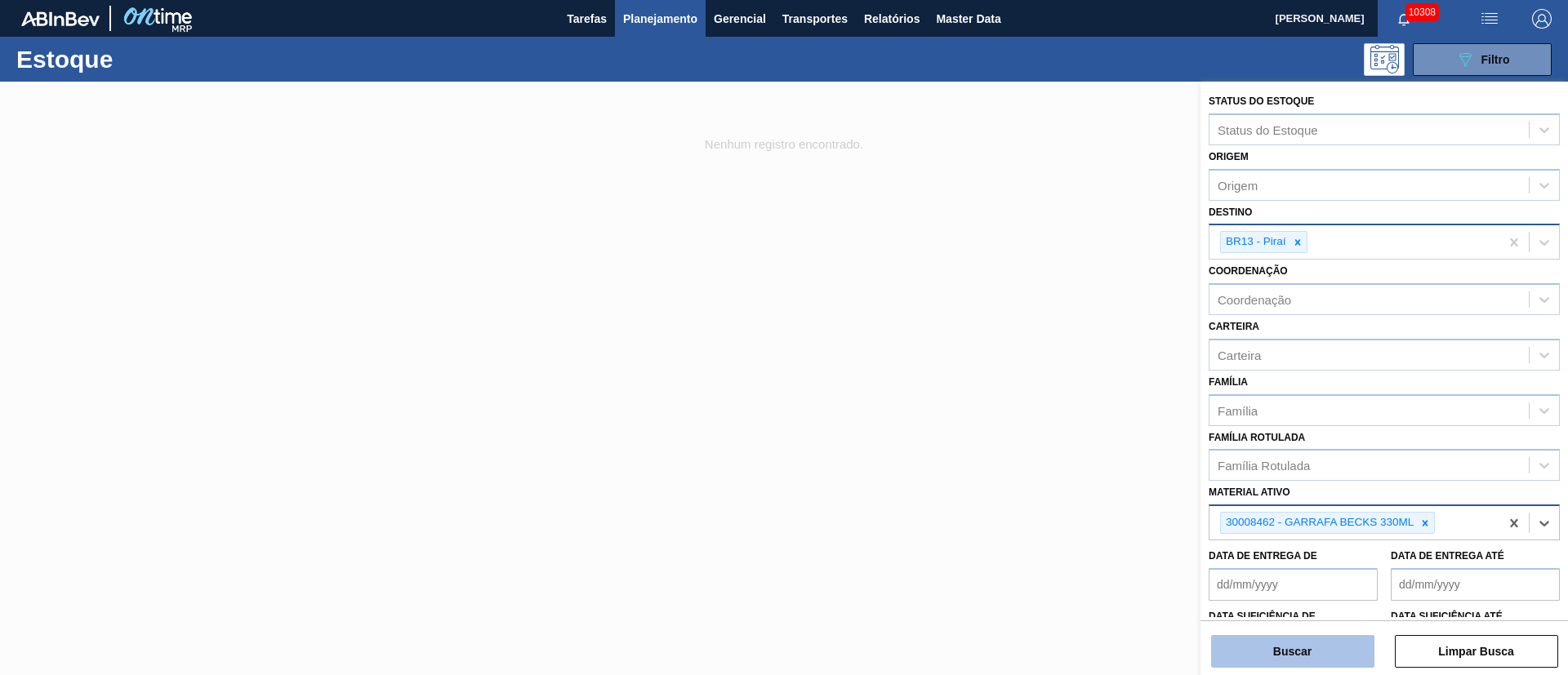
click at [1045, 449] on button "Buscar" at bounding box center [1292, 651] width 163 height 32
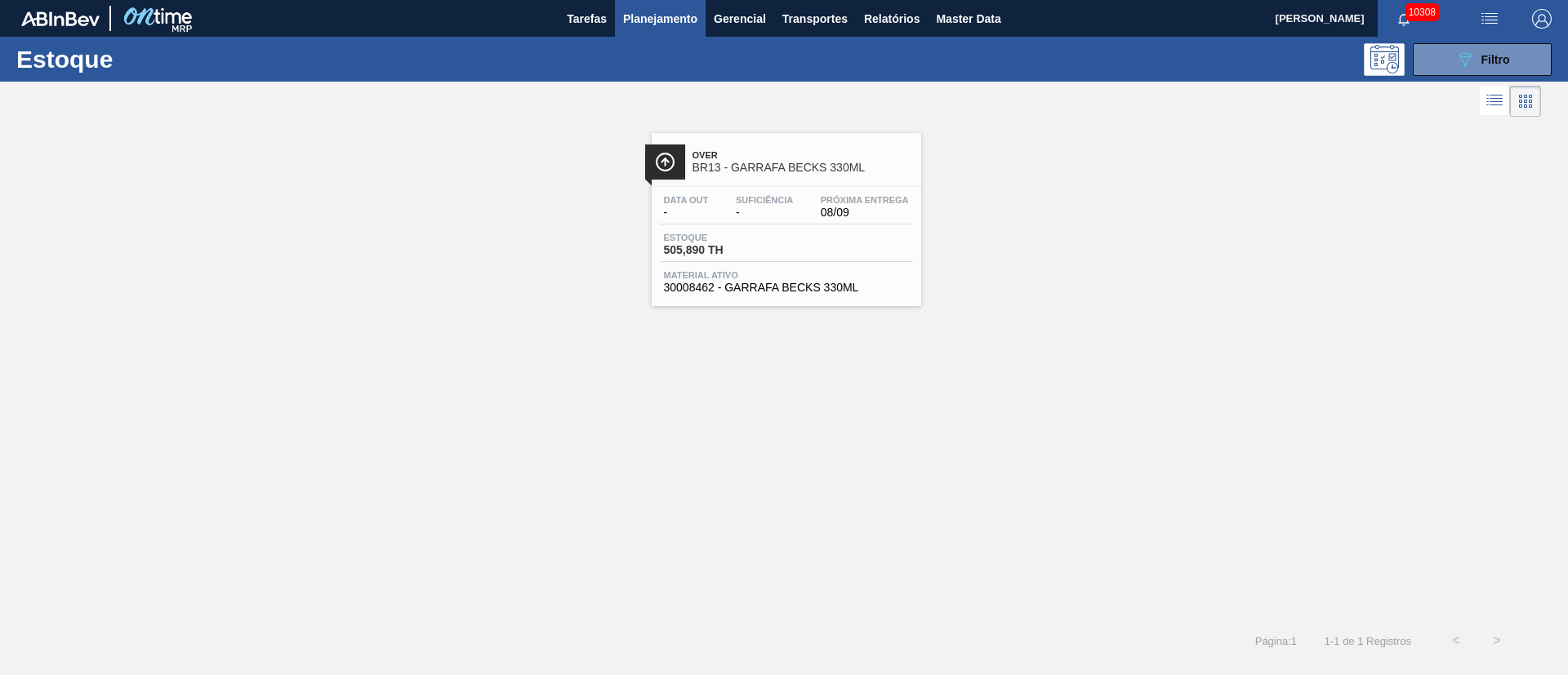
click at [804, 215] on div "Data out - Suficiência - Próxima Entrega 08/09" at bounding box center [786, 210] width 254 height 29
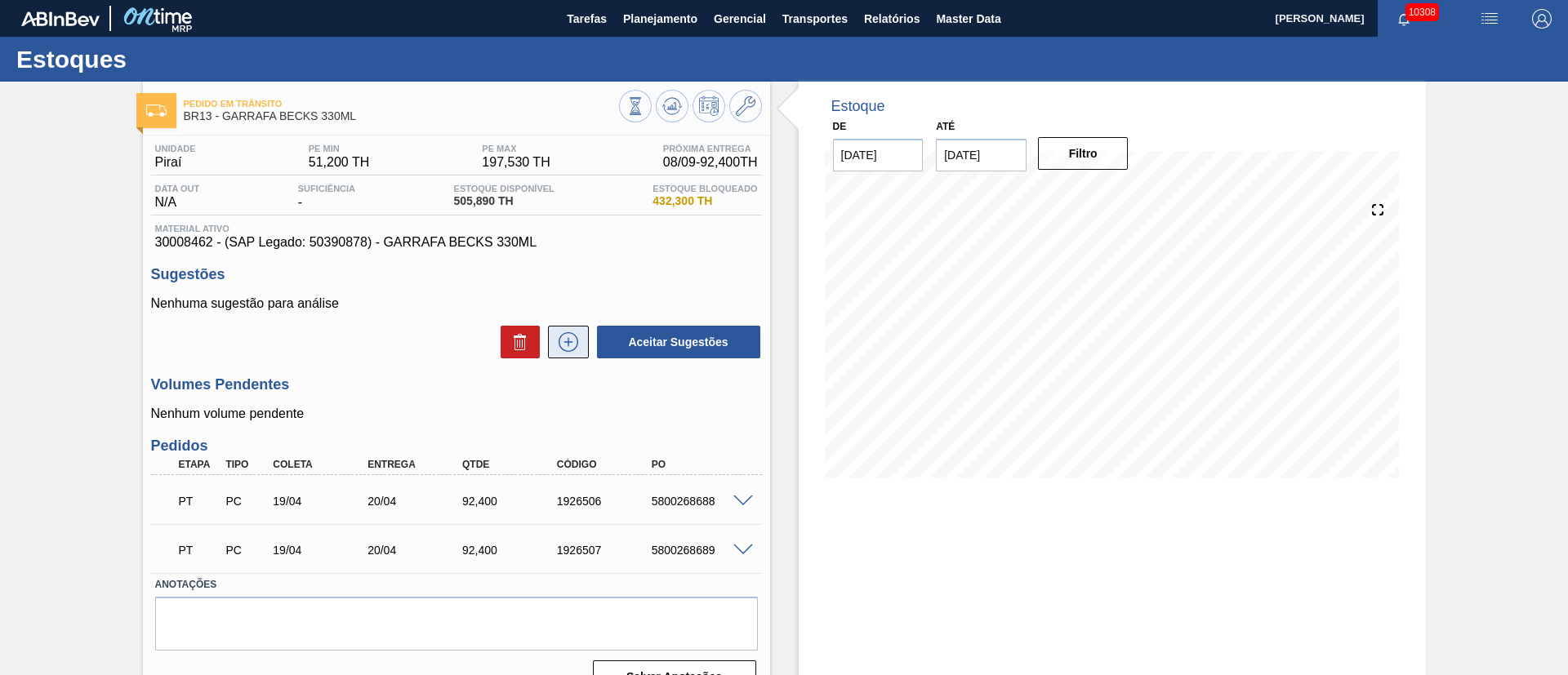
click at [579, 341] on icon at bounding box center [568, 341] width 26 height 20
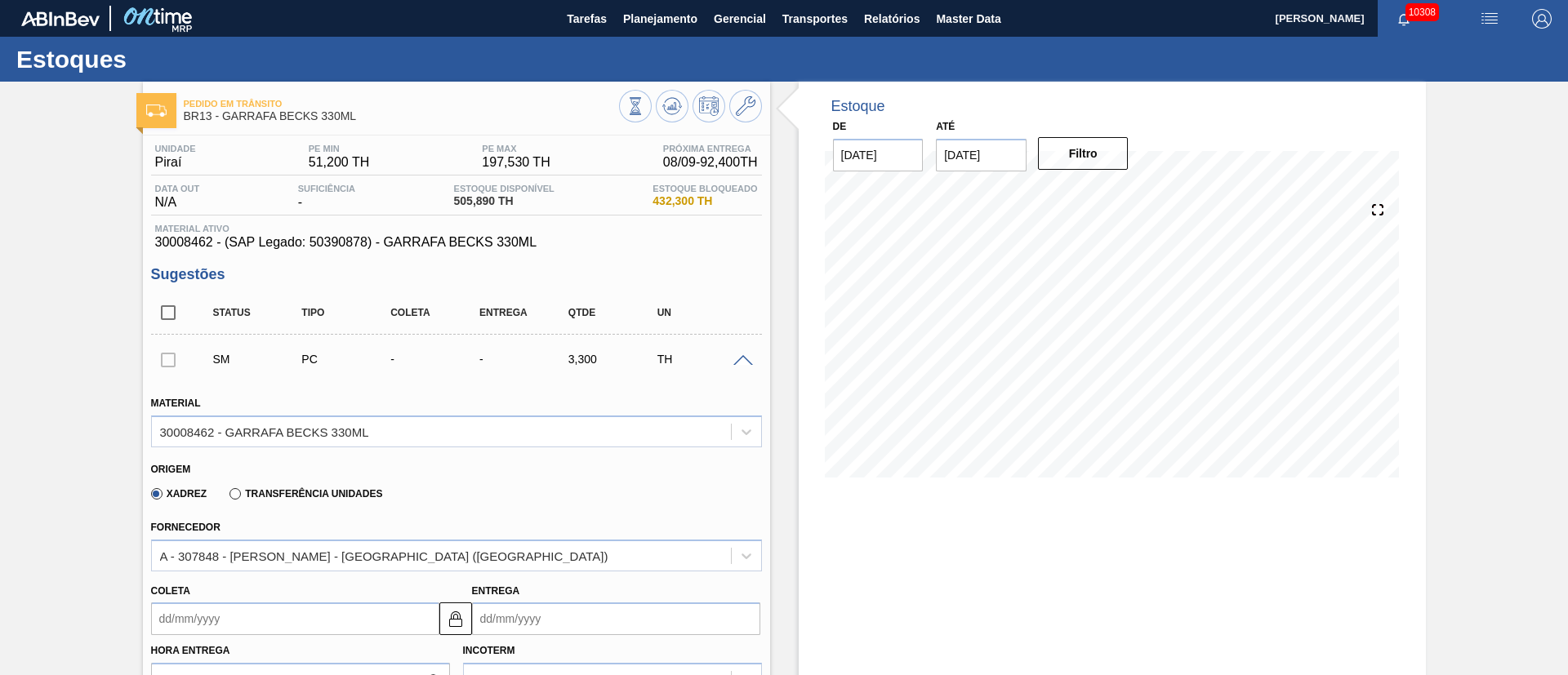
click at [162, 357] on div at bounding box center [168, 359] width 34 height 32
click at [171, 315] on input "checkbox" at bounding box center [168, 312] width 34 height 34
checkbox input "true"
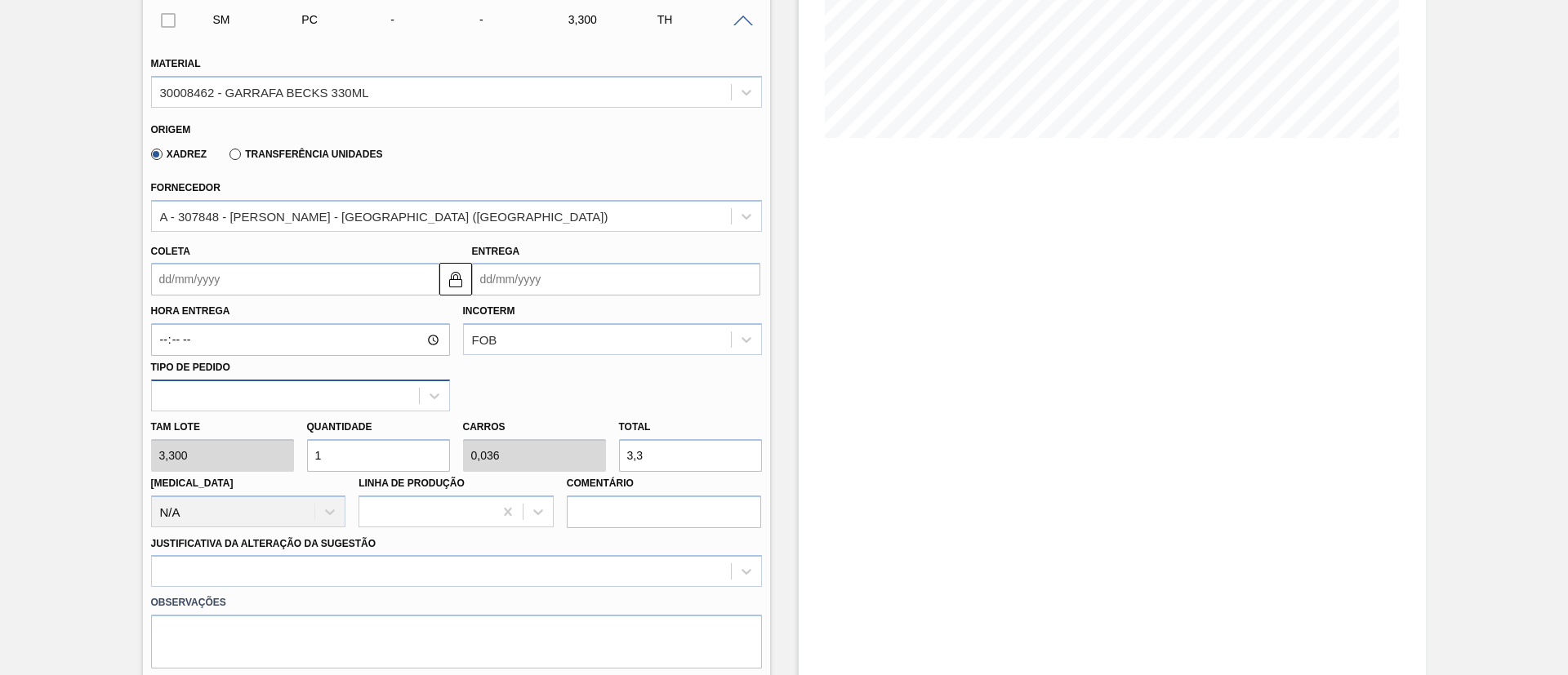
scroll to position [368, 0]
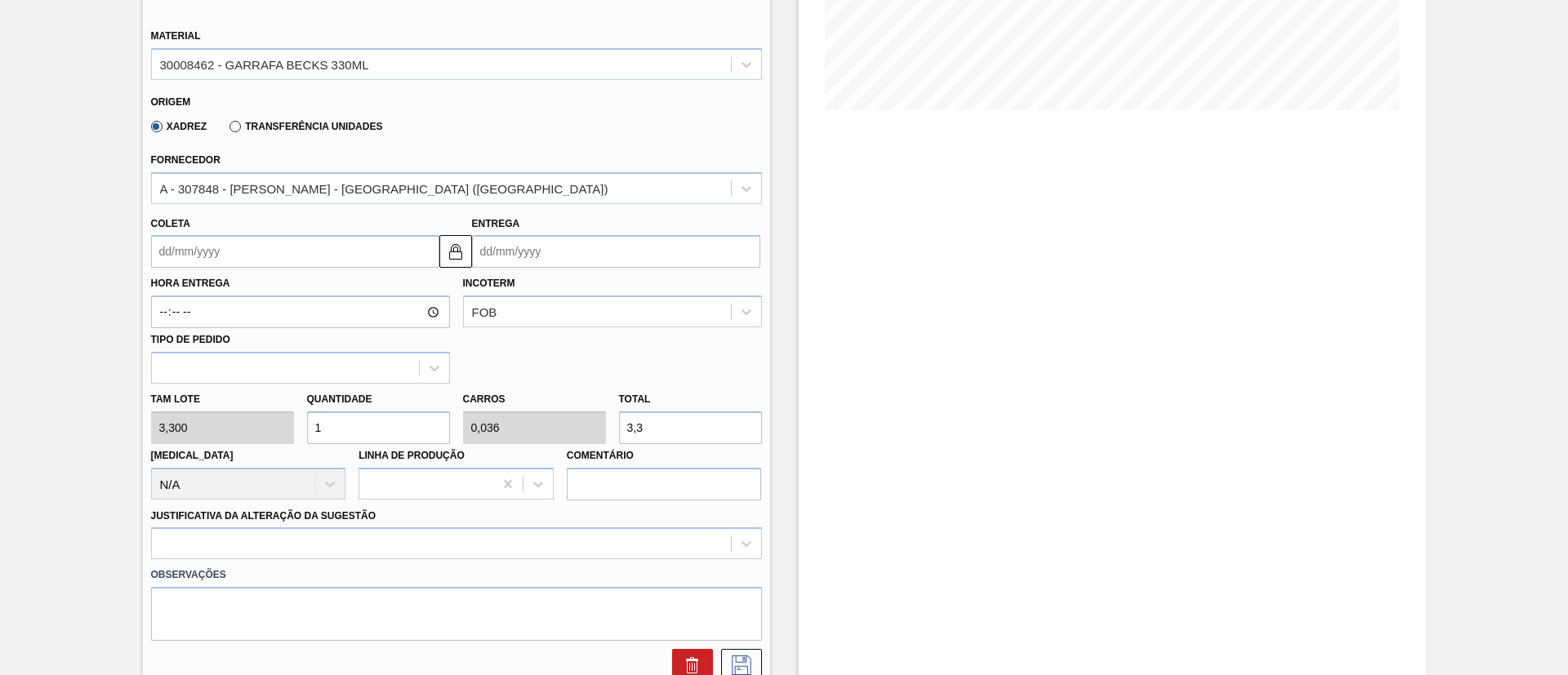
click at [252, 251] on input "Coleta" at bounding box center [295, 252] width 289 height 32
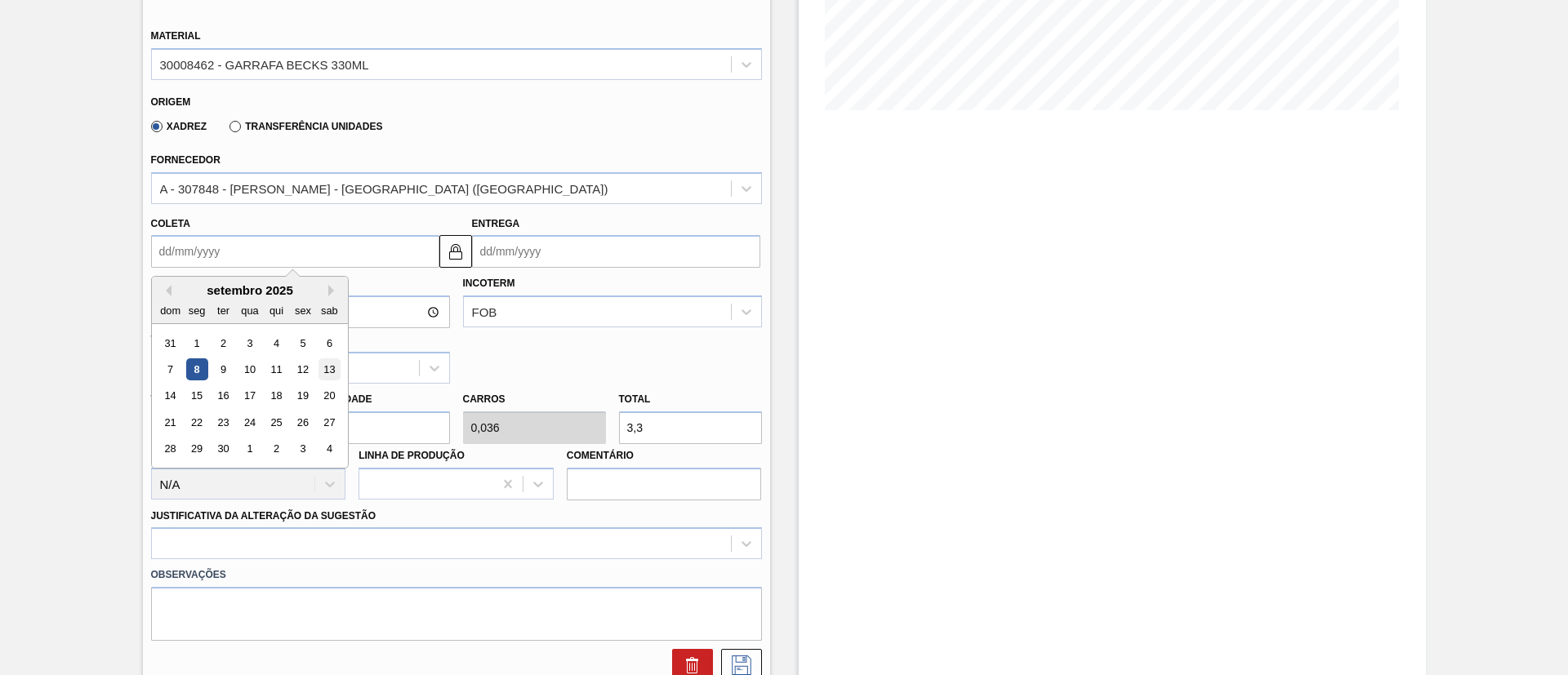
click at [327, 367] on div "13" at bounding box center [329, 370] width 22 height 22
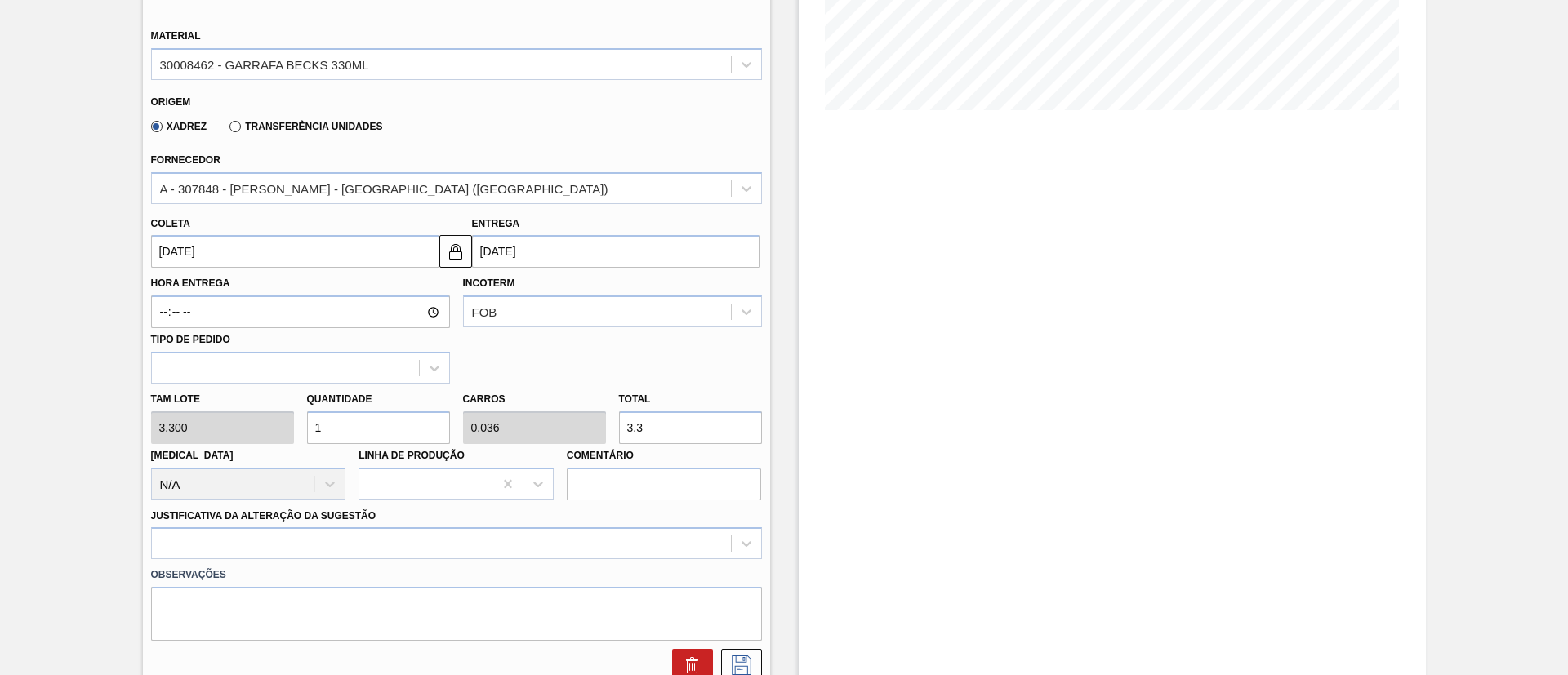
type input "[DATE]"
drag, startPoint x: 167, startPoint y: 408, endPoint x: 151, endPoint y: 409, distance: 16.0
click at [154, 408] on div "[PERSON_NAME] 3,300 Quantidade 1 Carros 0,036 Total 3,3 [MEDICAL_DATA] N/A Linh…" at bounding box center [456, 442] width 624 height 117
type input "12"
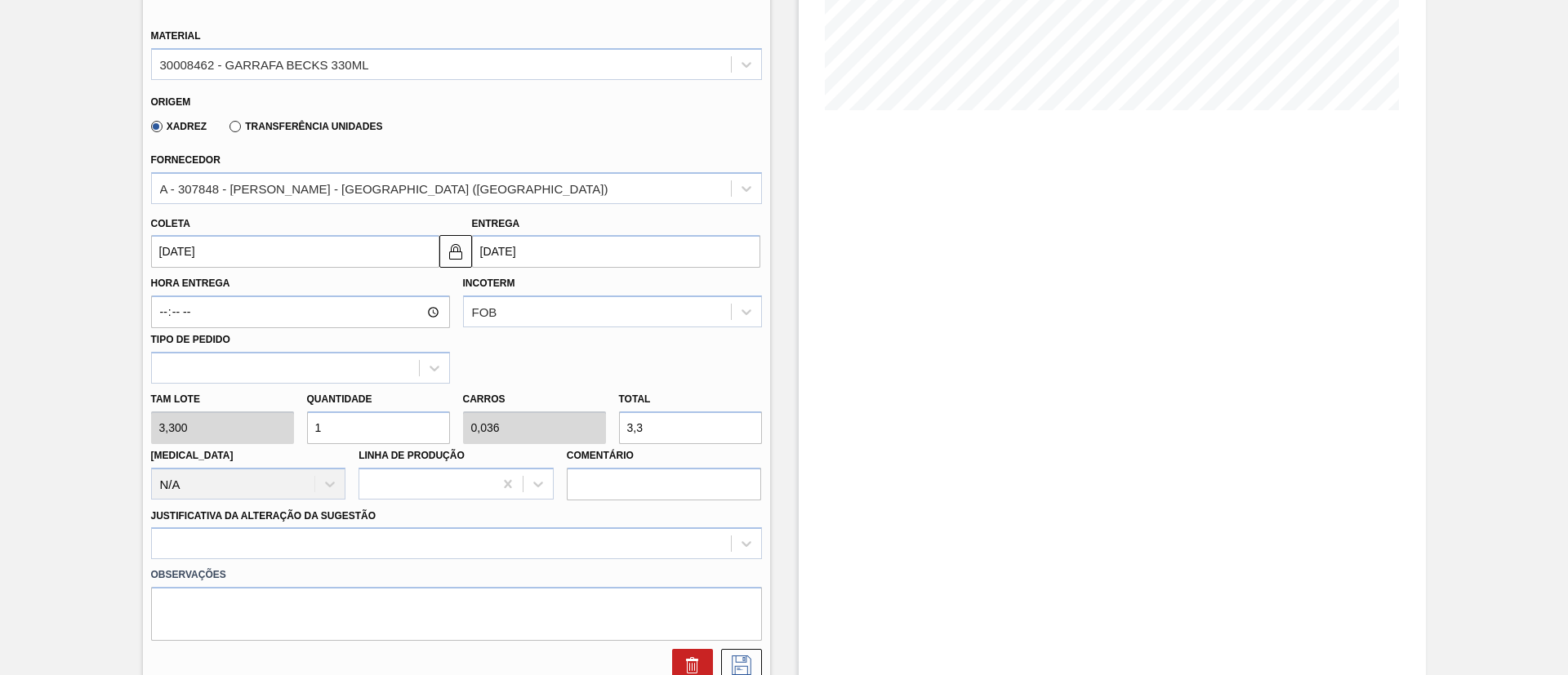
type input "0,429"
type input "39,6"
type input "120"
type input "4,286"
type input "396"
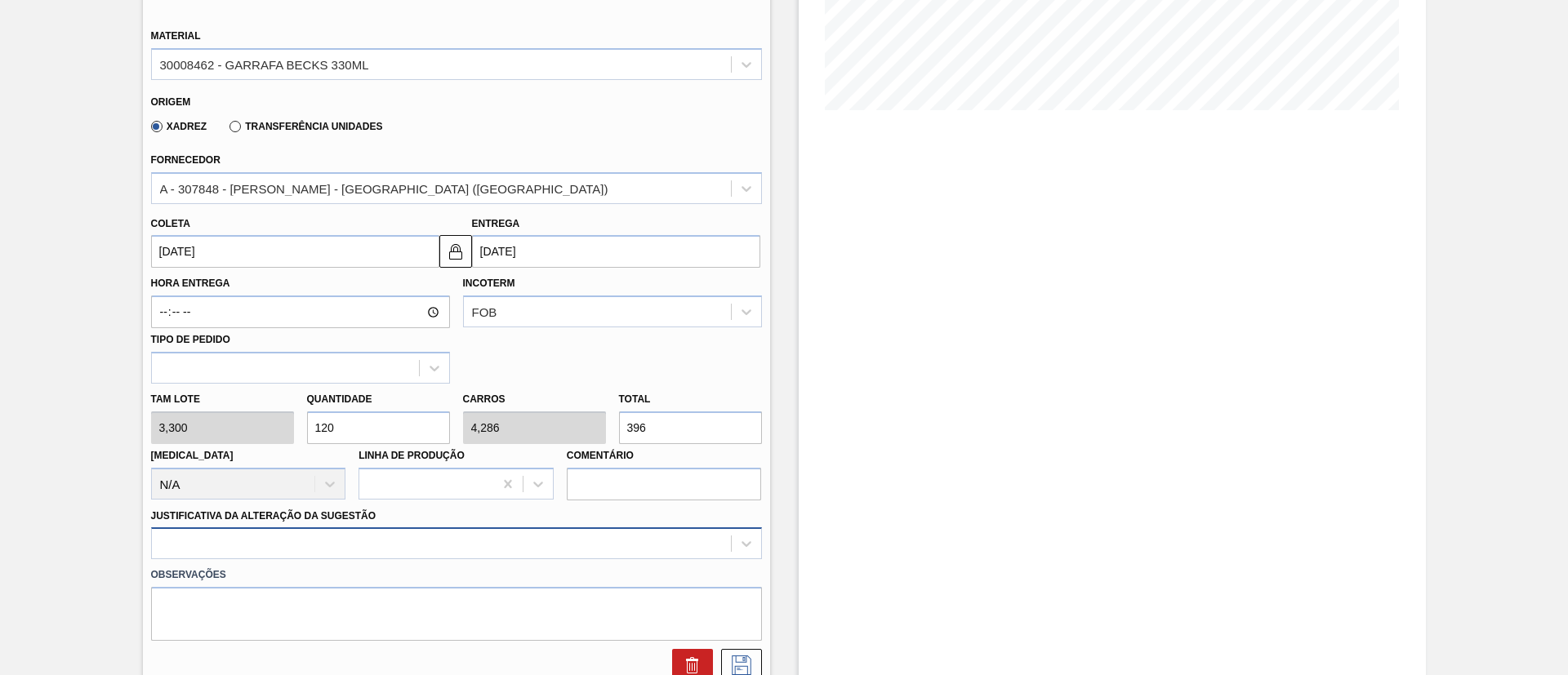
type input "120"
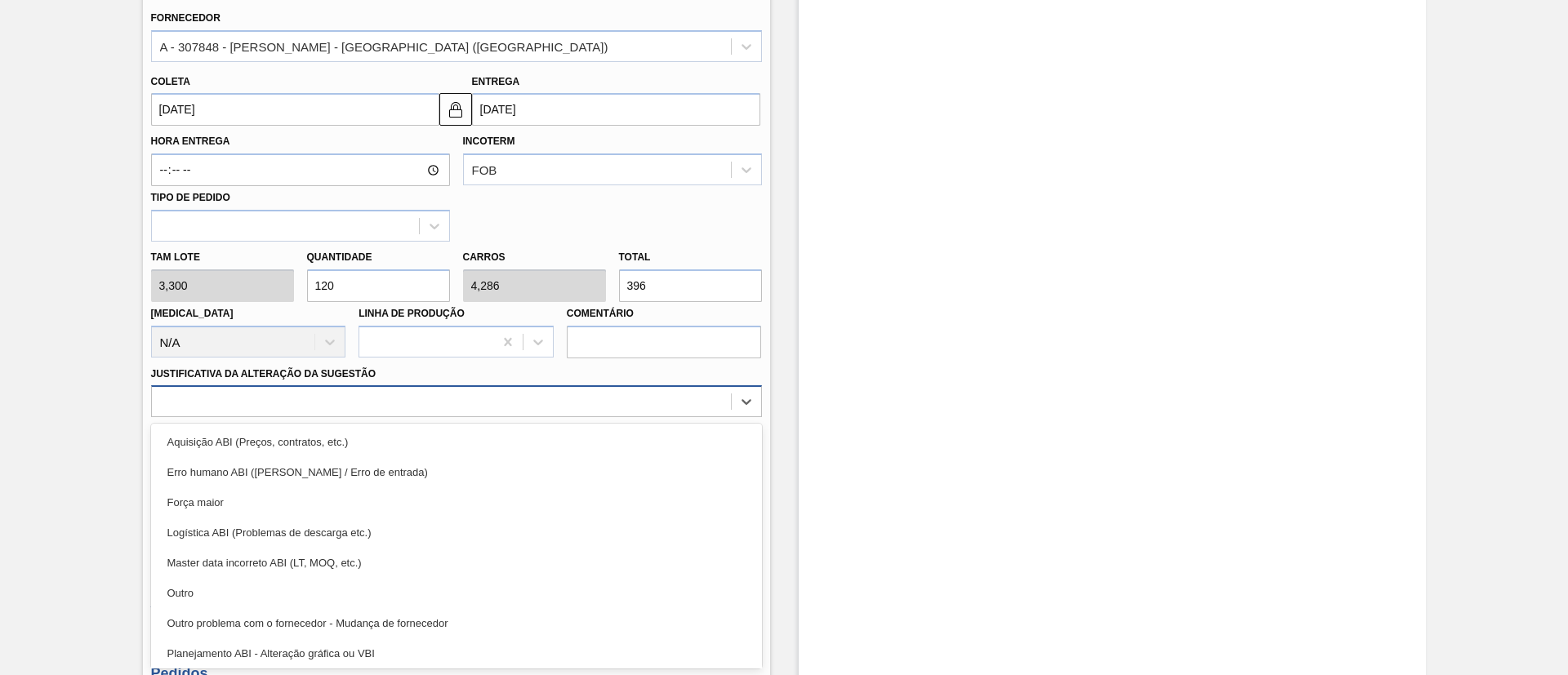
click at [236, 417] on div "option Master data incorreto ABI (LT, MOQ, etc.) focused, 5 of 18. 18 results a…" at bounding box center [457, 401] width 611 height 32
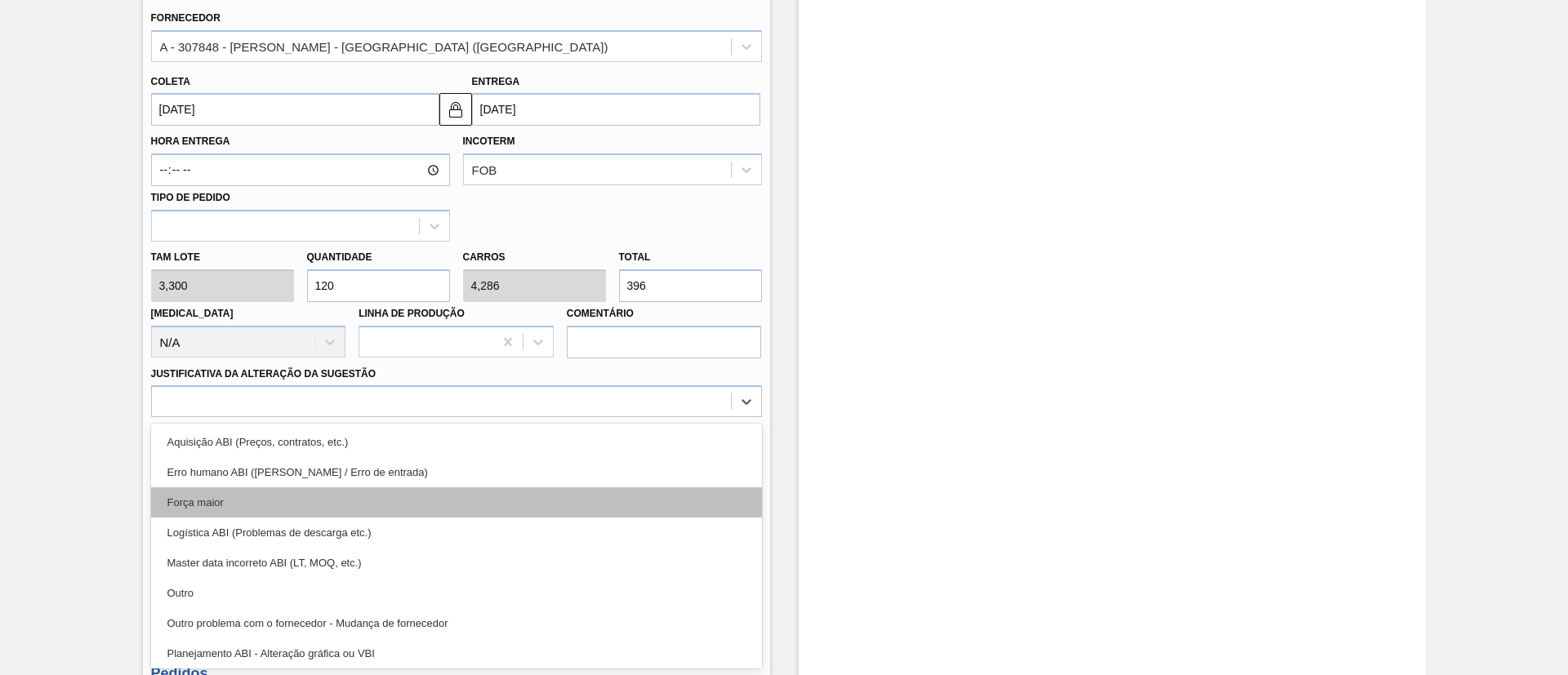
click at [236, 449] on div "Força maior" at bounding box center [457, 502] width 611 height 30
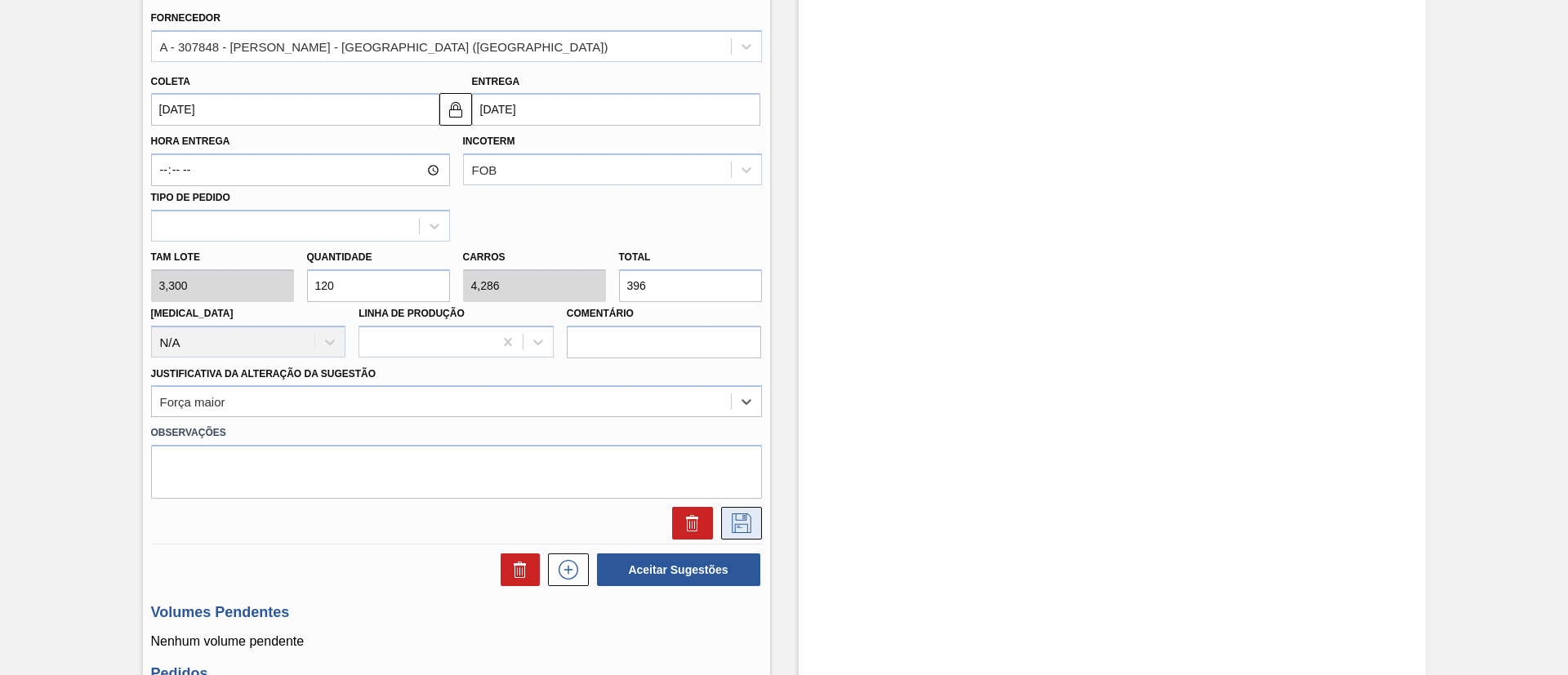
click at [743, 449] on icon at bounding box center [741, 523] width 26 height 20
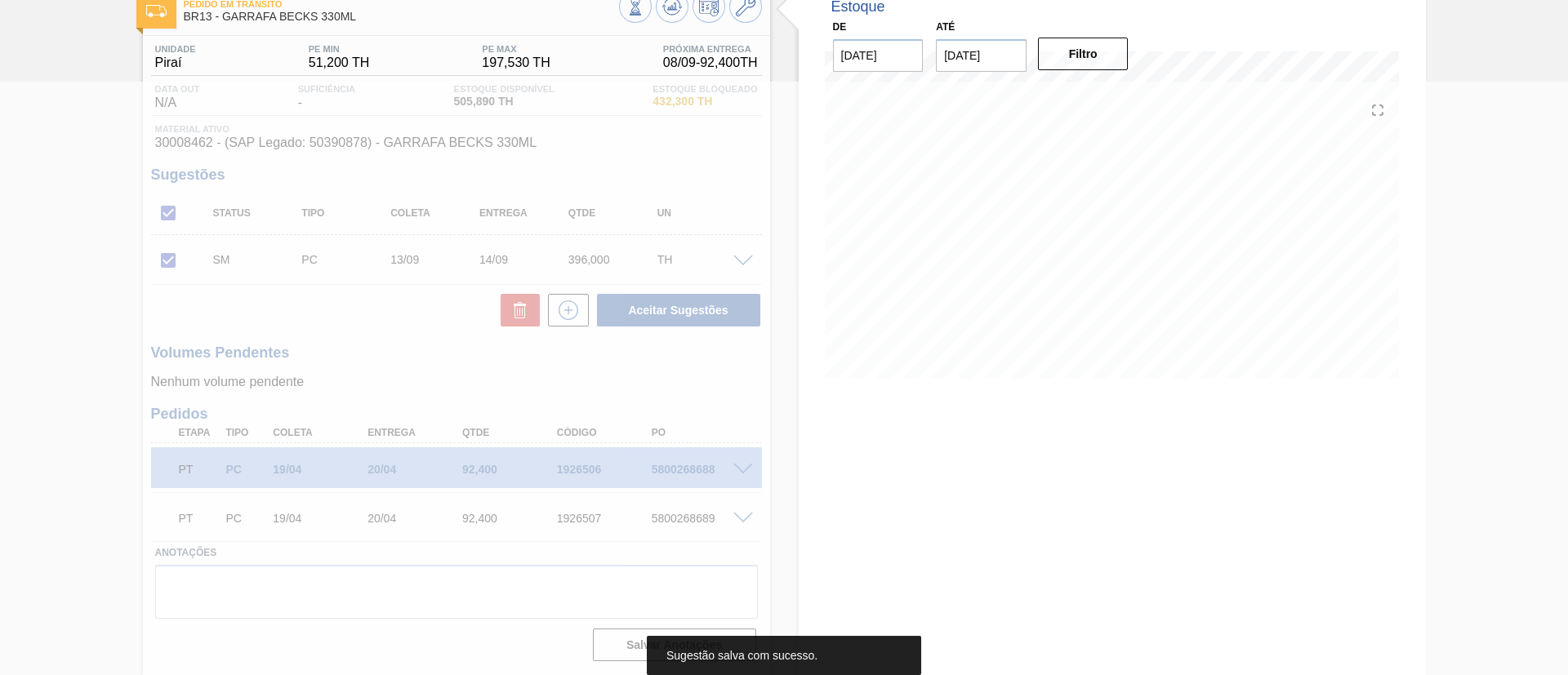
scroll to position [100, 0]
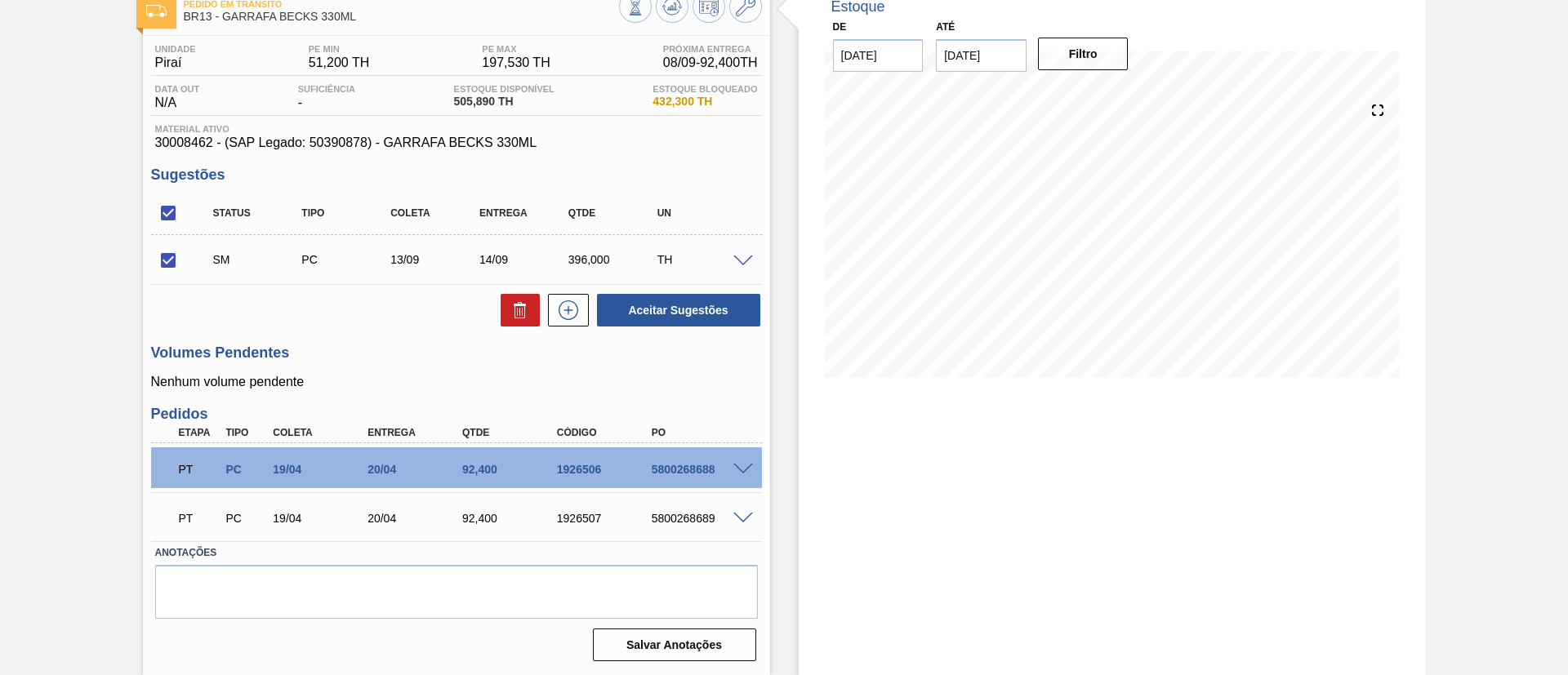
click at [744, 265] on div "TH" at bounding box center [702, 259] width 99 height 13
click at [735, 255] on span at bounding box center [743, 261] width 20 height 12
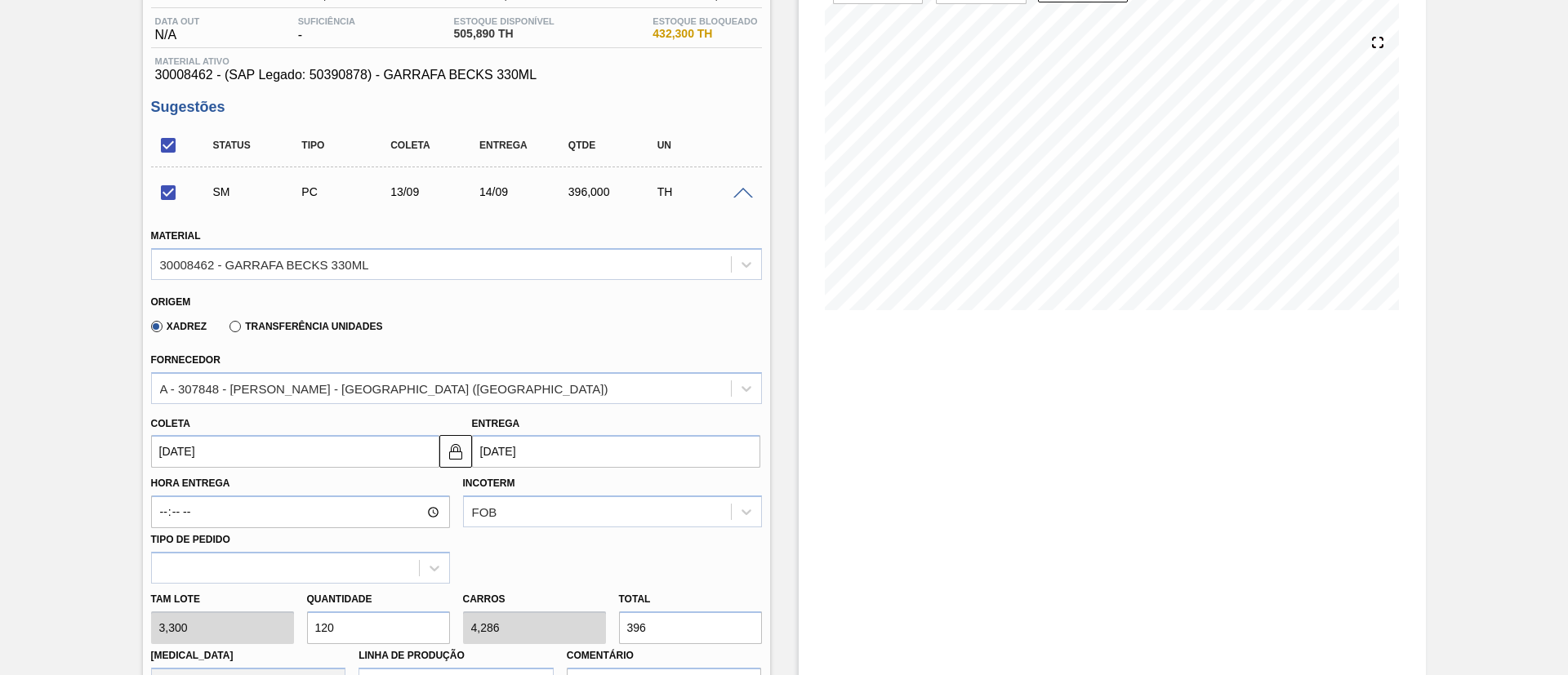
scroll to position [222, 0]
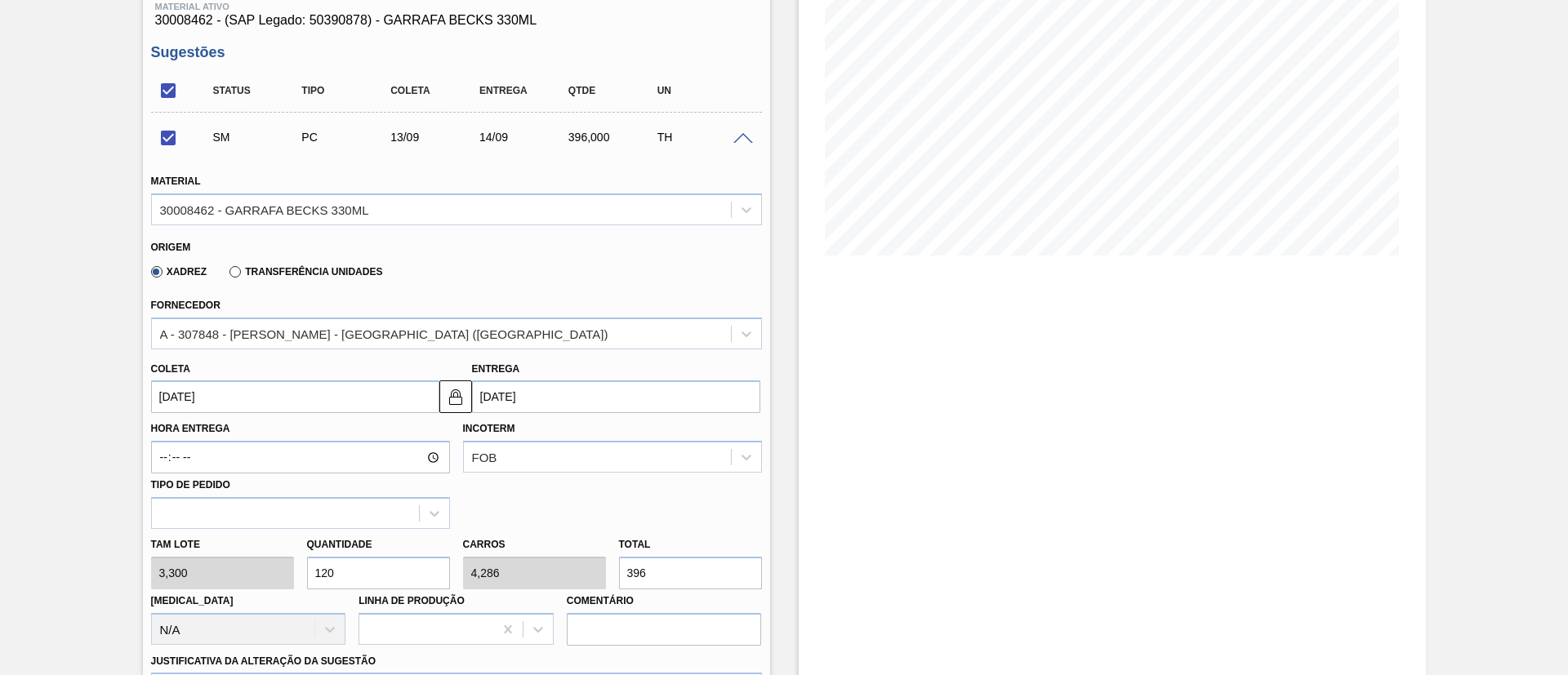
click at [217, 397] on input "[DATE]" at bounding box center [295, 397] width 289 height 32
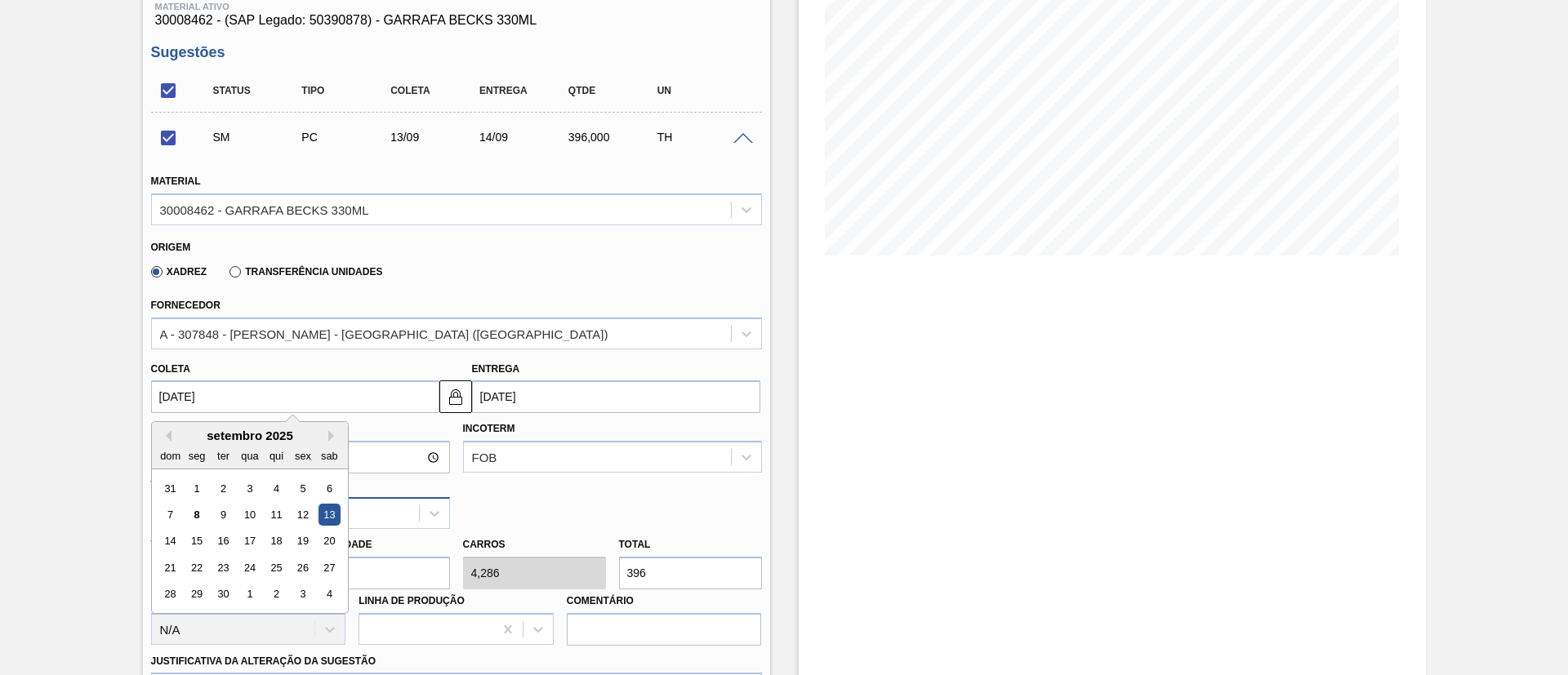
click at [308, 449] on div "12" at bounding box center [303, 515] width 22 height 22
checkbox input "false"
type input "[DATE]"
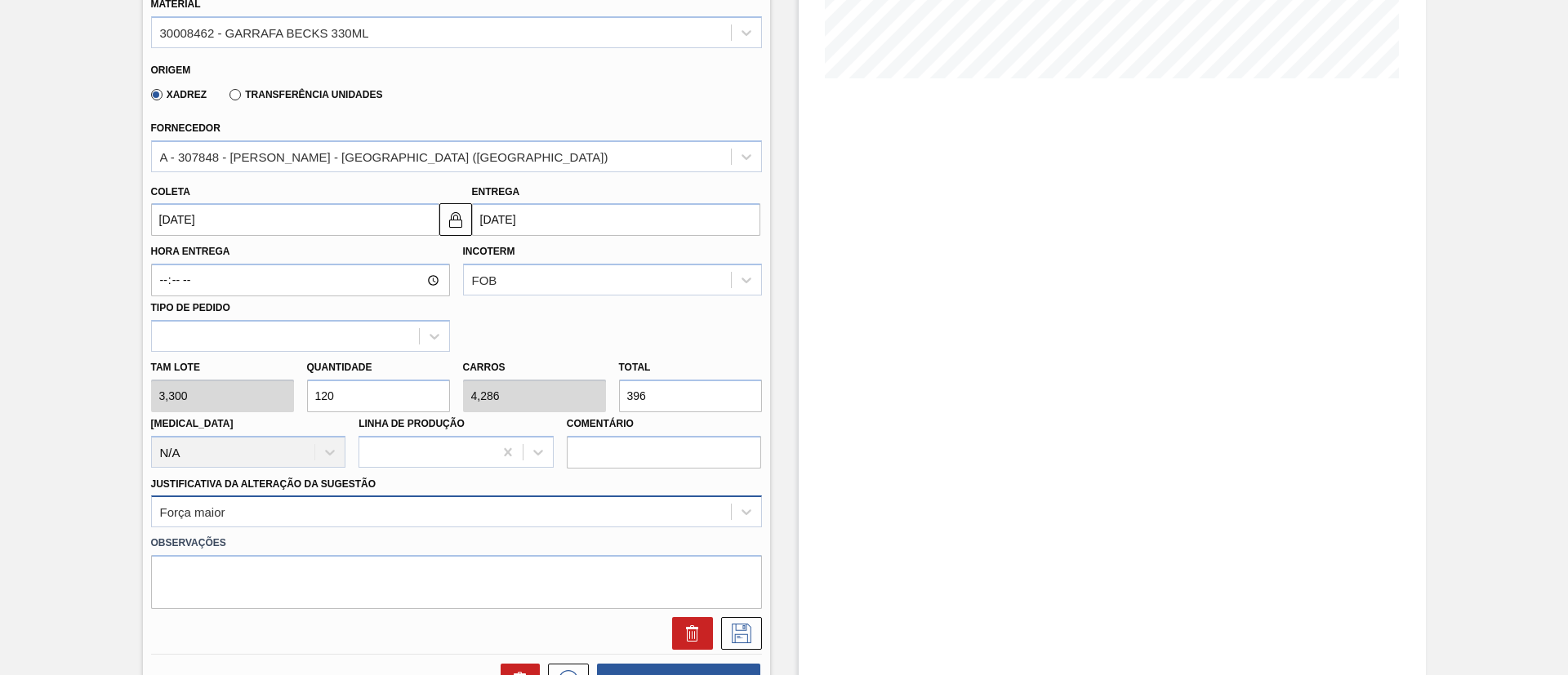
scroll to position [467, 0]
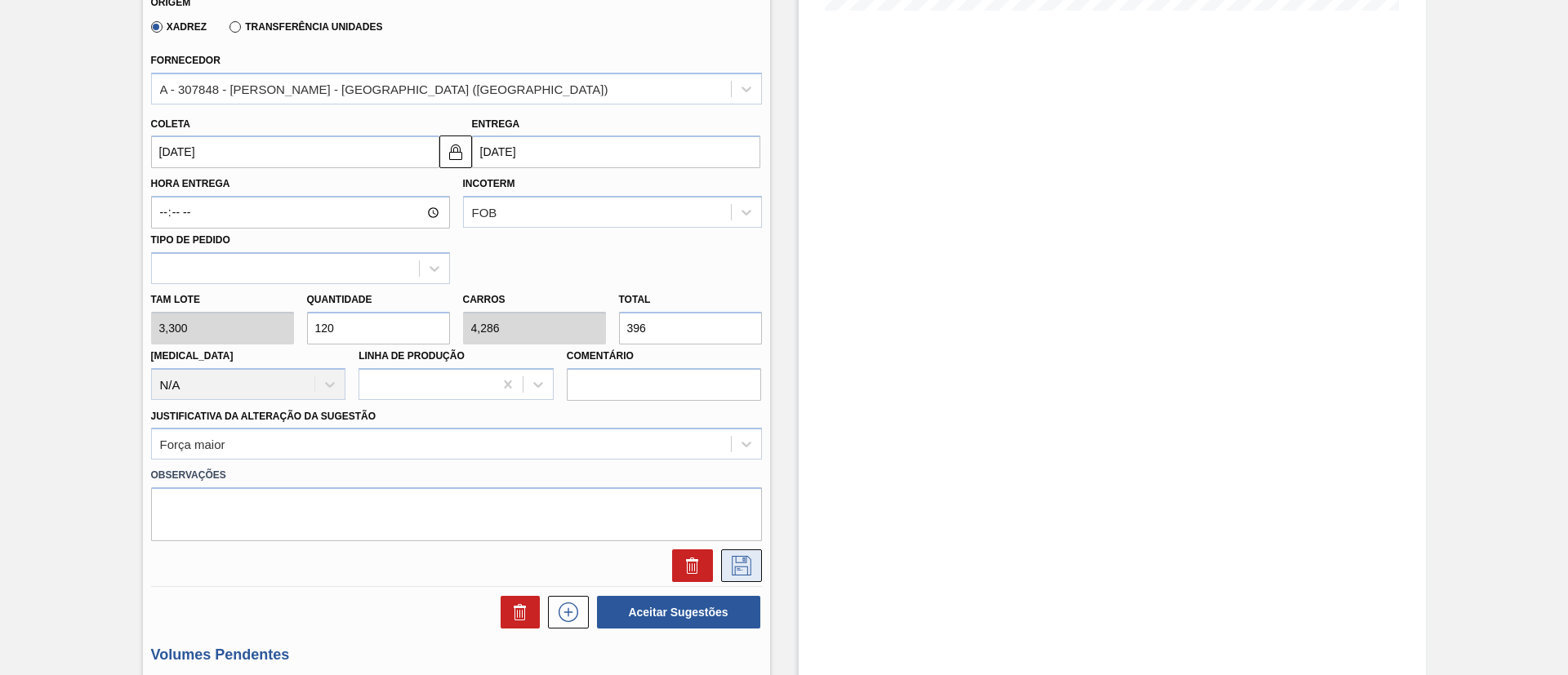
click at [734, 449] on button at bounding box center [742, 566] width 41 height 32
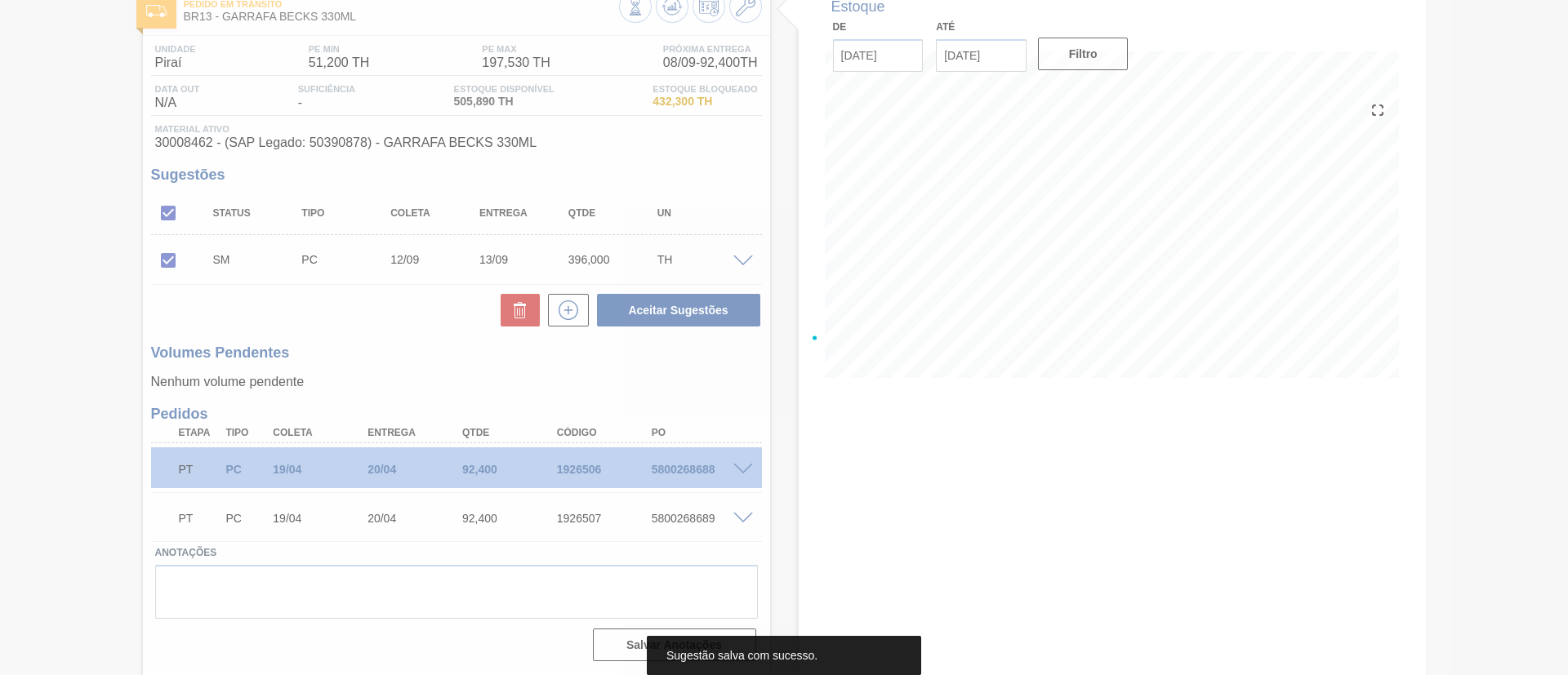
scroll to position [100, 0]
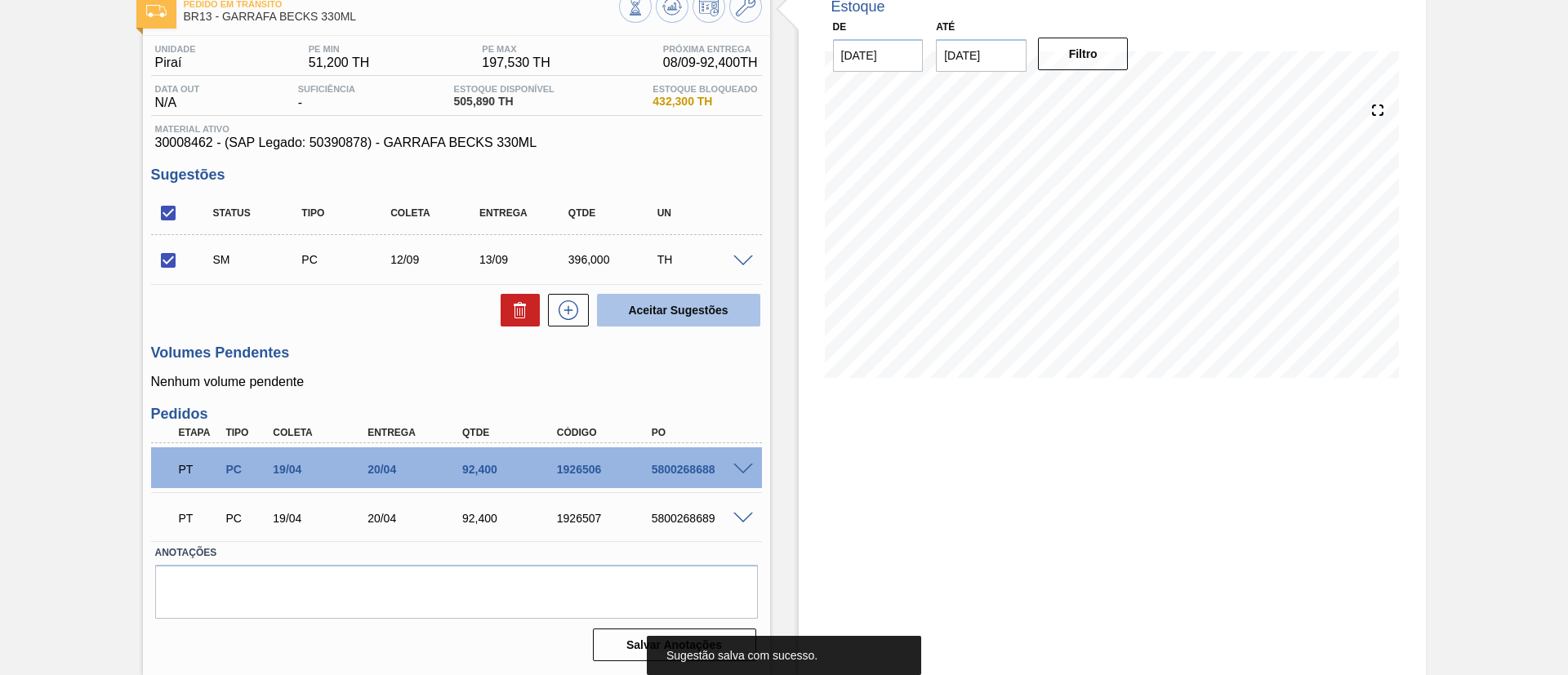
click at [650, 311] on button "Aceitar Sugestões" at bounding box center [678, 310] width 163 height 32
click at [171, 257] on input "checkbox" at bounding box center [168, 260] width 34 height 34
click at [652, 303] on button "Aceitar Sugestões" at bounding box center [678, 310] width 163 height 32
checkbox input "false"
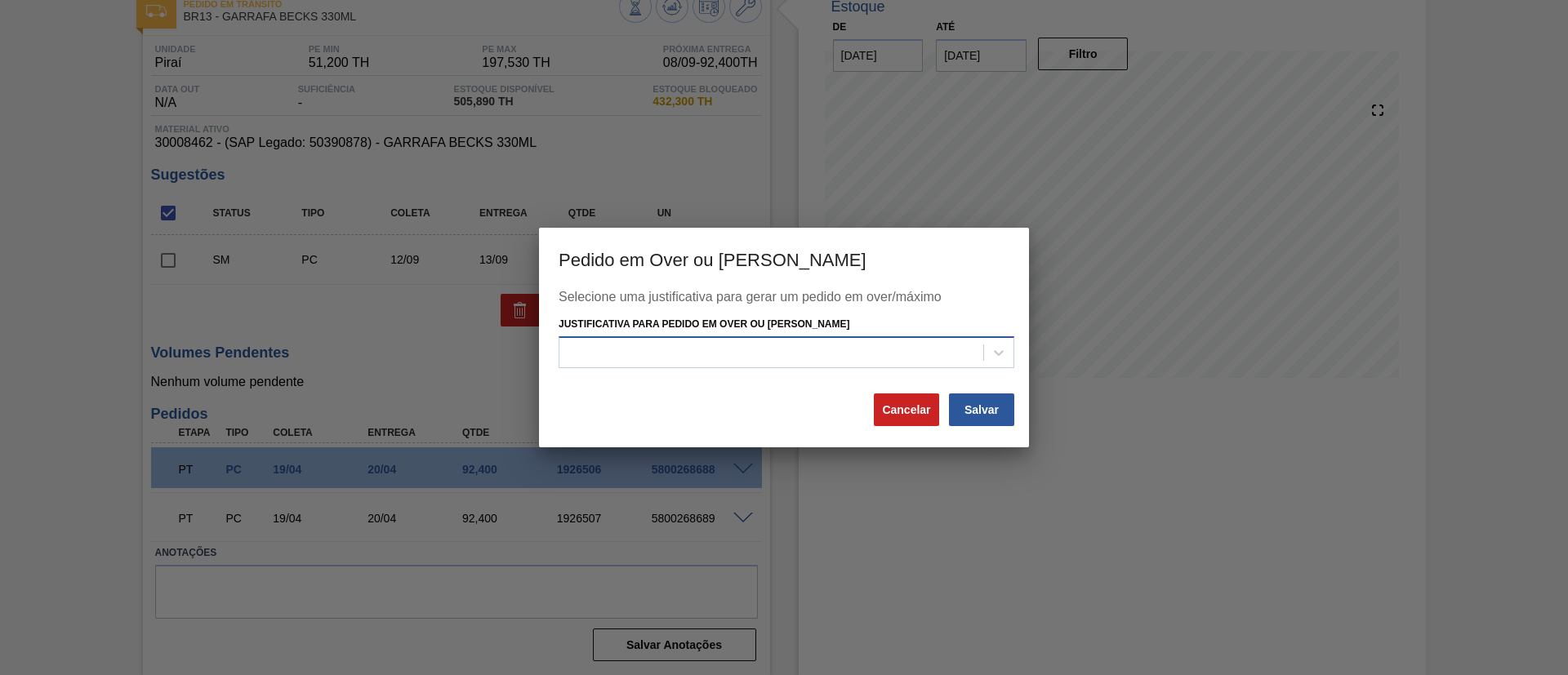
click at [708, 349] on div at bounding box center [771, 352] width 424 height 24
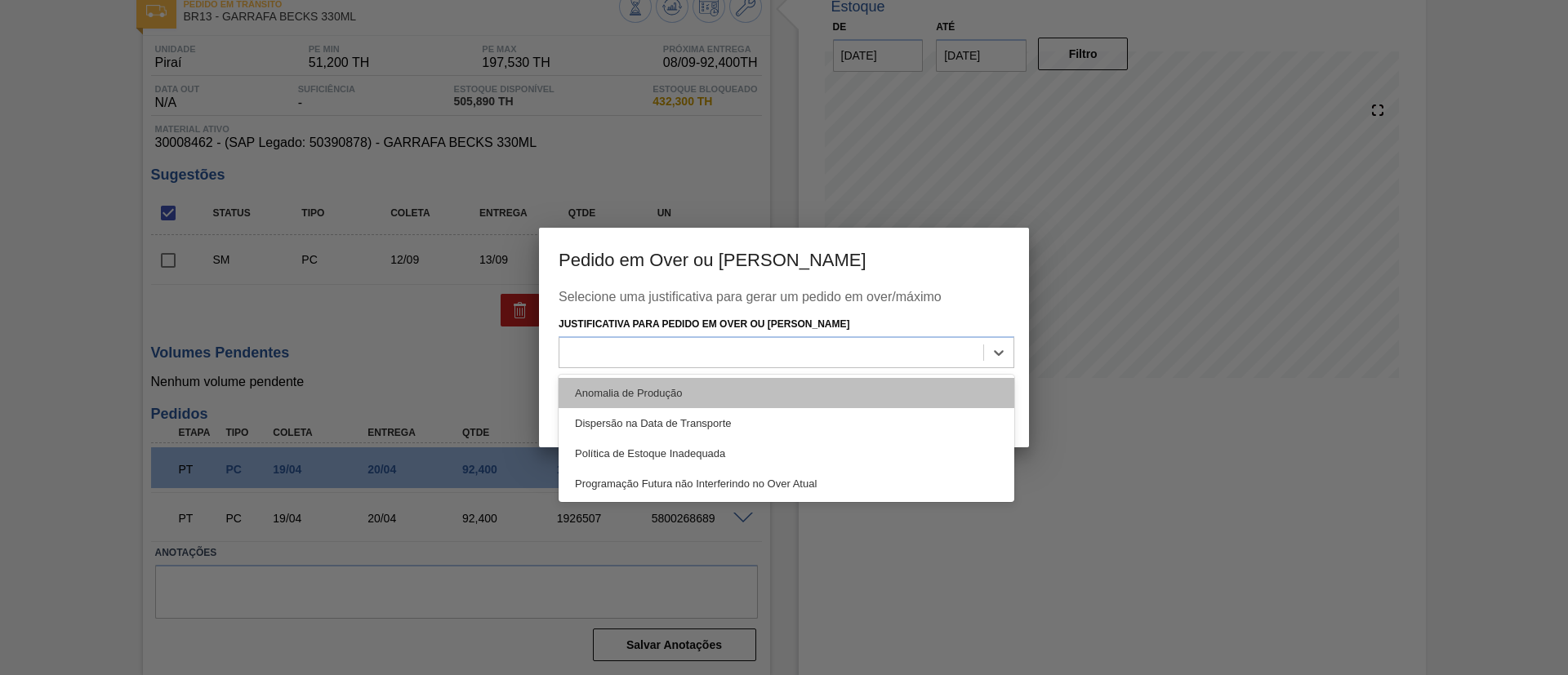
click at [615, 387] on div "Anomalia de Produção" at bounding box center [786, 393] width 456 height 30
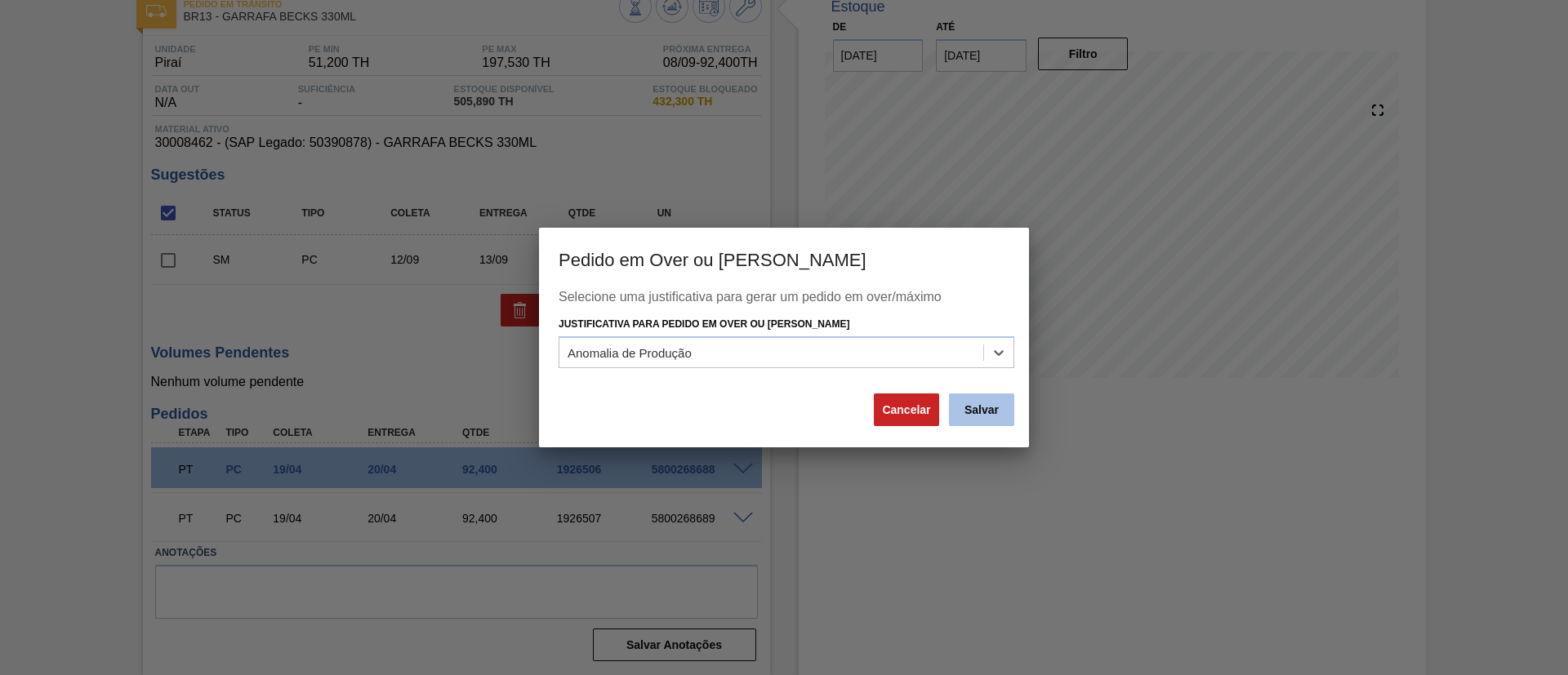
click at [999, 415] on button "Salvar" at bounding box center [982, 410] width 66 height 32
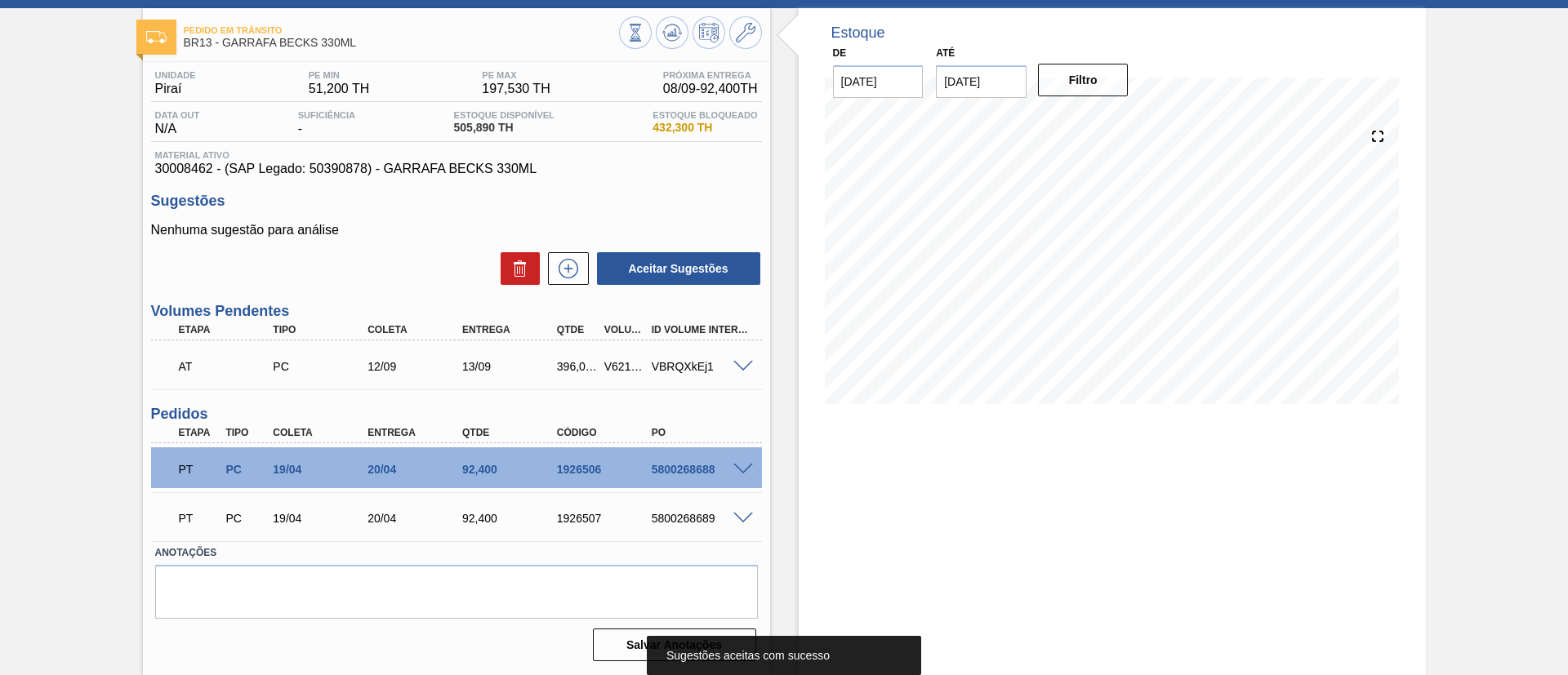
scroll to position [0, 0]
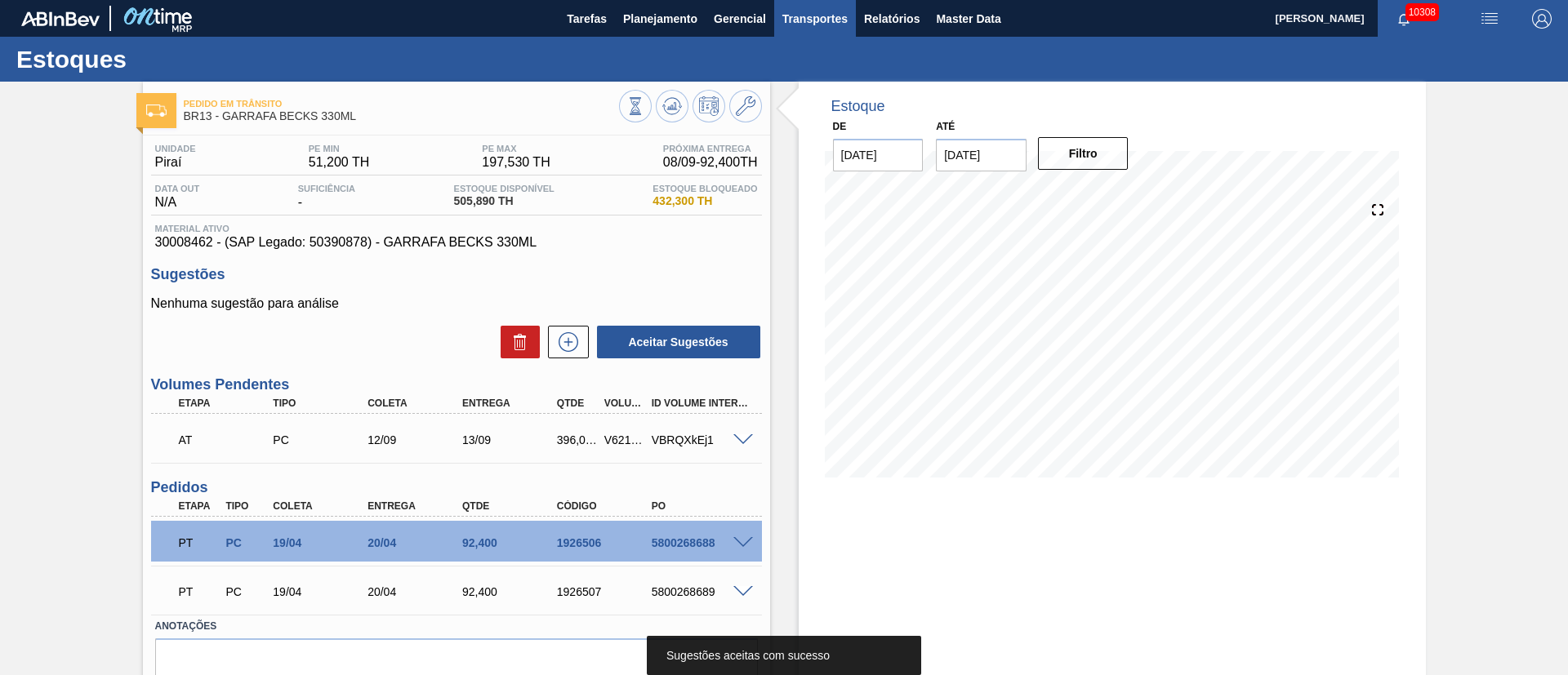
click at [815, 14] on span "Transportes" at bounding box center [815, 19] width 66 height 20
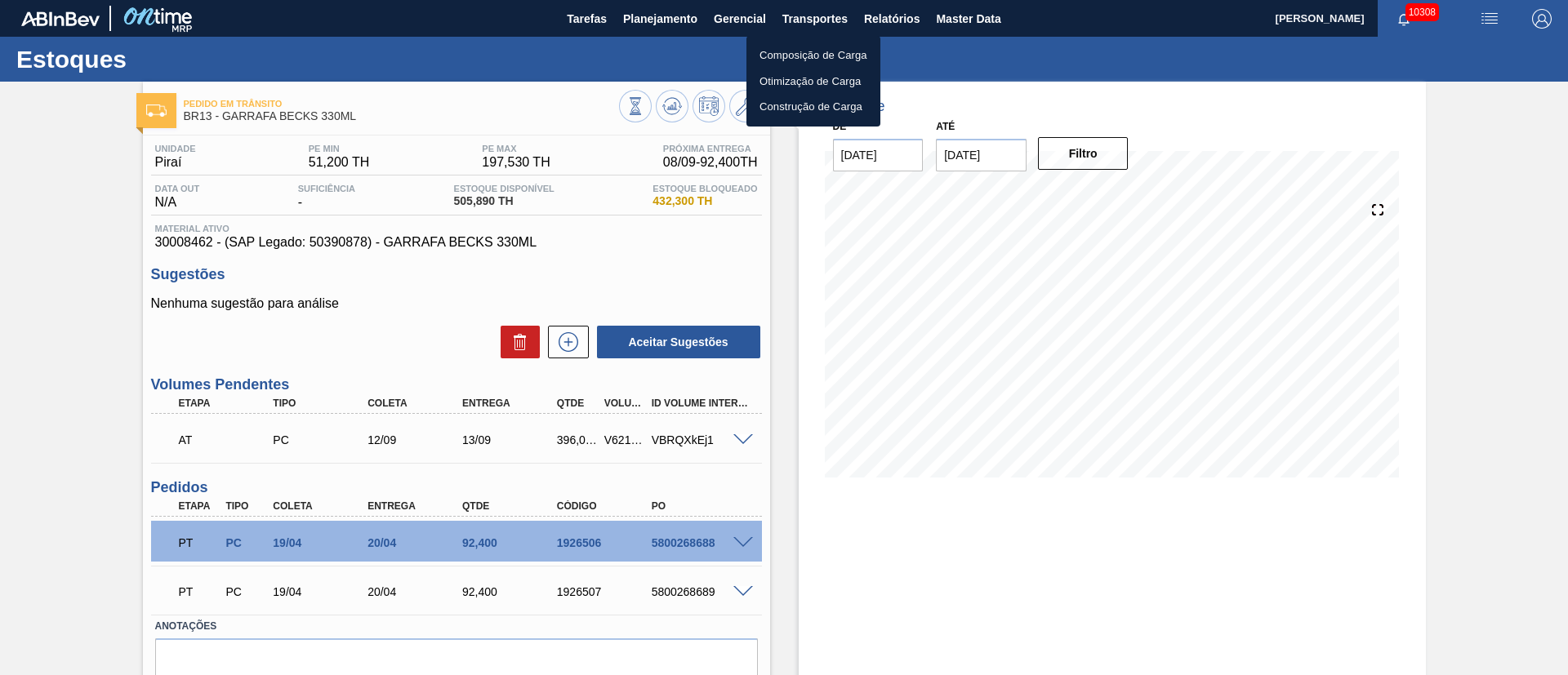
click at [802, 83] on li "Otimização de Carga" at bounding box center [813, 81] width 134 height 26
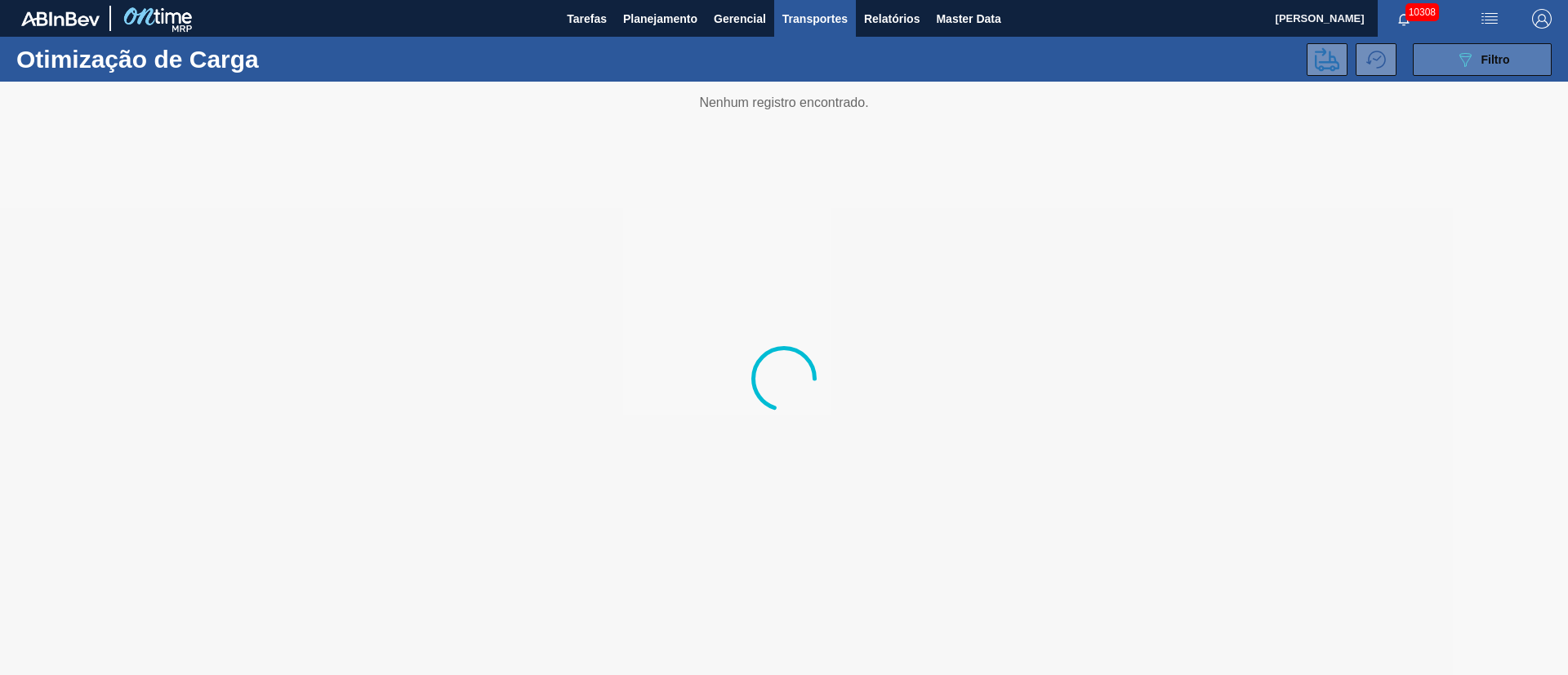
click at [1045, 55] on div "089F7B8B-B2A5-4AFE-B5C0-19BA573D28AC Filtro" at bounding box center [1483, 59] width 55 height 20
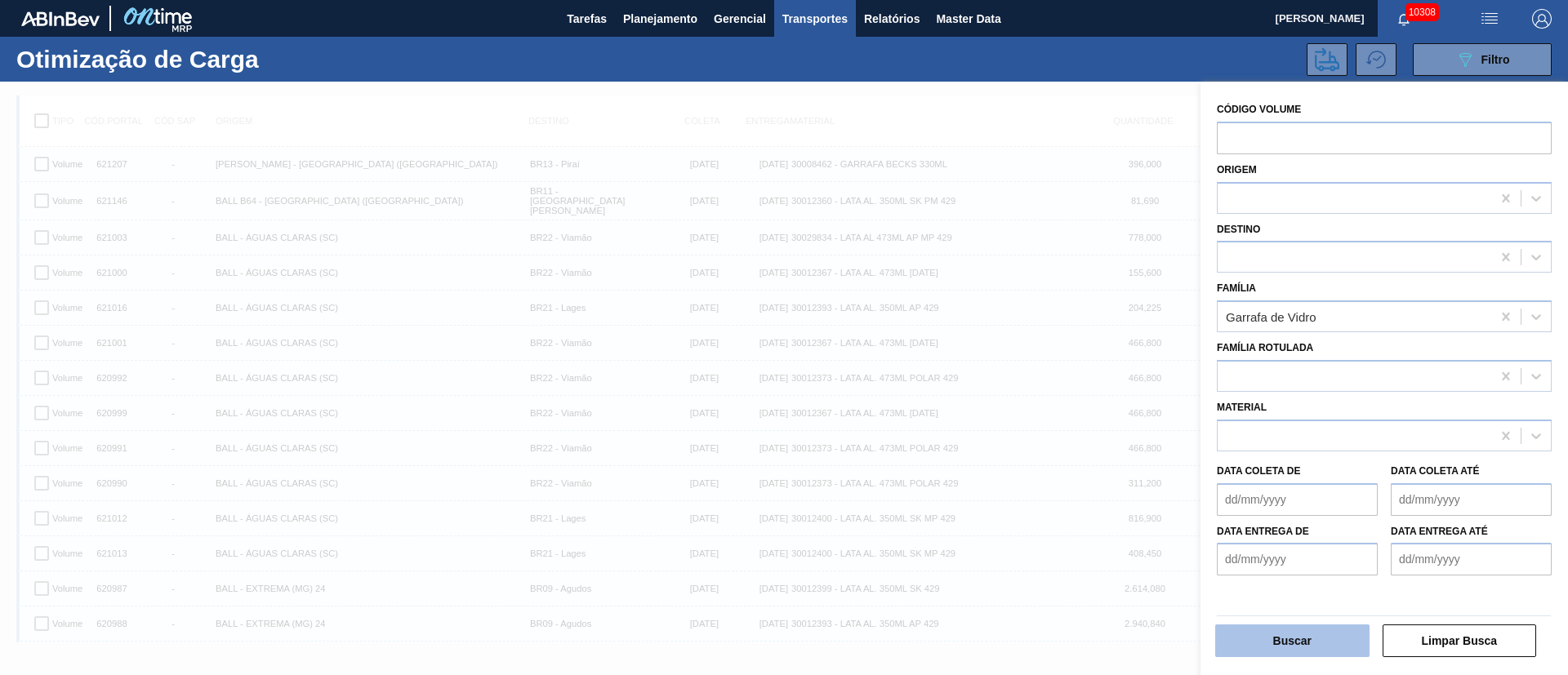
click at [1045, 449] on button "Buscar" at bounding box center [1292, 641] width 154 height 32
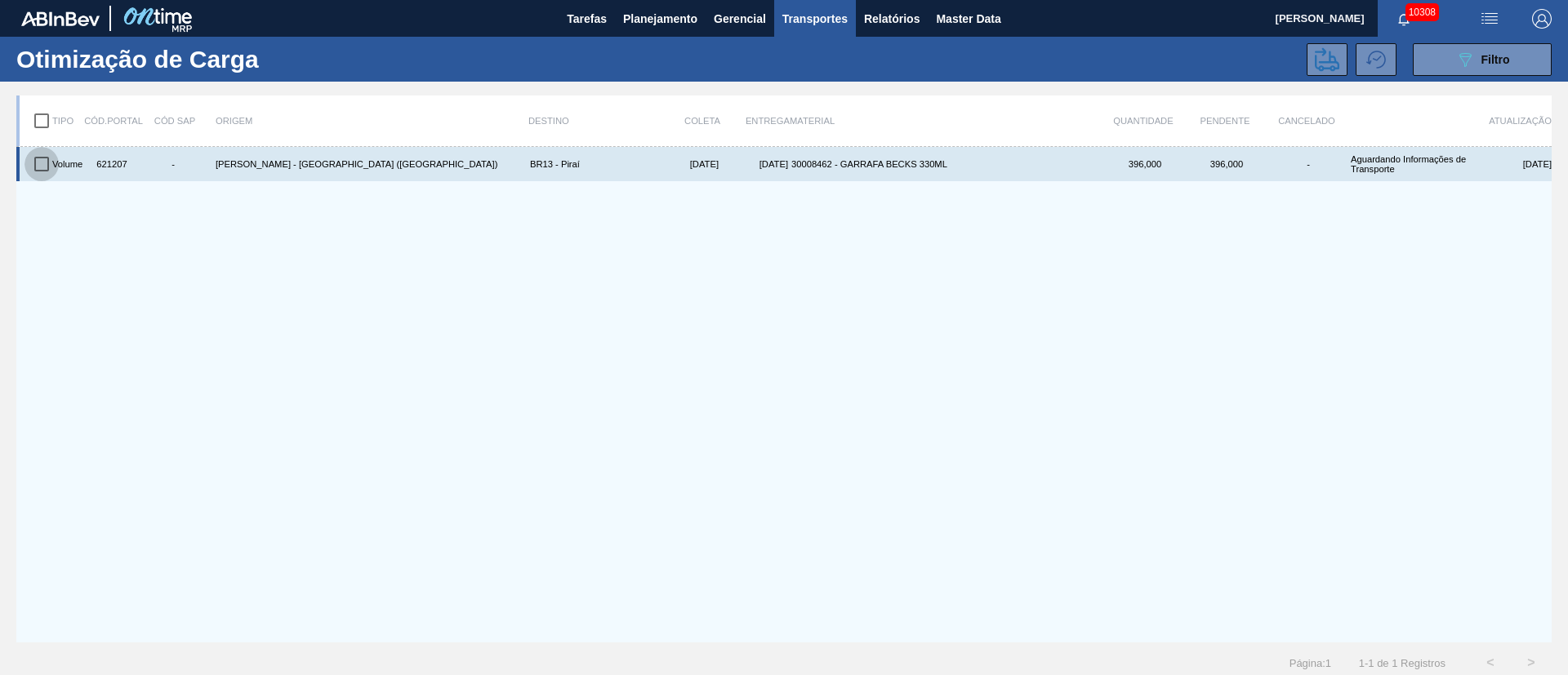
click at [37, 160] on input "checkbox" at bounding box center [42, 164] width 34 height 34
checkbox input "true"
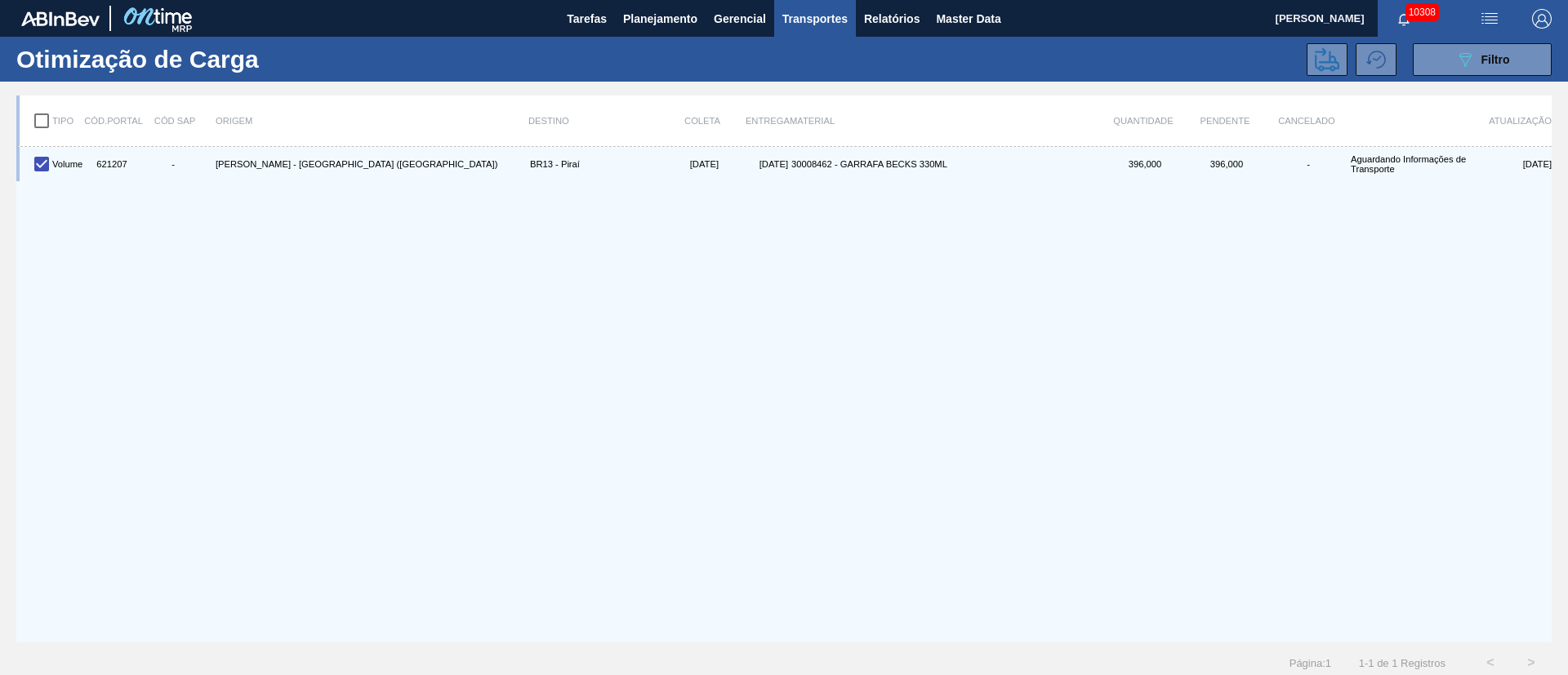
click at [1045, 78] on div "Otimização de Carga 089F7B8B-B2A5-4AFE-B5C0-19BA573D28AC Filtro" at bounding box center [784, 59] width 1568 height 45
click at [1045, 67] on icon at bounding box center [1326, 59] width 25 height 24
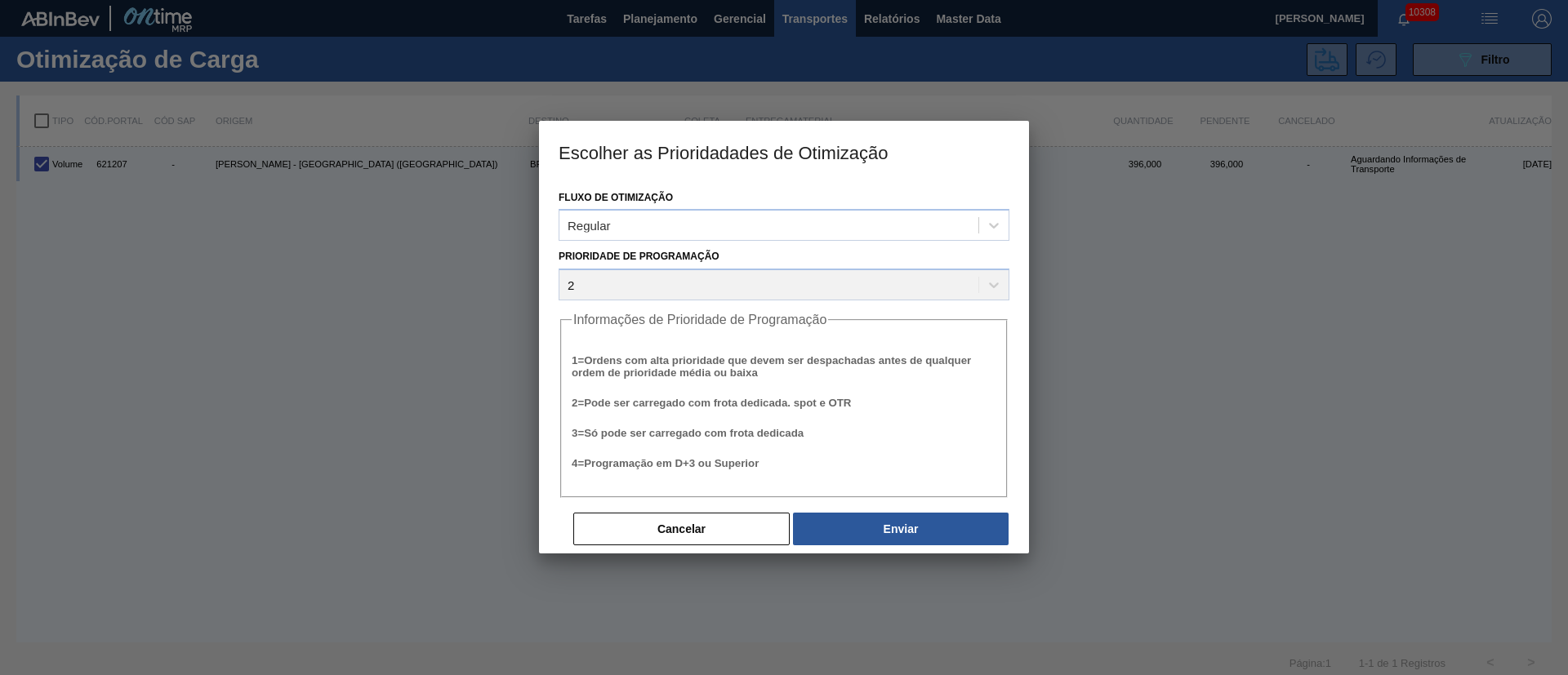
drag, startPoint x: 919, startPoint y: 525, endPoint x: 926, endPoint y: 597, distance: 72.3
click at [918, 449] on button "Enviar" at bounding box center [901, 529] width 216 height 32
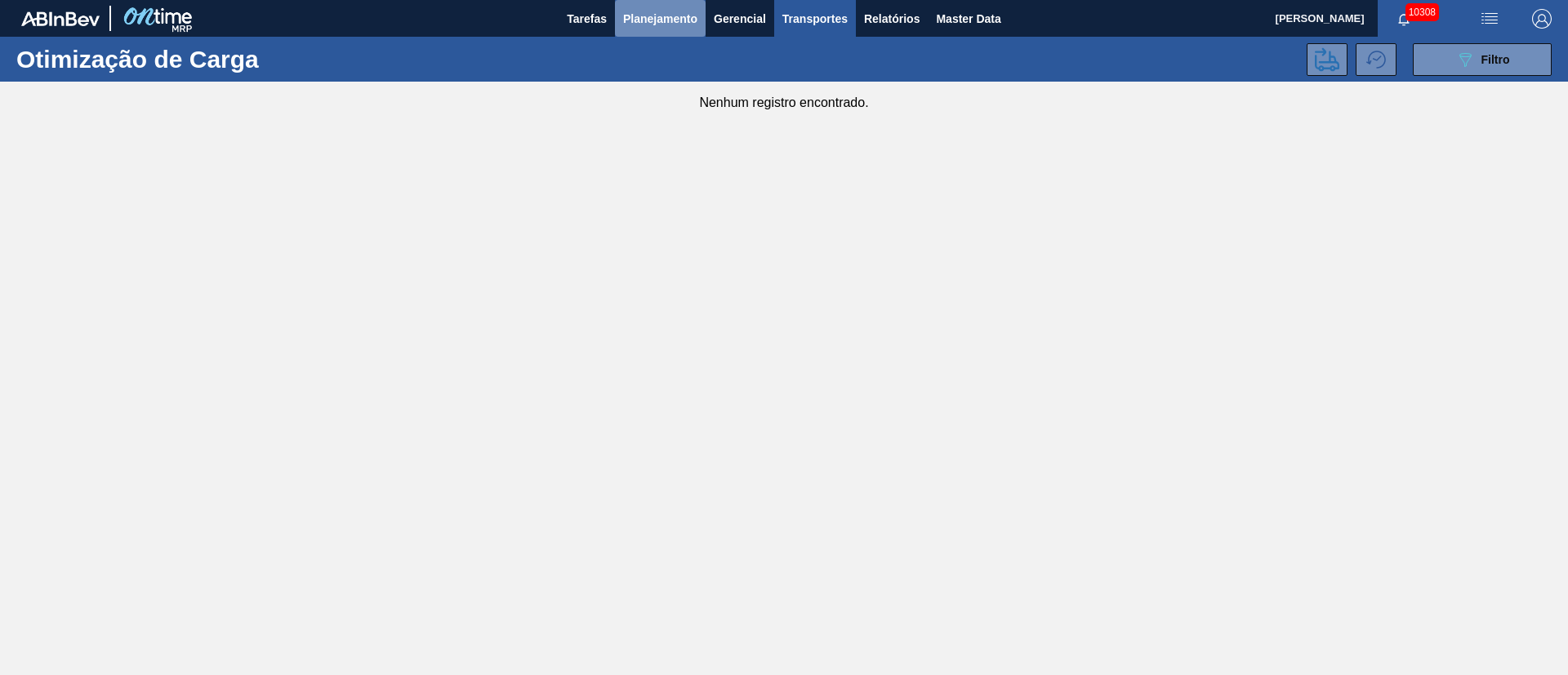
click at [645, 19] on span "Planejamento" at bounding box center [660, 19] width 74 height 20
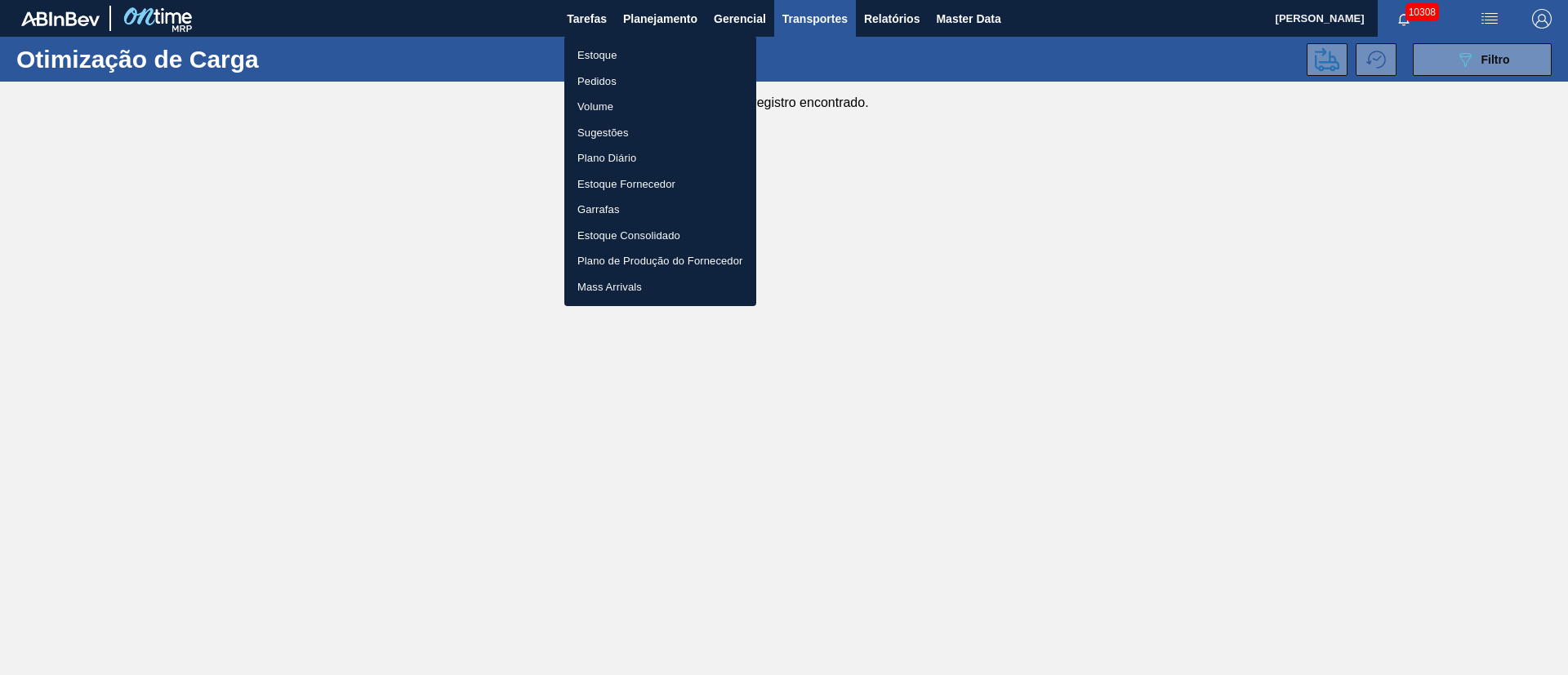
click at [600, 81] on li "Pedidos" at bounding box center [660, 81] width 192 height 26
